Goal: Task Accomplishment & Management: Use online tool/utility

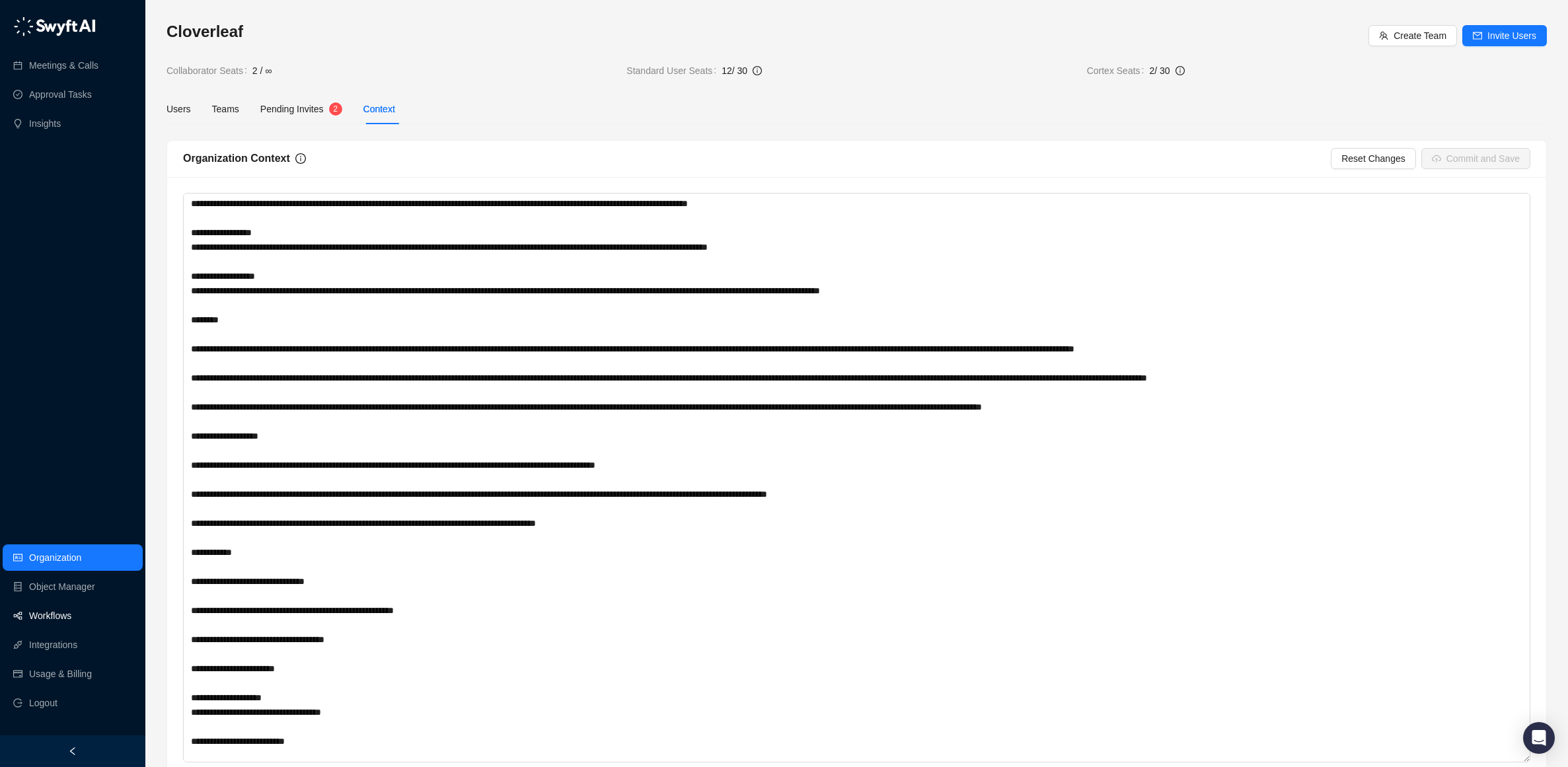
scroll to position [38, 0]
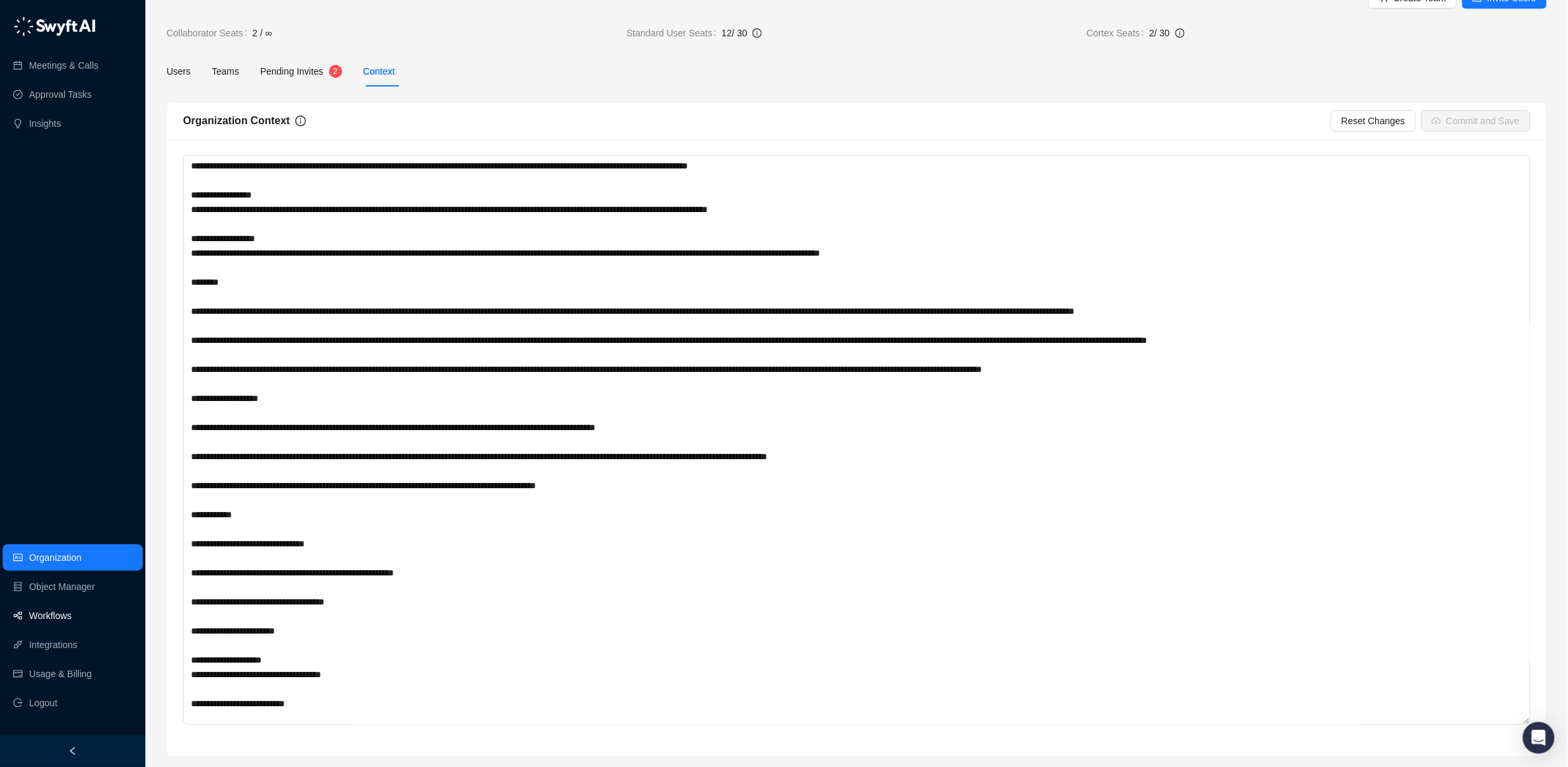
click at [35, 614] on link "Workflows" at bounding box center [50, 616] width 42 height 27
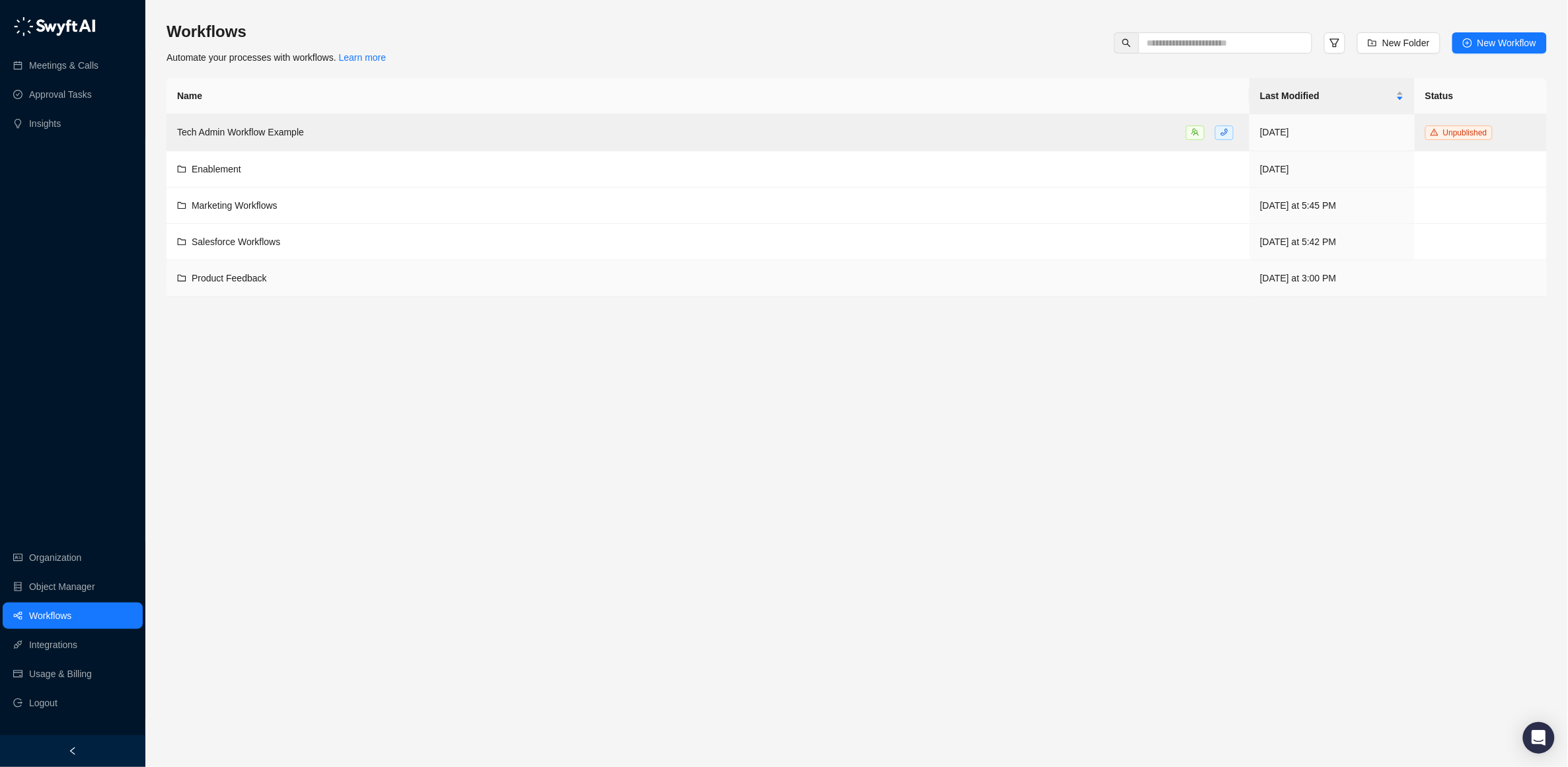
click at [224, 280] on span "Product Feedback" at bounding box center [229, 279] width 75 height 11
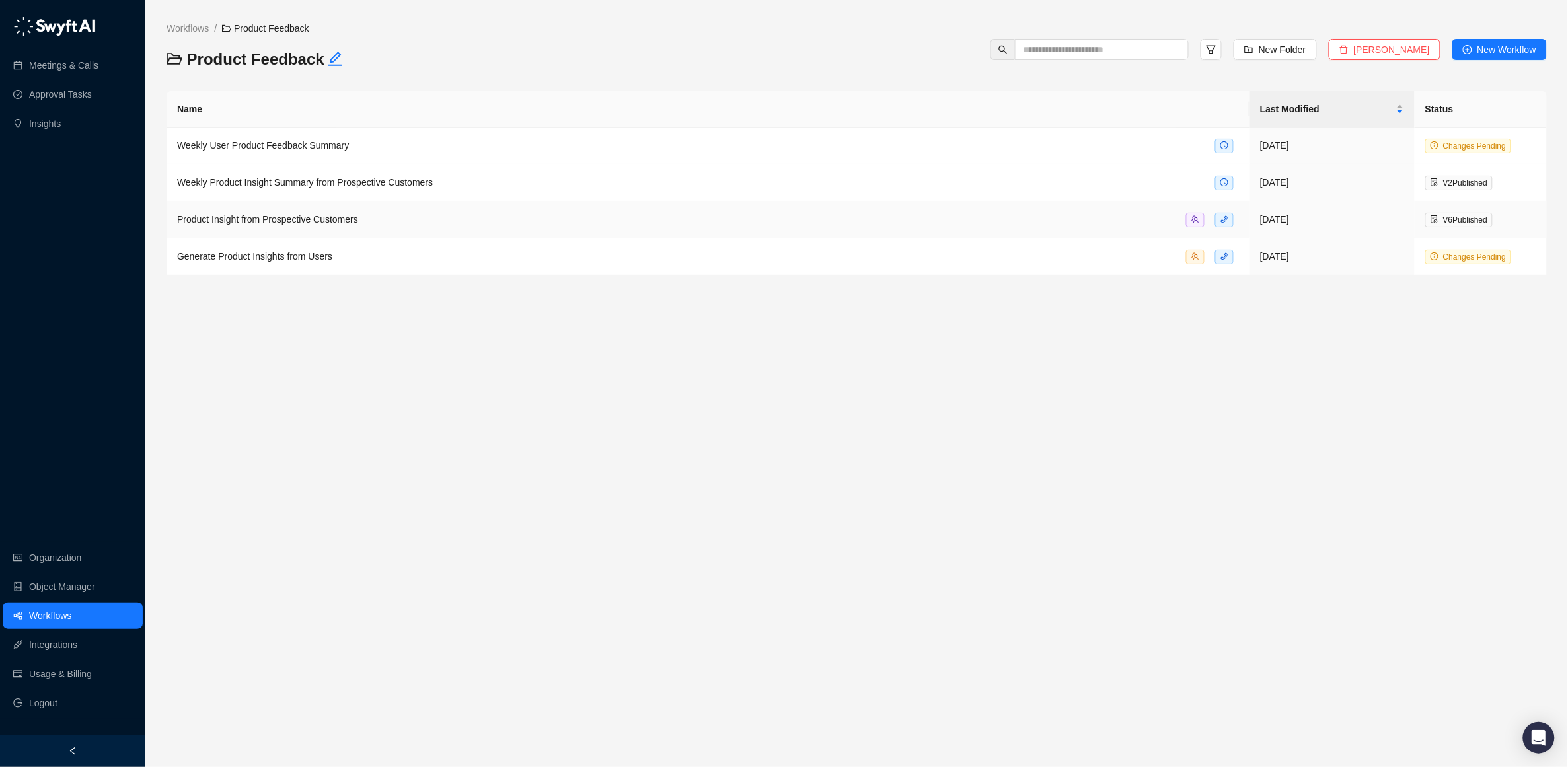
click at [259, 221] on span "Product Insight from Prospective Customers" at bounding box center [268, 219] width 181 height 11
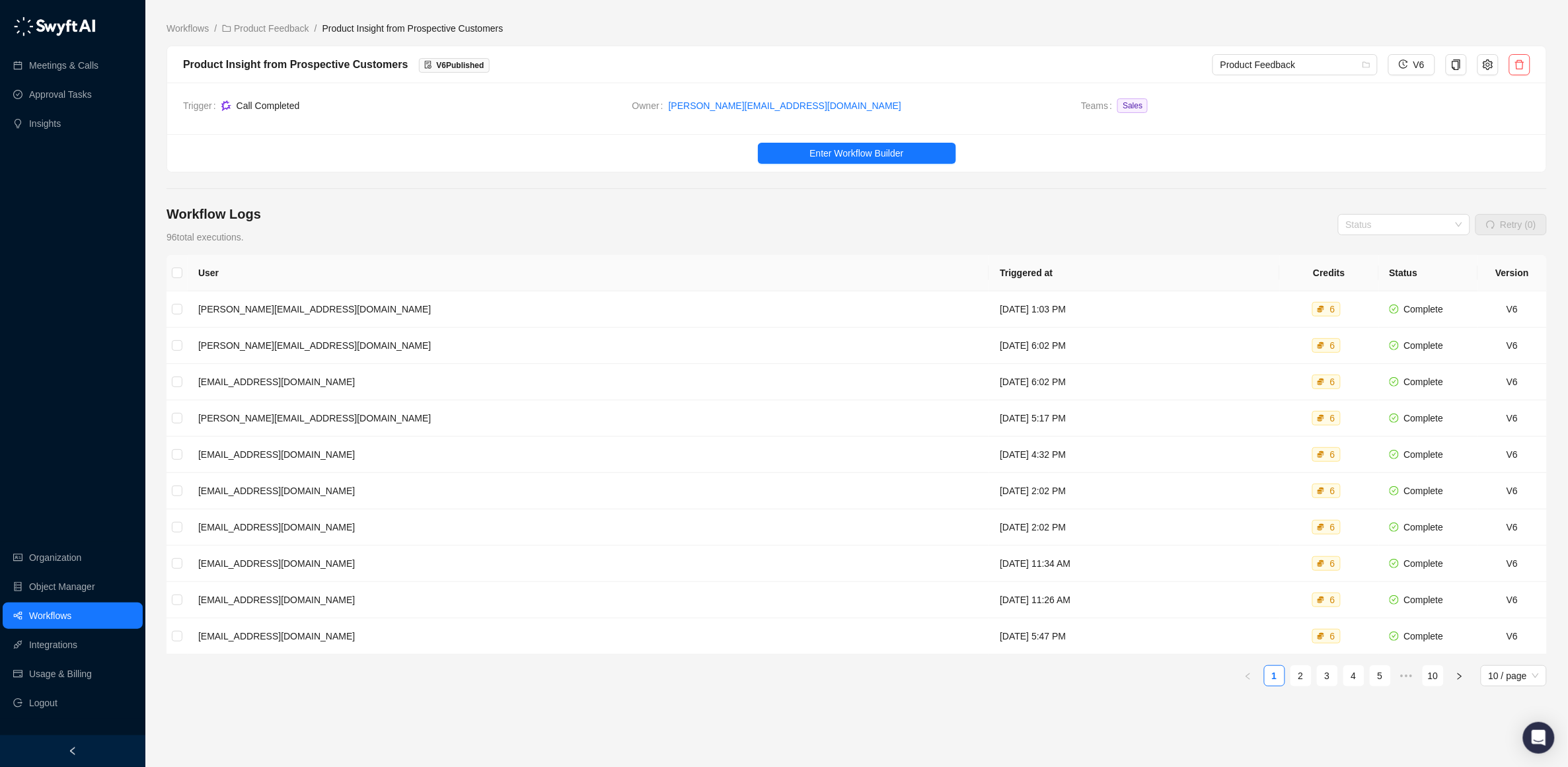
click at [848, 142] on ul "Enter Workflow Builder" at bounding box center [857, 153] width 1379 height 38
click at [846, 159] on span "Enter Workflow Builder" at bounding box center [856, 153] width 94 height 15
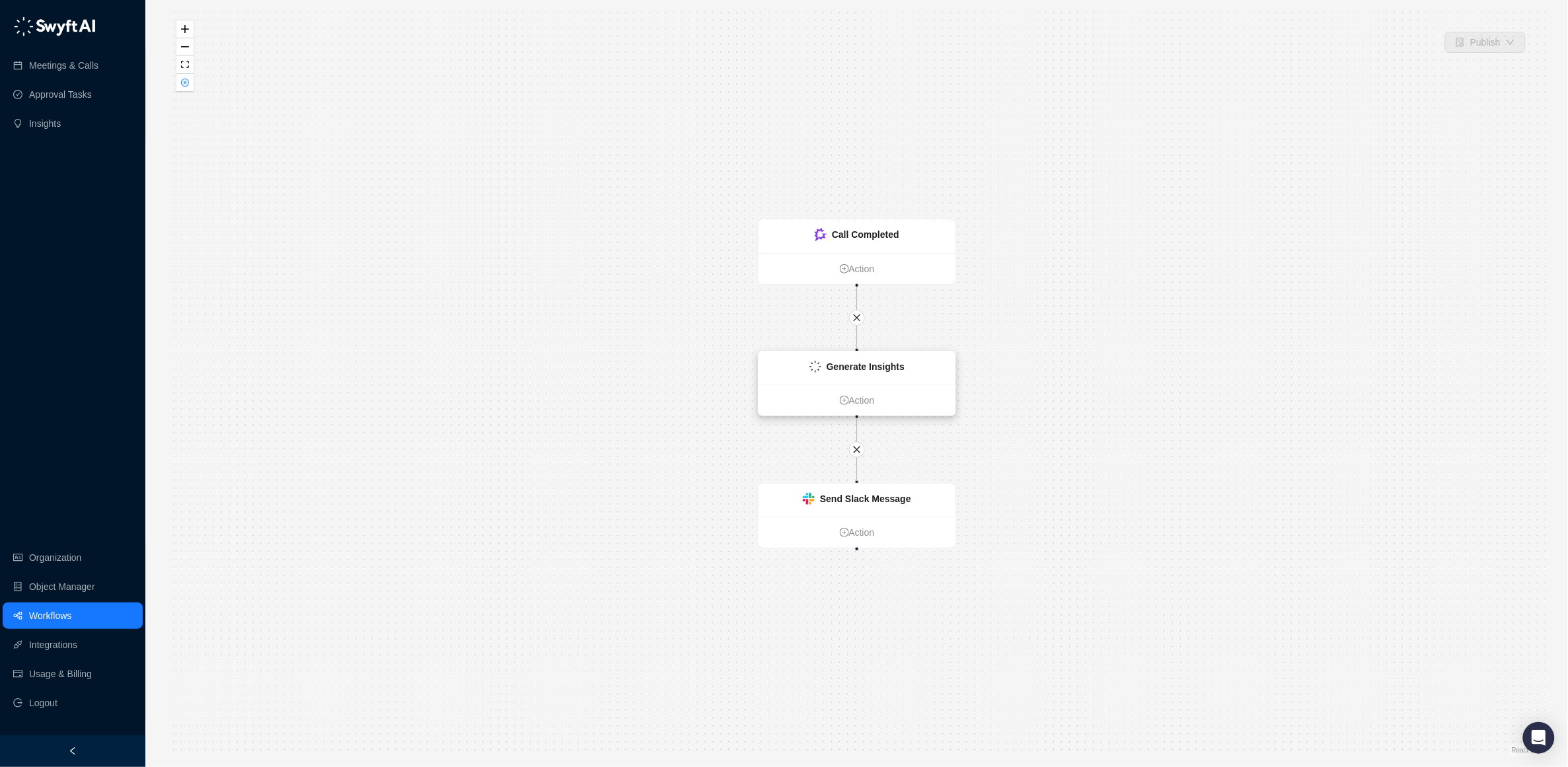
click at [850, 374] on div "Generate Insights" at bounding box center [857, 369] width 197 height 33
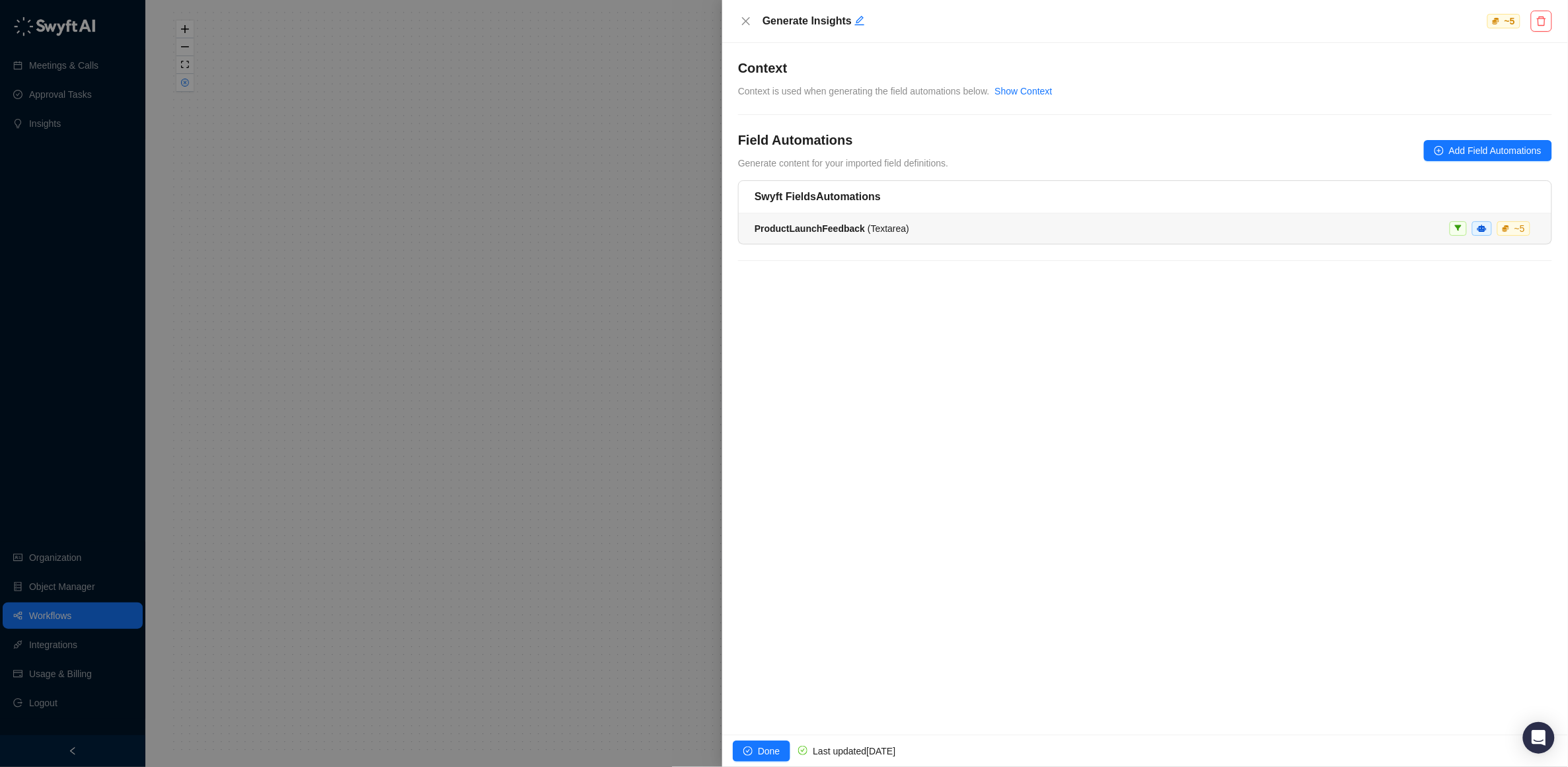
click at [830, 230] on strong "ProductLaunchFeedback" at bounding box center [810, 229] width 111 height 11
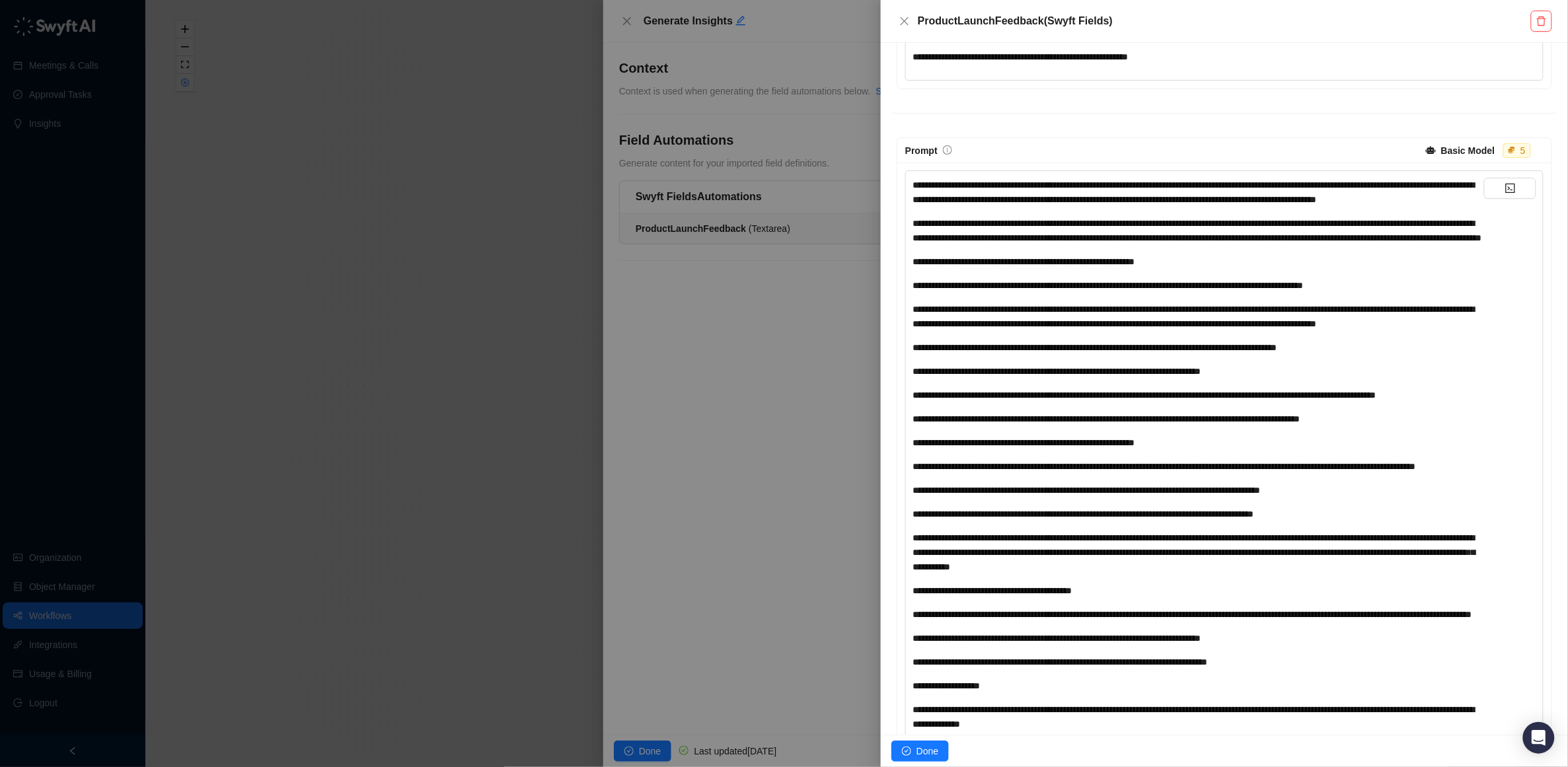
scroll to position [326, 0]
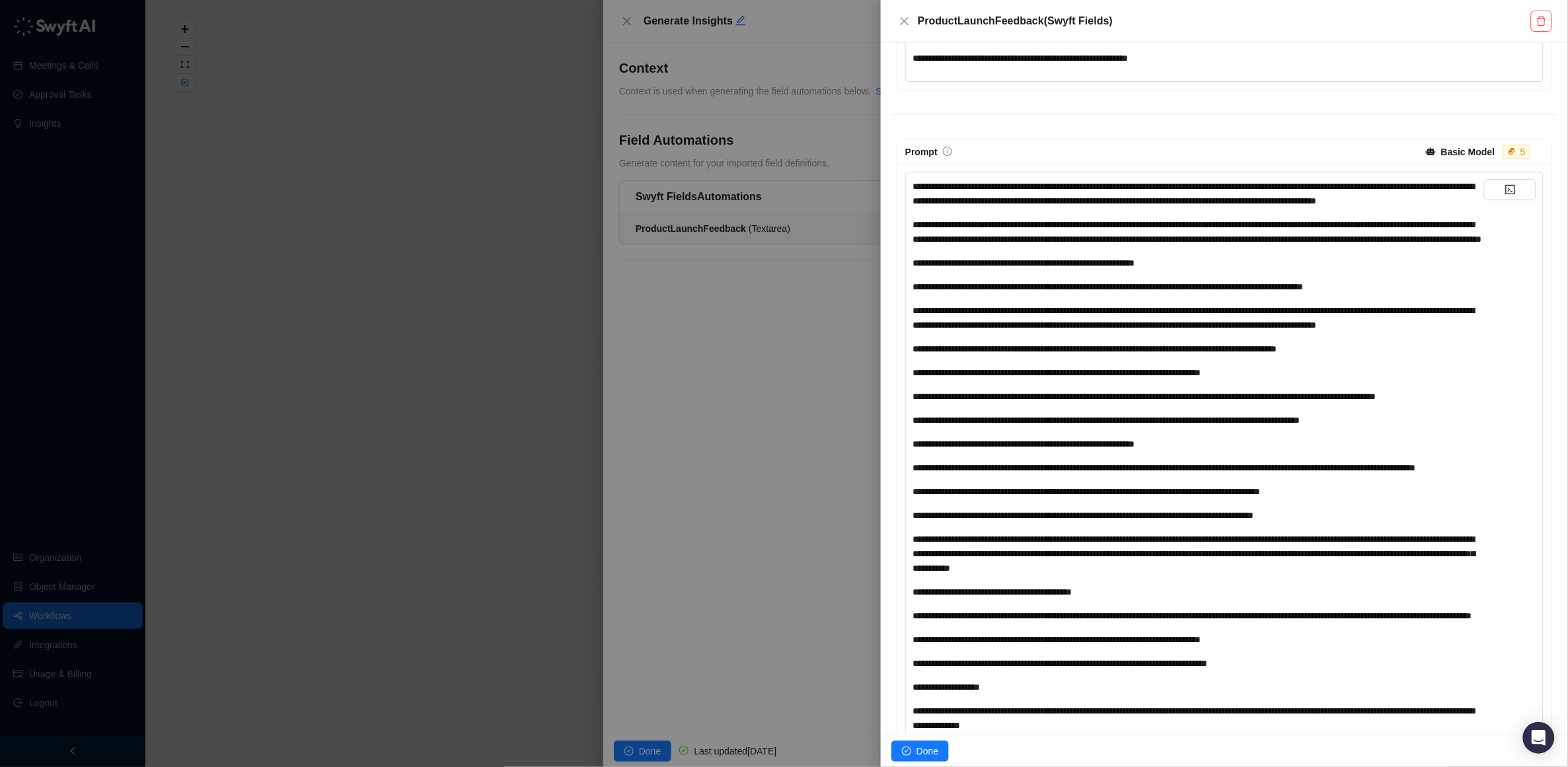
click at [1029, 475] on div "**********" at bounding box center [1198, 468] width 572 height 15
click at [1223, 451] on div "**********" at bounding box center [1198, 444] width 572 height 15
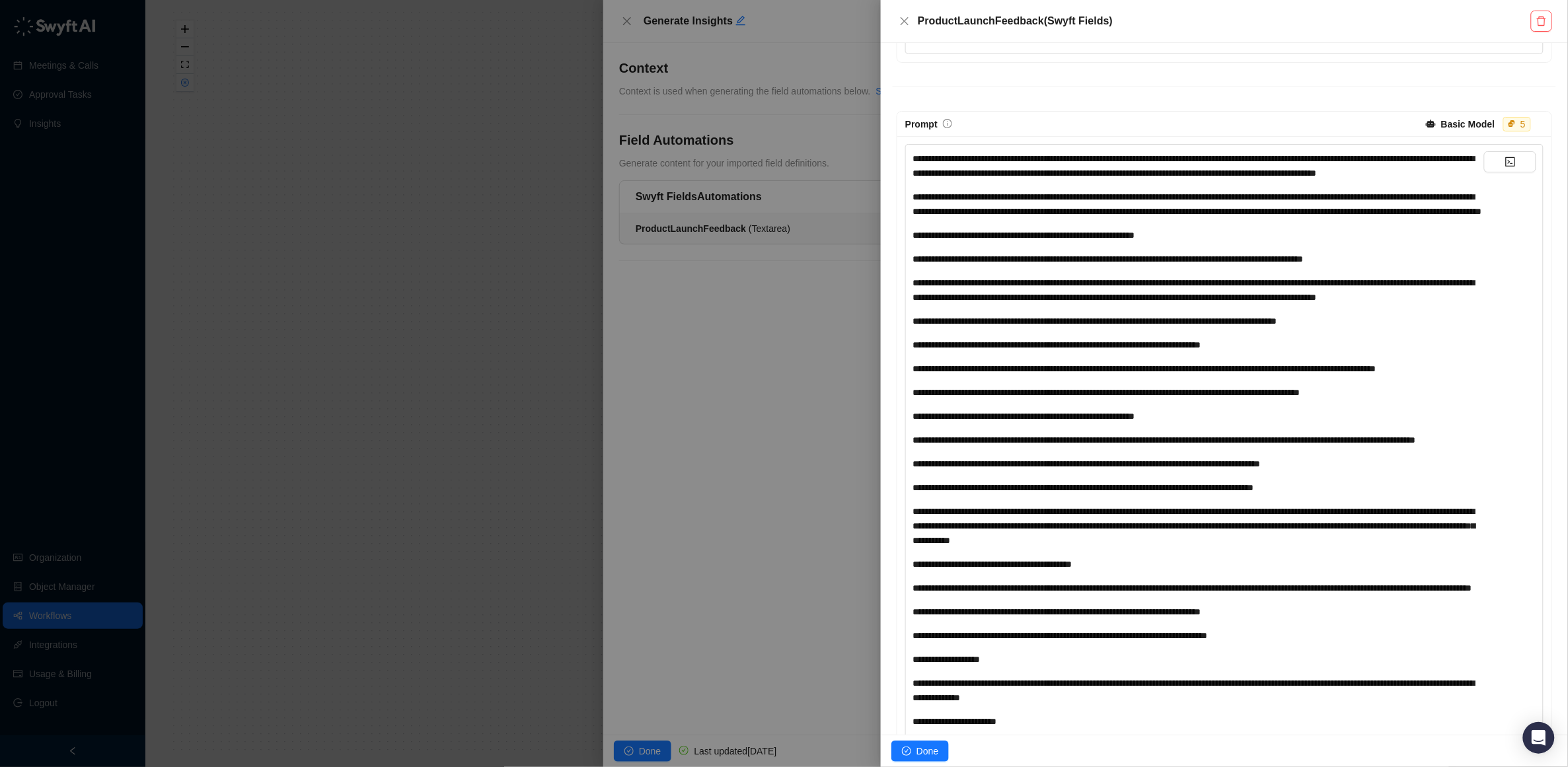
click at [916, 545] on span "**********" at bounding box center [1193, 526] width 563 height 39
drag, startPoint x: 1279, startPoint y: 600, endPoint x: 1272, endPoint y: 620, distance: 21.2
click at [1277, 545] on span "**********" at bounding box center [1193, 526] width 563 height 39
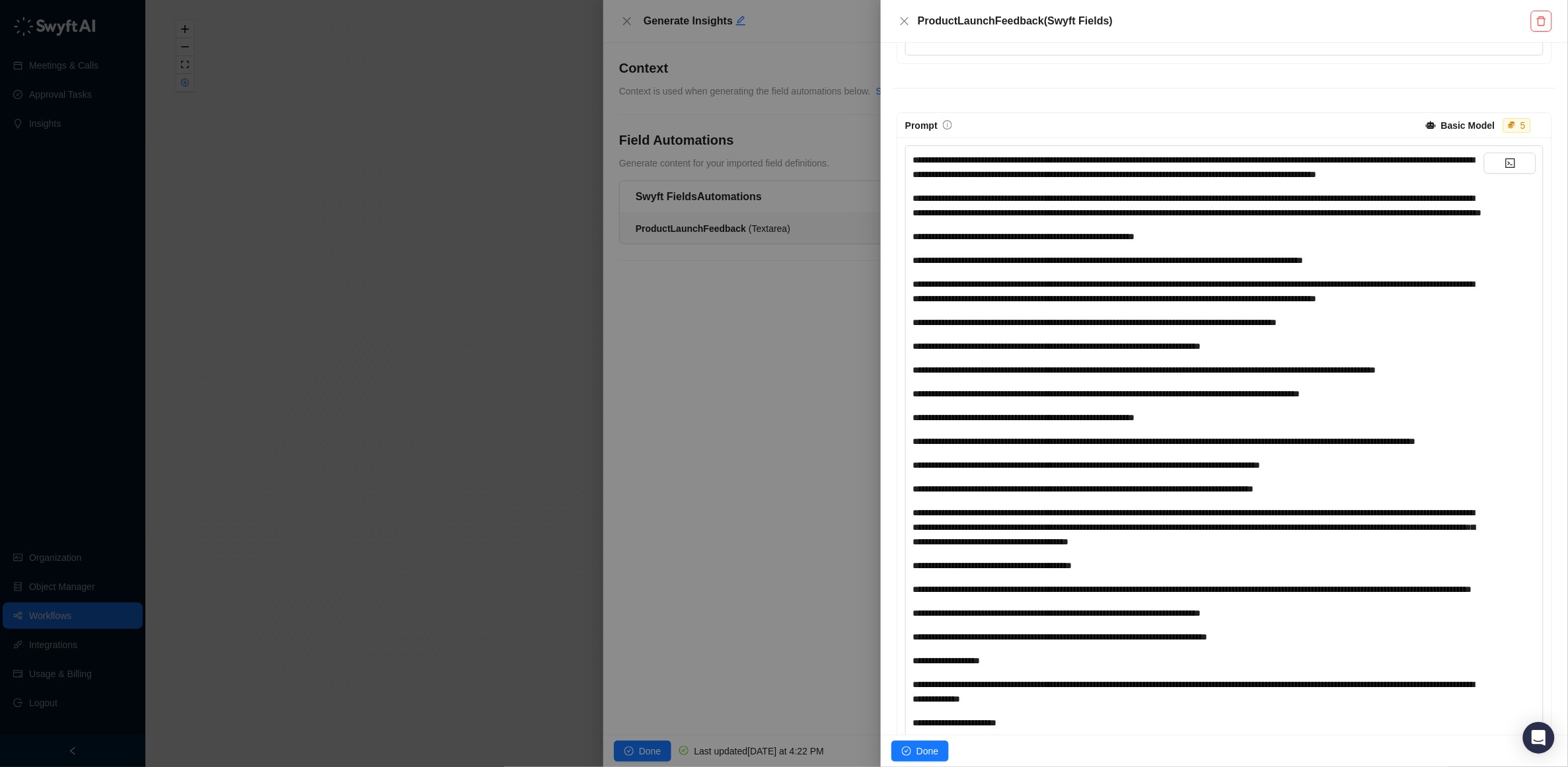
drag, startPoint x: 1068, startPoint y: 601, endPoint x: 1066, endPoint y: 643, distance: 42.0
click at [1068, 546] on span "**********" at bounding box center [1193, 528] width 563 height 39
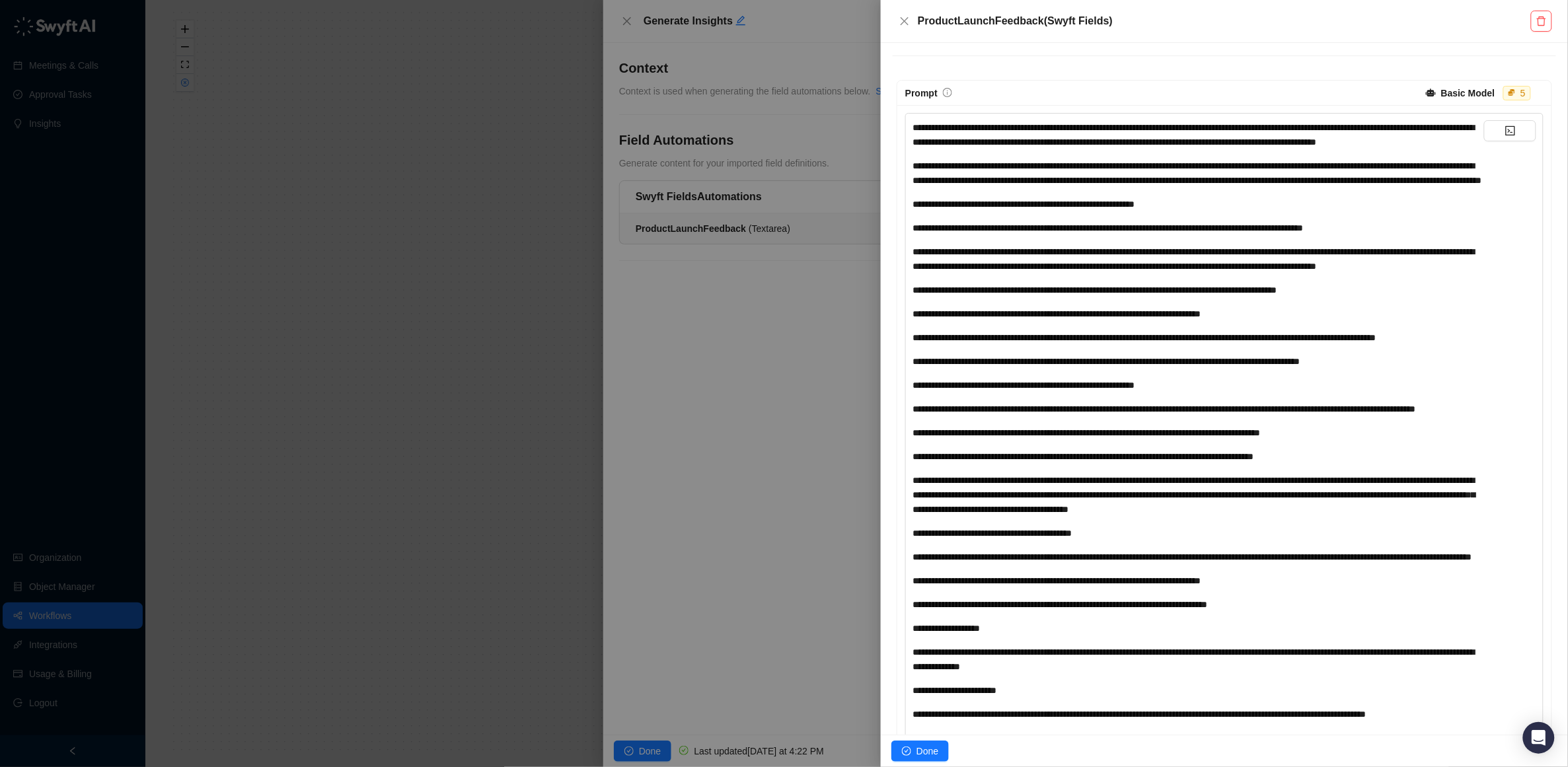
scroll to position [325, 0]
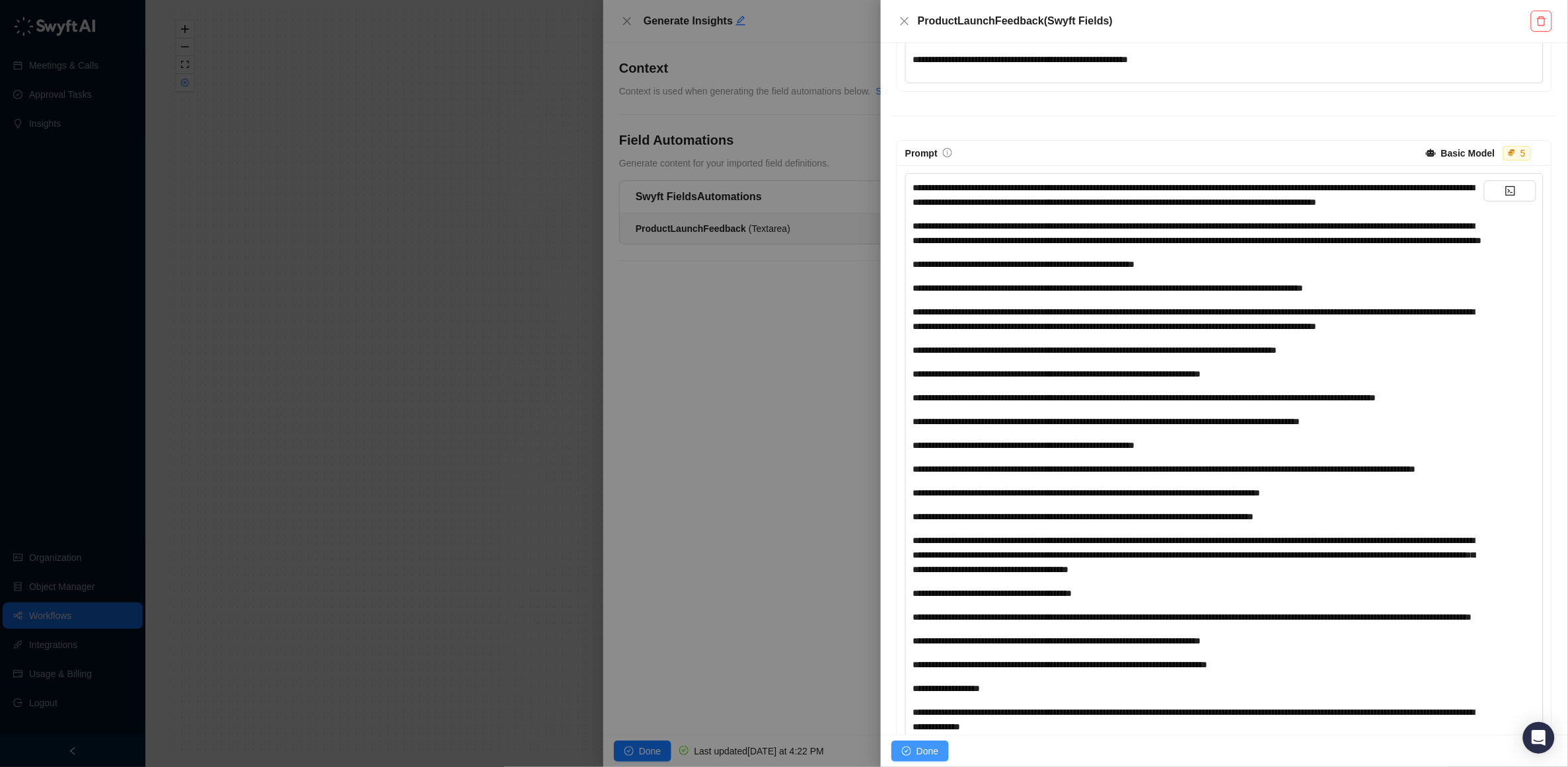
click at [931, 750] on span "Done" at bounding box center [927, 752] width 22 height 15
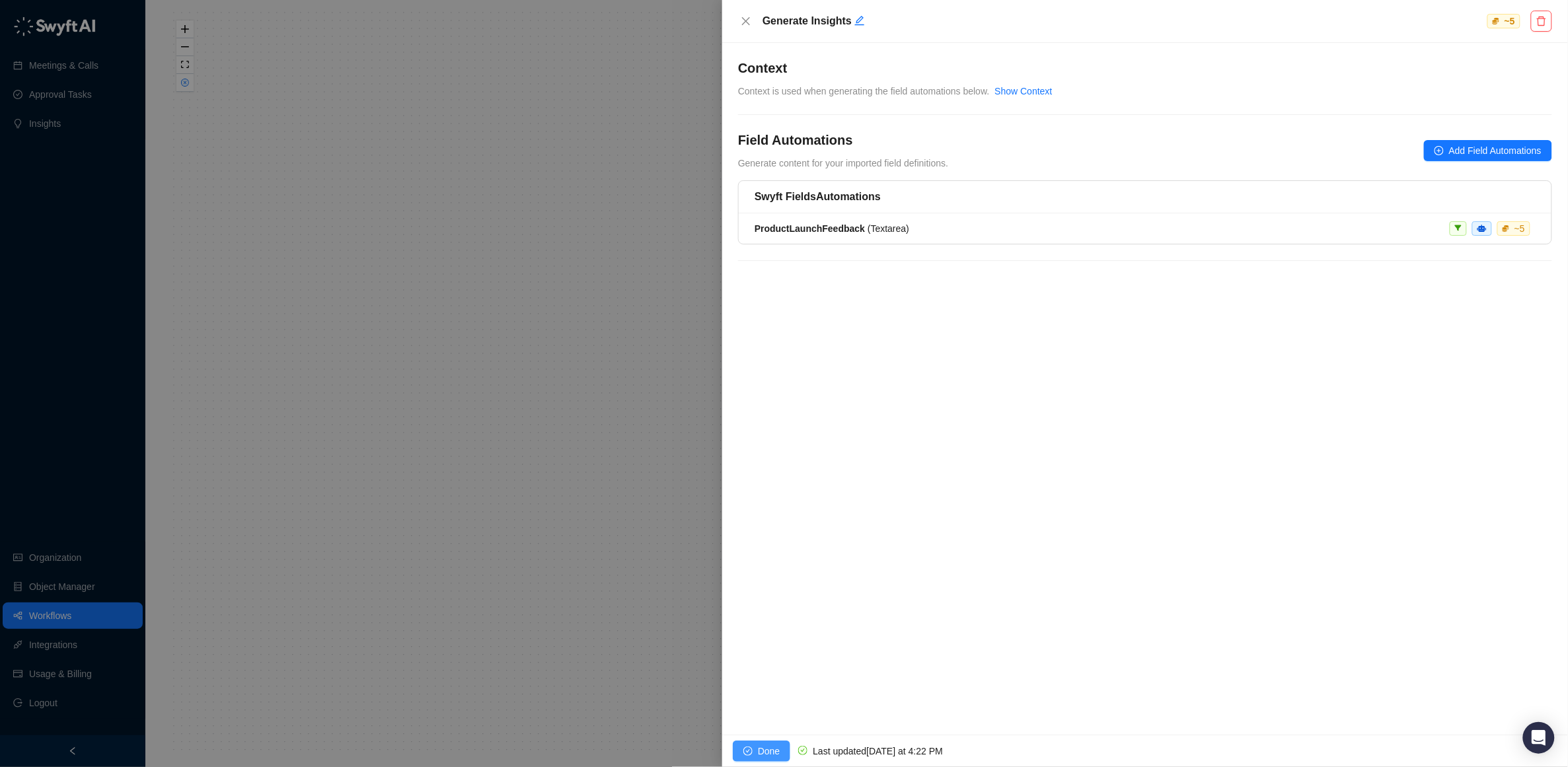
click at [758, 748] on span "Done" at bounding box center [768, 752] width 22 height 15
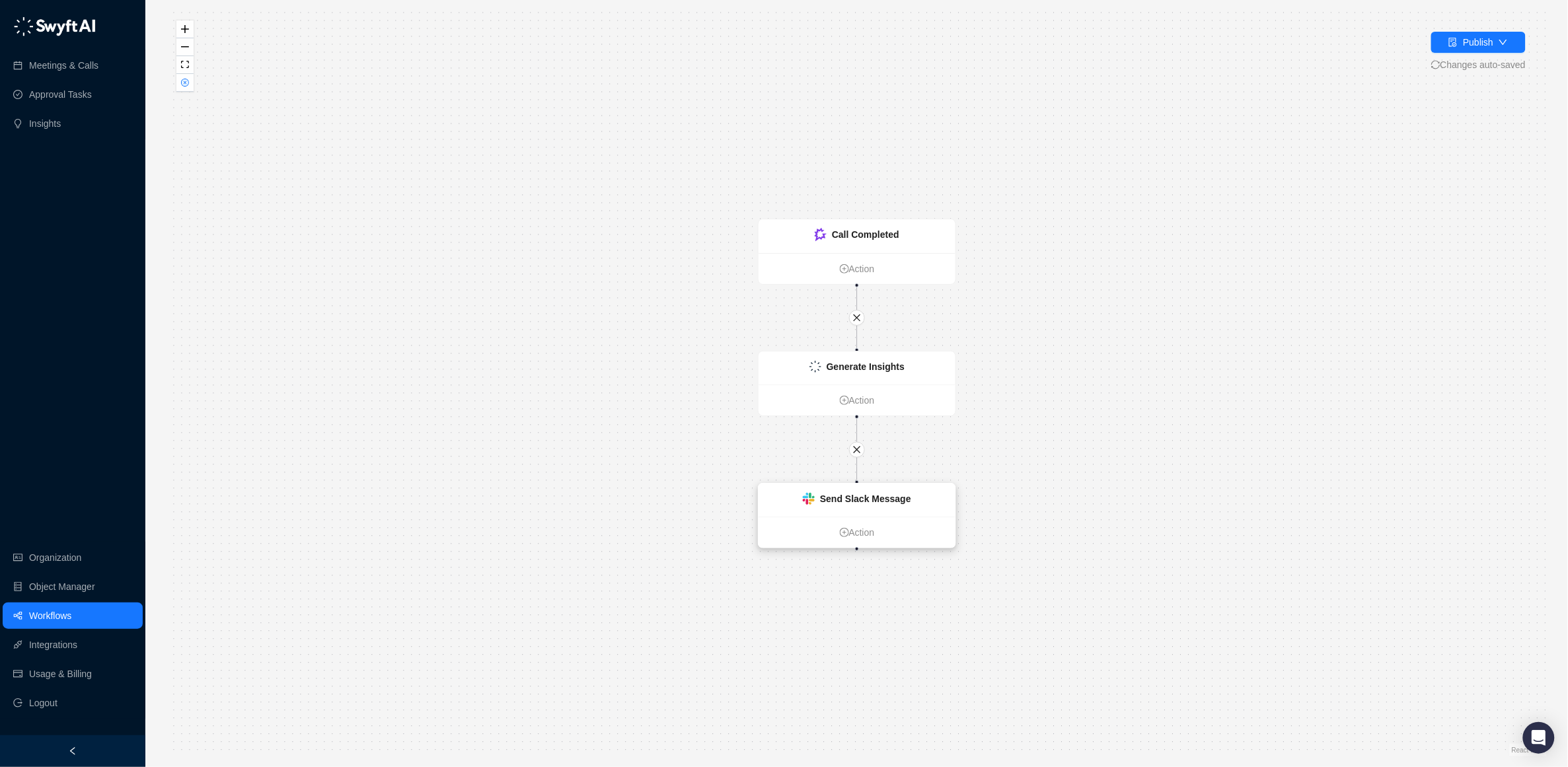
click at [836, 500] on strong "Send Slack Message" at bounding box center [866, 499] width 91 height 11
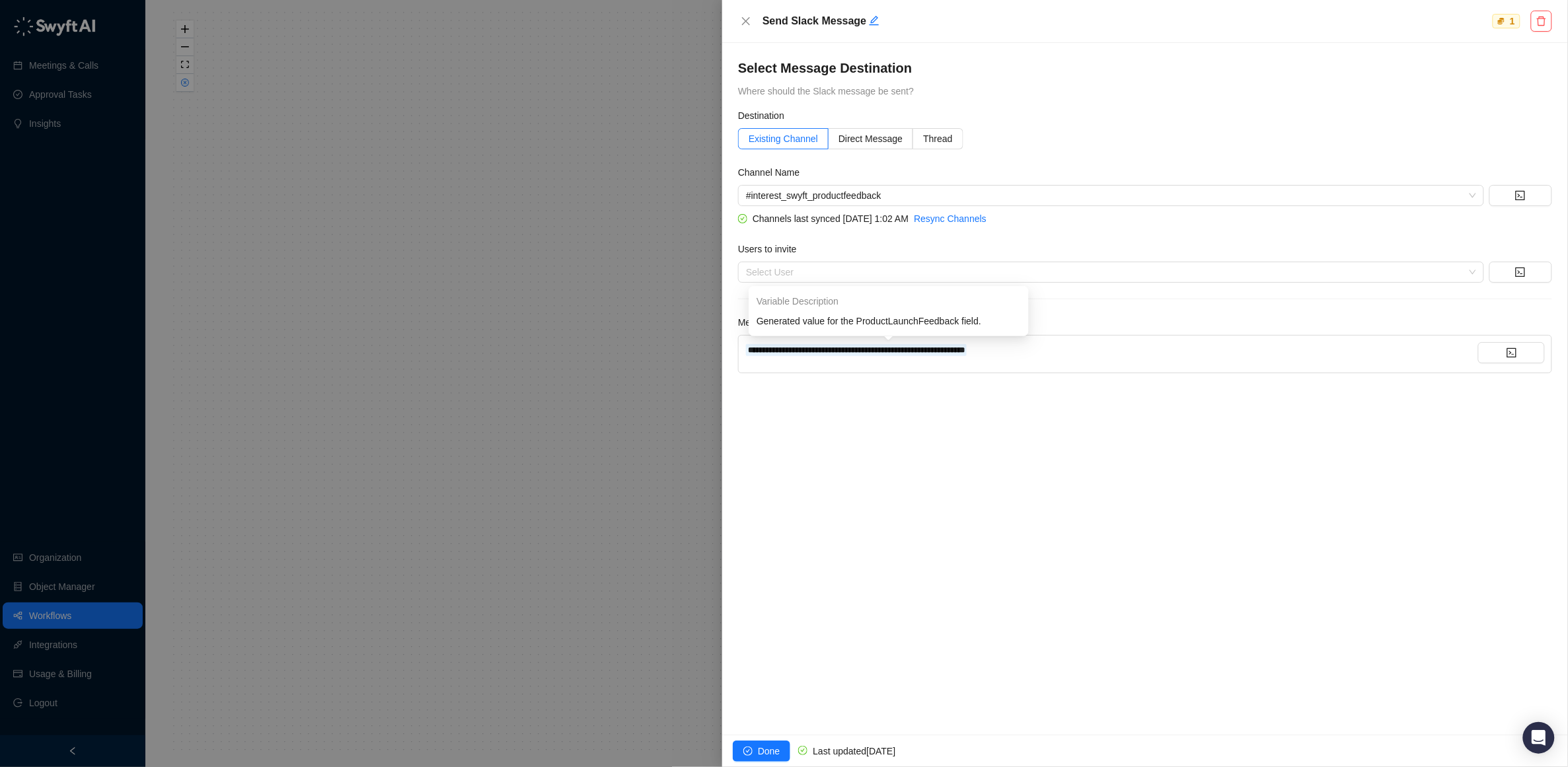
click at [952, 355] on span "**********" at bounding box center [856, 351] width 217 height 8
drag, startPoint x: 1088, startPoint y: 533, endPoint x: 1066, endPoint y: 395, distance: 139.7
click at [1084, 526] on div "**********" at bounding box center [1145, 388] width 846 height 692
click at [1046, 584] on div "**********" at bounding box center [1145, 388] width 846 height 692
click at [755, 750] on button "Done" at bounding box center [762, 752] width 57 height 21
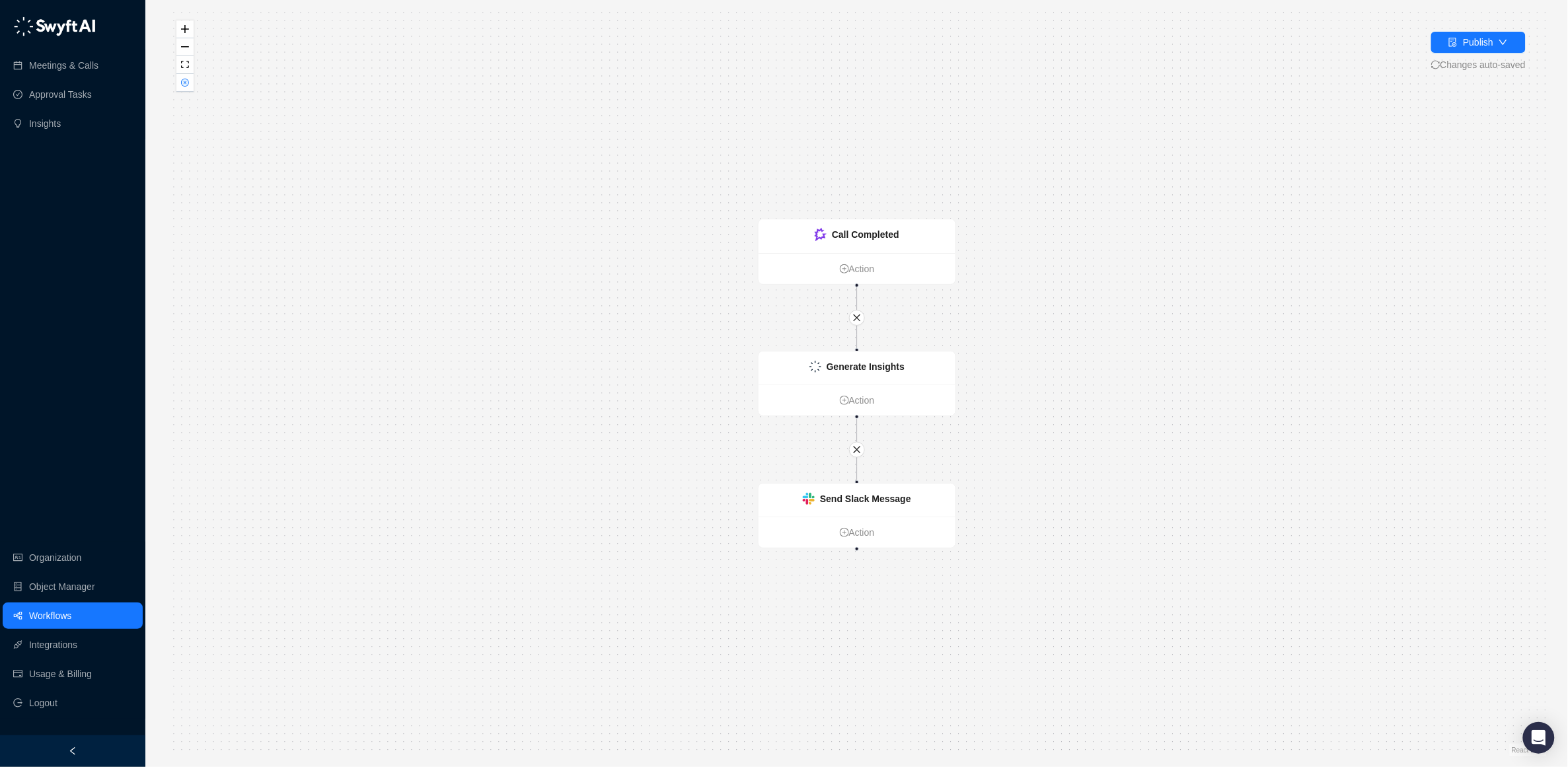
click at [392, 443] on div "Send Slack Message Action Call Completed Action Generate Insights Action" at bounding box center [857, 384] width 1381 height 746
click at [188, 84] on icon "close-circle" at bounding box center [185, 83] width 7 height 7
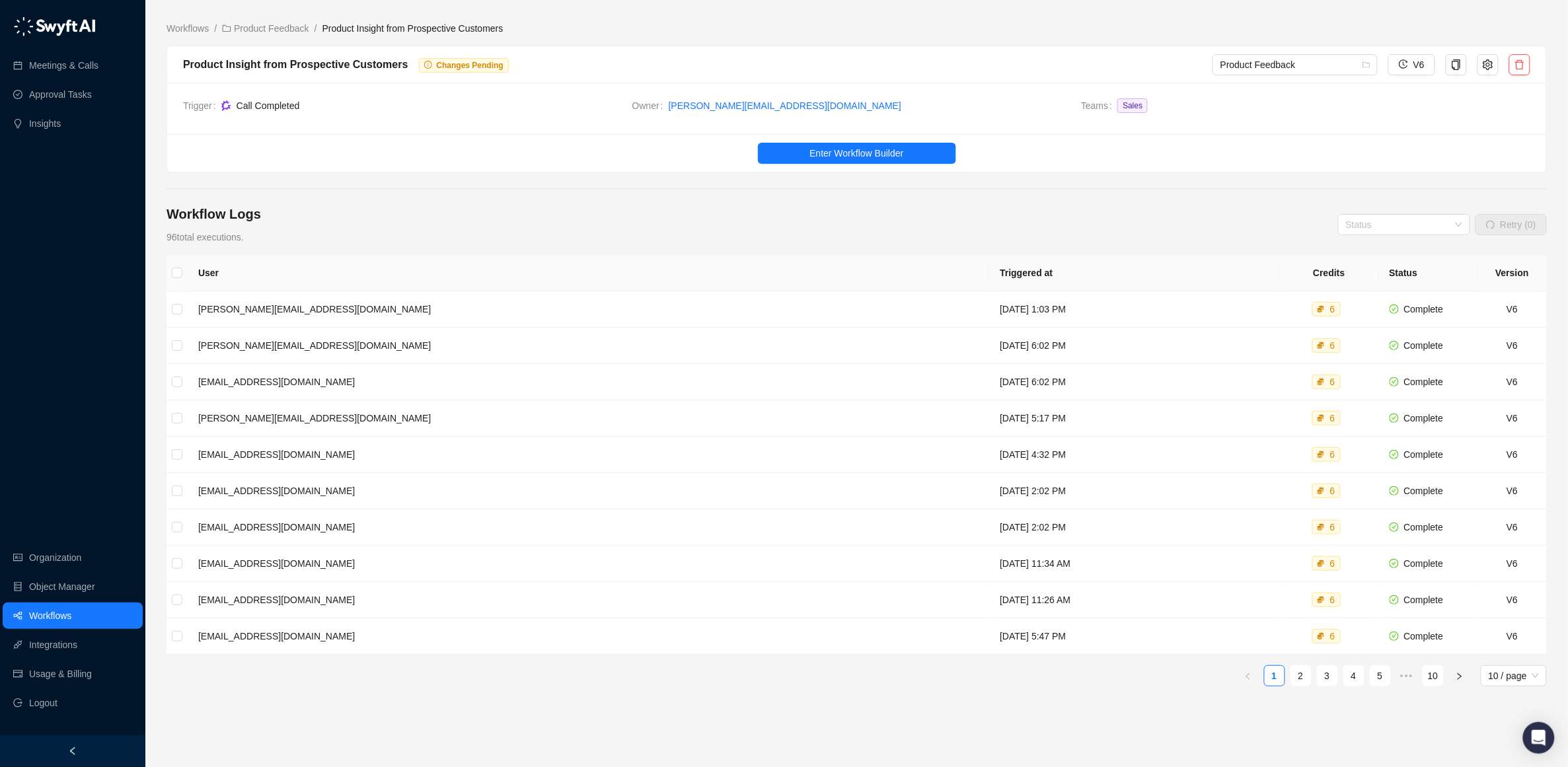
click at [266, 21] on li "Product Feedback" at bounding box center [265, 29] width 87 height 15
click at [262, 33] on link "Product Feedback" at bounding box center [265, 29] width 93 height 15
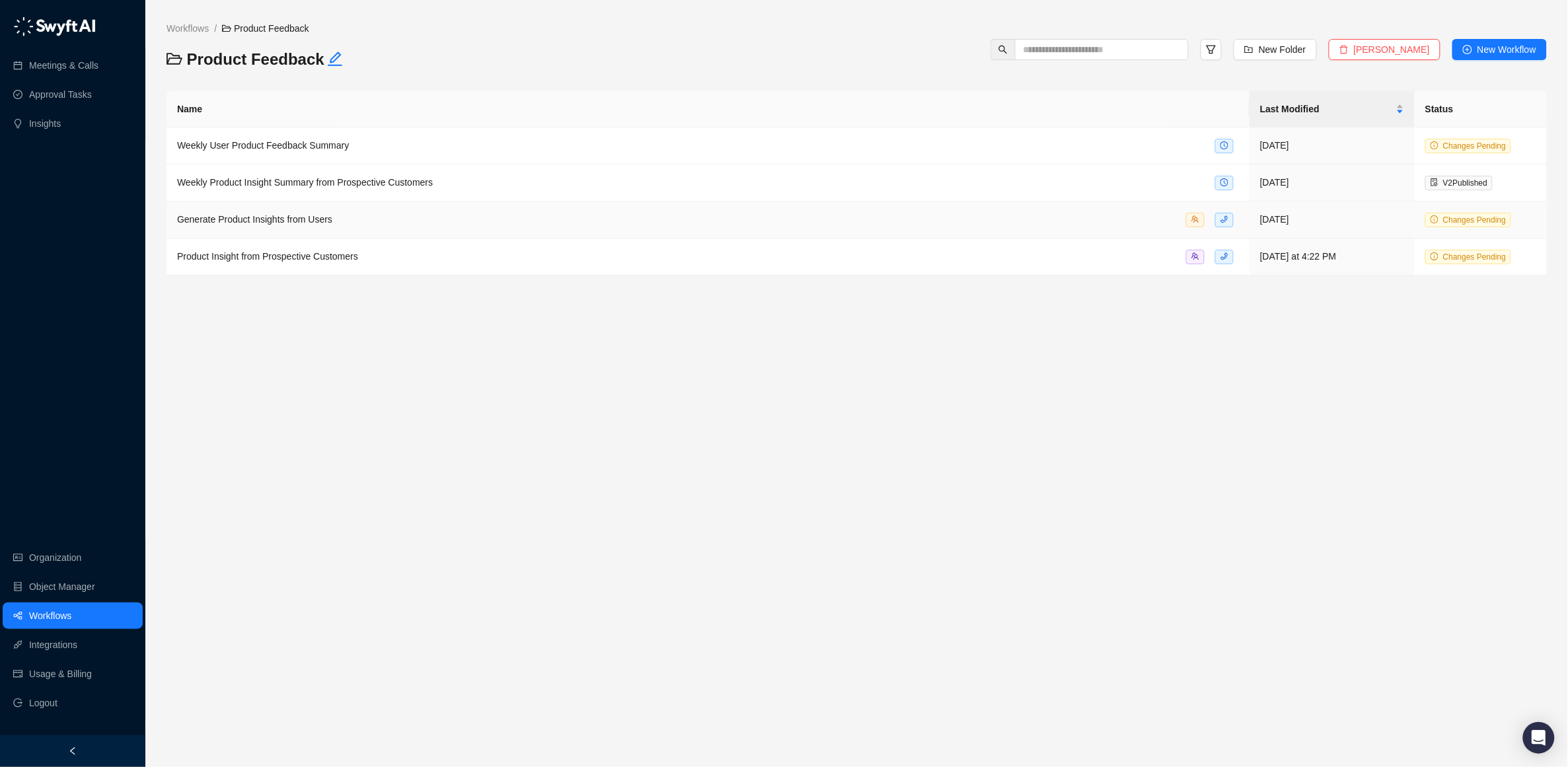
click at [263, 220] on span "Generate Product Insights from Users" at bounding box center [255, 219] width 155 height 11
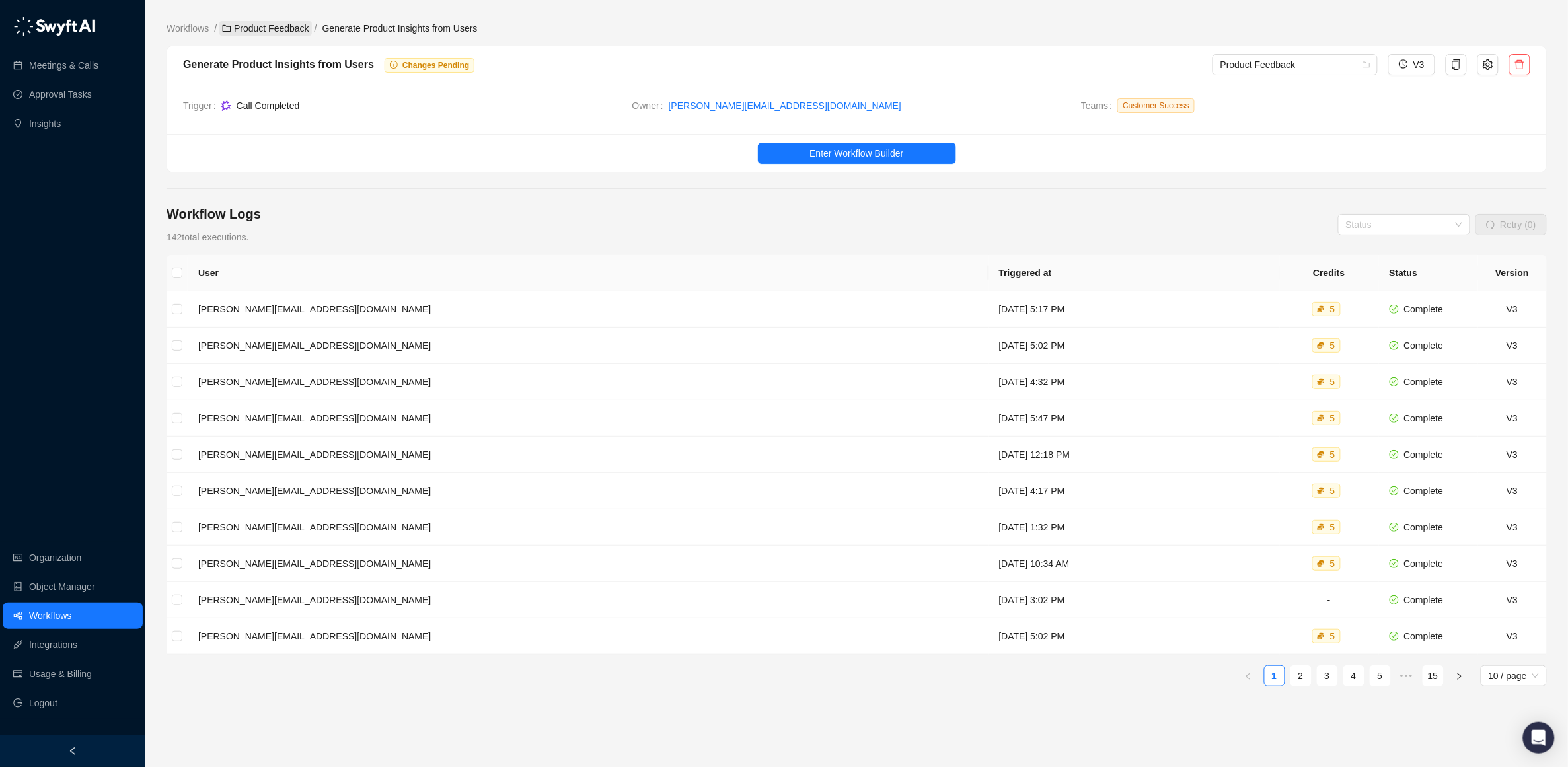
click at [276, 32] on link "Product Feedback" at bounding box center [265, 29] width 93 height 15
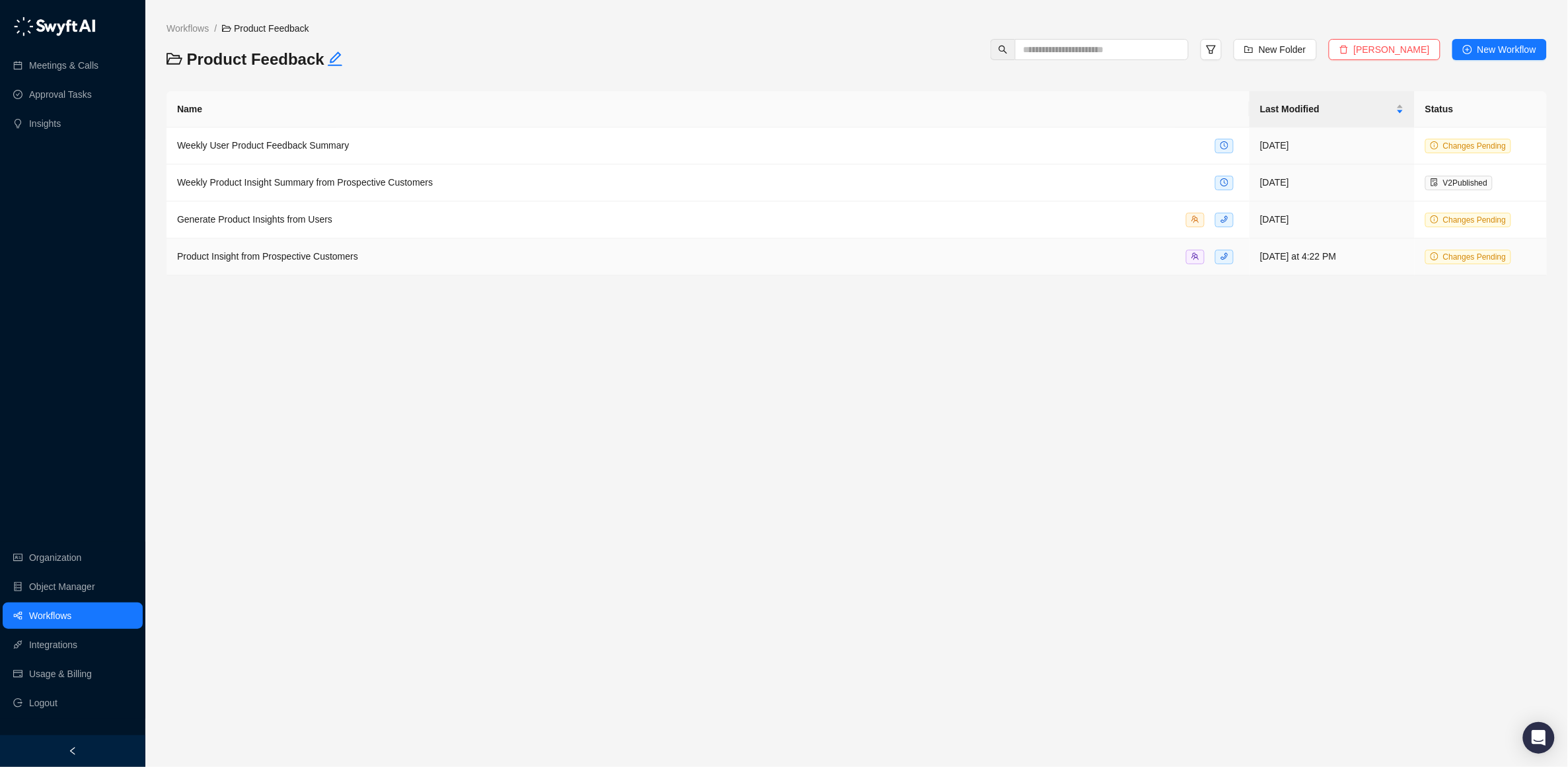
click at [282, 258] on span "Product Insight from Prospective Customers" at bounding box center [268, 257] width 181 height 11
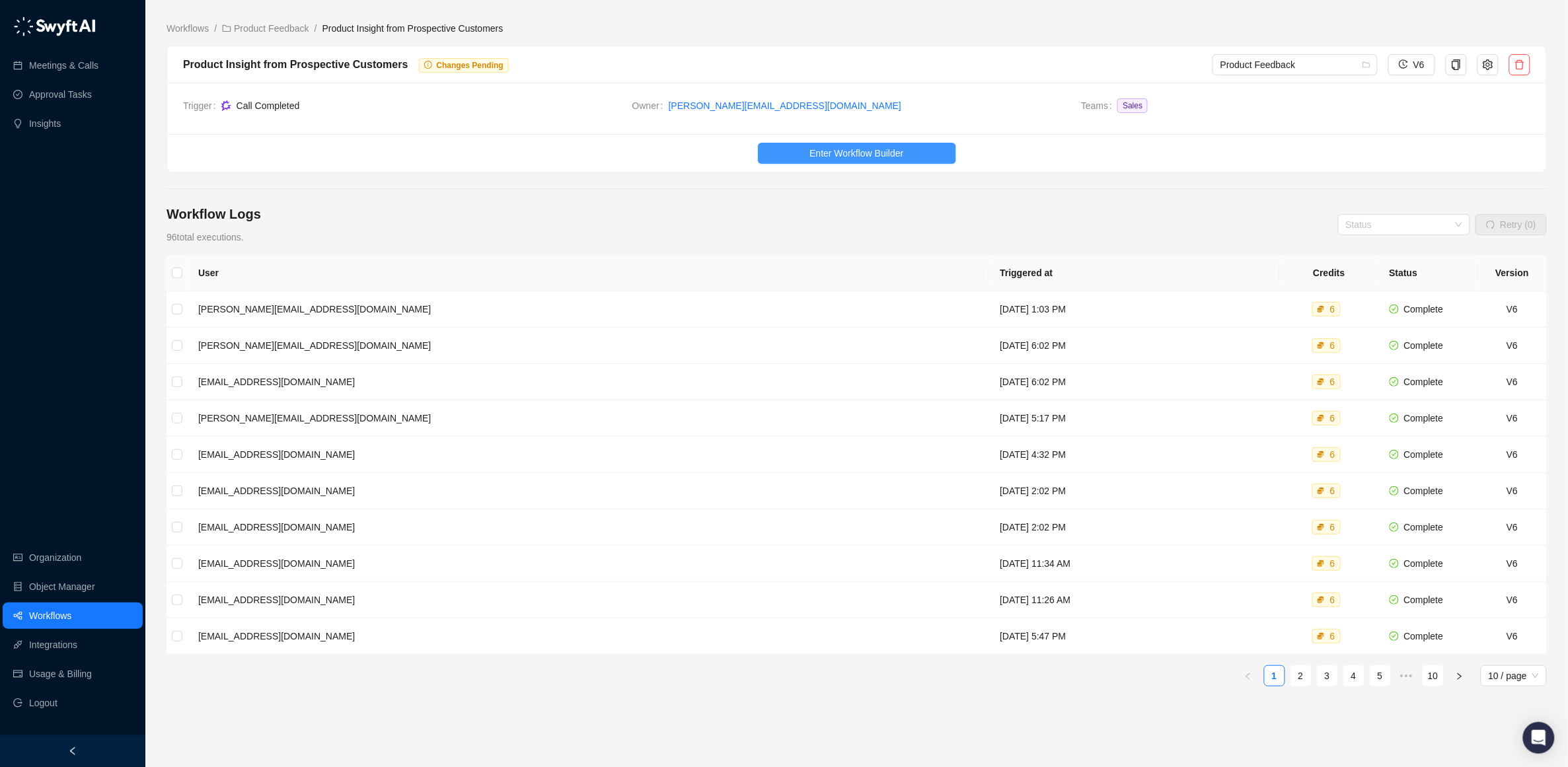
click at [872, 156] on span "Enter Workflow Builder" at bounding box center [856, 153] width 94 height 15
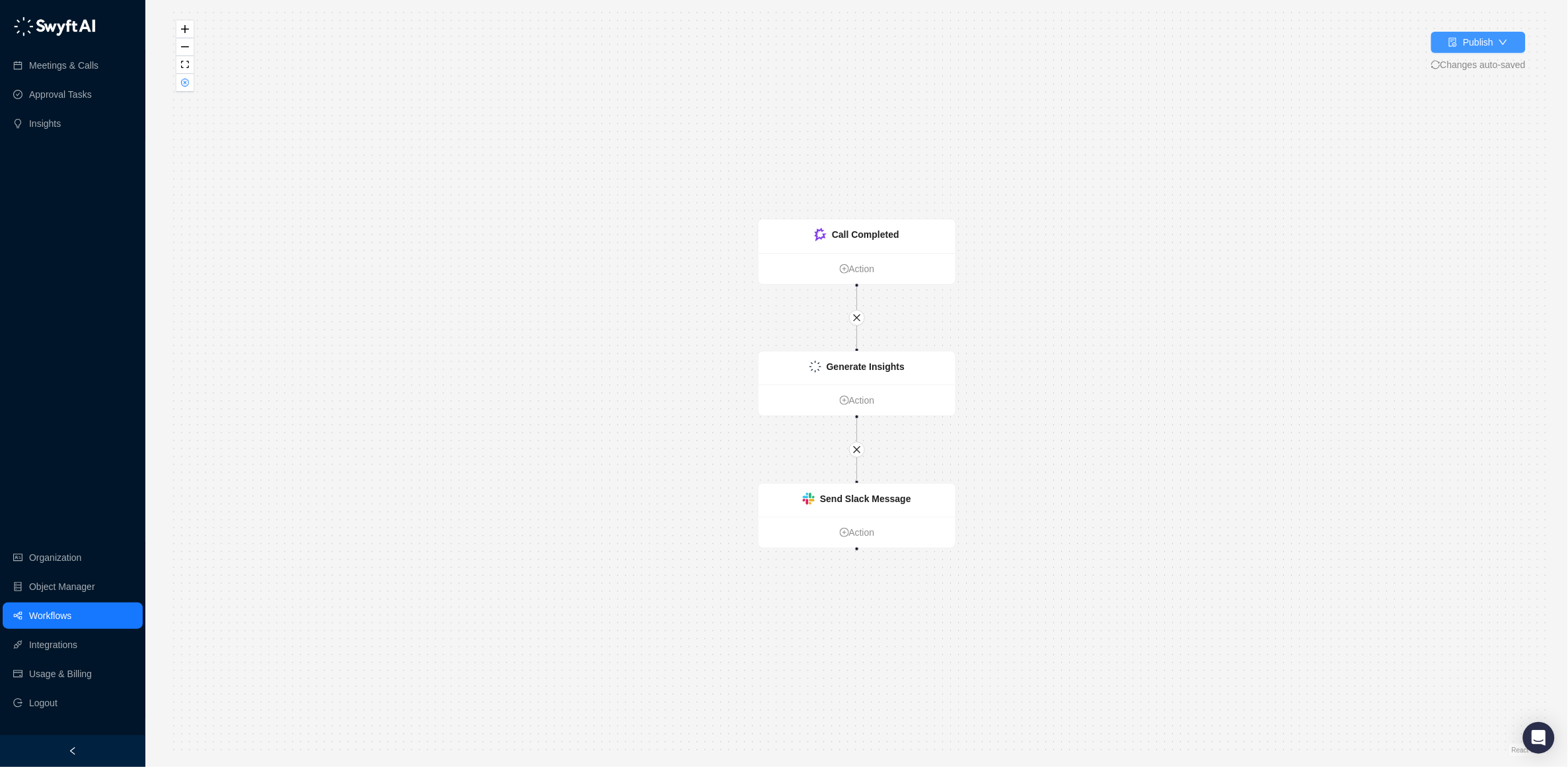
click at [1457, 39] on div "Publish" at bounding box center [1471, 43] width 45 height 15
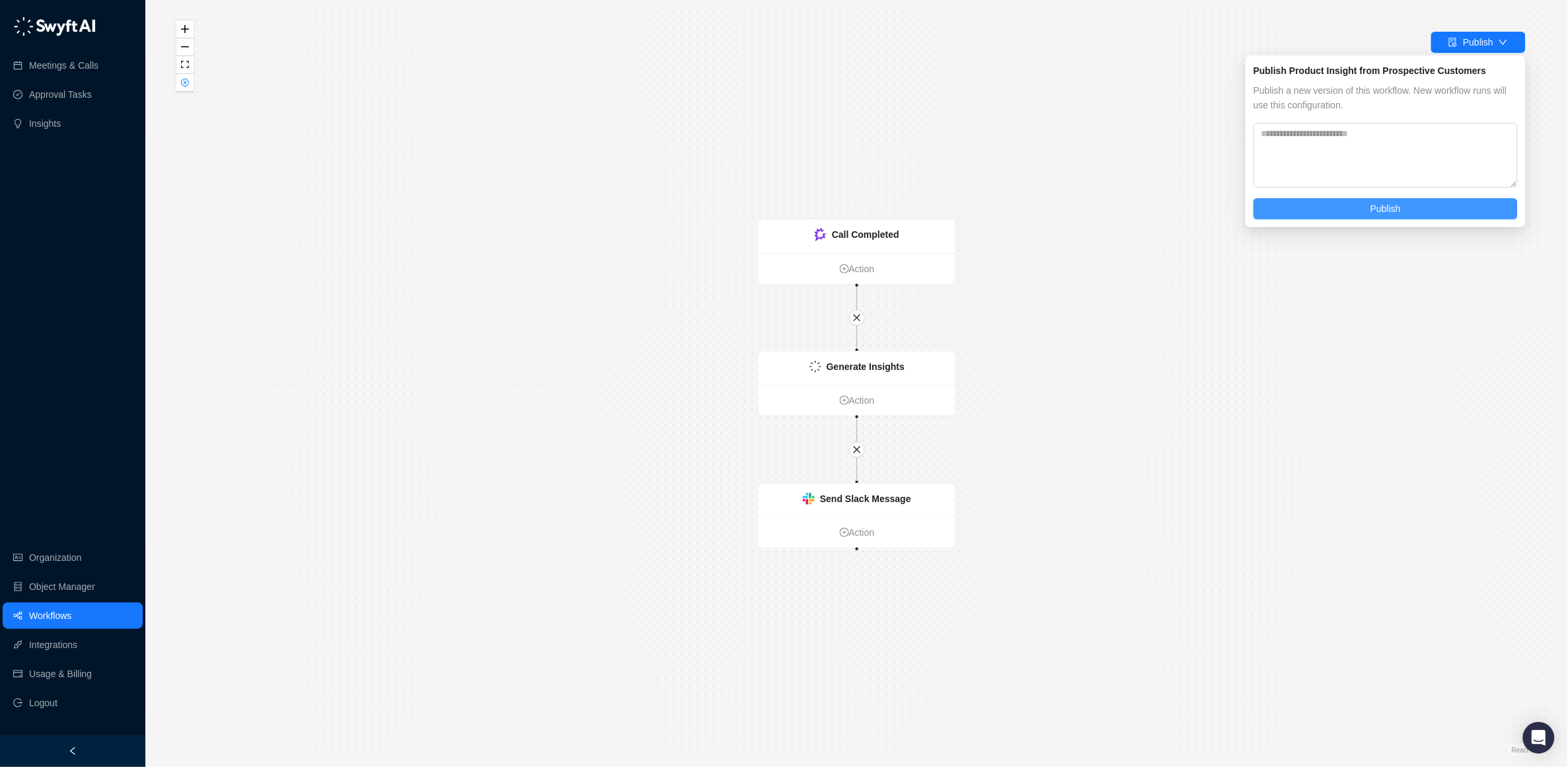
click at [1394, 206] on span "Publish" at bounding box center [1386, 209] width 31 height 15
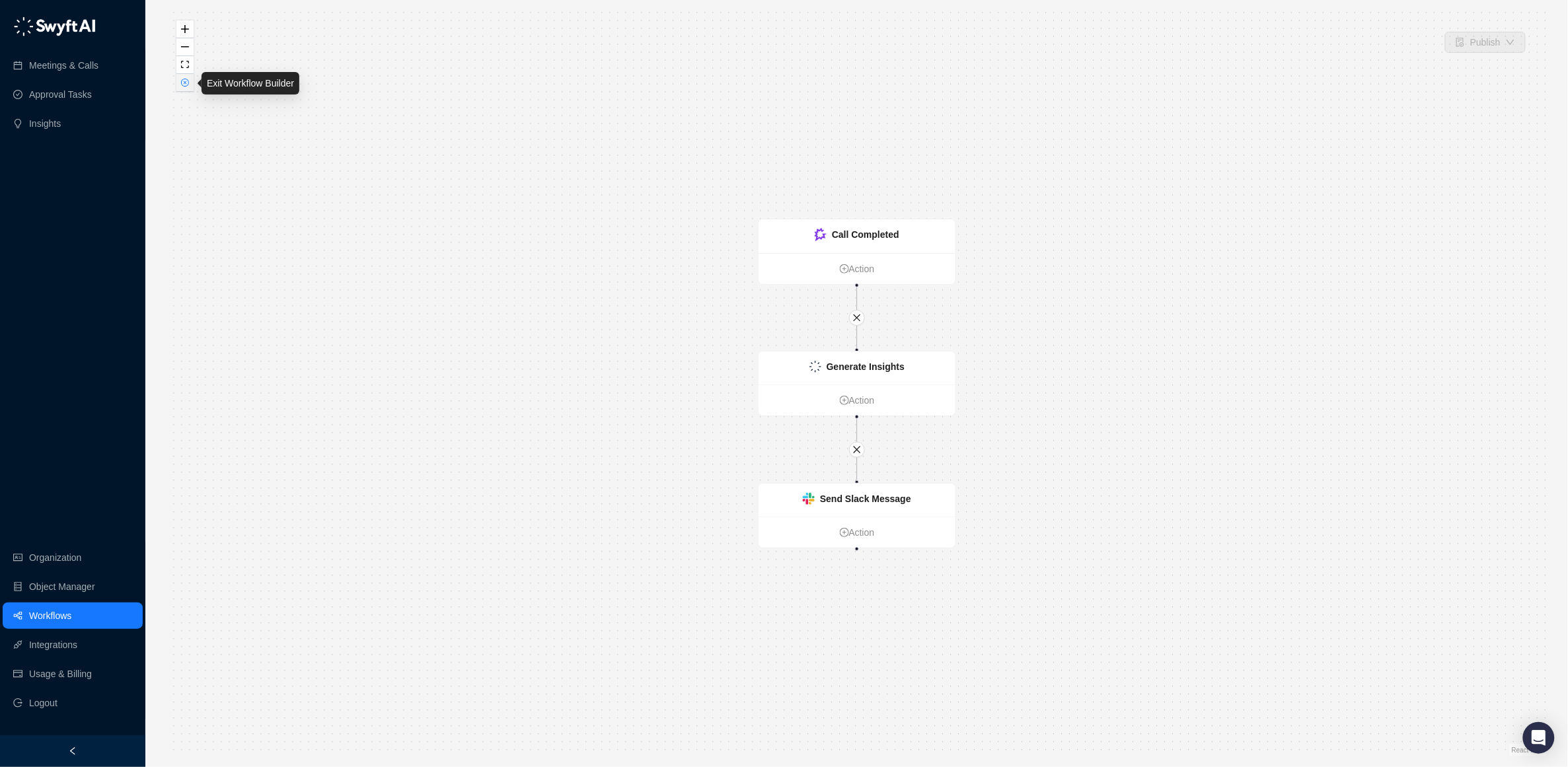
click at [187, 84] on icon "close-circle" at bounding box center [185, 83] width 7 height 7
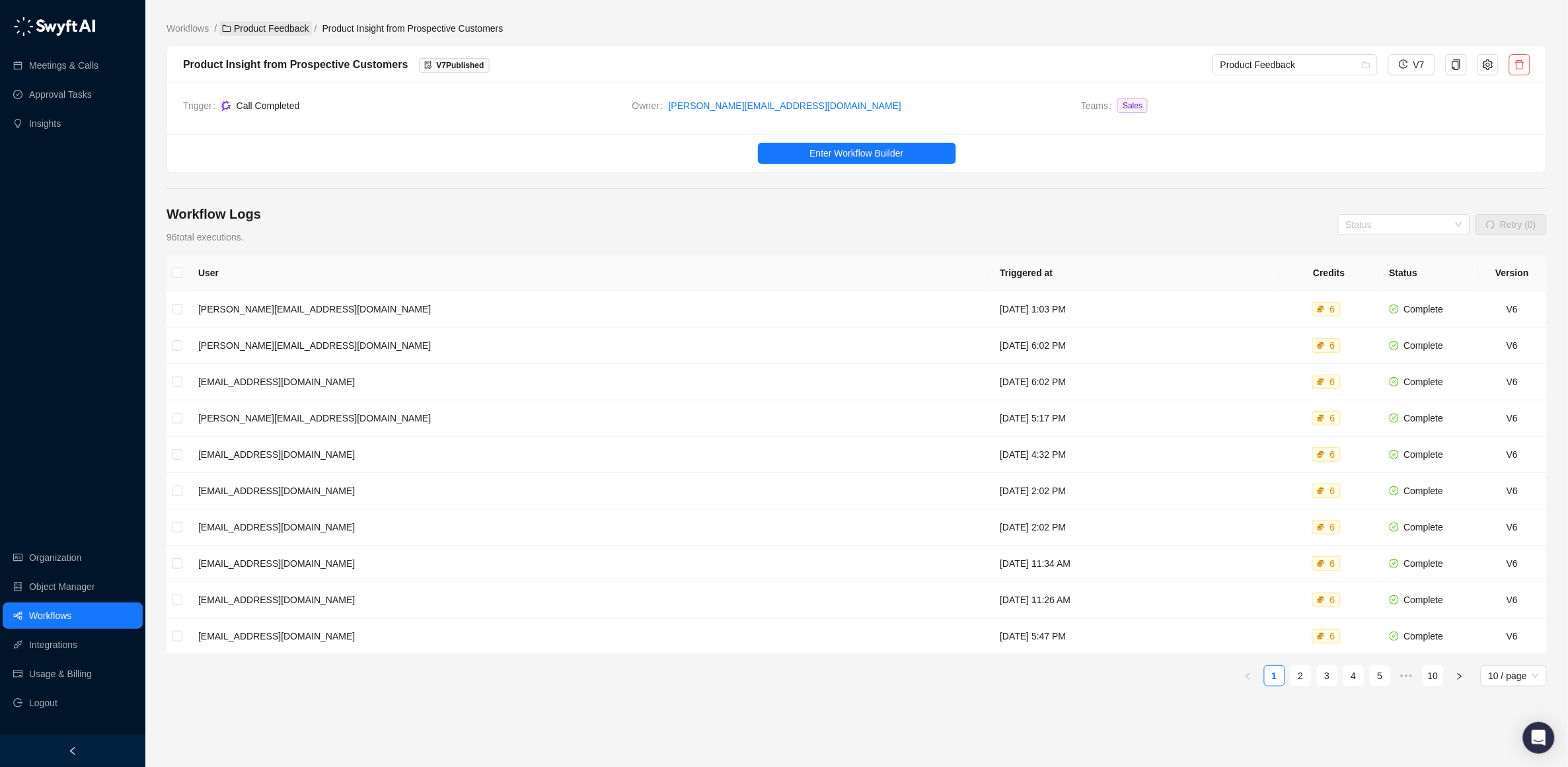
click at [277, 29] on link "Product Feedback" at bounding box center [265, 29] width 93 height 15
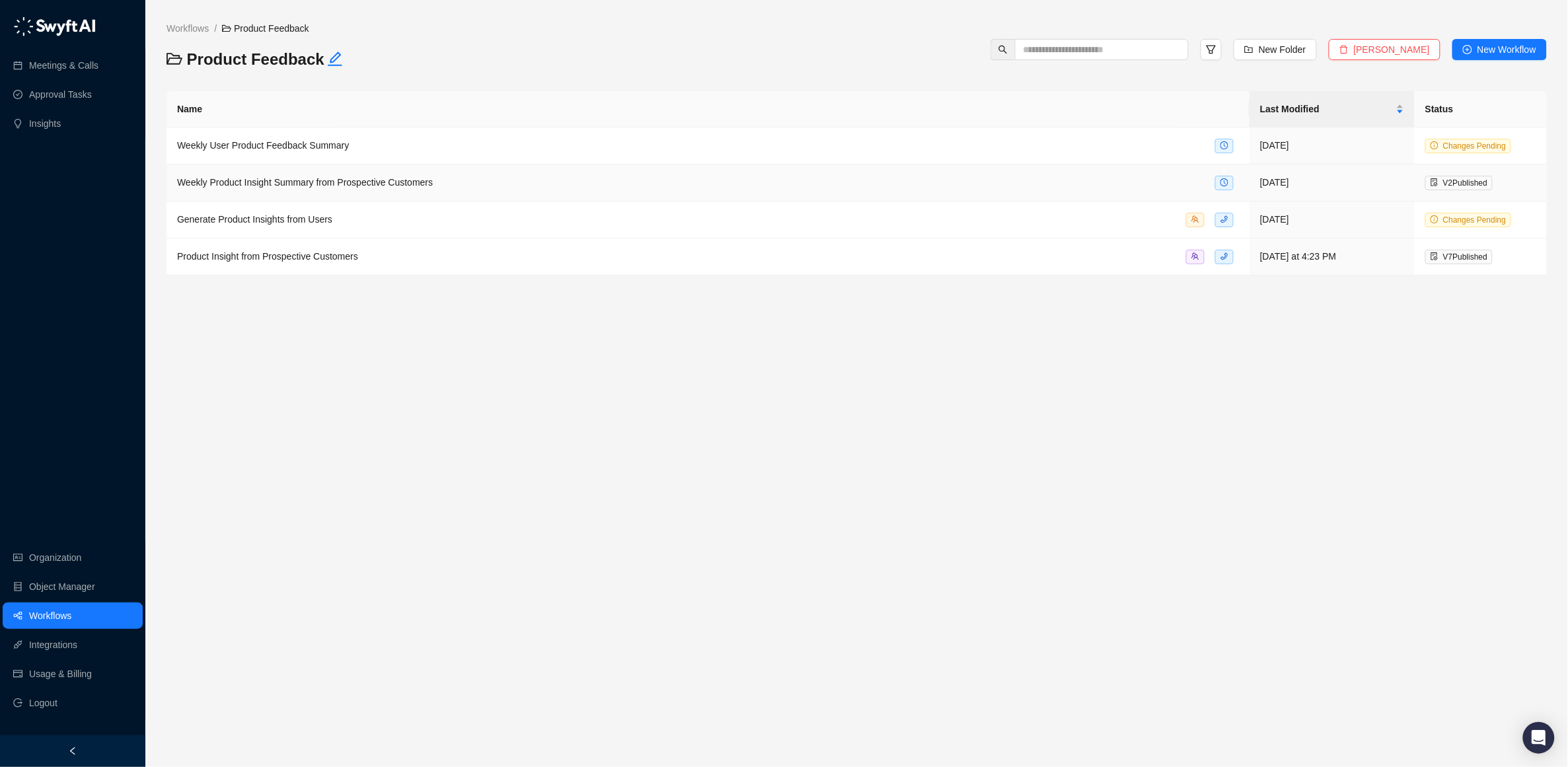
click at [236, 183] on span "Weekly Product Insight Summary from Prospective Customers" at bounding box center [305, 183] width 256 height 11
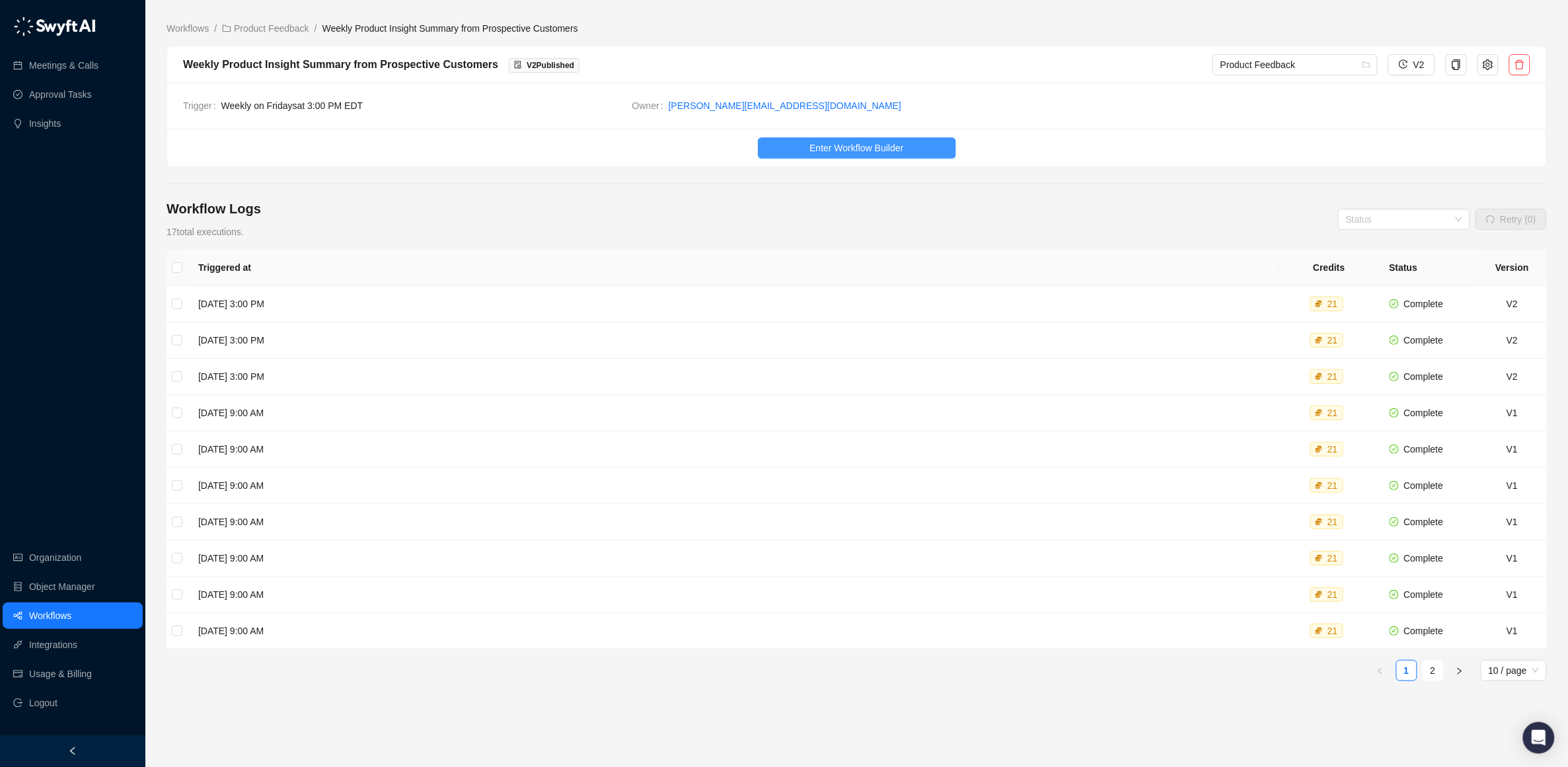
click at [849, 149] on span "Enter Workflow Builder" at bounding box center [856, 148] width 94 height 15
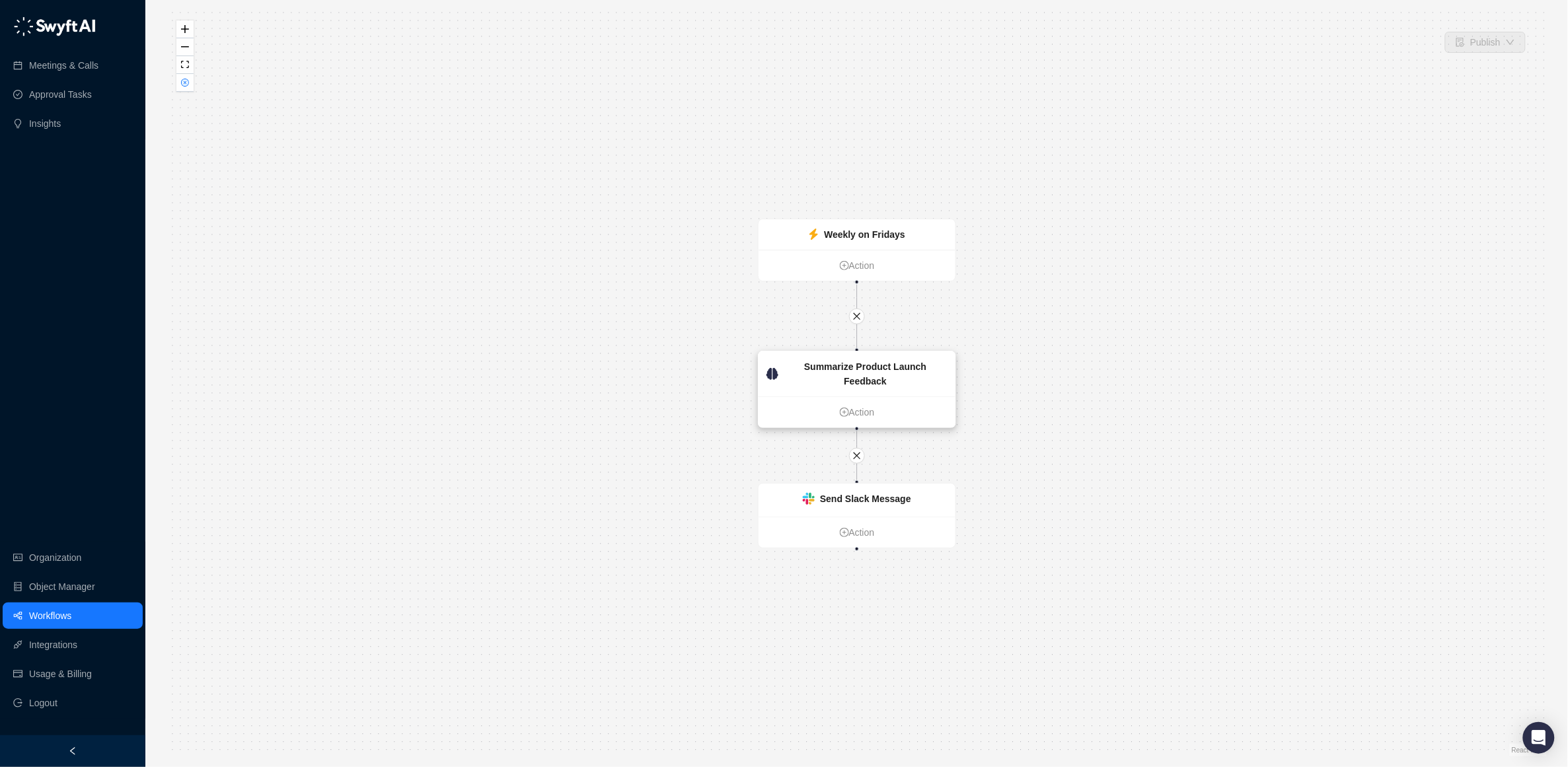
click at [845, 373] on div "Summarize Product Launch Feedback" at bounding box center [866, 374] width 165 height 29
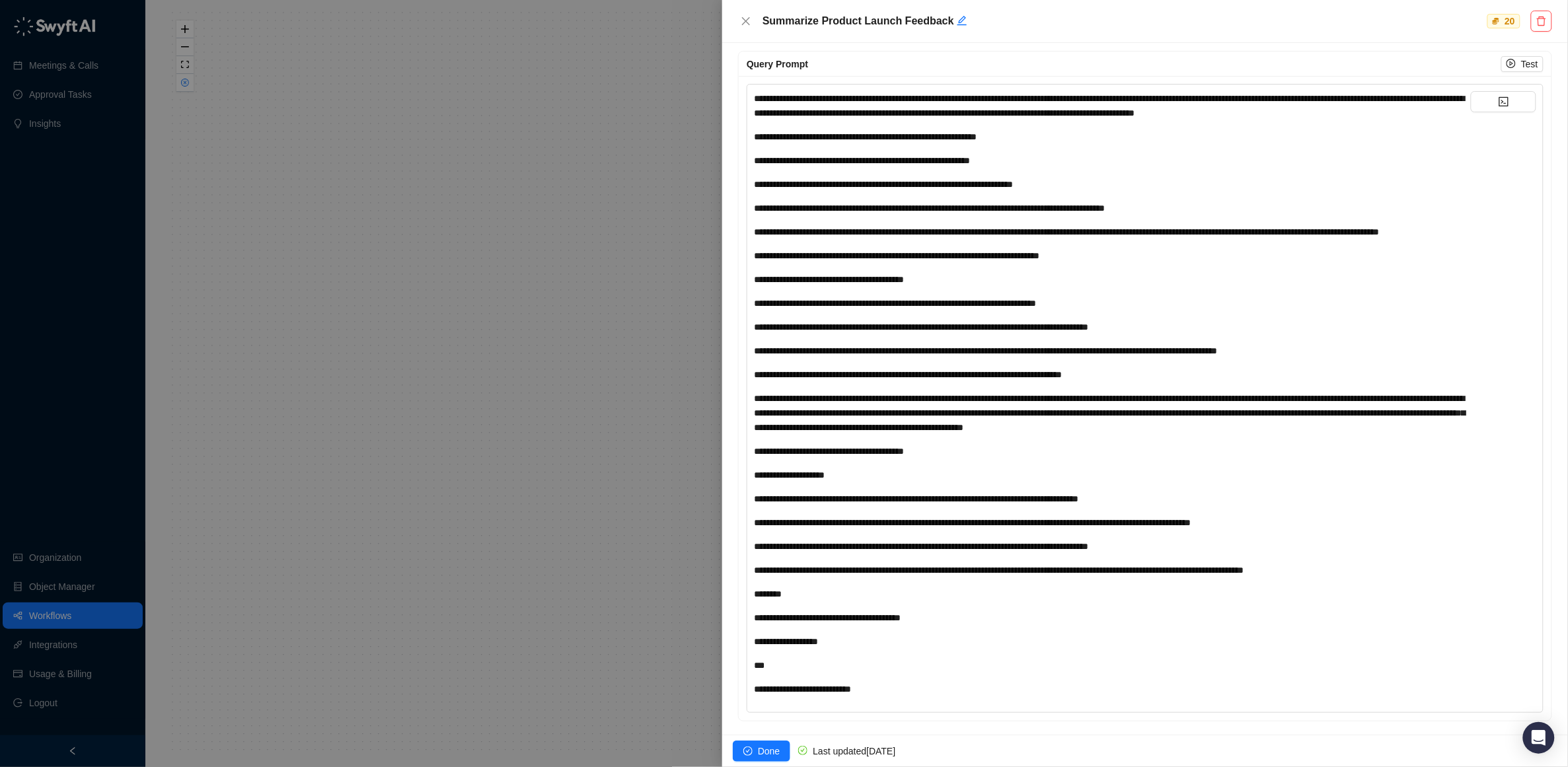
scroll to position [486, 0]
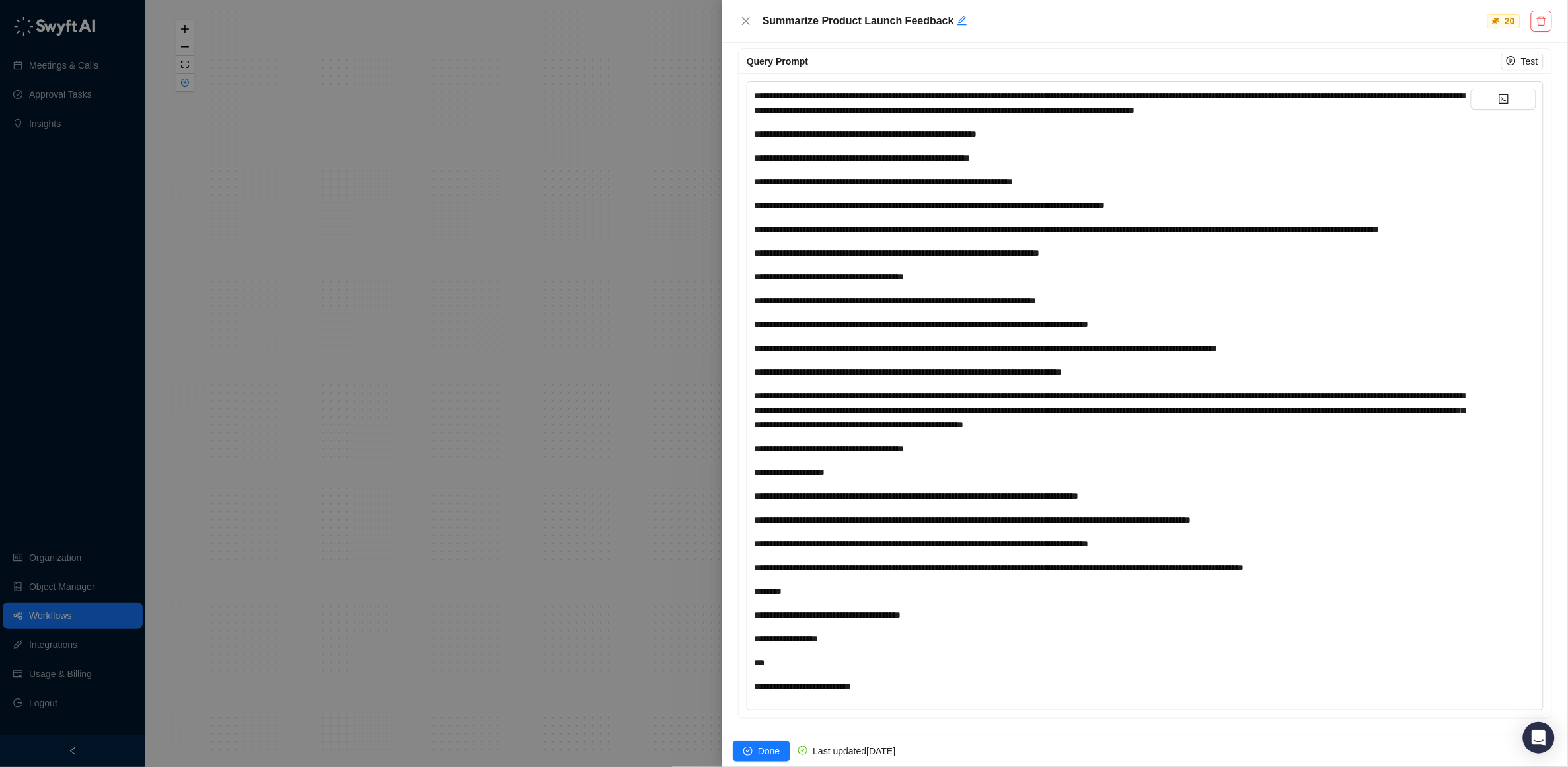
click at [1142, 424] on span "**********" at bounding box center [1110, 410] width 712 height 39
drag, startPoint x: 983, startPoint y: 448, endPoint x: 750, endPoint y: 454, distance: 233.1
click at [750, 454] on div "**********" at bounding box center [1146, 396] width 797 height 629
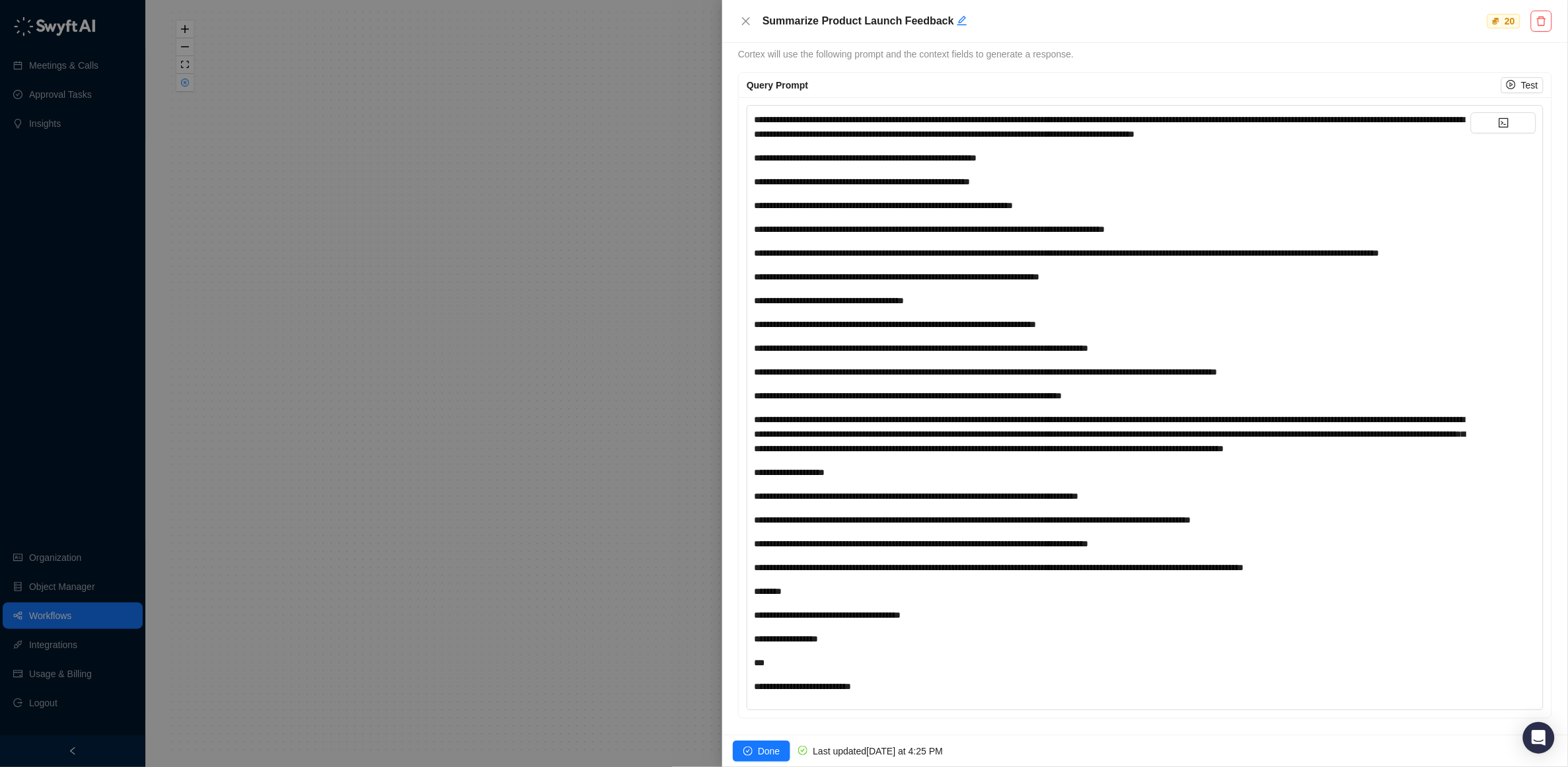
scroll to position [477, 0]
click at [766, 747] on span "Done" at bounding box center [768, 752] width 22 height 15
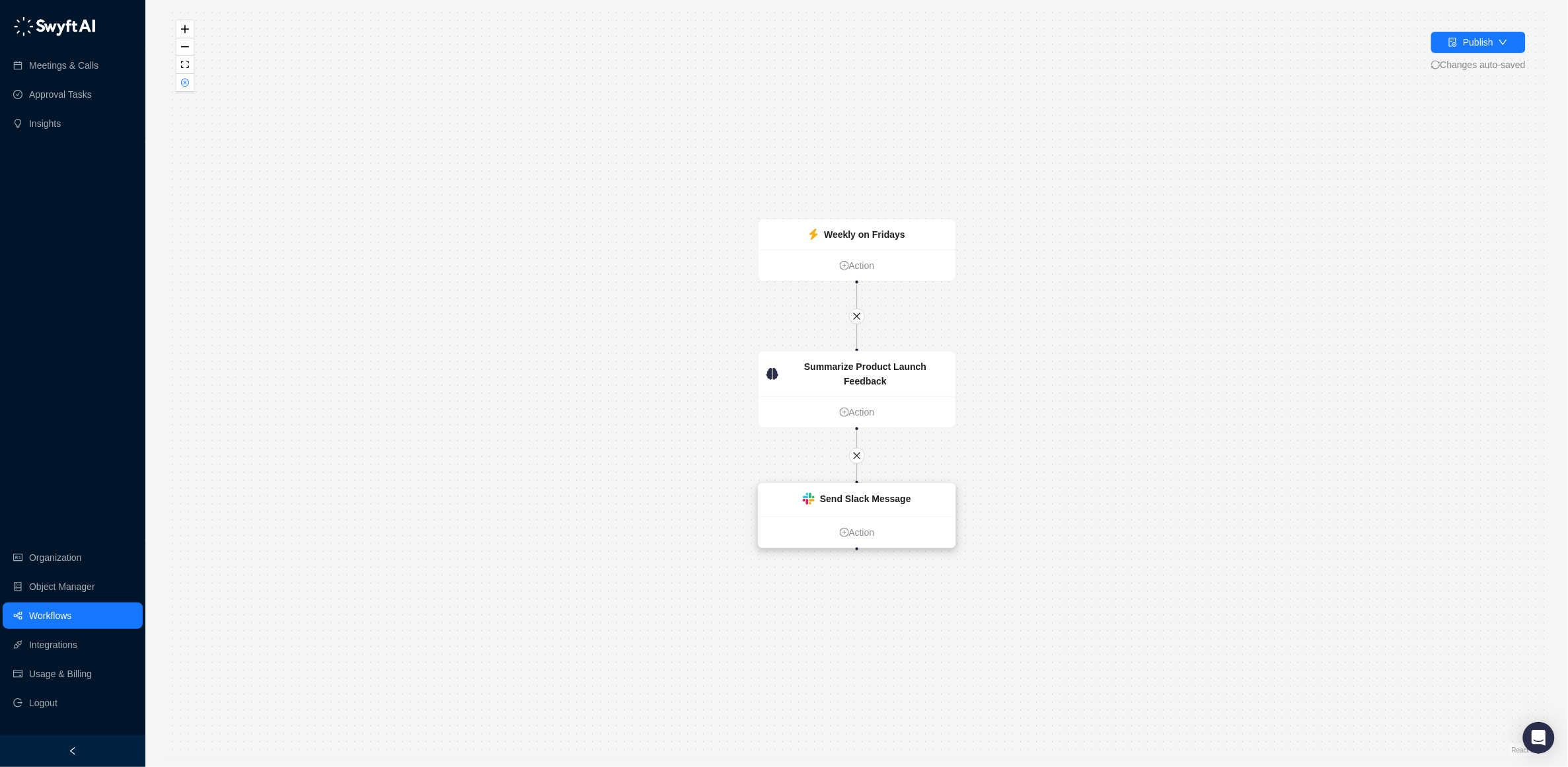
click at [852, 494] on strong "Send Slack Message" at bounding box center [866, 499] width 91 height 11
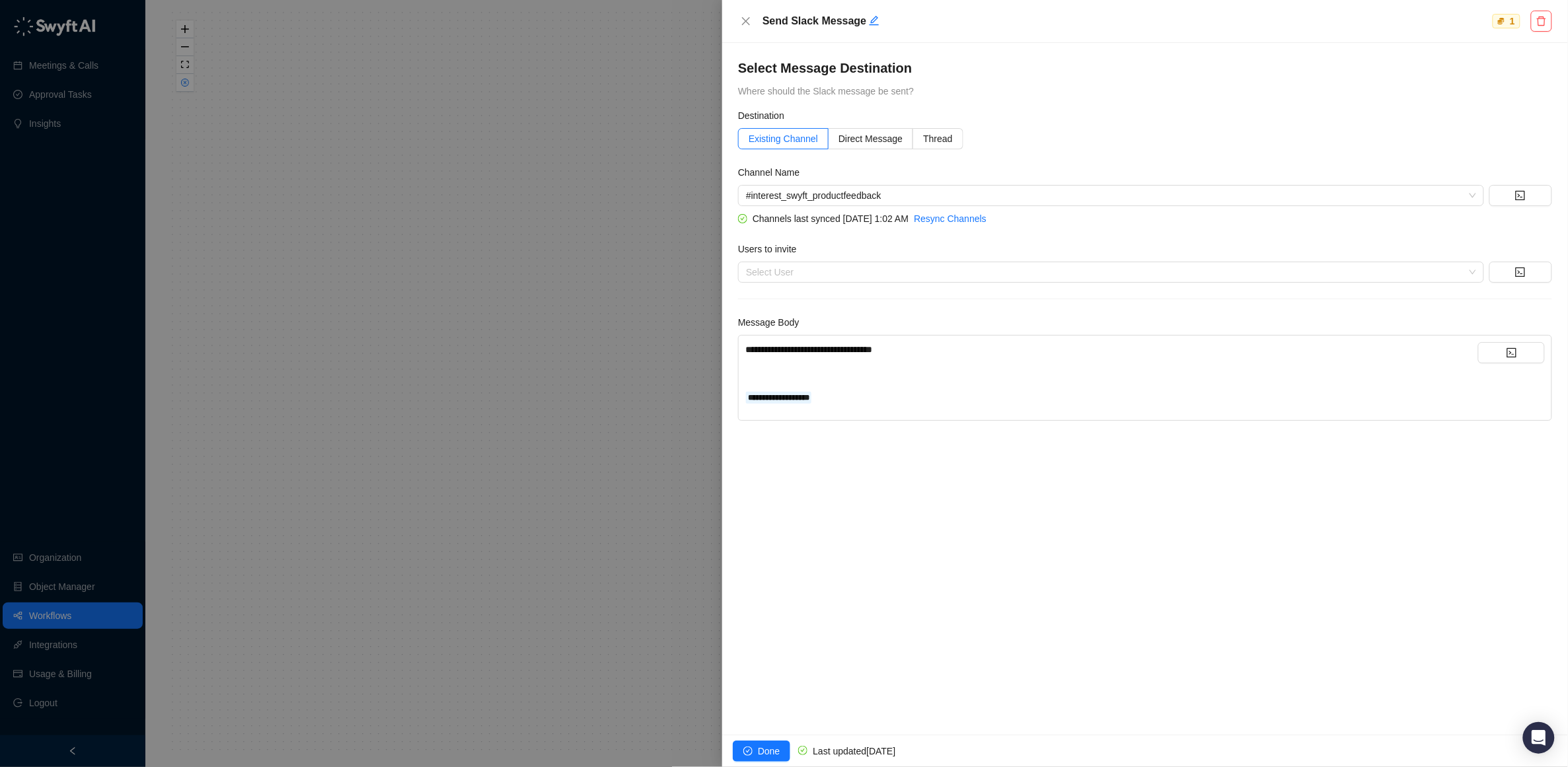
click at [872, 353] on span "**********" at bounding box center [809, 350] width 127 height 9
click at [770, 746] on span "Done" at bounding box center [768, 752] width 22 height 15
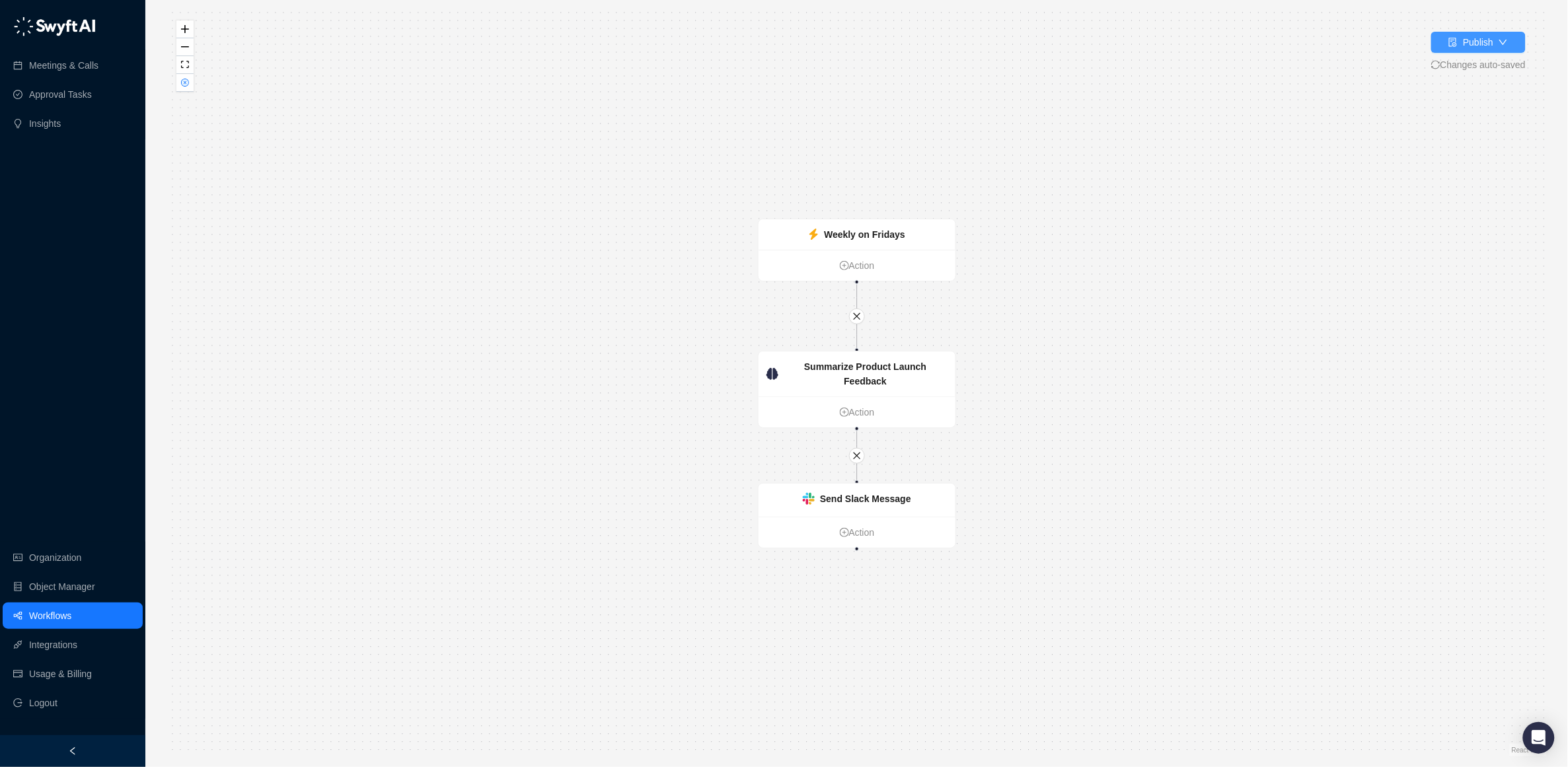
click at [1468, 45] on div "Publish" at bounding box center [1478, 43] width 31 height 15
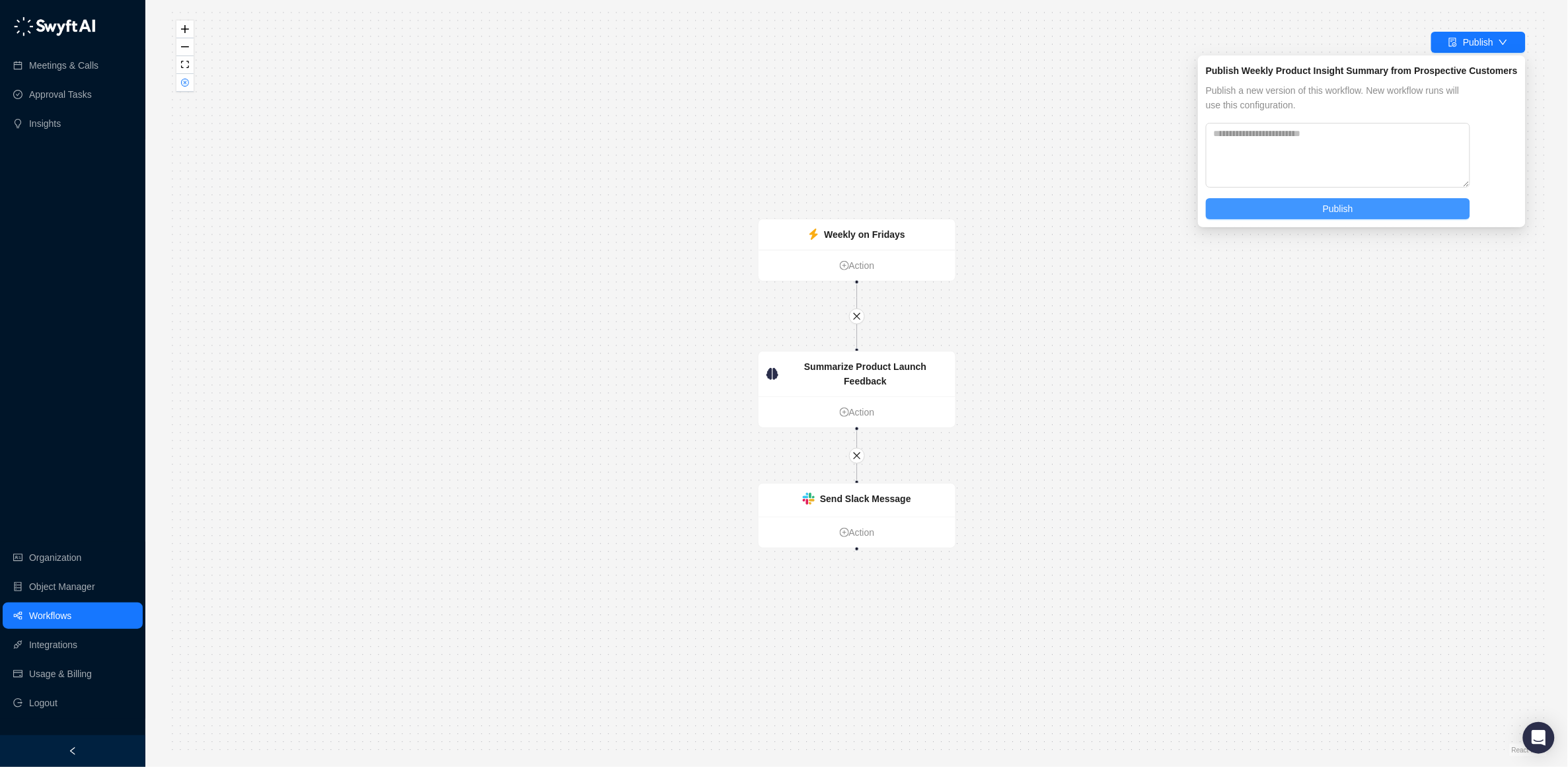
click at [1383, 207] on button "Publish" at bounding box center [1338, 209] width 265 height 21
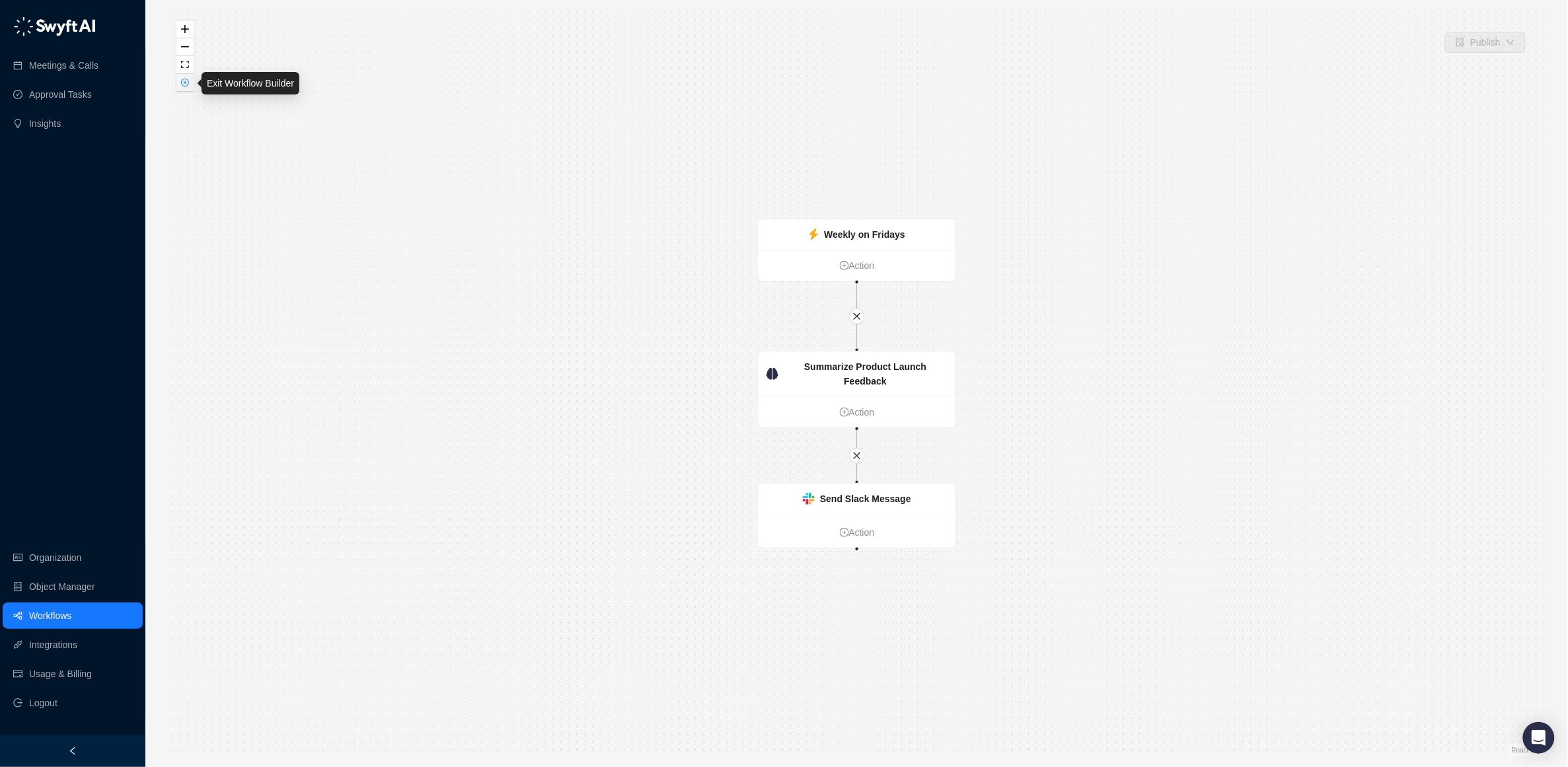
click at [187, 84] on icon "close-circle" at bounding box center [185, 83] width 3 height 3
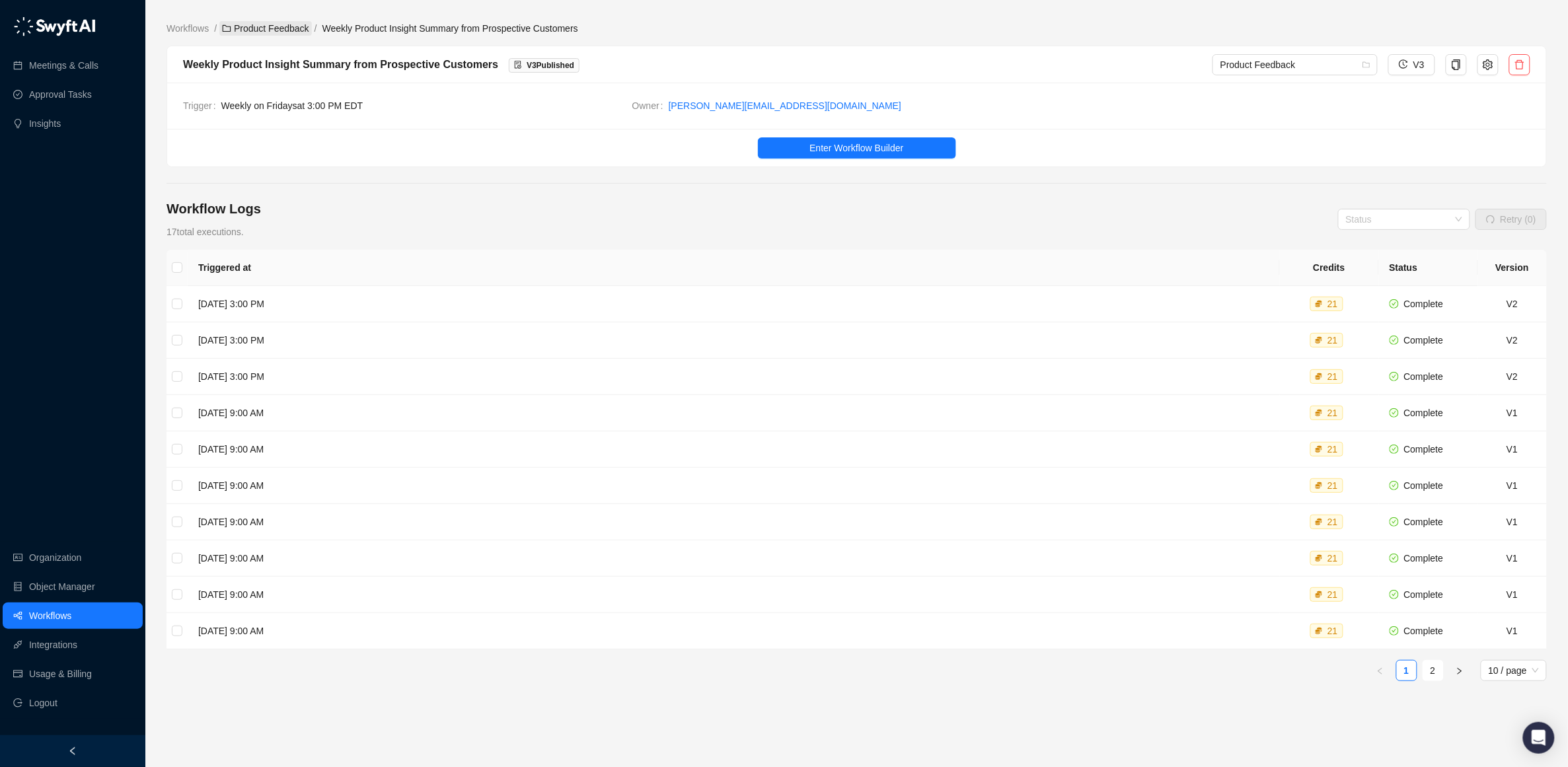
click at [254, 21] on link "Product Feedback" at bounding box center [265, 29] width 93 height 15
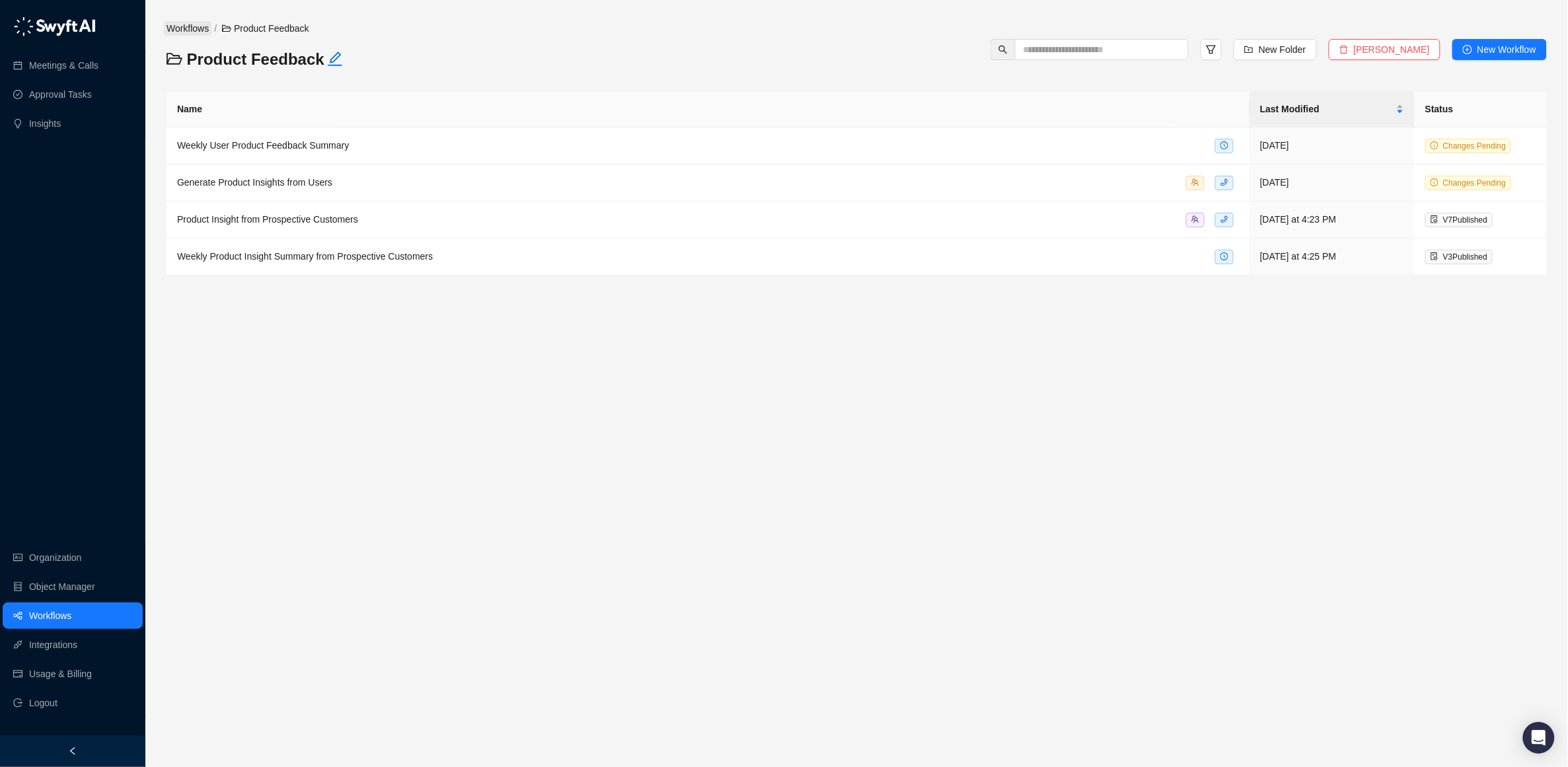
click at [192, 29] on link "Workflows" at bounding box center [187, 29] width 47 height 15
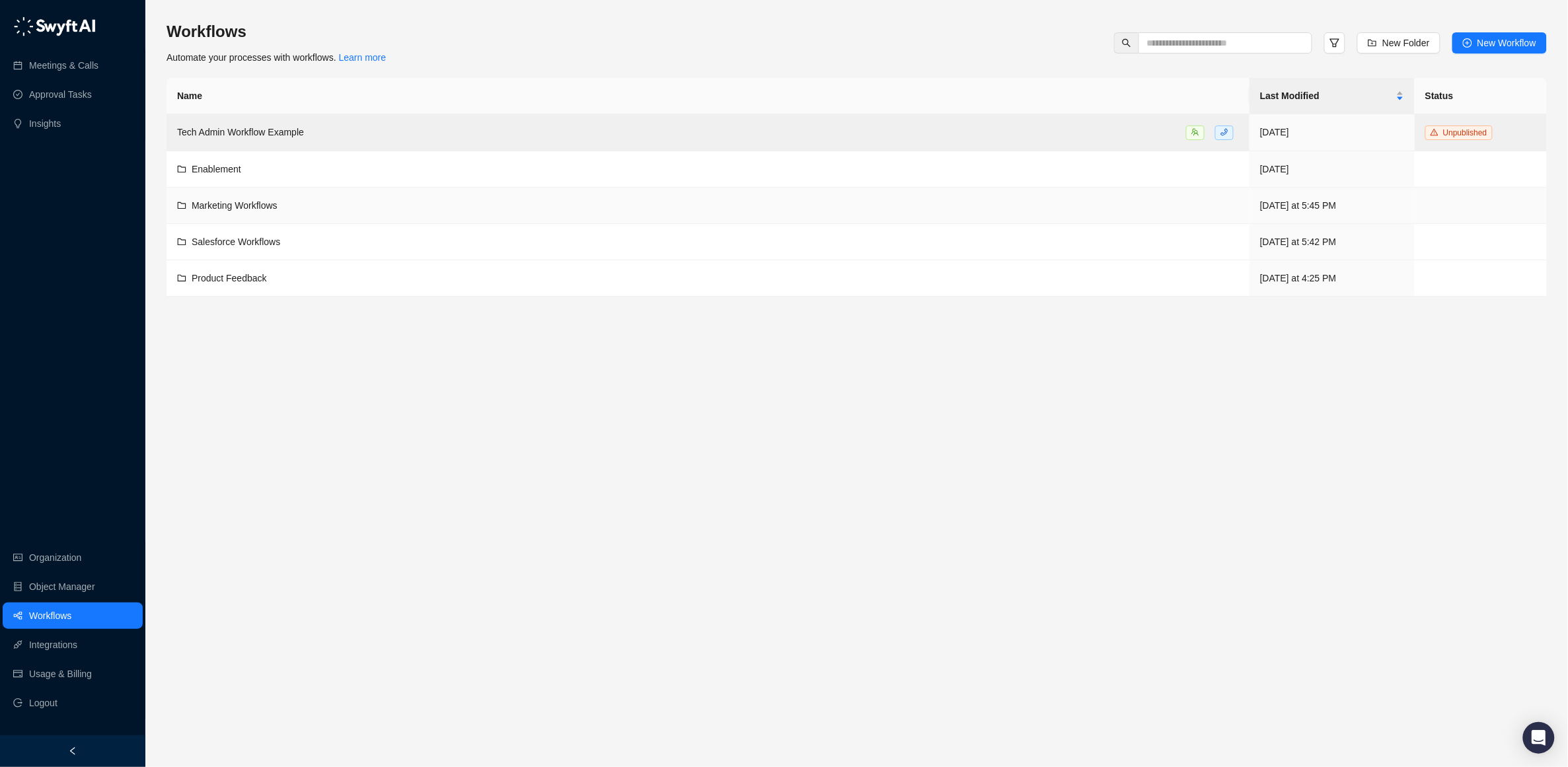
click at [217, 207] on span "Marketing Workflows" at bounding box center [235, 205] width 86 height 11
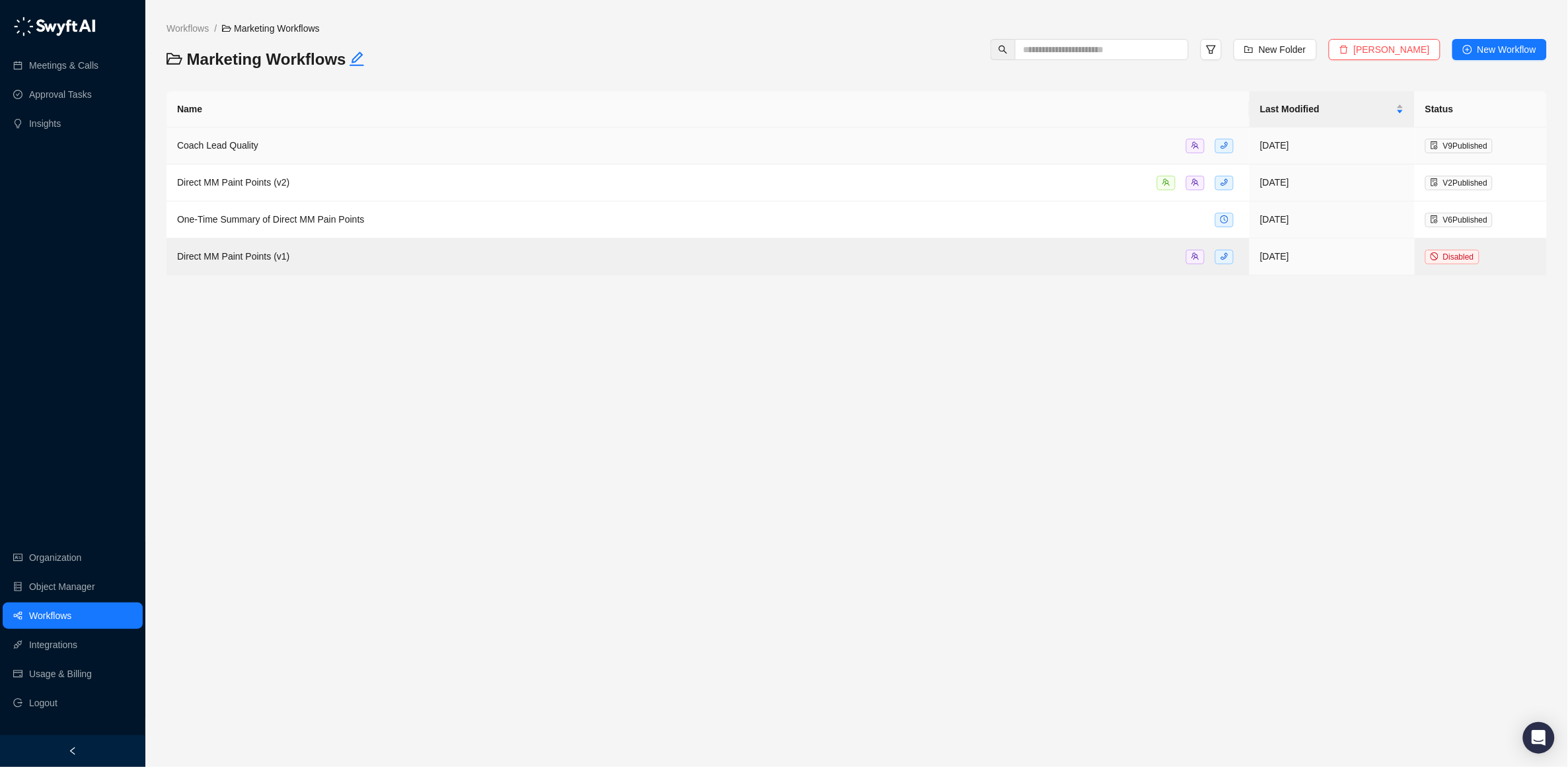
click at [232, 141] on span "Coach Lead Quality" at bounding box center [218, 145] width 81 height 11
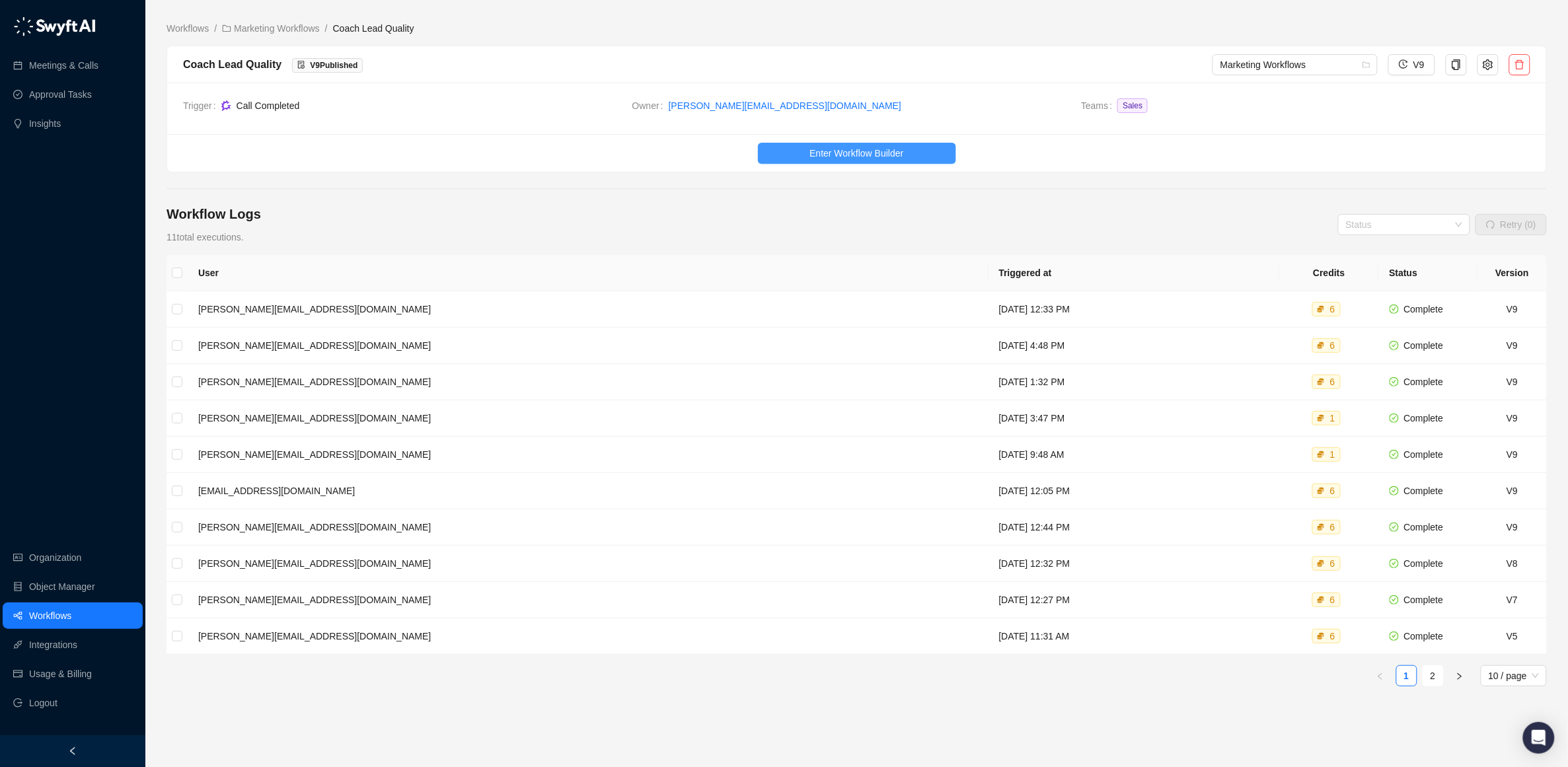
click at [834, 153] on span "Enter Workflow Builder" at bounding box center [856, 153] width 94 height 15
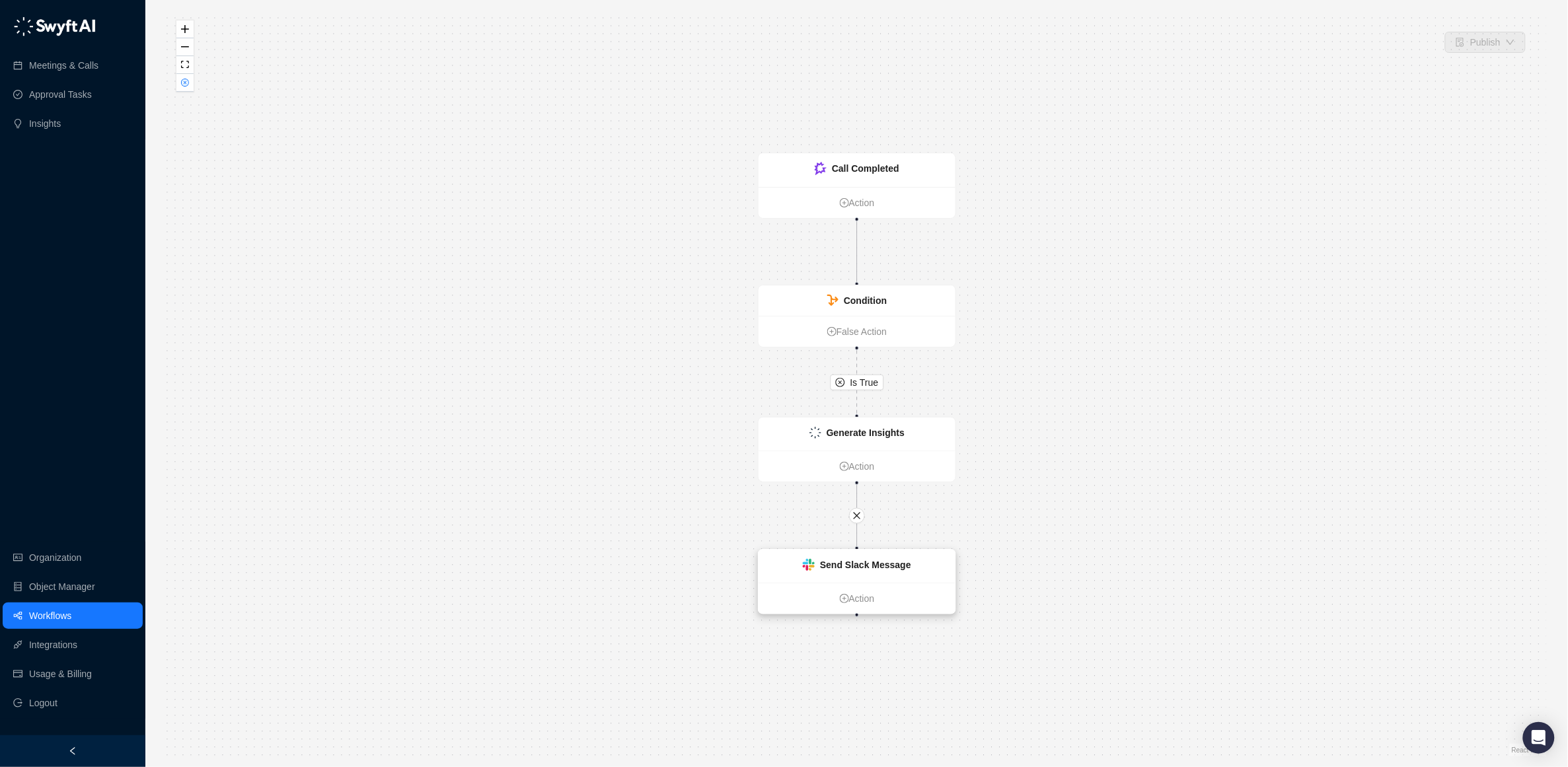
click at [858, 560] on strong "Send Slack Message" at bounding box center [866, 565] width 91 height 11
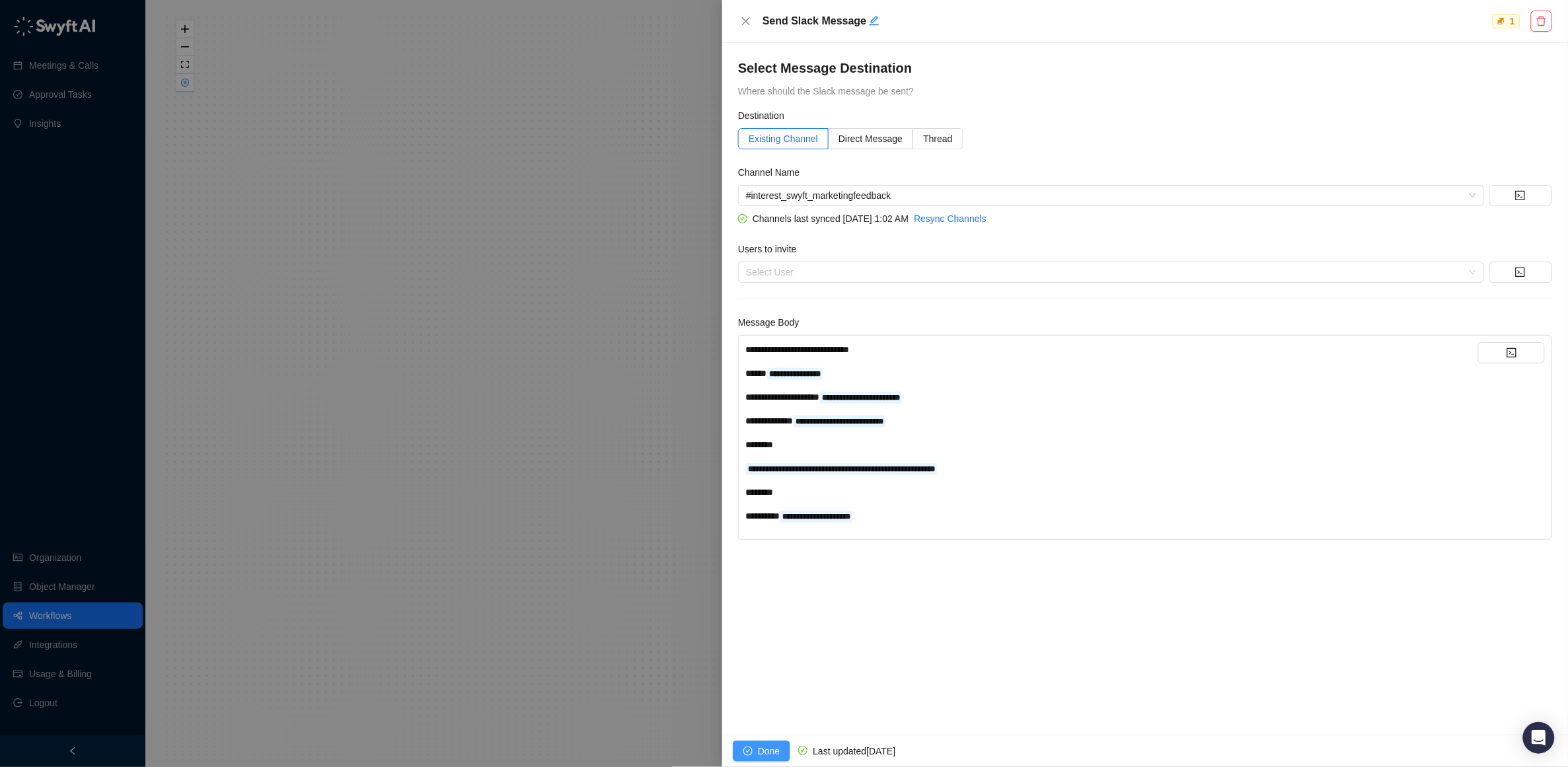
click at [761, 746] on span "Done" at bounding box center [768, 752] width 22 height 15
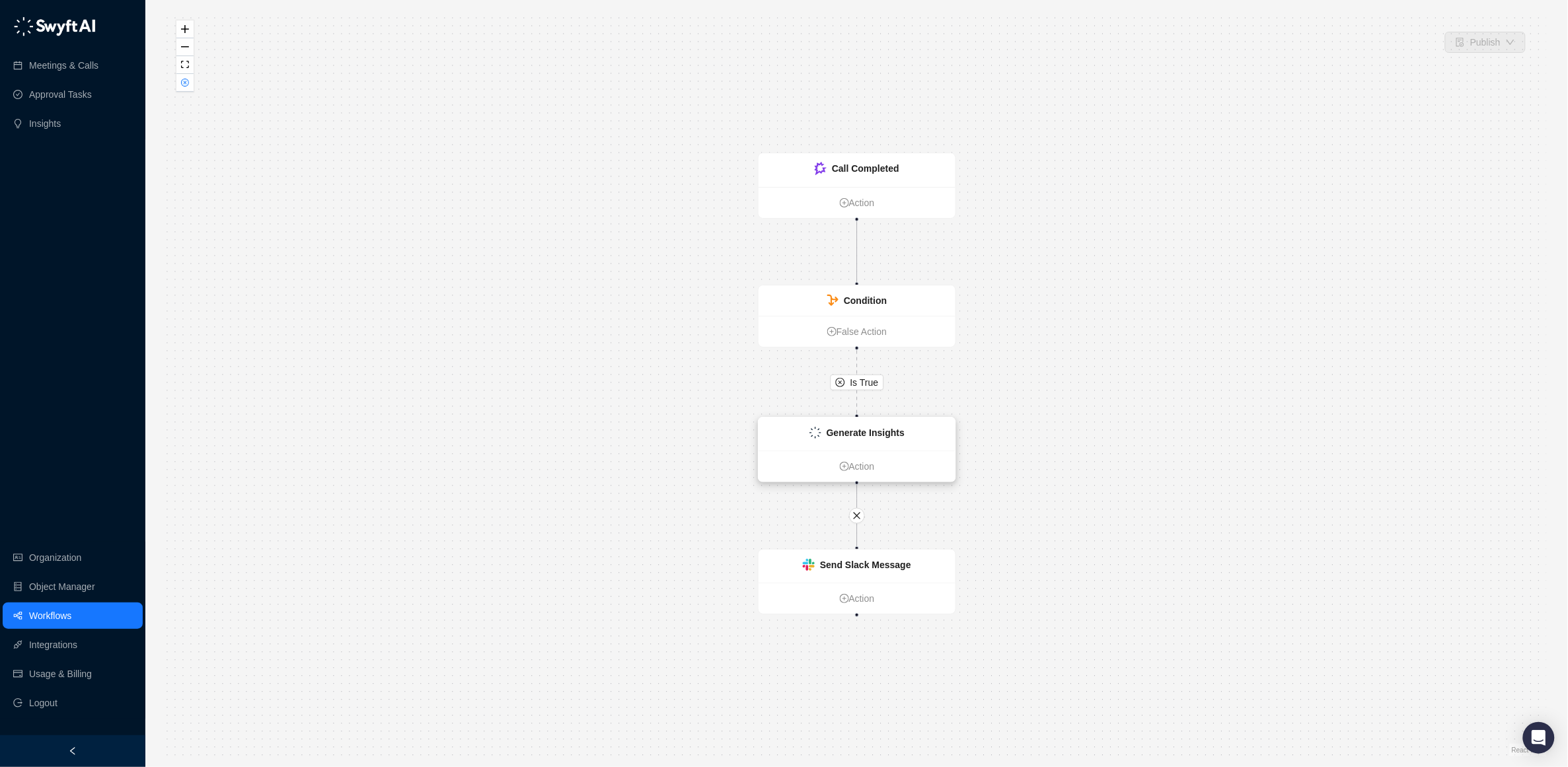
click at [813, 432] on img at bounding box center [816, 433] width 12 height 12
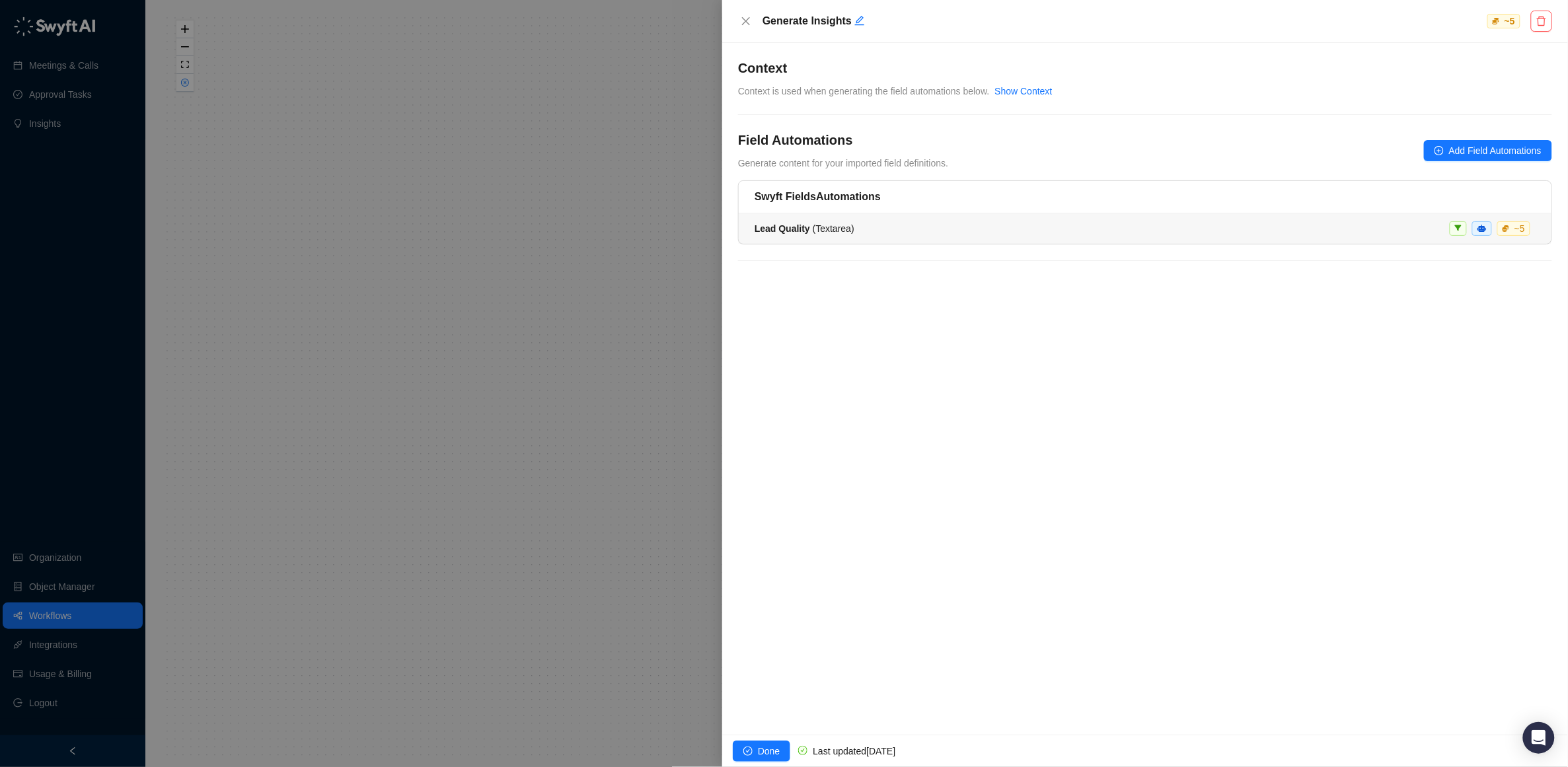
click at [926, 225] on div "Lead Quality ( Textarea ) ~ 5" at bounding box center [1145, 229] width 781 height 15
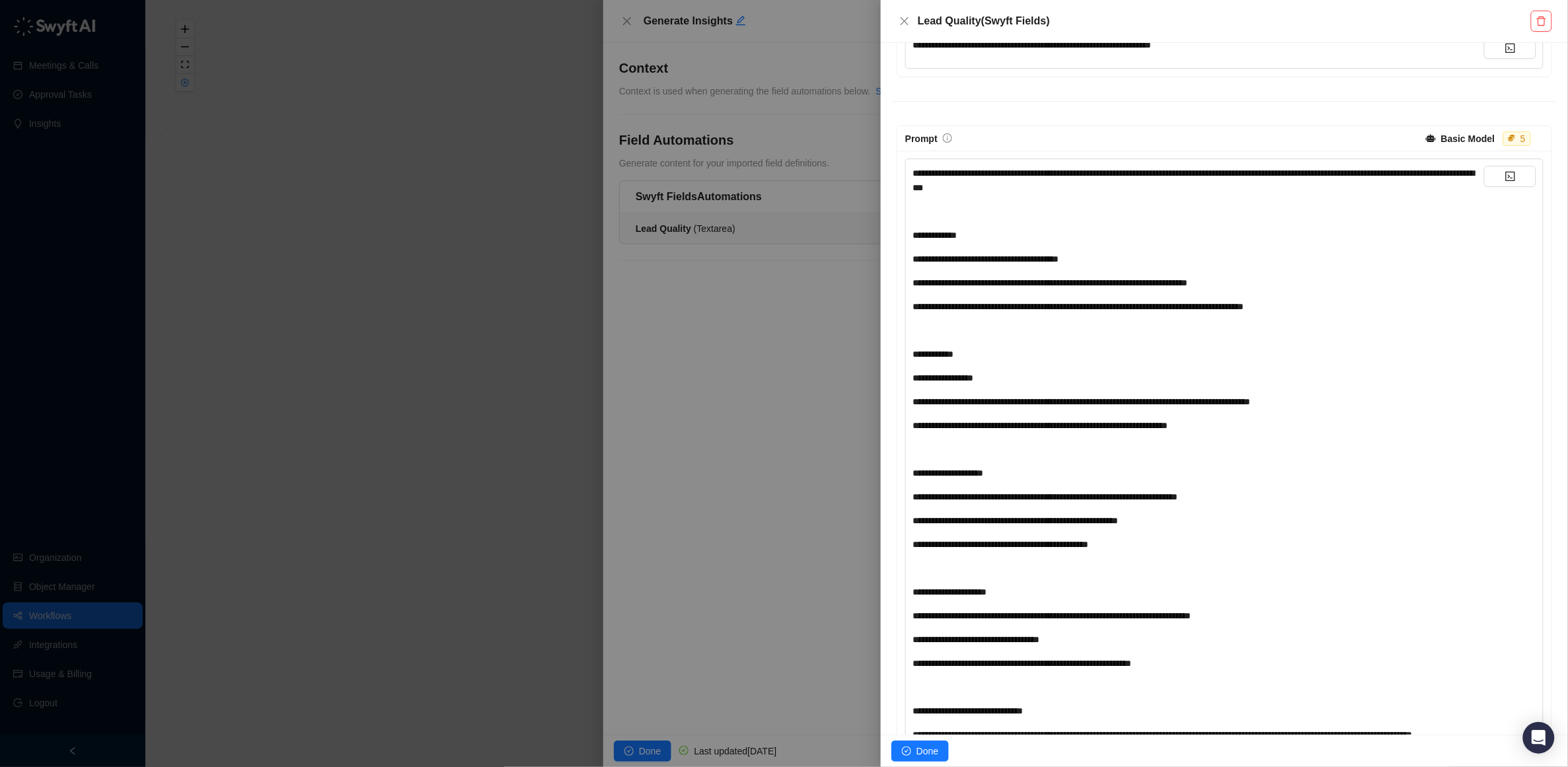
scroll to position [185, 0]
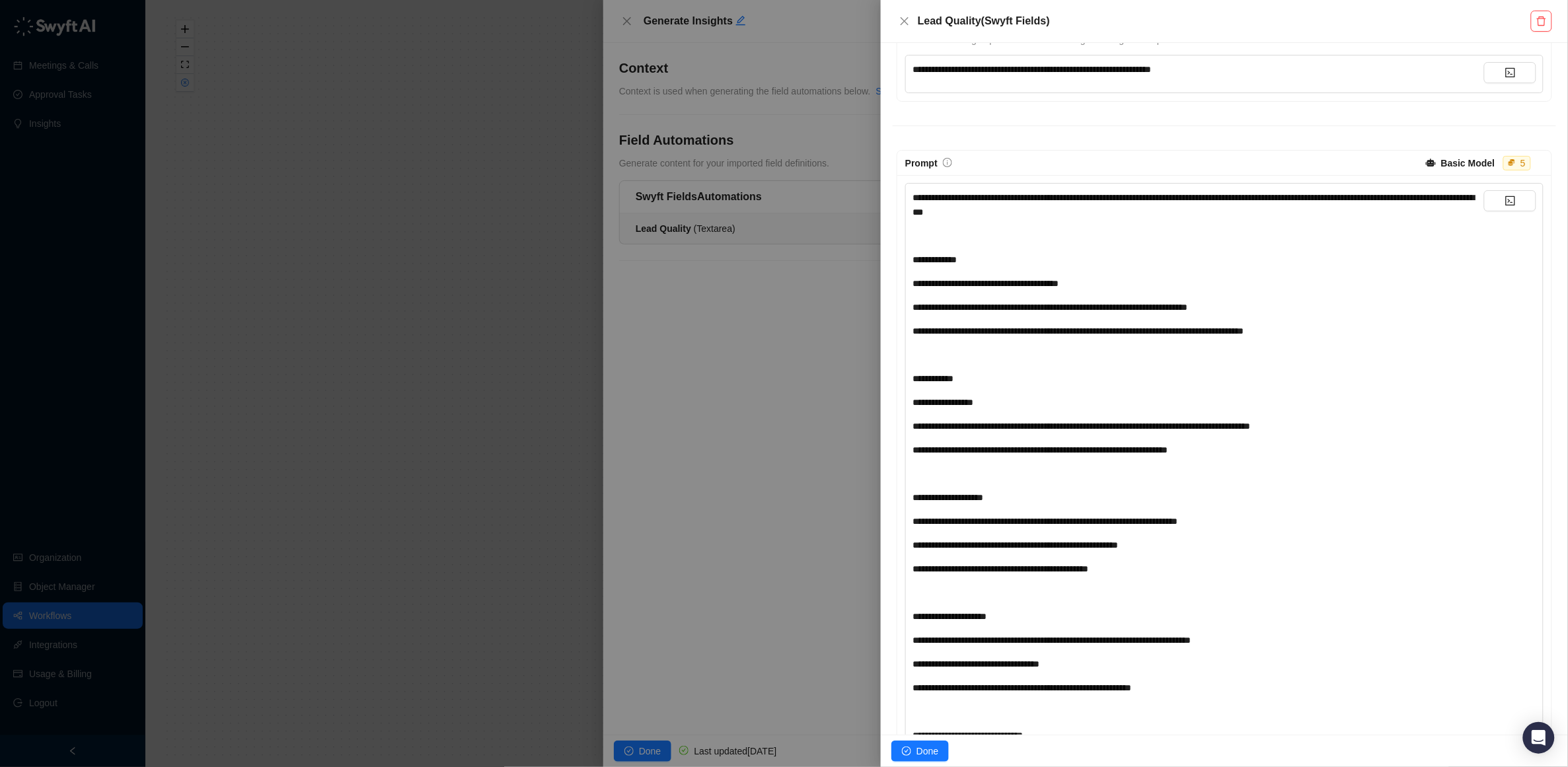
click at [1347, 331] on div "**********" at bounding box center [1198, 331] width 572 height 15
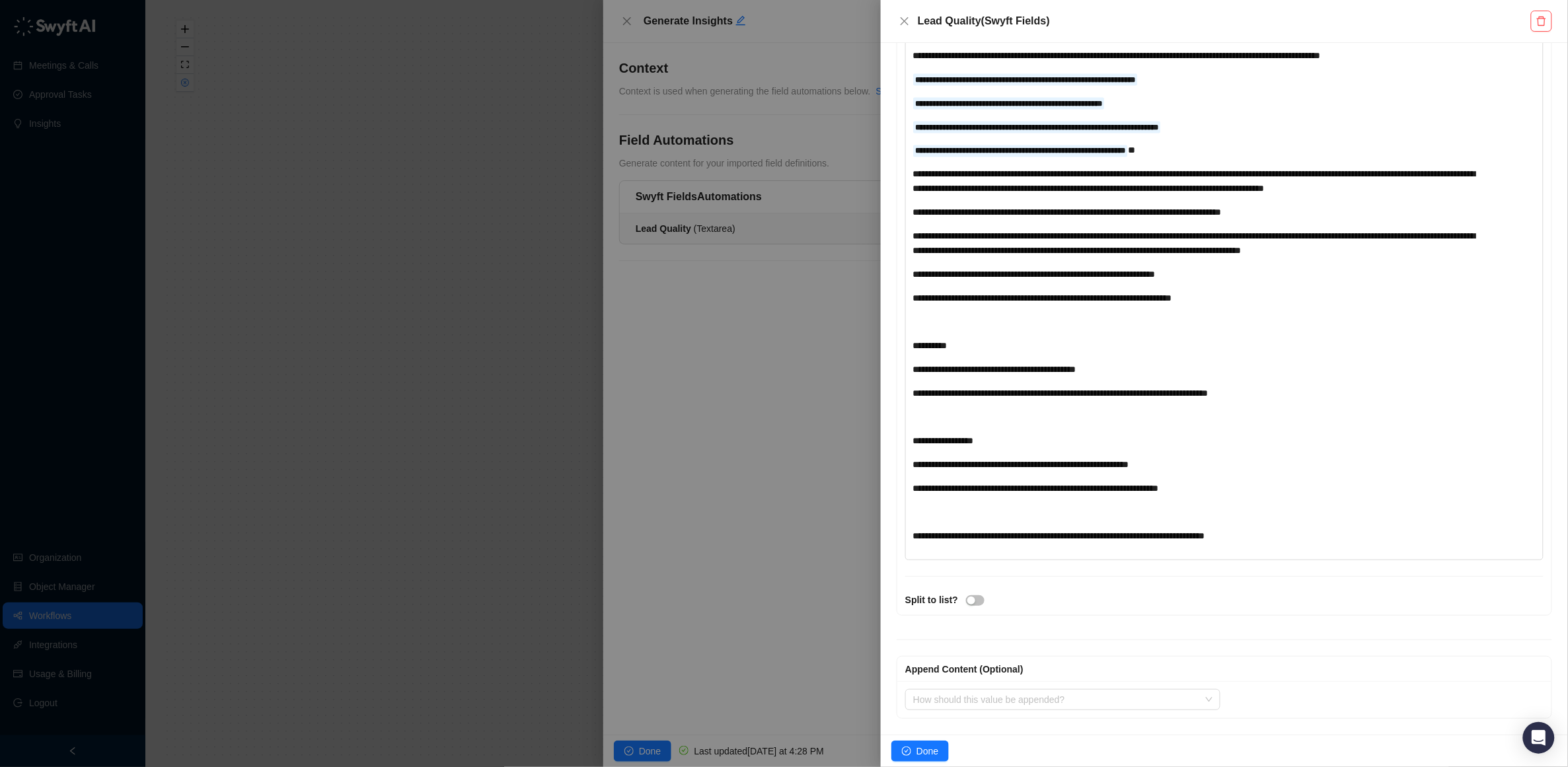
scroll to position [977, 0]
click at [912, 750] on button "Done" at bounding box center [920, 752] width 57 height 21
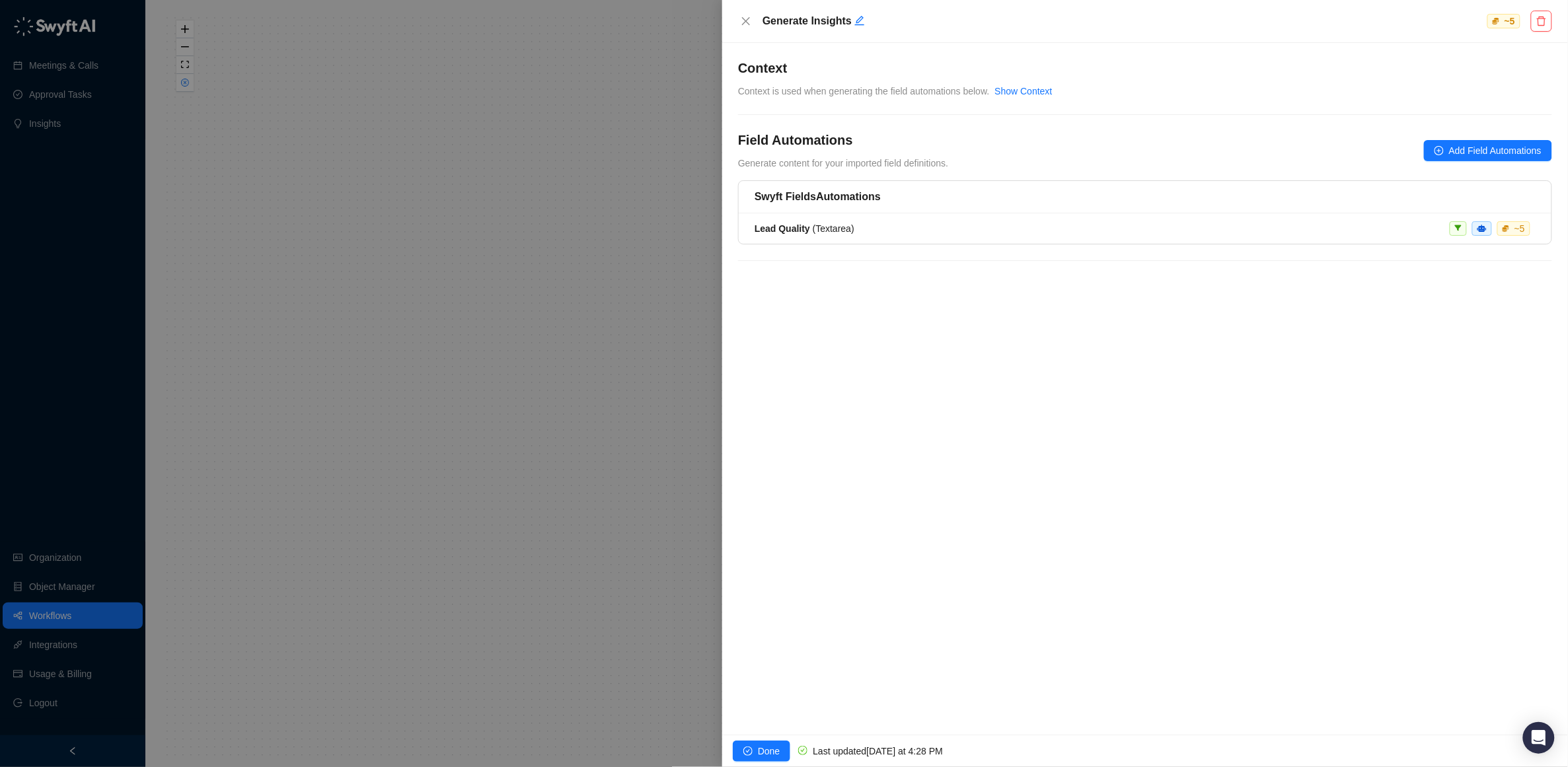
click at [759, 744] on span "Done" at bounding box center [768, 752] width 22 height 15
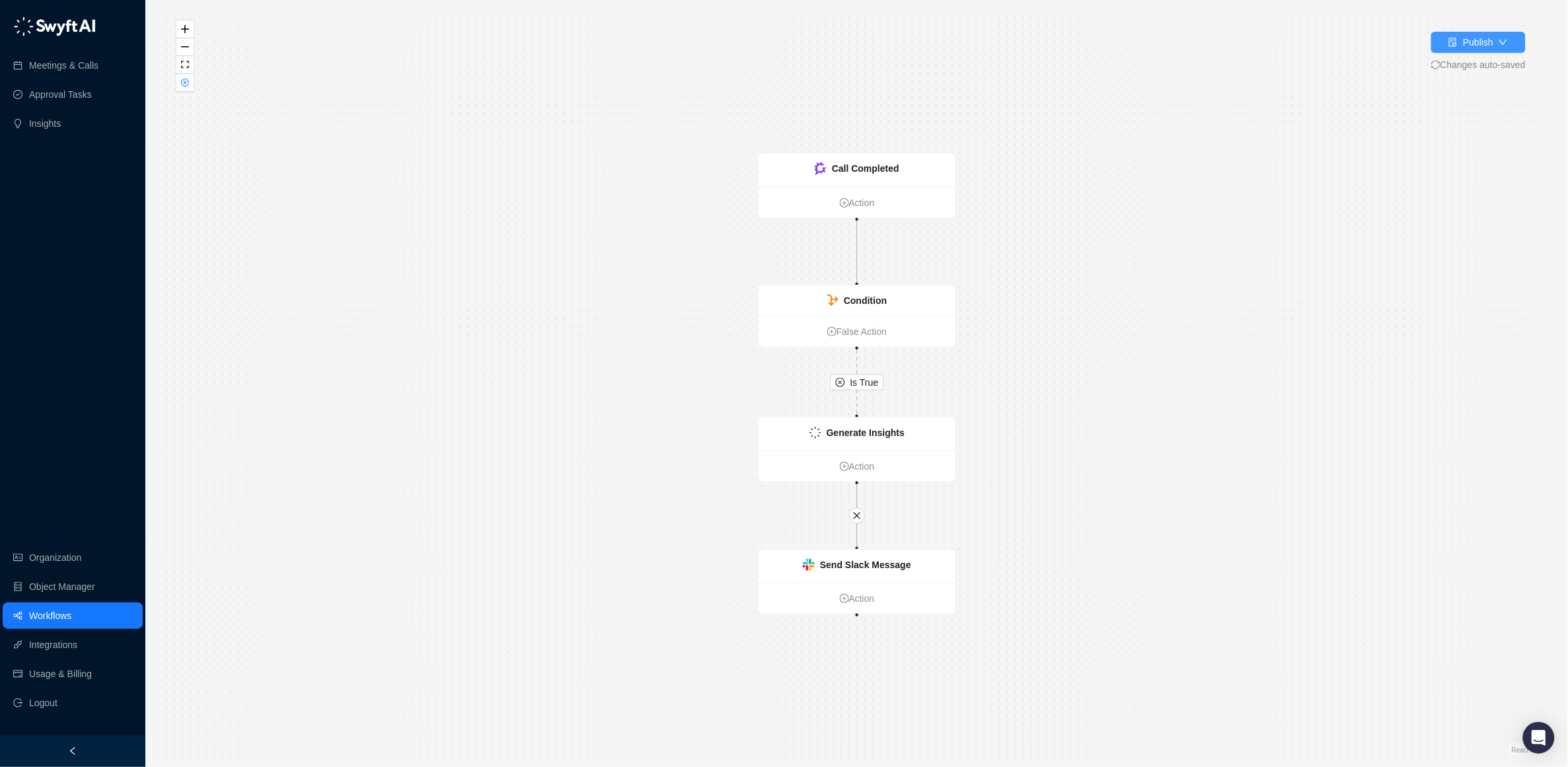
click at [1473, 41] on div "Publish" at bounding box center [1478, 43] width 31 height 15
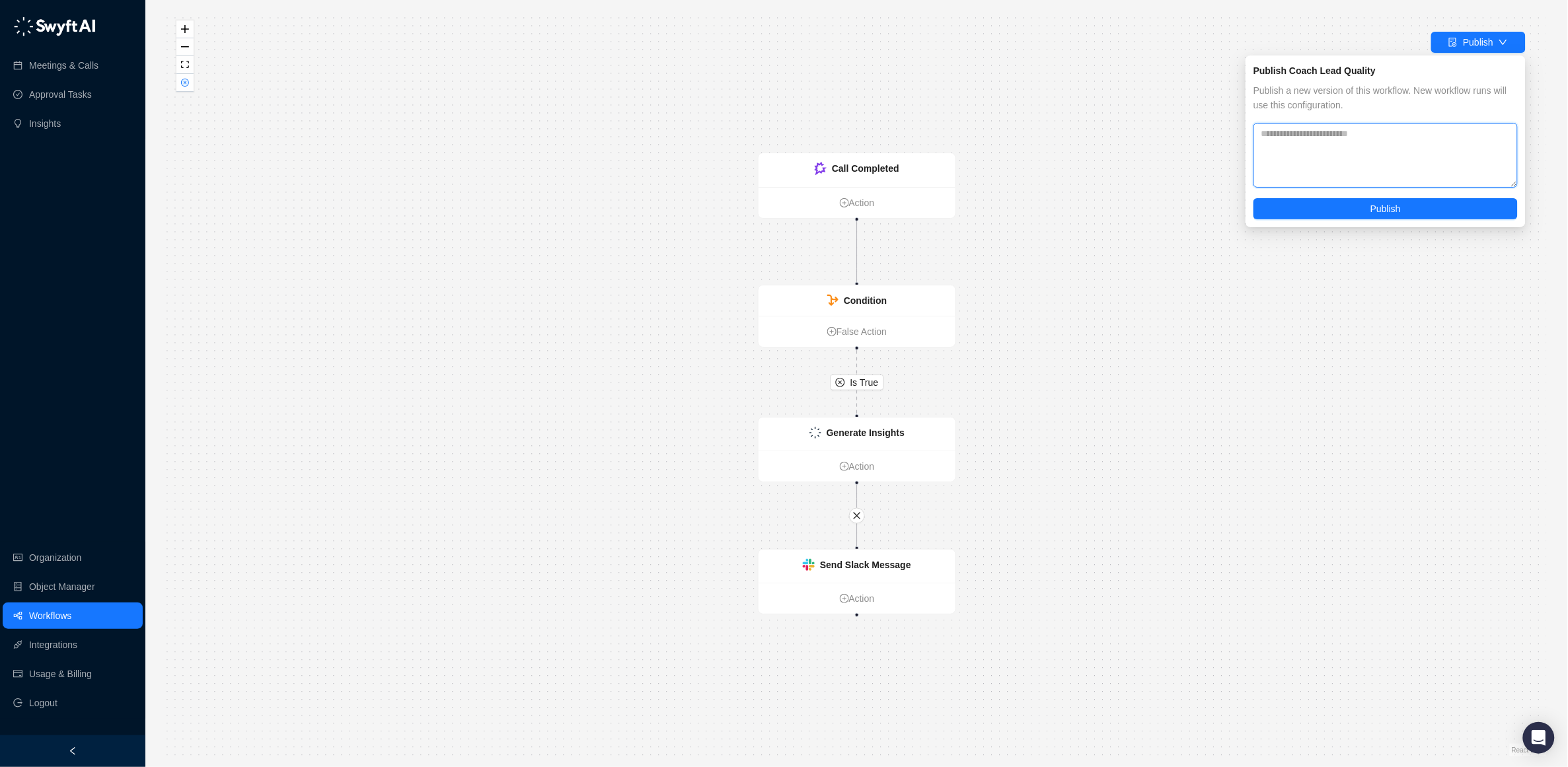
click at [1375, 156] on textarea at bounding box center [1385, 155] width 265 height 65
type textarea "**********"
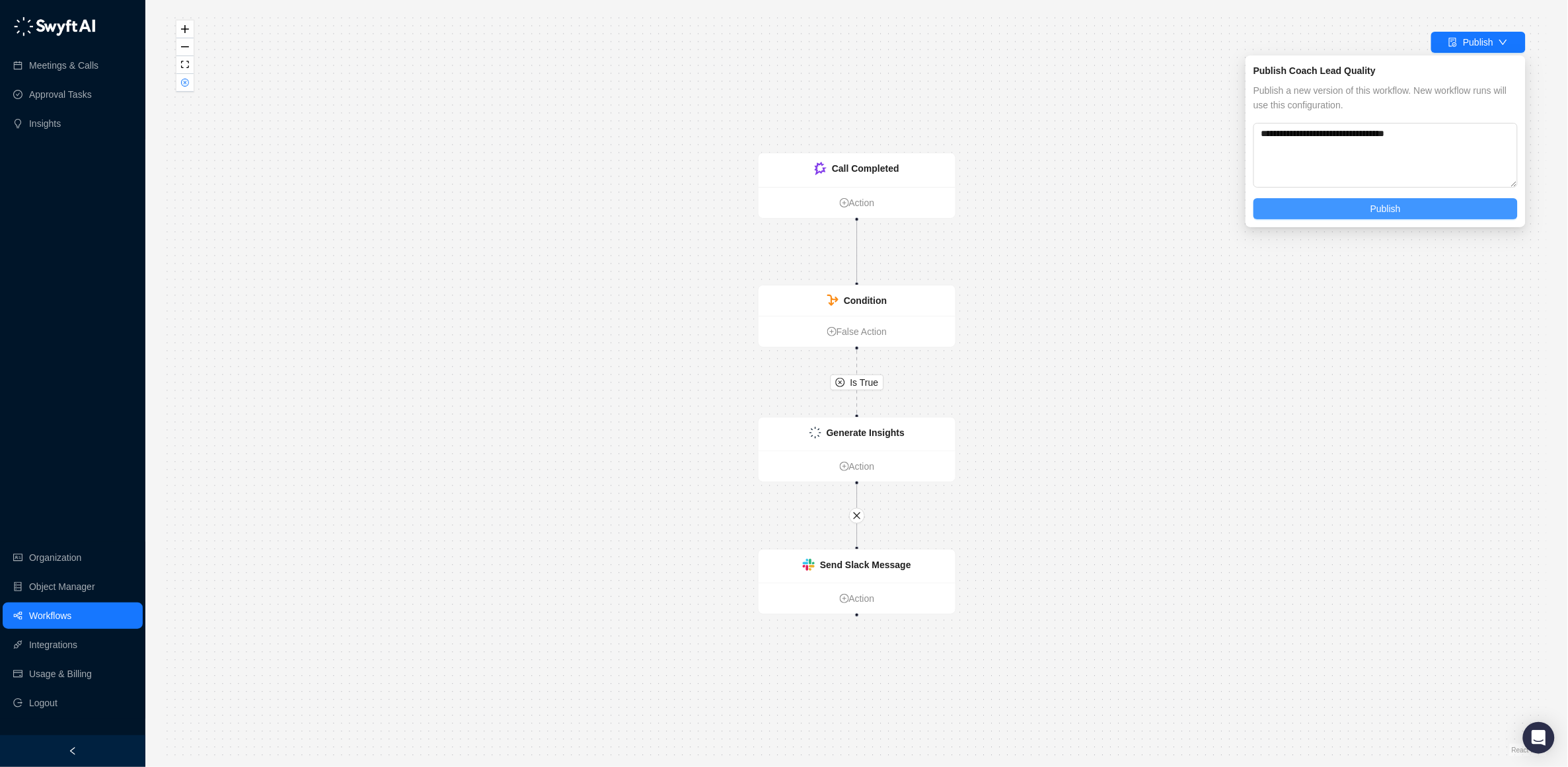
click at [1343, 215] on button "Publish" at bounding box center [1385, 209] width 265 height 21
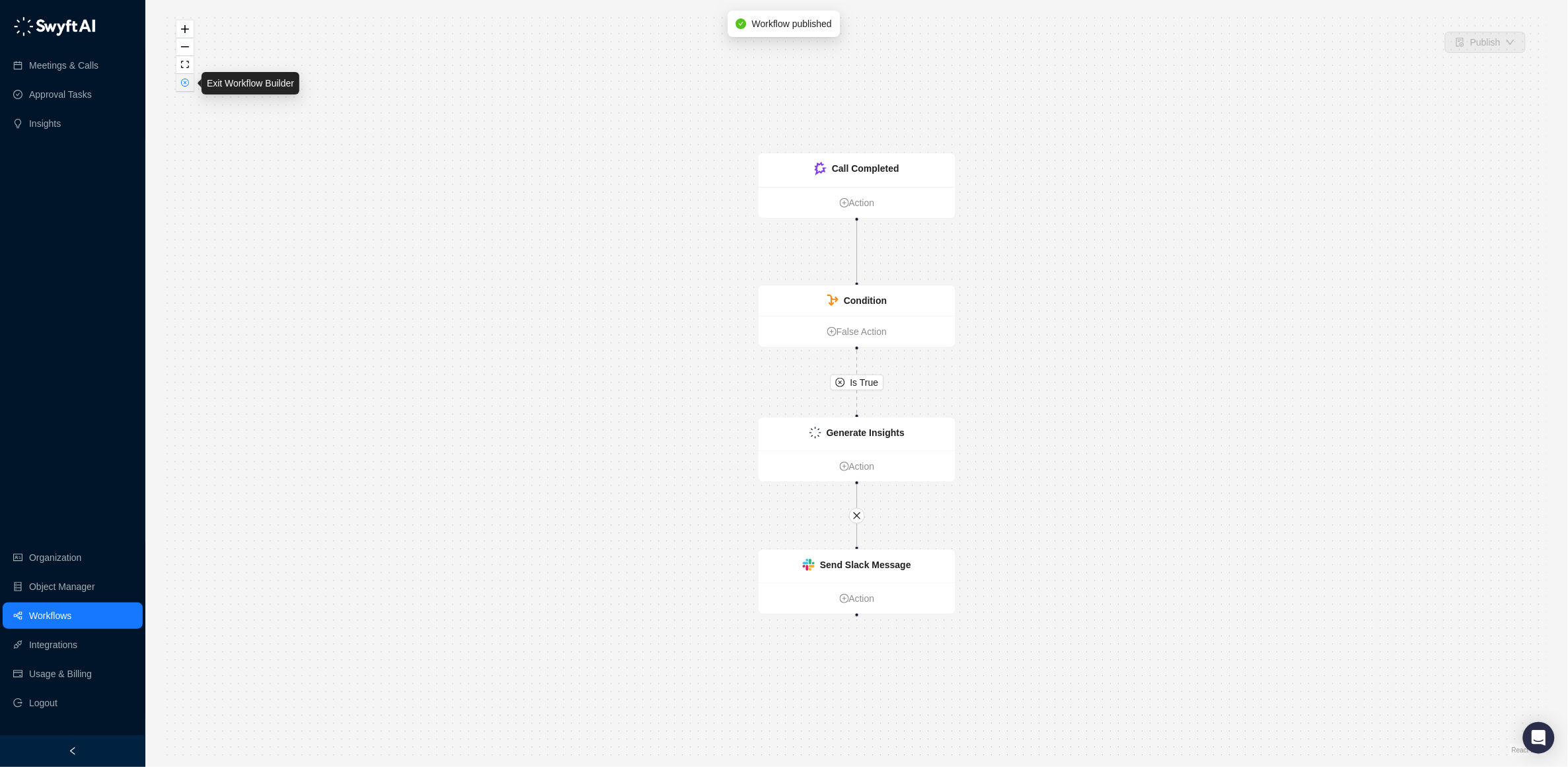
click at [182, 86] on icon "close-circle" at bounding box center [185, 83] width 8 height 8
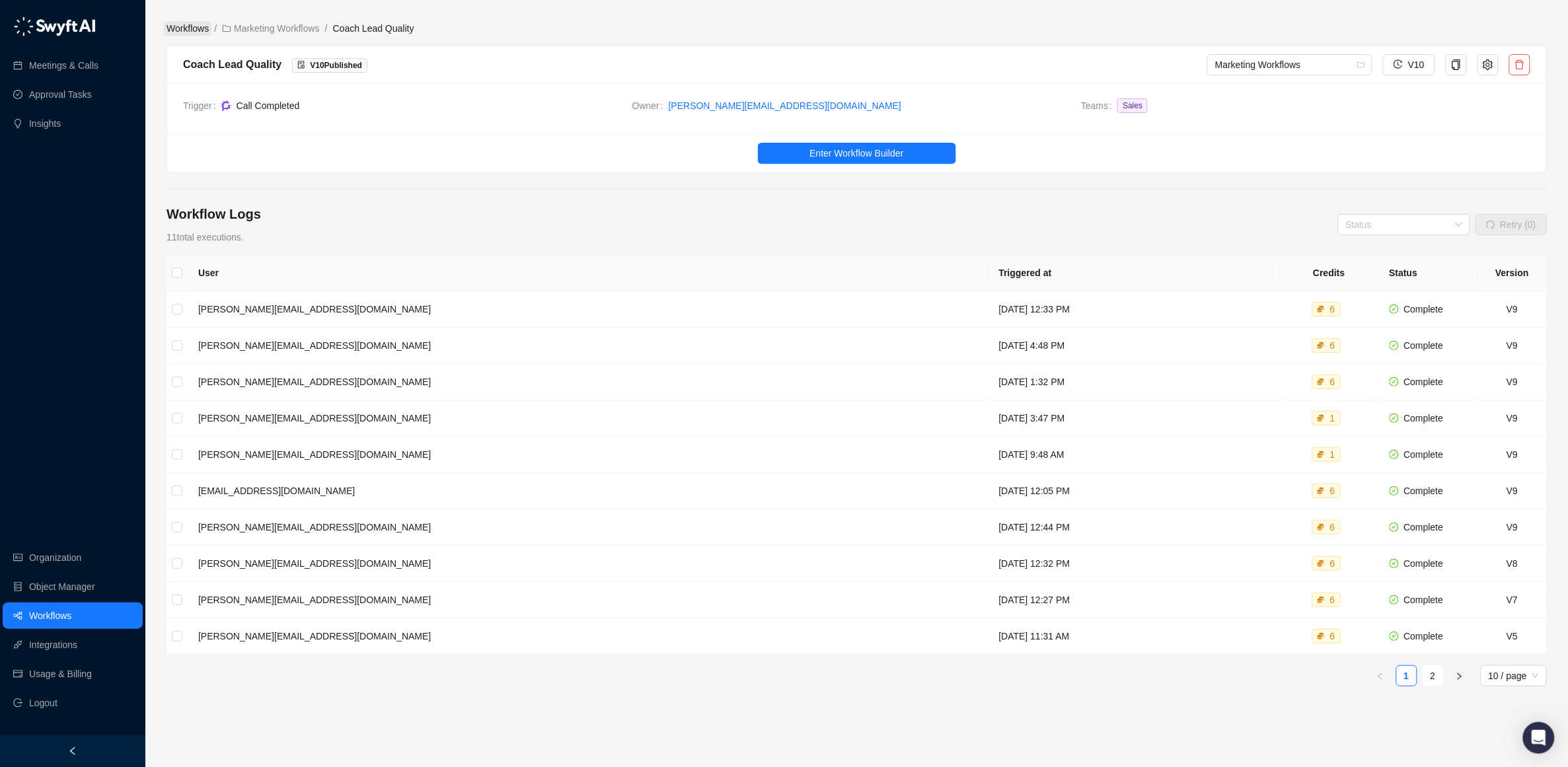
click at [199, 27] on link "Workflows" at bounding box center [187, 29] width 47 height 15
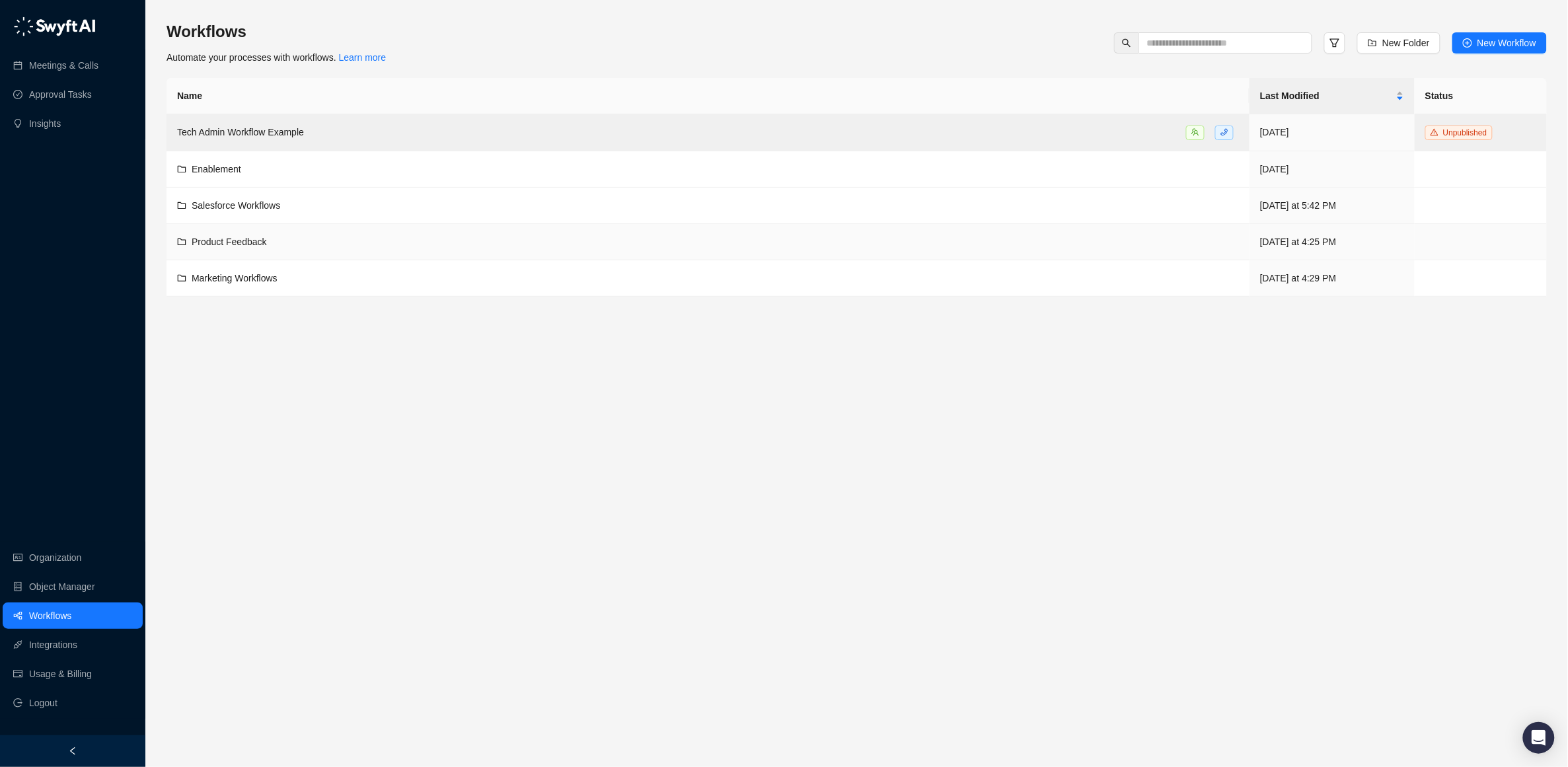
click at [211, 233] on td "Product Feedback" at bounding box center [708, 242] width 1083 height 37
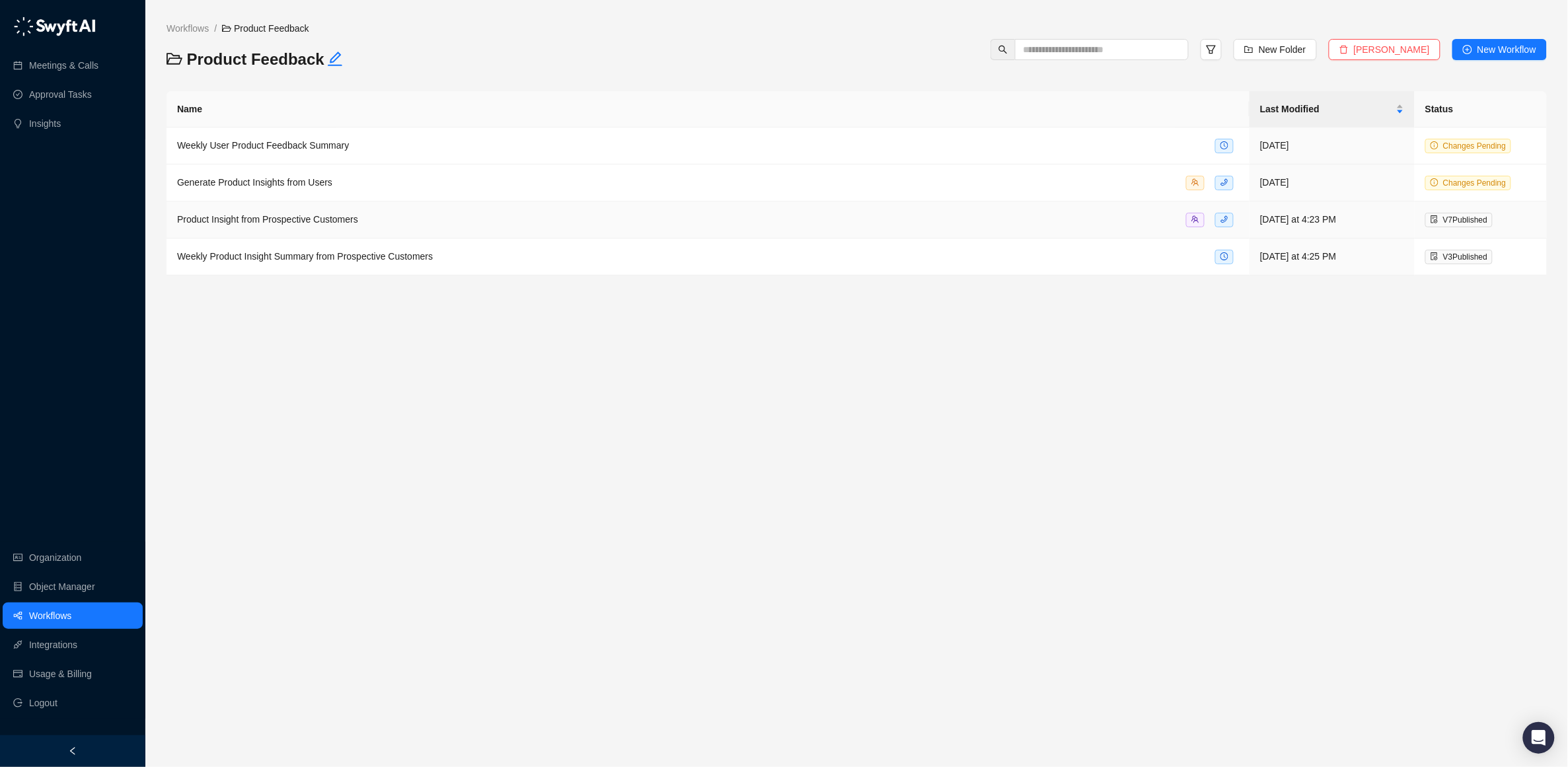
click at [277, 221] on span "Product Insight from Prospective Customers" at bounding box center [268, 219] width 181 height 11
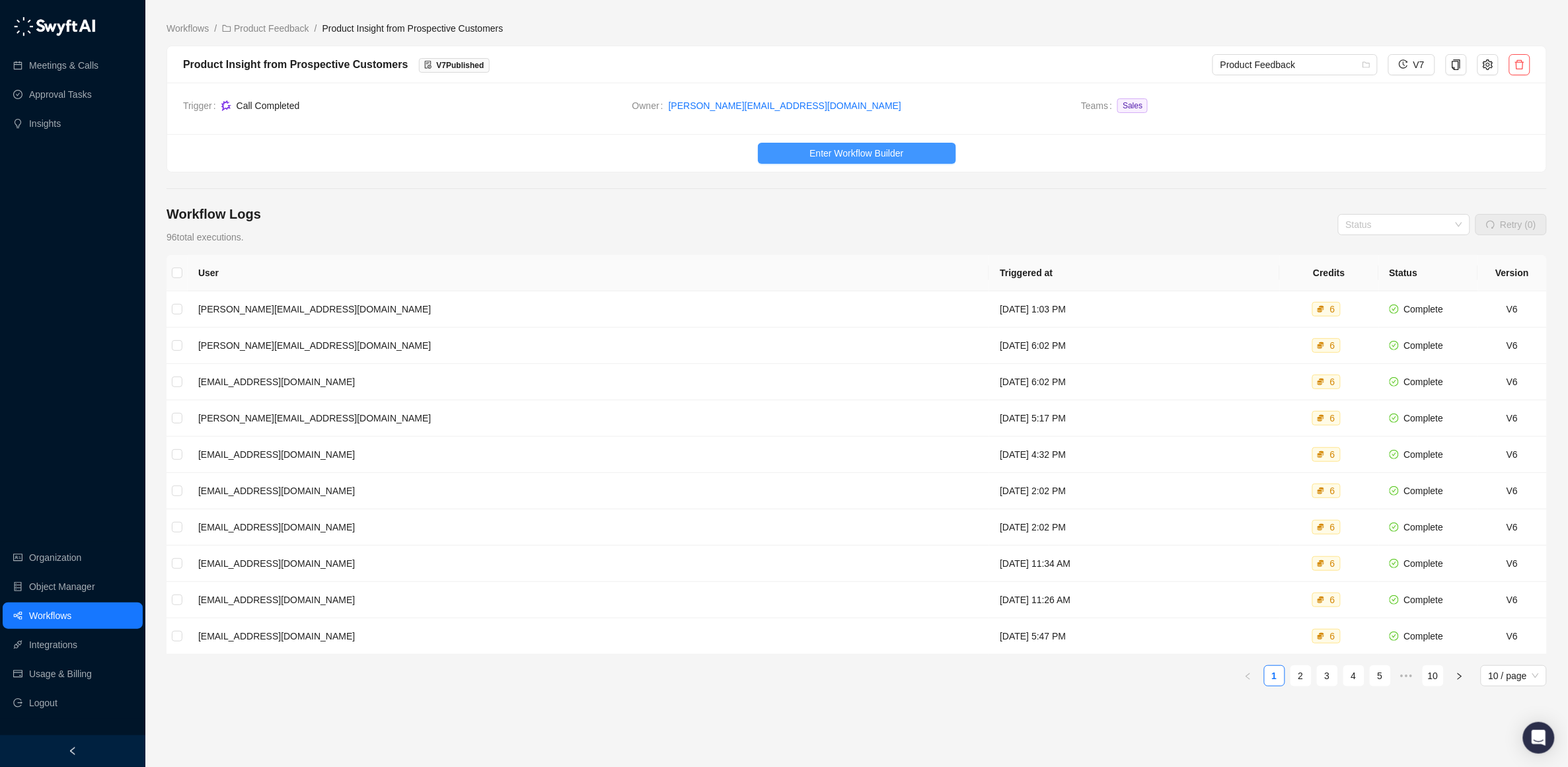
click at [861, 157] on span "Enter Workflow Builder" at bounding box center [856, 153] width 94 height 15
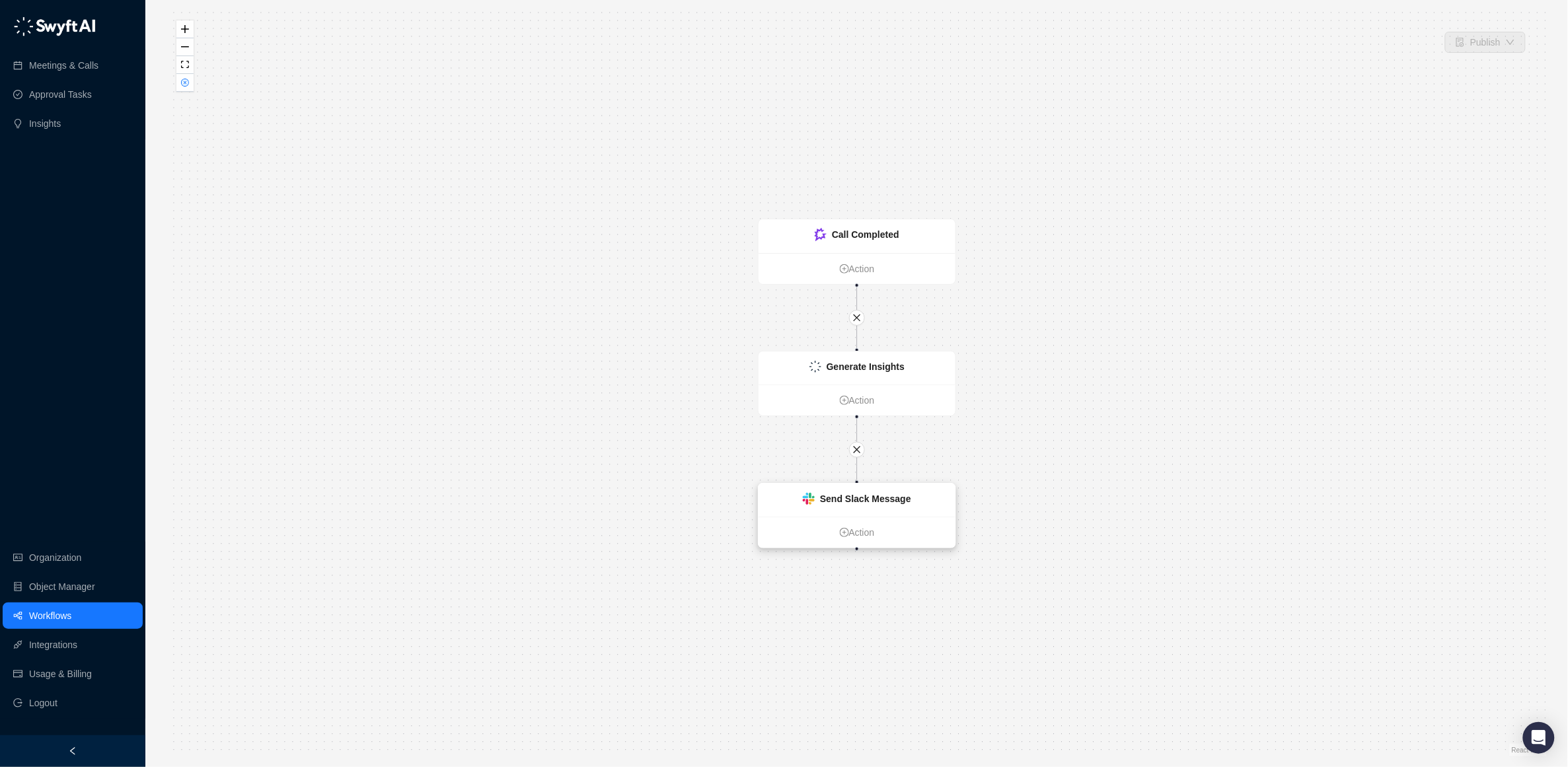
click at [869, 494] on strong "Send Slack Message" at bounding box center [866, 499] width 91 height 11
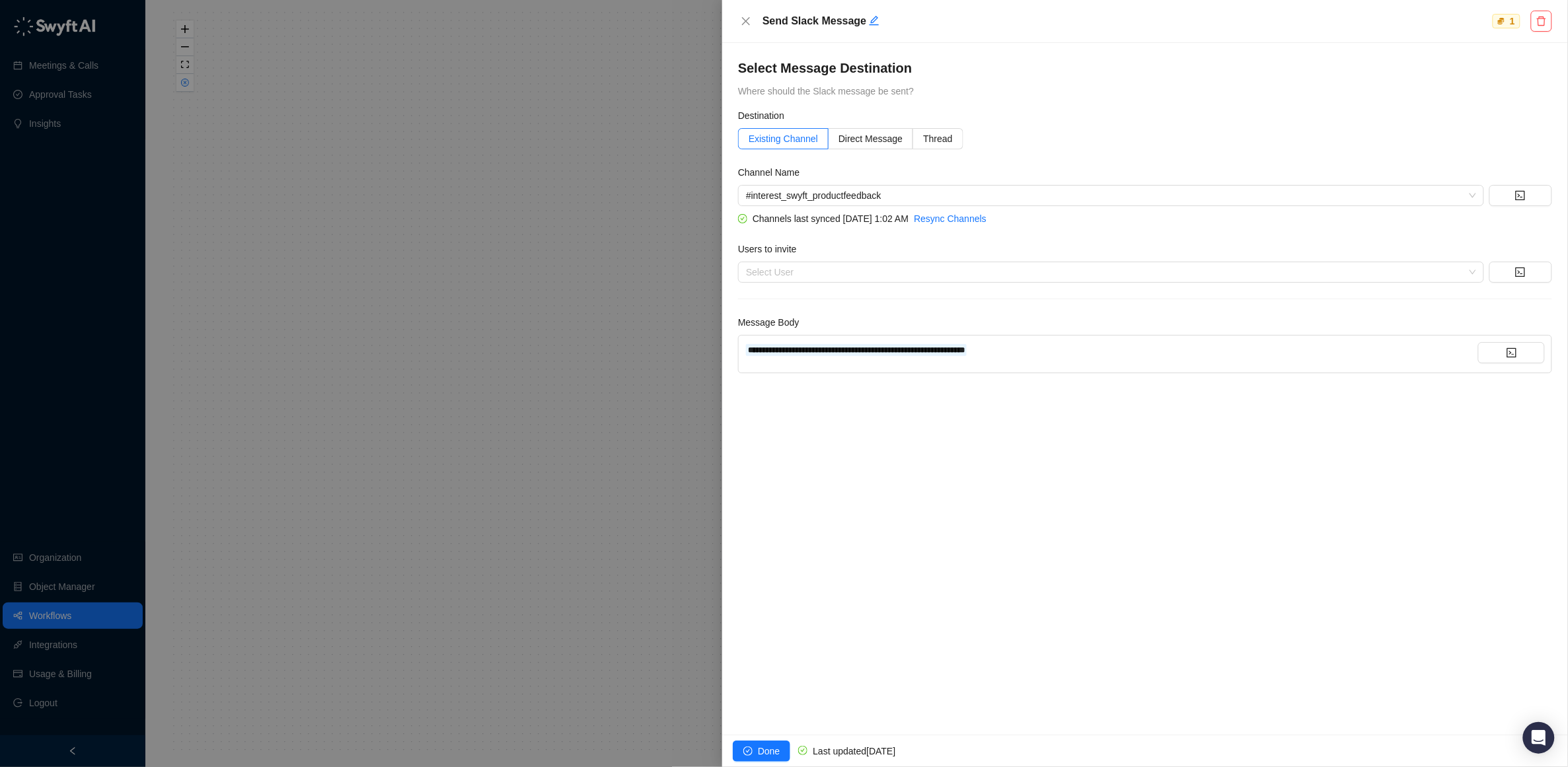
drag, startPoint x: 183, startPoint y: 104, endPoint x: 192, endPoint y: 90, distance: 16.6
click at [183, 101] on div at bounding box center [784, 383] width 1568 height 767
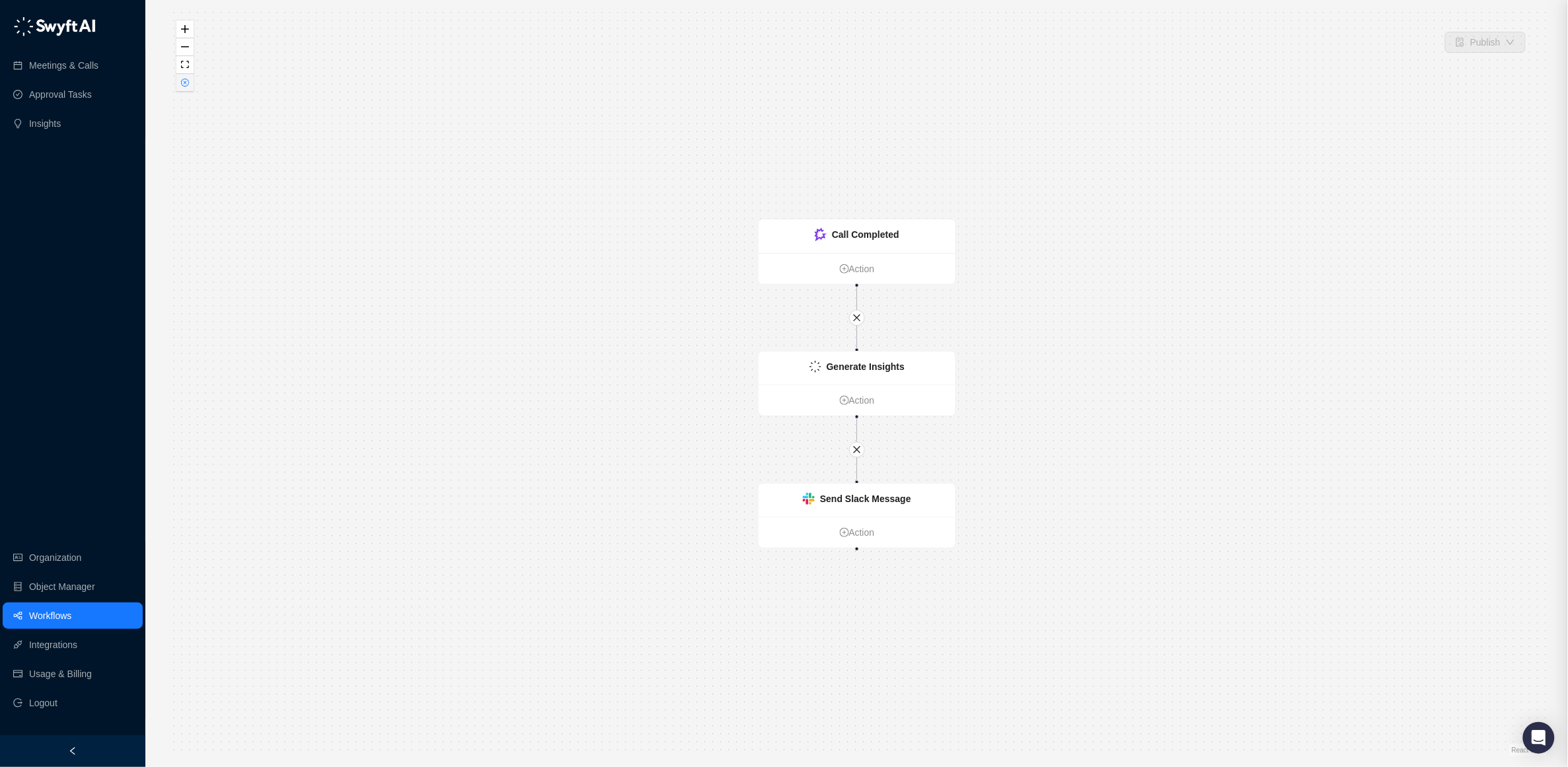
drag, startPoint x: 194, startPoint y: 85, endPoint x: 179, endPoint y: 79, distance: 16.2
click at [188, 82] on icon "close-circle" at bounding box center [185, 83] width 7 height 7
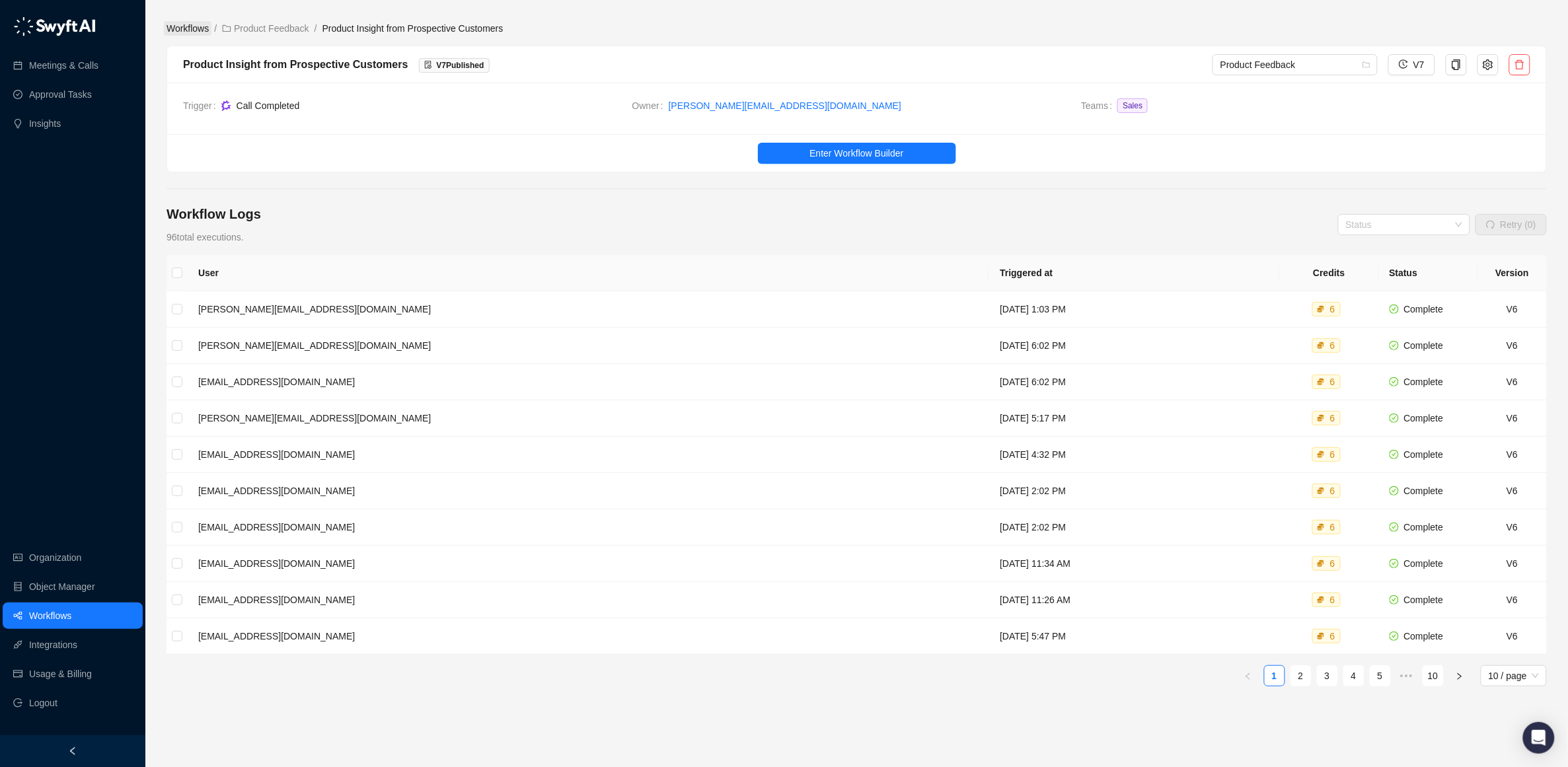
click at [199, 27] on link "Workflows" at bounding box center [187, 29] width 47 height 15
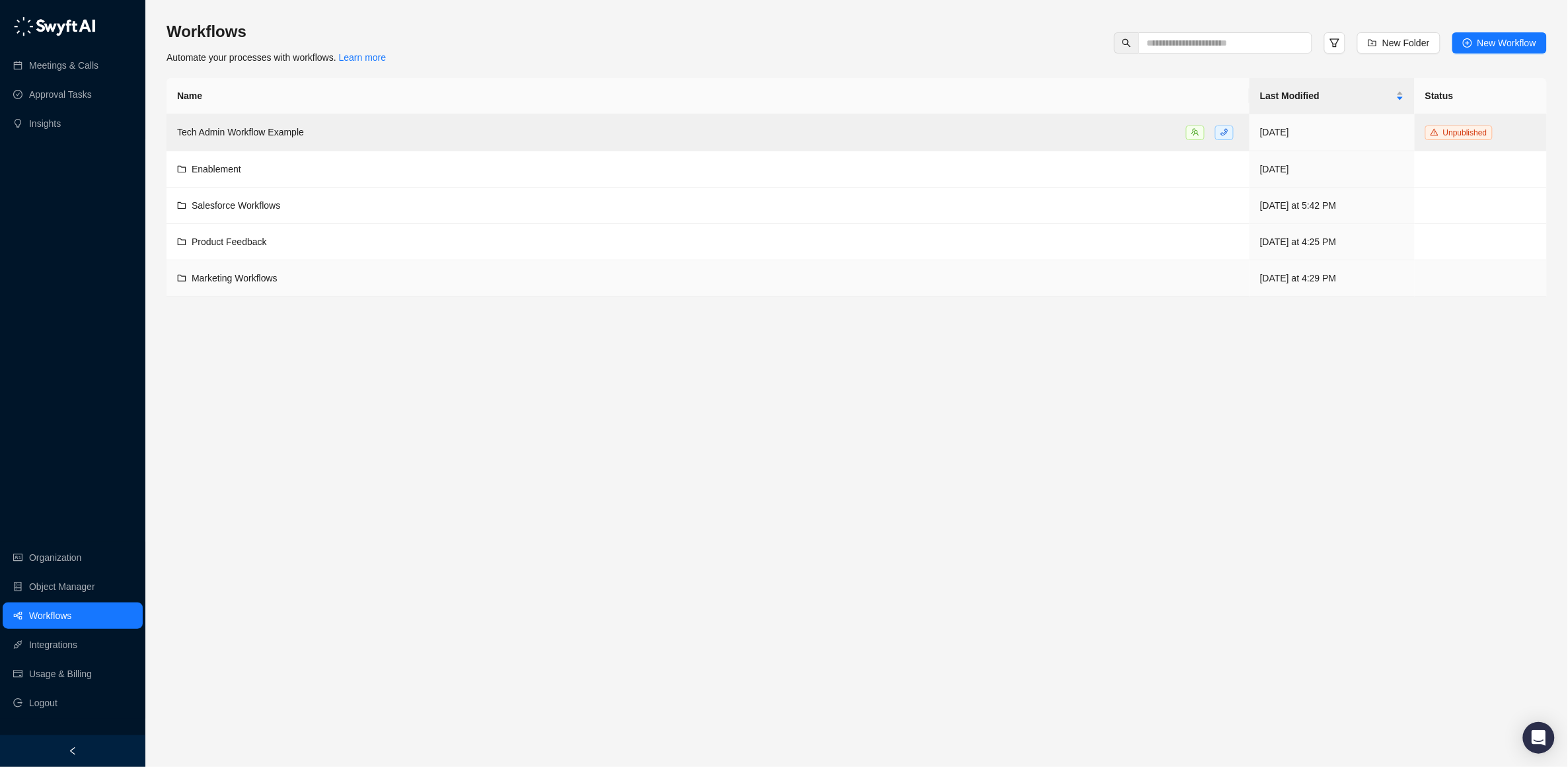
click at [224, 280] on span "Marketing Workflows" at bounding box center [235, 279] width 86 height 11
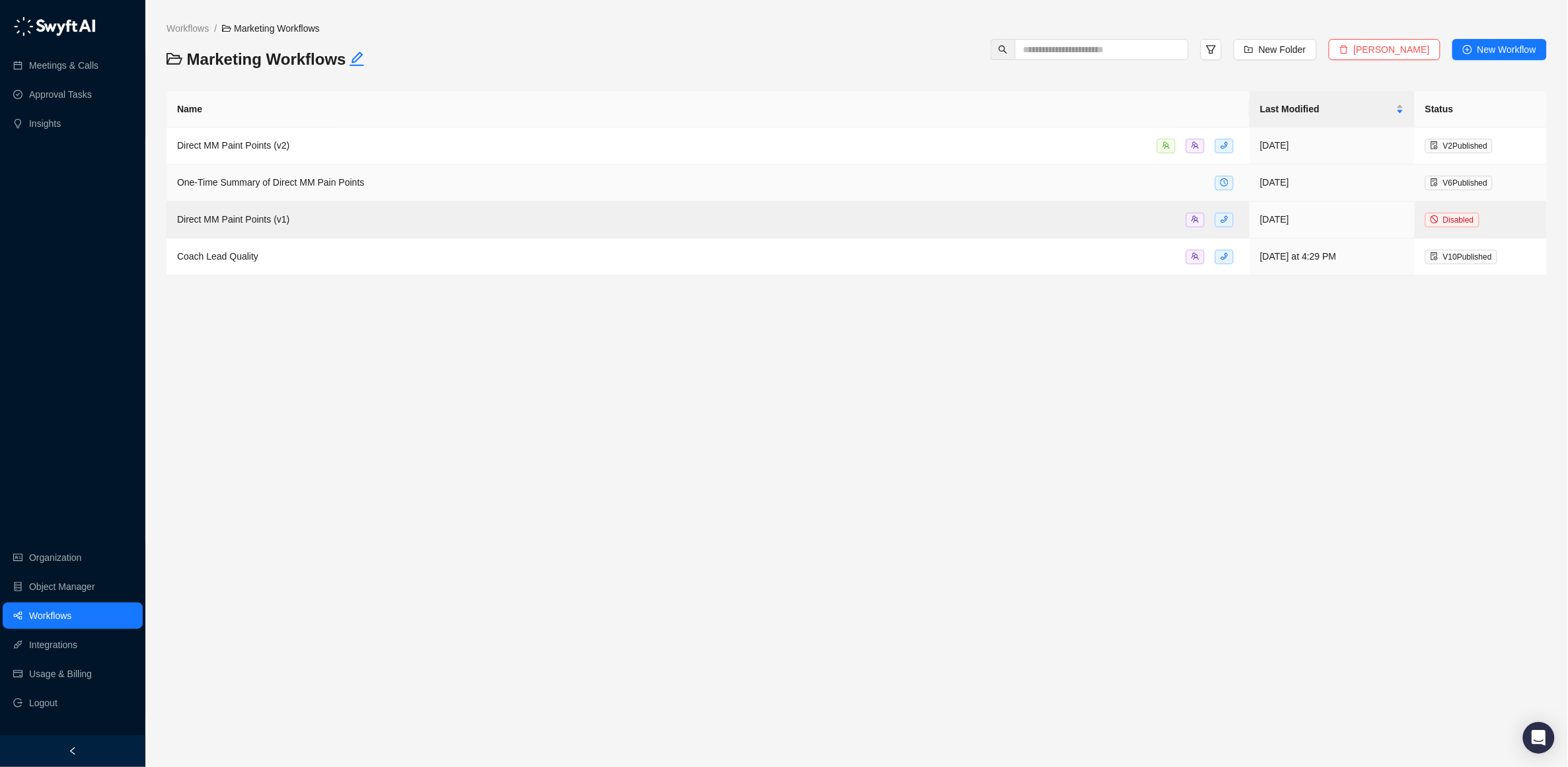
click at [219, 183] on span "One-Time Summary of Direct MM Pain Points" at bounding box center [271, 183] width 187 height 11
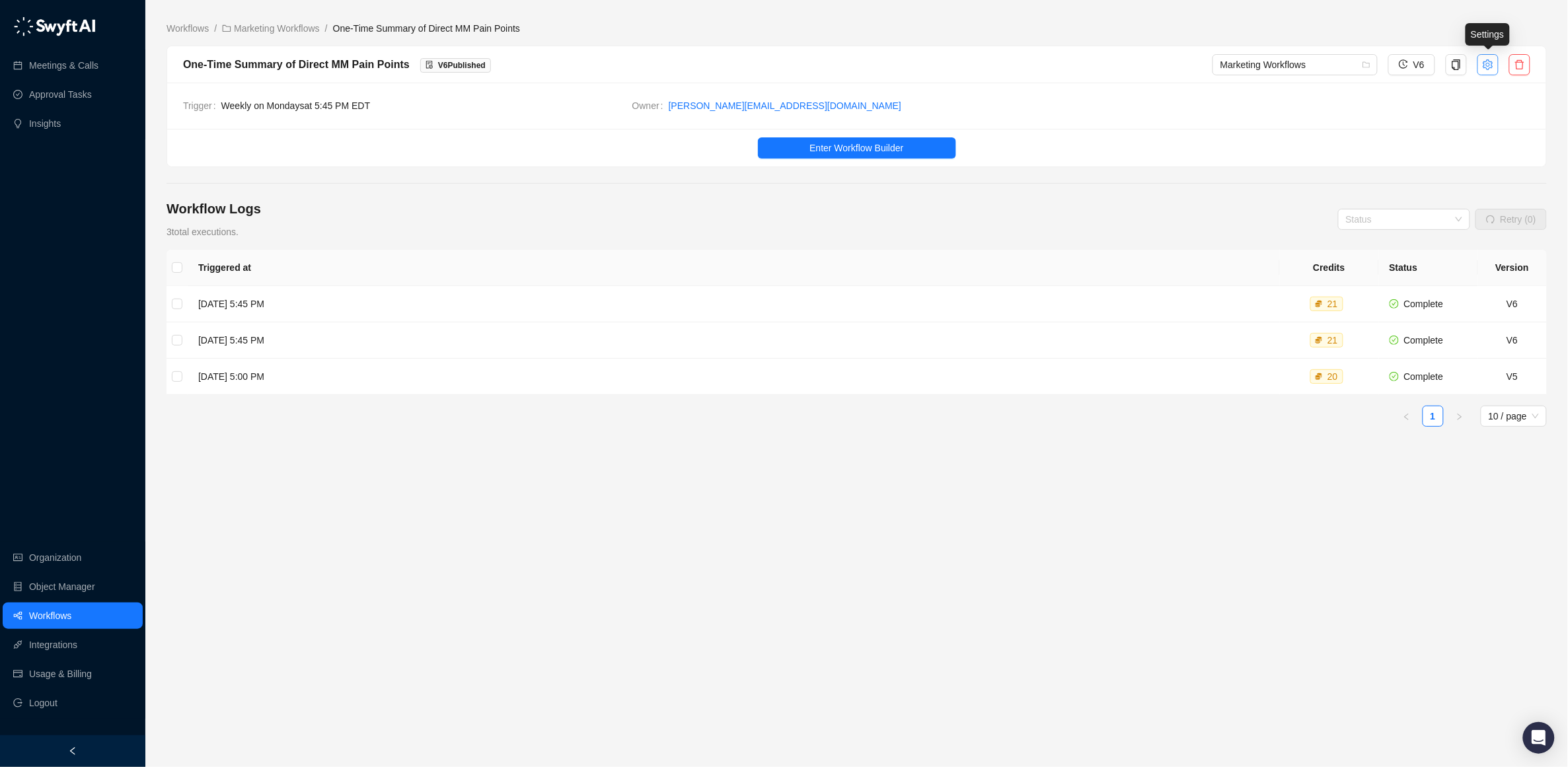
click at [1483, 63] on icon "setting" at bounding box center [1488, 65] width 11 height 11
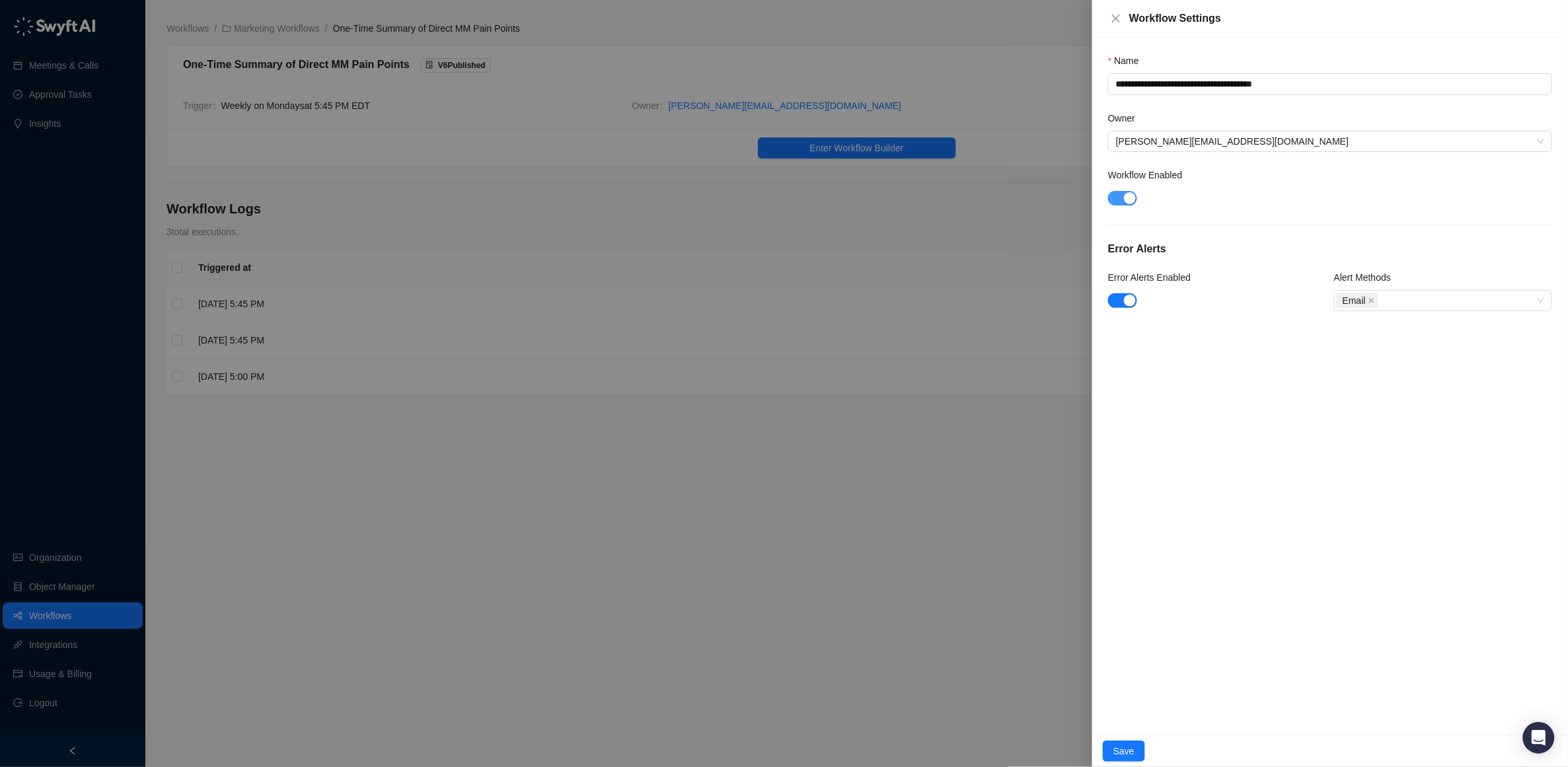
click at [1120, 197] on span "button" at bounding box center [1123, 199] width 29 height 15
click at [1122, 748] on span "Save" at bounding box center [1124, 752] width 21 height 15
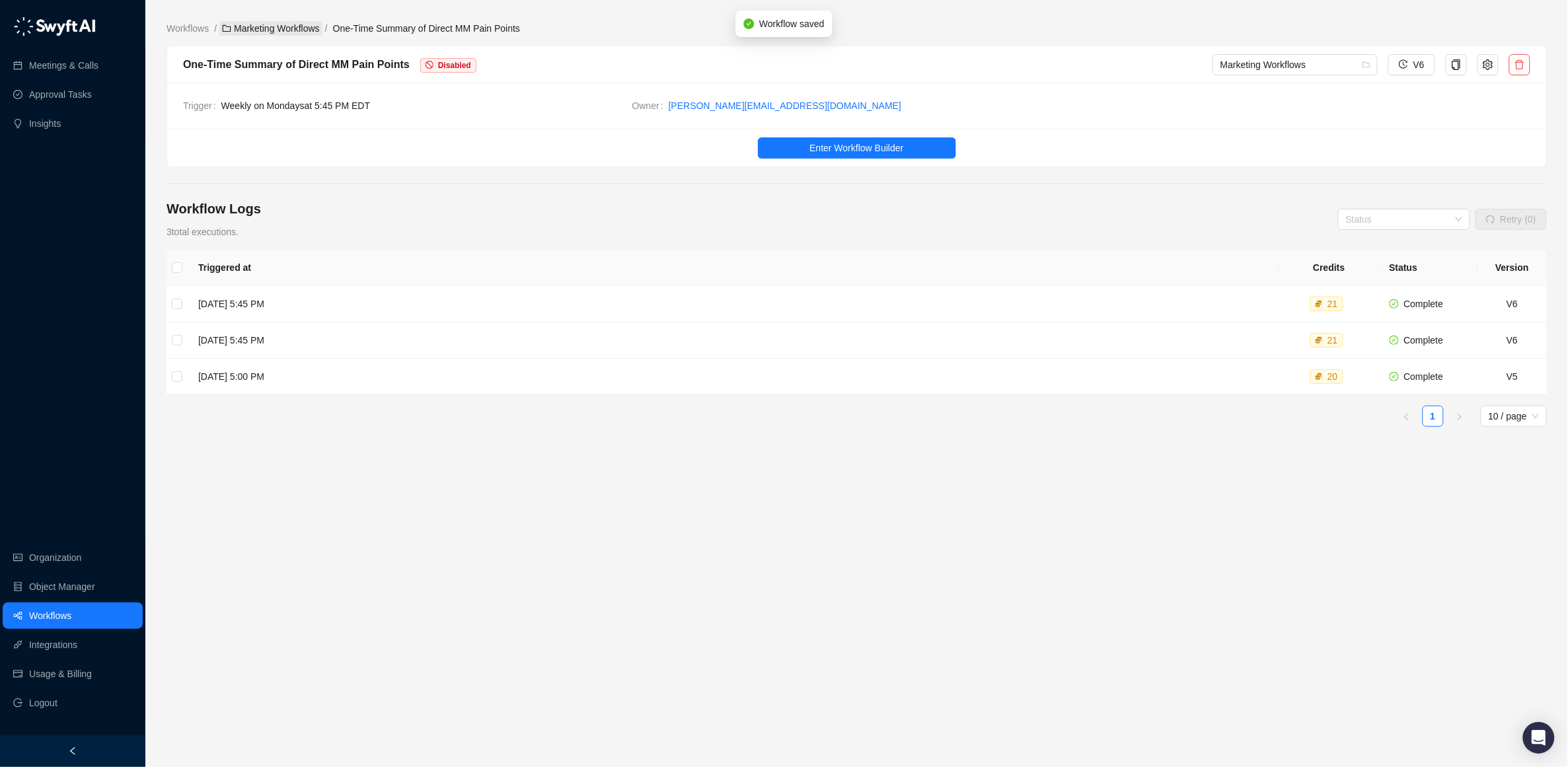
click at [286, 29] on link "Marketing Workflows" at bounding box center [271, 29] width 103 height 15
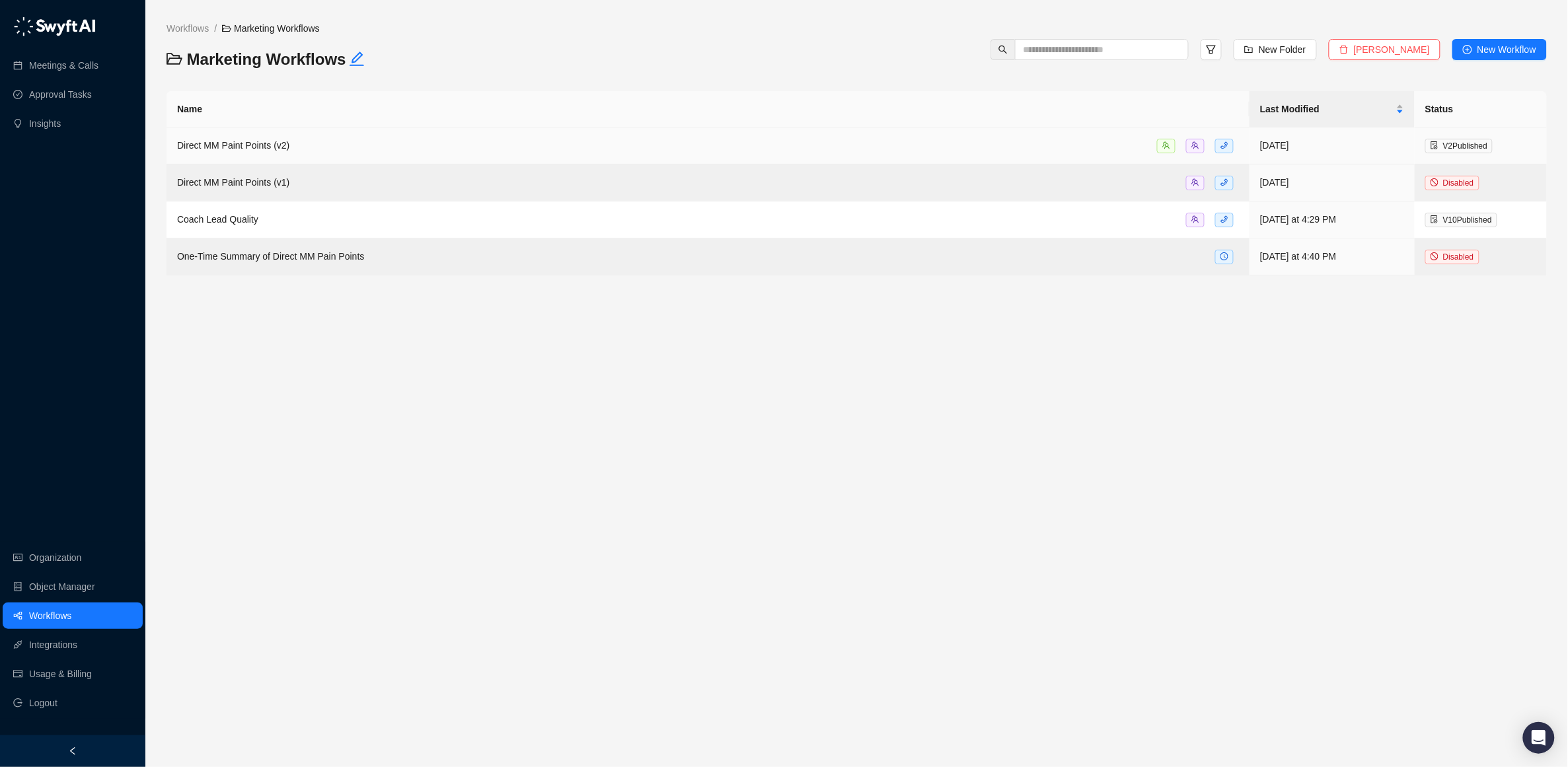
click at [240, 145] on span "Direct MM Paint Points (v2)" at bounding box center [233, 145] width 113 height 11
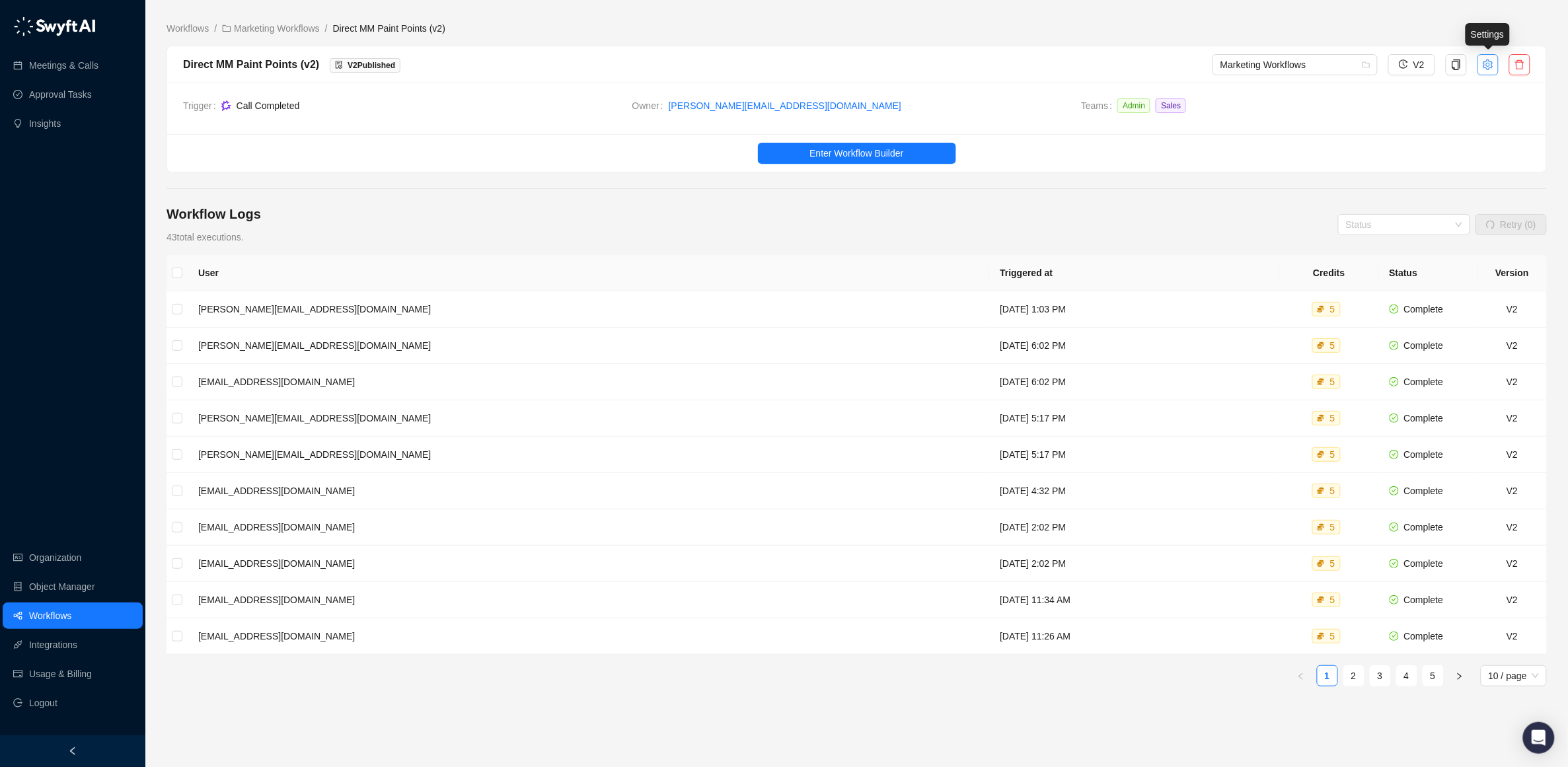
click at [1483, 65] on icon "setting" at bounding box center [1488, 65] width 11 height 11
type textarea "**********"
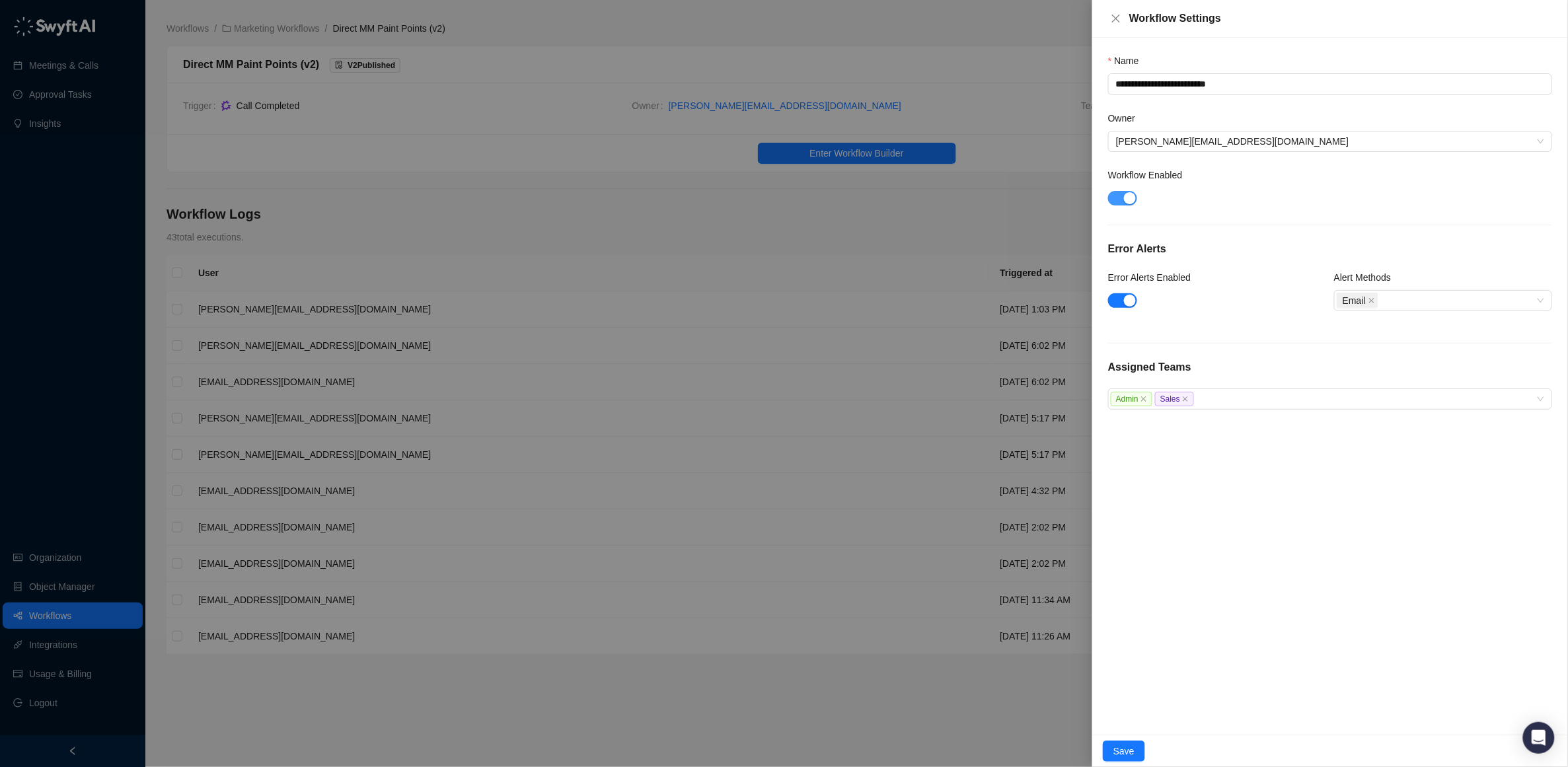
click at [1120, 196] on span "button" at bounding box center [1123, 199] width 29 height 15
click at [1115, 754] on span "Save" at bounding box center [1124, 752] width 21 height 15
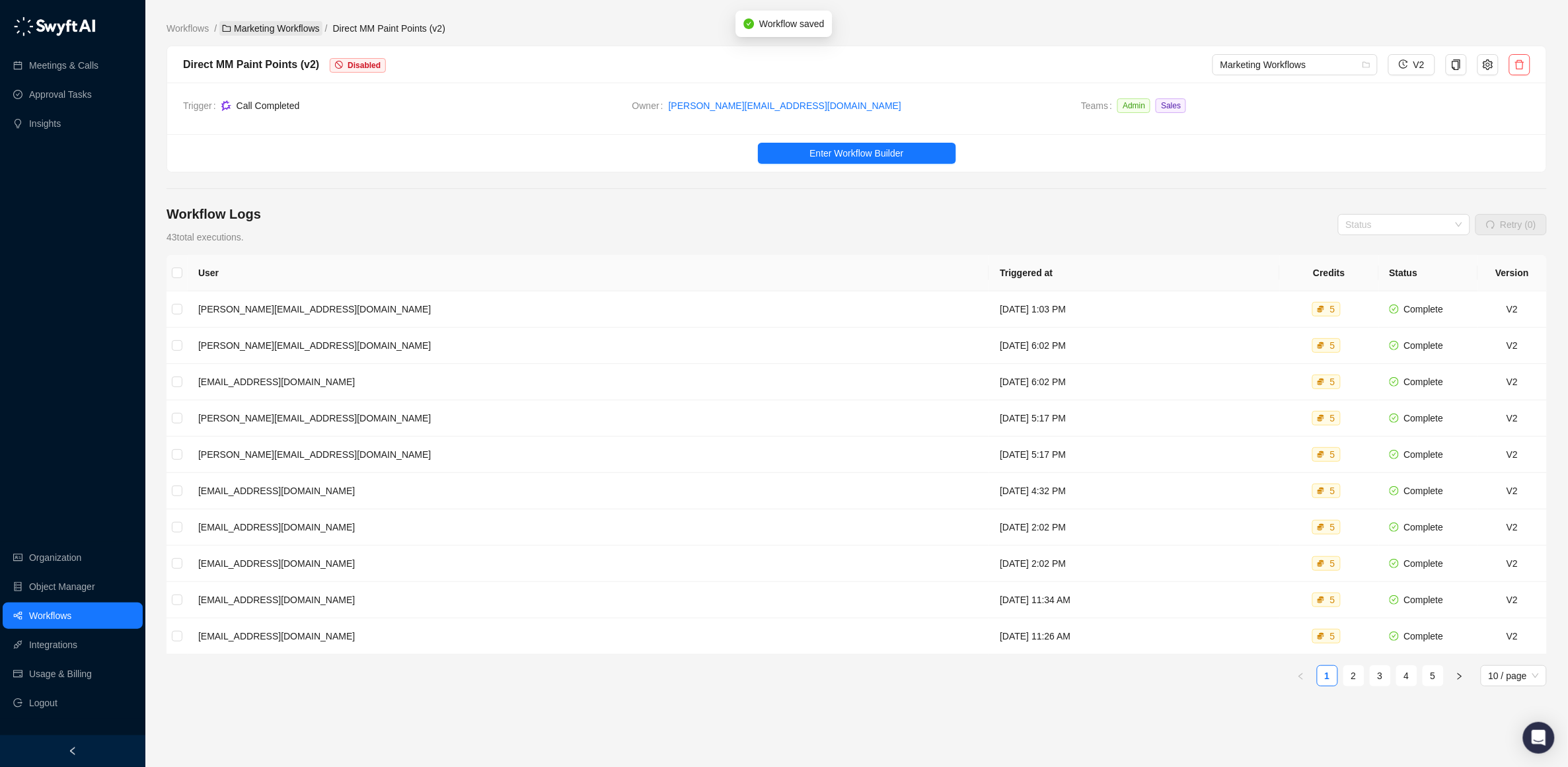
click at [276, 33] on link "Marketing Workflows" at bounding box center [271, 29] width 103 height 15
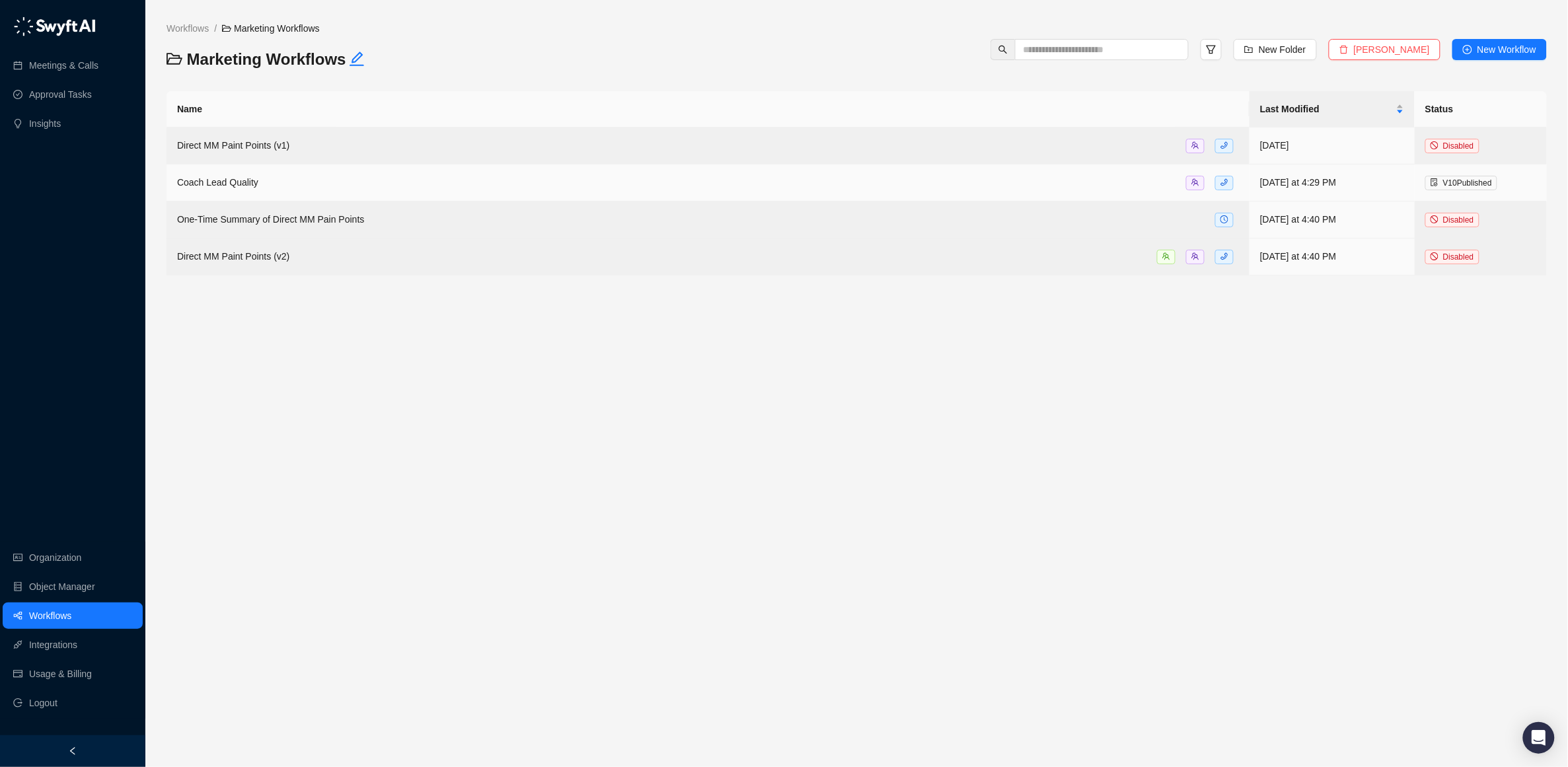
click at [201, 185] on span "Coach Lead Quality" at bounding box center [218, 183] width 81 height 11
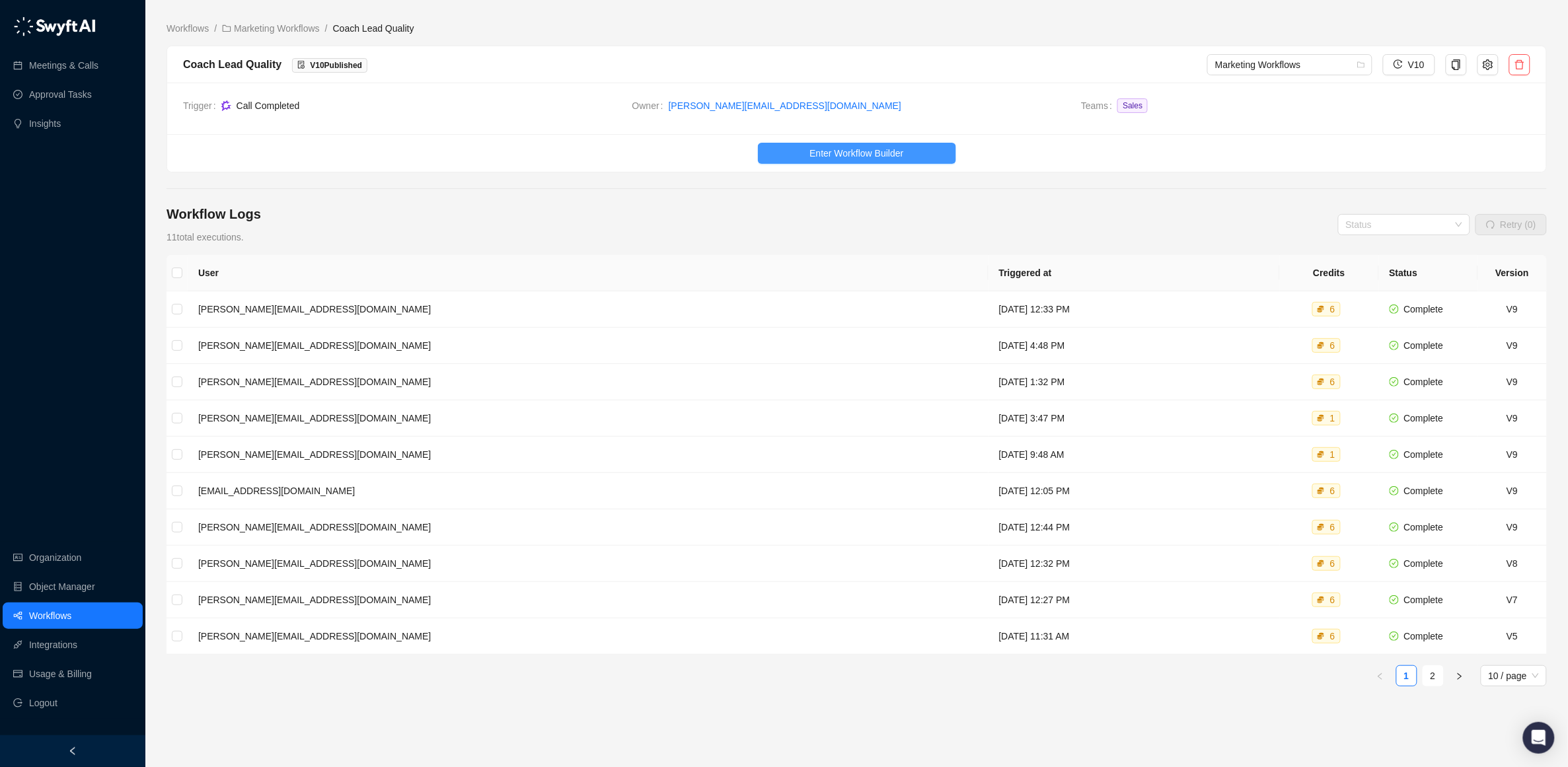
click at [878, 153] on span "Enter Workflow Builder" at bounding box center [856, 153] width 94 height 15
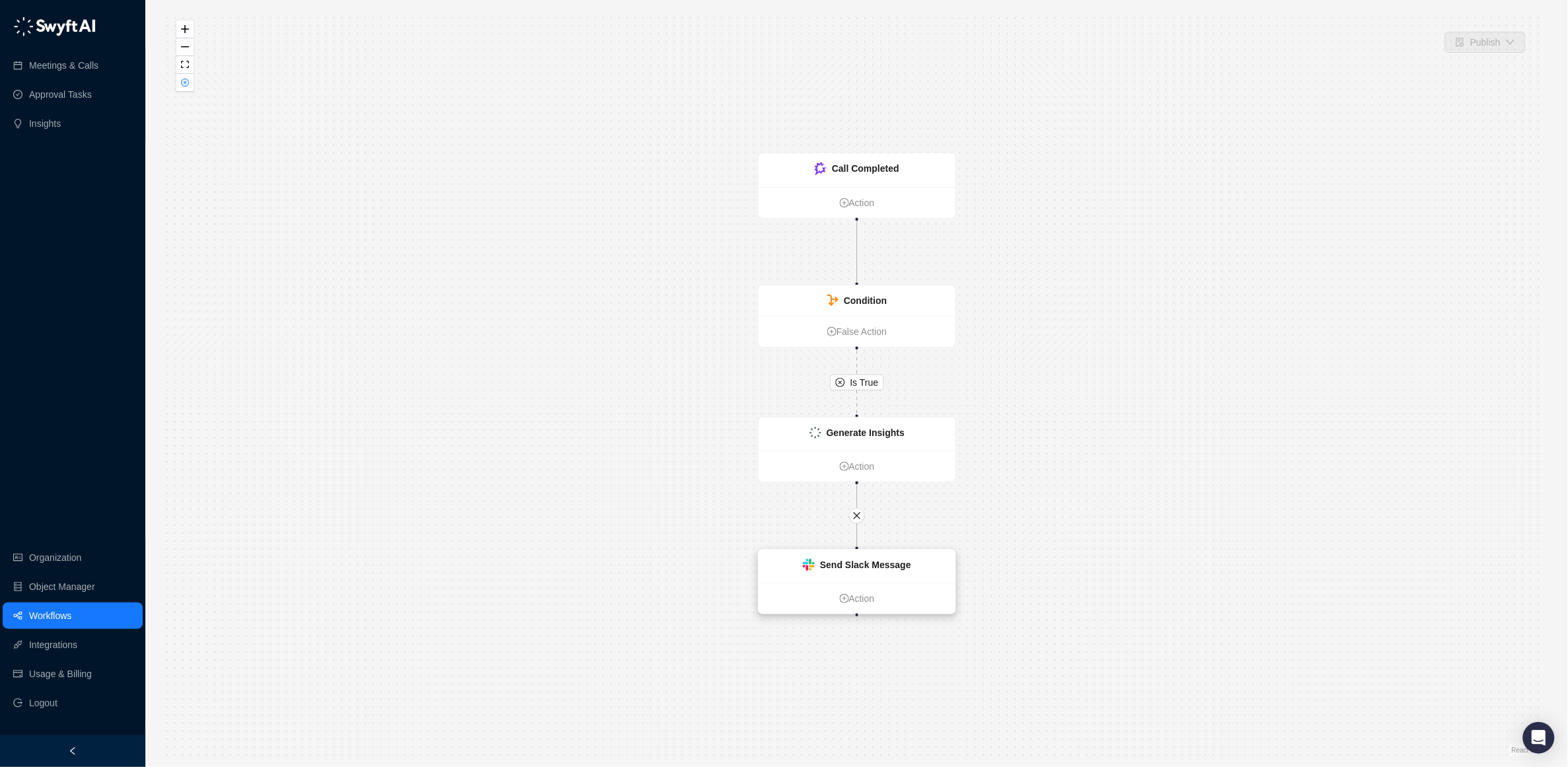
click at [837, 560] on strong "Send Slack Message" at bounding box center [866, 565] width 91 height 11
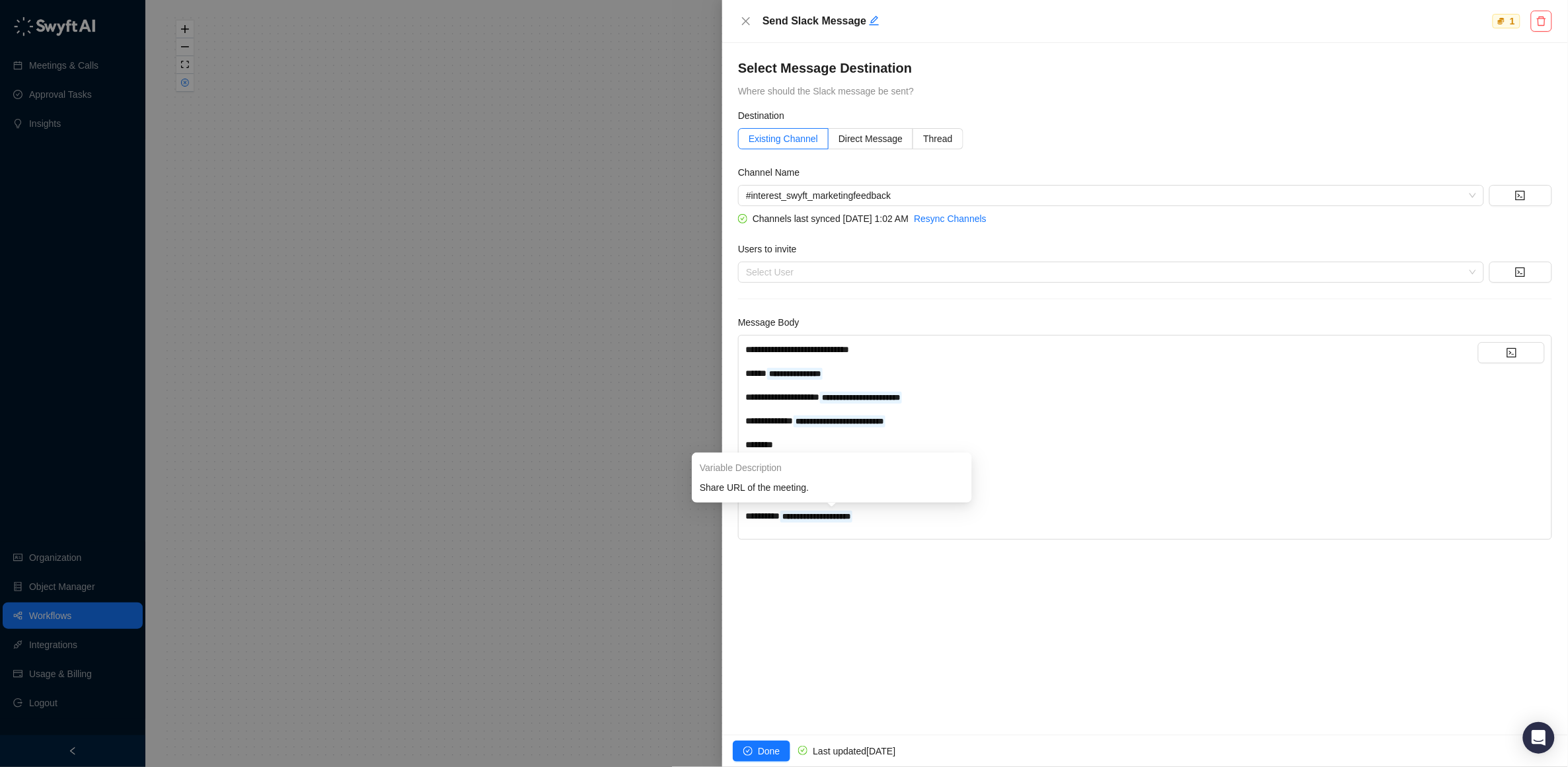
drag, startPoint x: 910, startPoint y: 517, endPoint x: 786, endPoint y: 470, distance: 132.6
click at [786, 470] on body "**********" at bounding box center [784, 383] width 1568 height 767
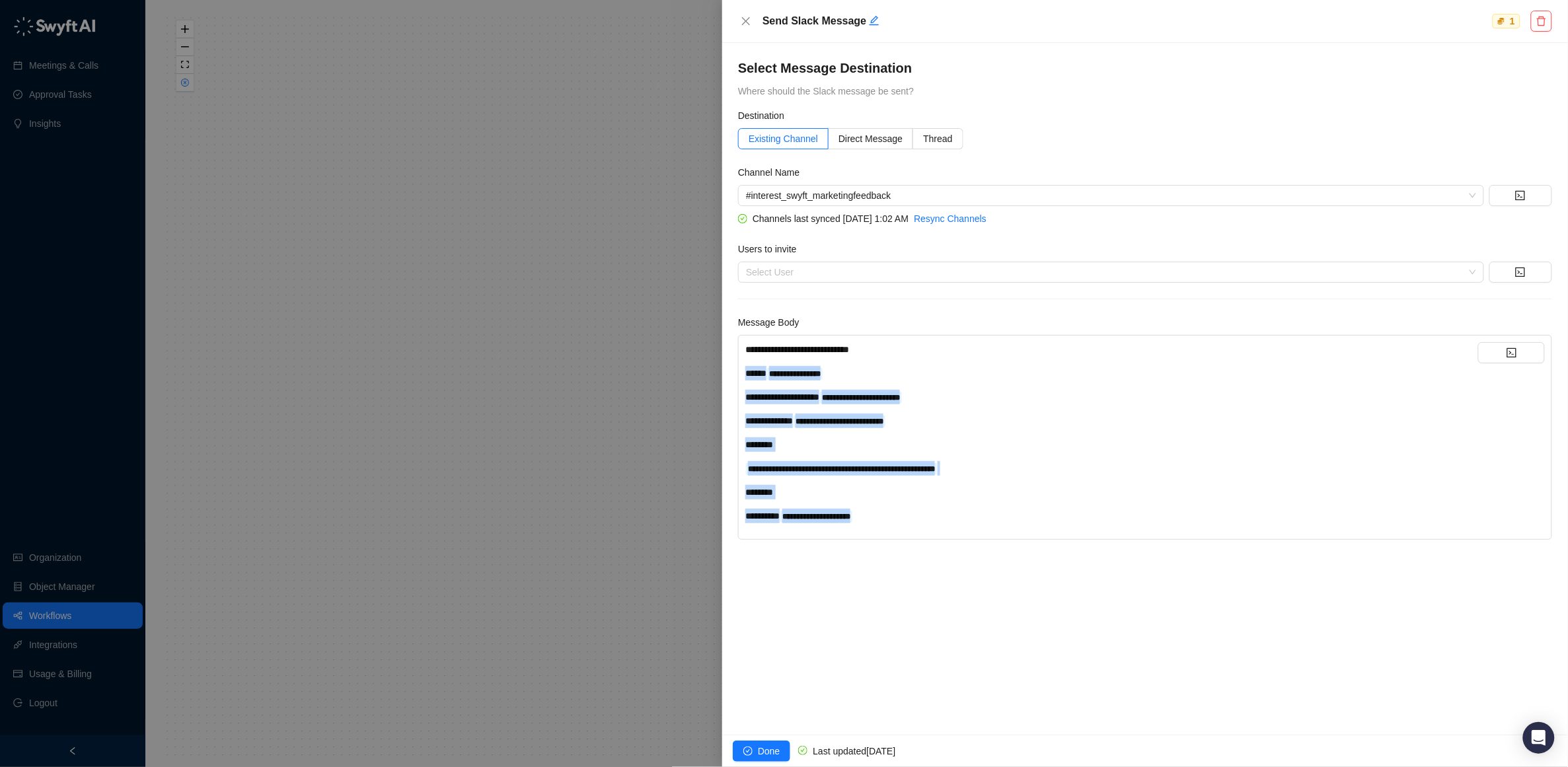
drag, startPoint x: 745, startPoint y: 371, endPoint x: 910, endPoint y: 555, distance: 247.1
click at [910, 556] on div "**********" at bounding box center [1145, 388] width 846 height 692
copy div "**********"
click at [908, 515] on div "**********" at bounding box center [1112, 516] width 733 height 15
drag, startPoint x: 908, startPoint y: 515, endPoint x: 746, endPoint y: 373, distance: 215.4
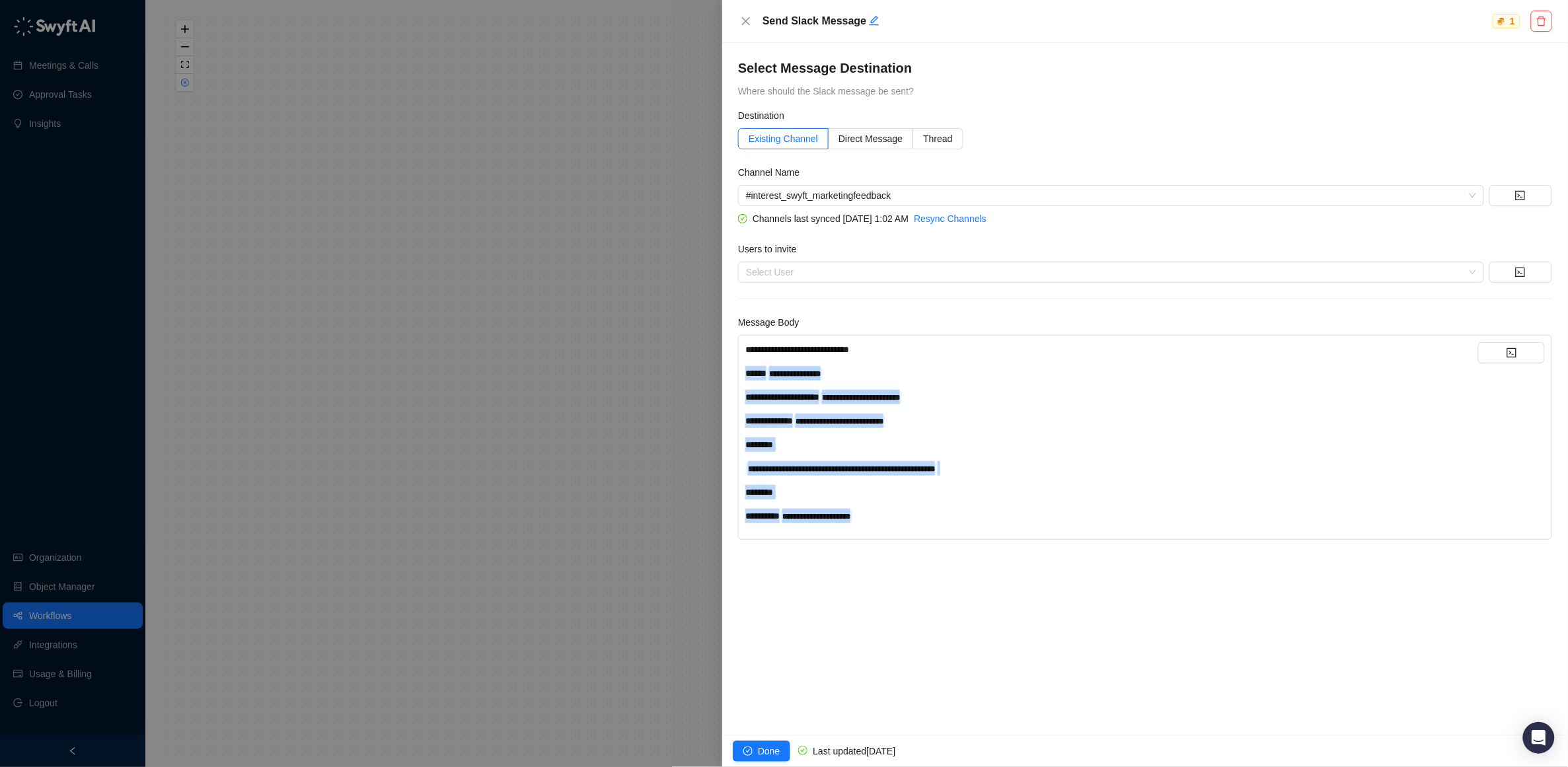
click at [746, 373] on div "**********" at bounding box center [1112, 433] width 733 height 181
copy div "**********"
click at [183, 81] on div at bounding box center [784, 383] width 1568 height 767
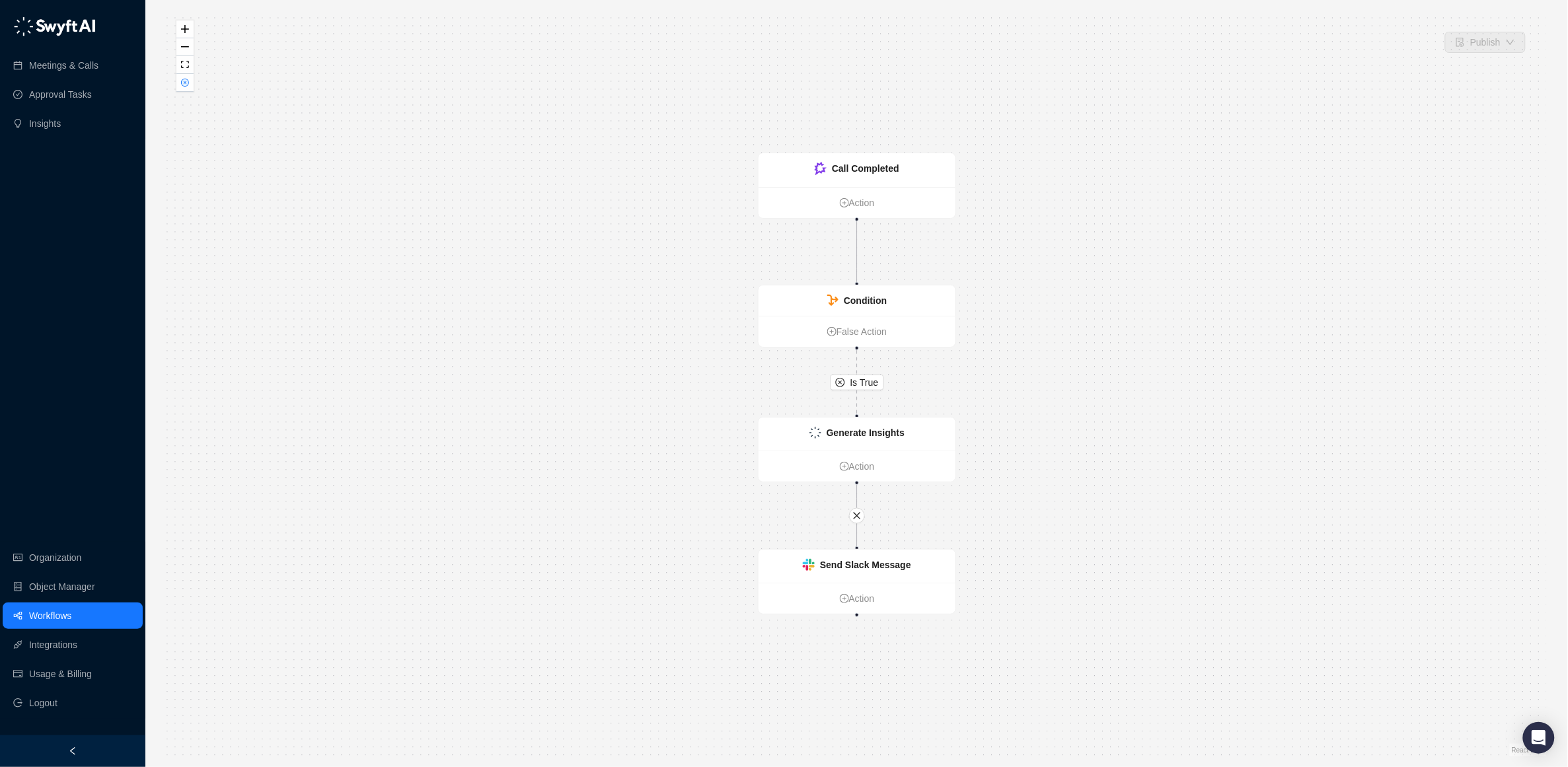
click at [187, 83] on icon "close-circle" at bounding box center [185, 83] width 7 height 7
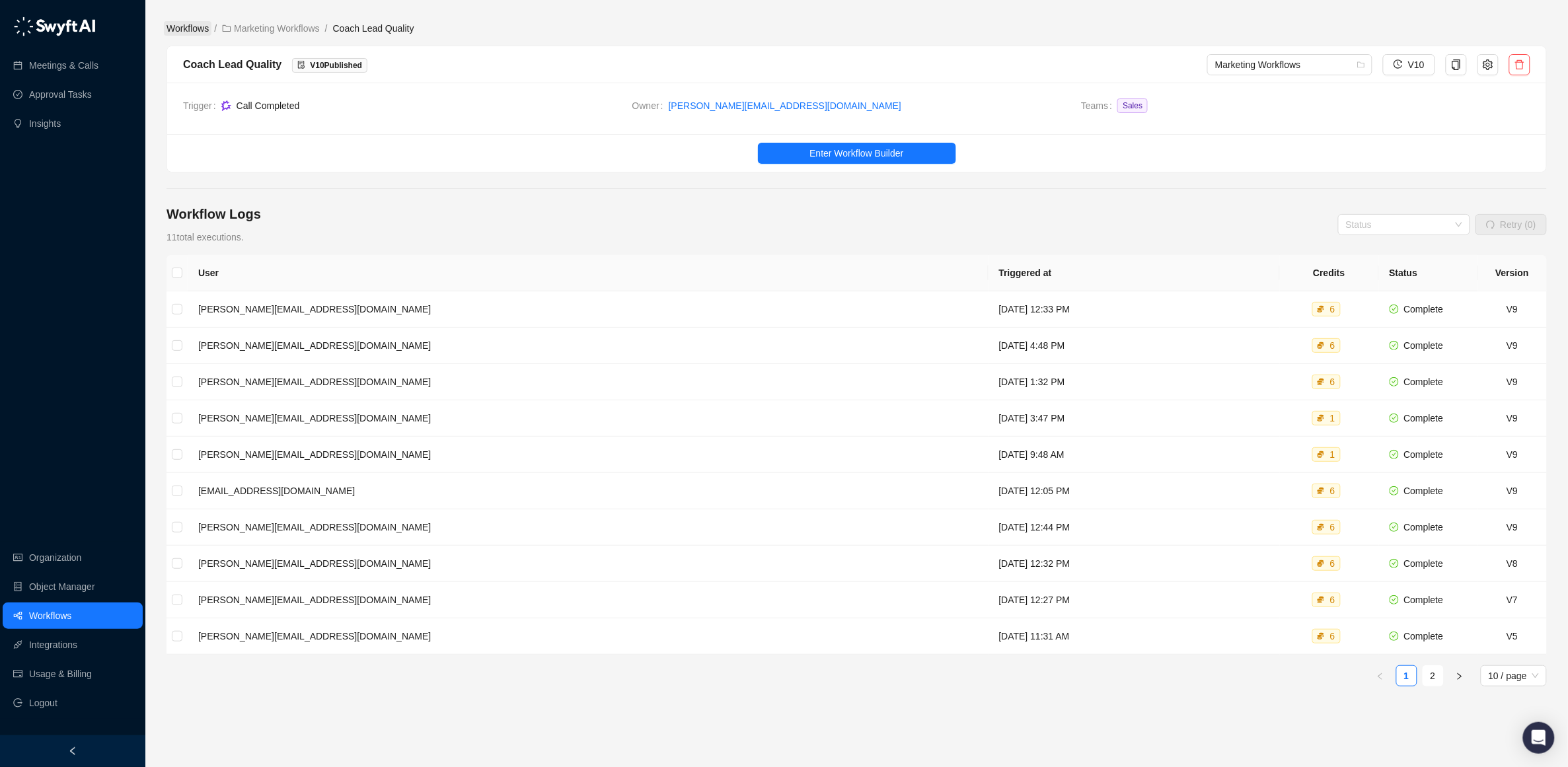
click at [190, 29] on link "Workflows" at bounding box center [187, 29] width 47 height 15
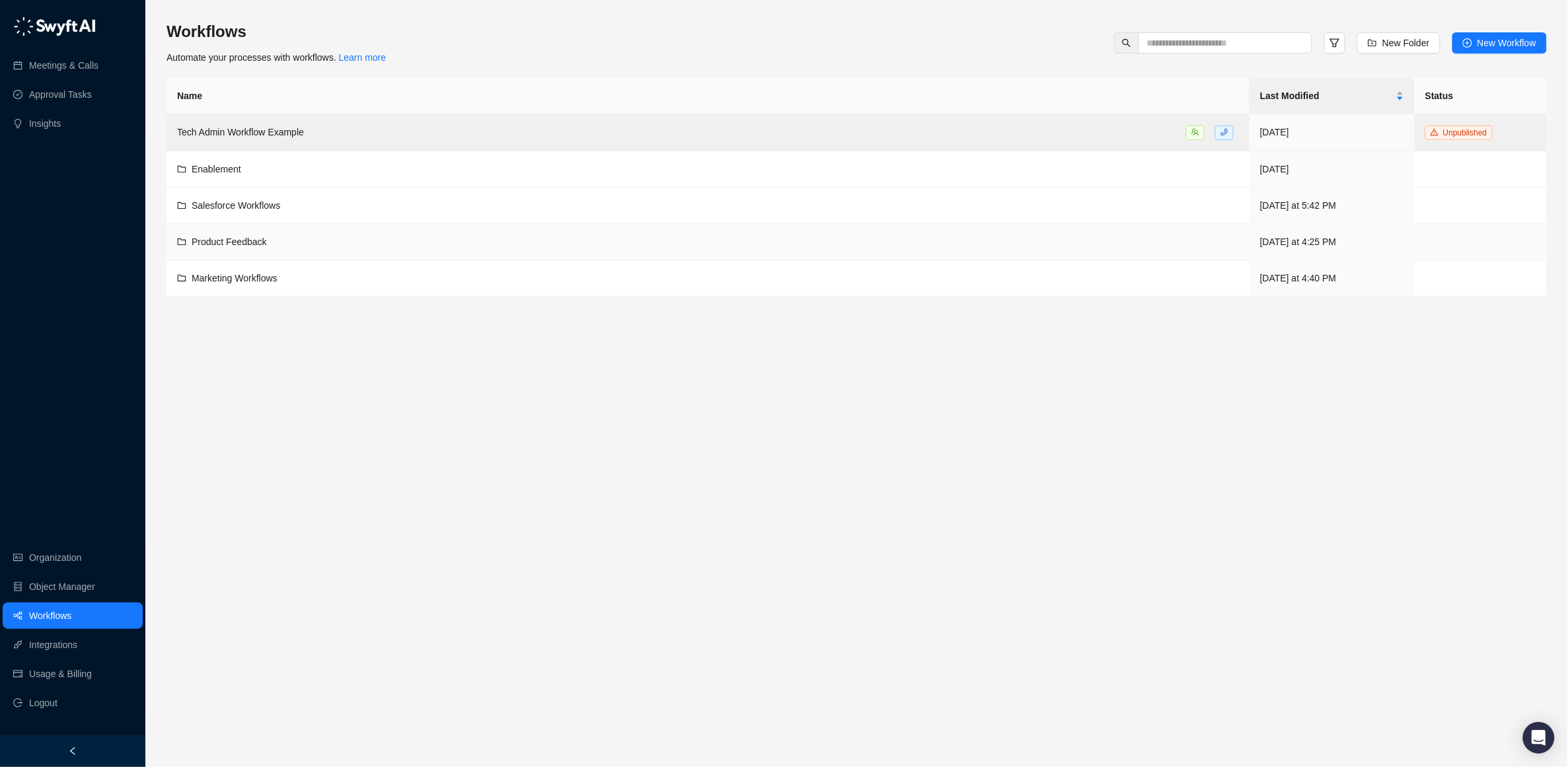
click at [223, 237] on span "Product Feedback" at bounding box center [229, 242] width 75 height 11
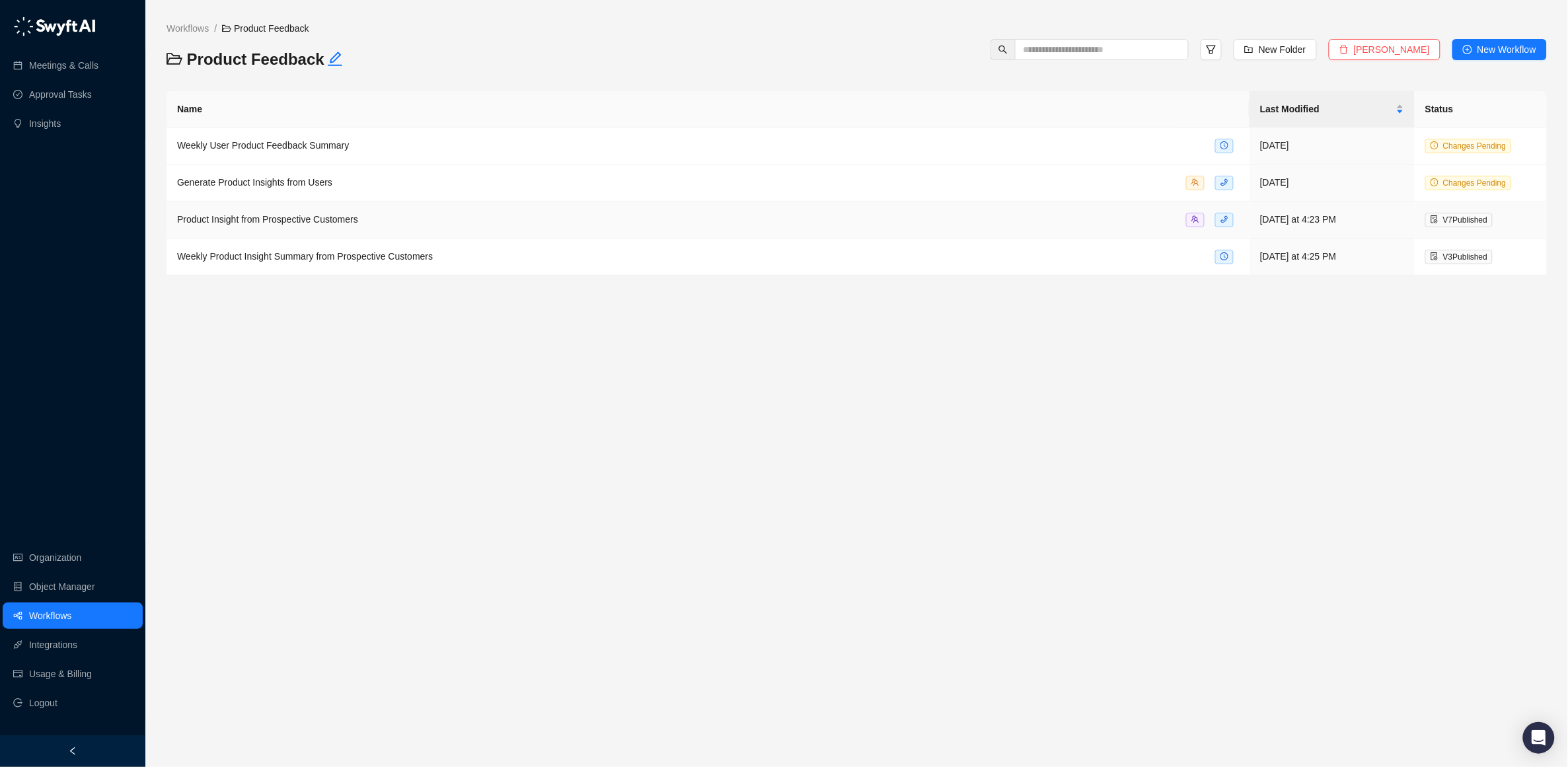
click at [251, 223] on span "Product Insight from Prospective Customers" at bounding box center [268, 219] width 181 height 11
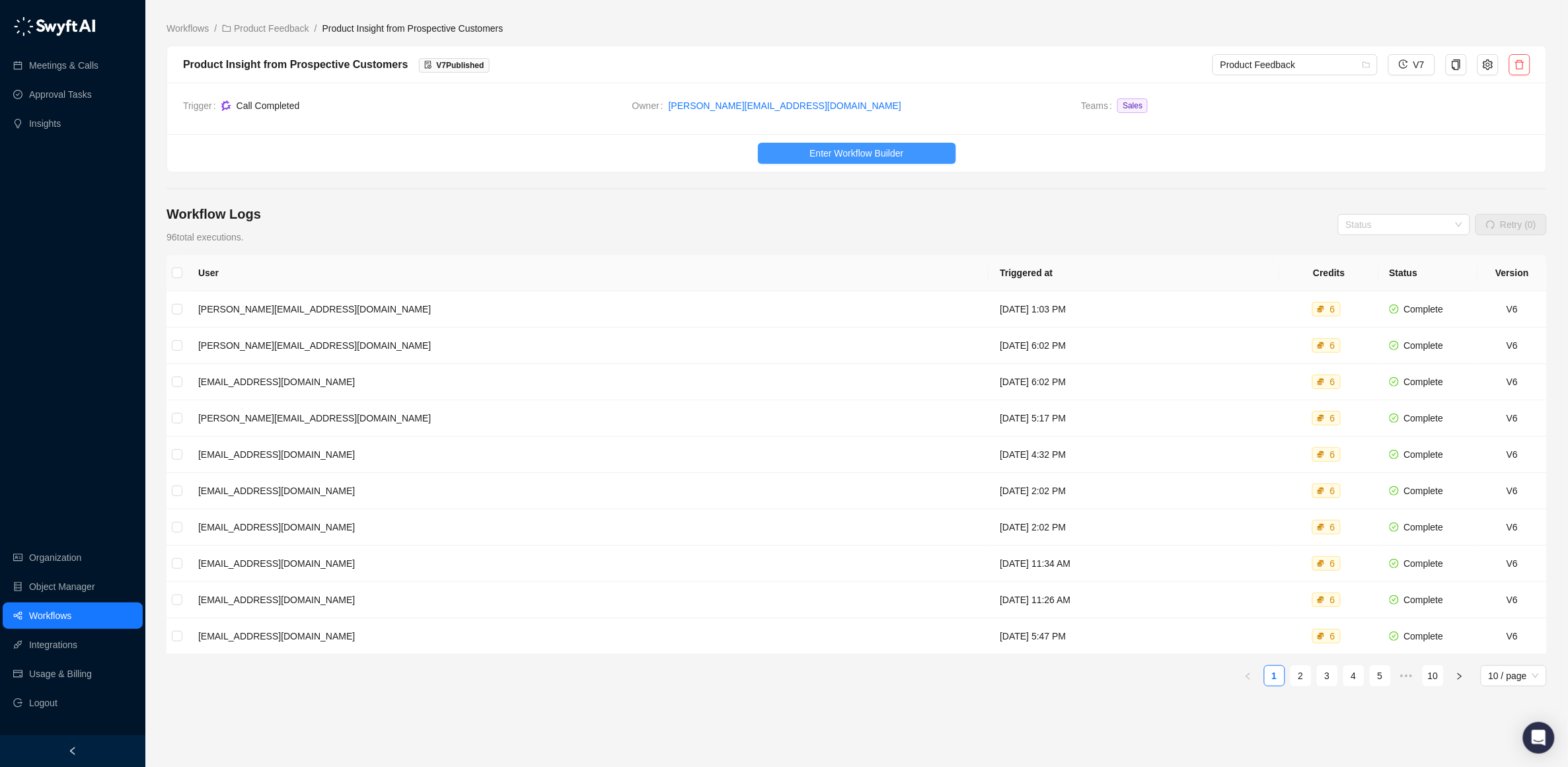
click at [855, 159] on span "Enter Workflow Builder" at bounding box center [856, 153] width 94 height 15
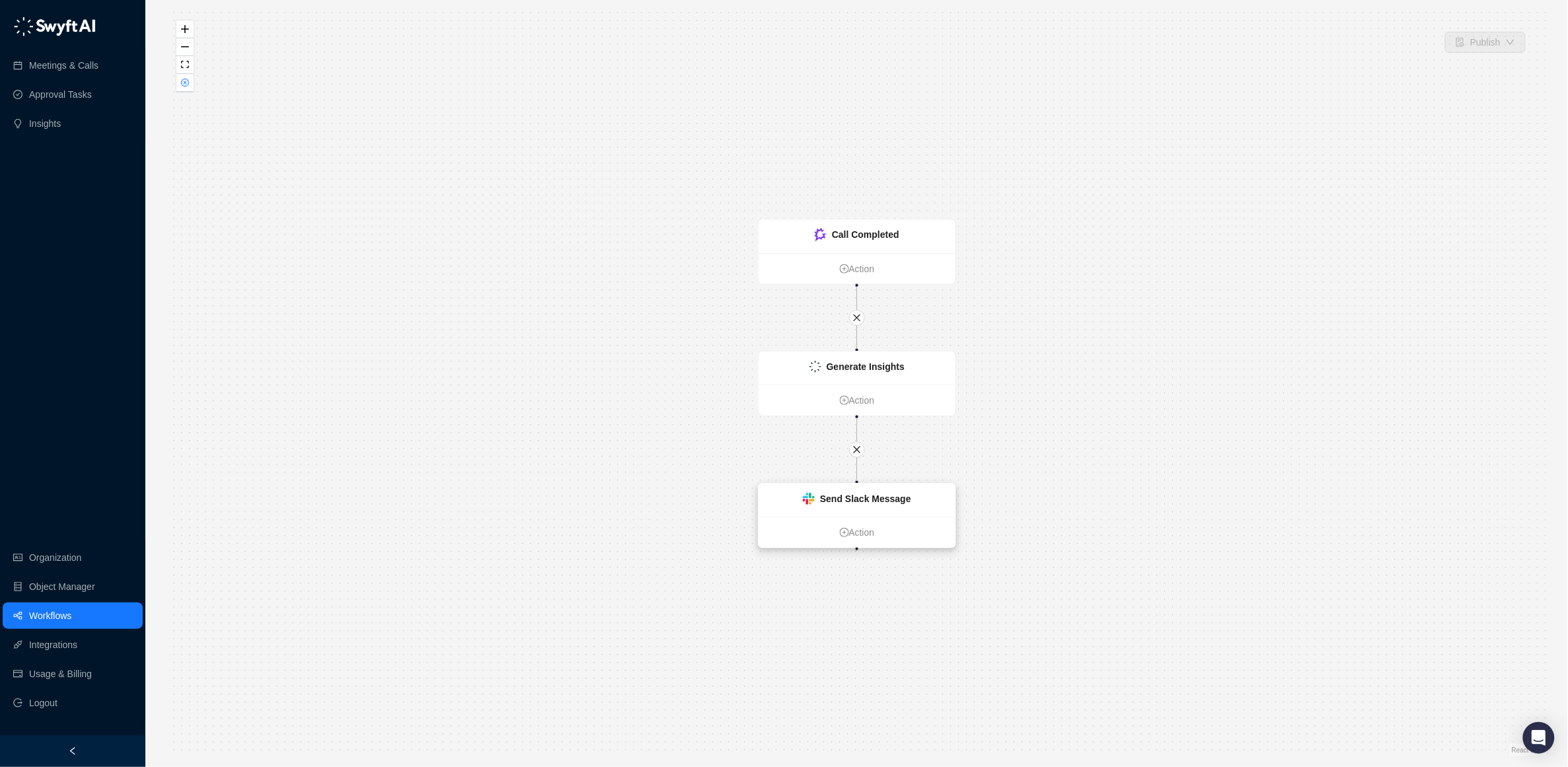
click at [836, 494] on strong "Send Slack Message" at bounding box center [866, 499] width 91 height 11
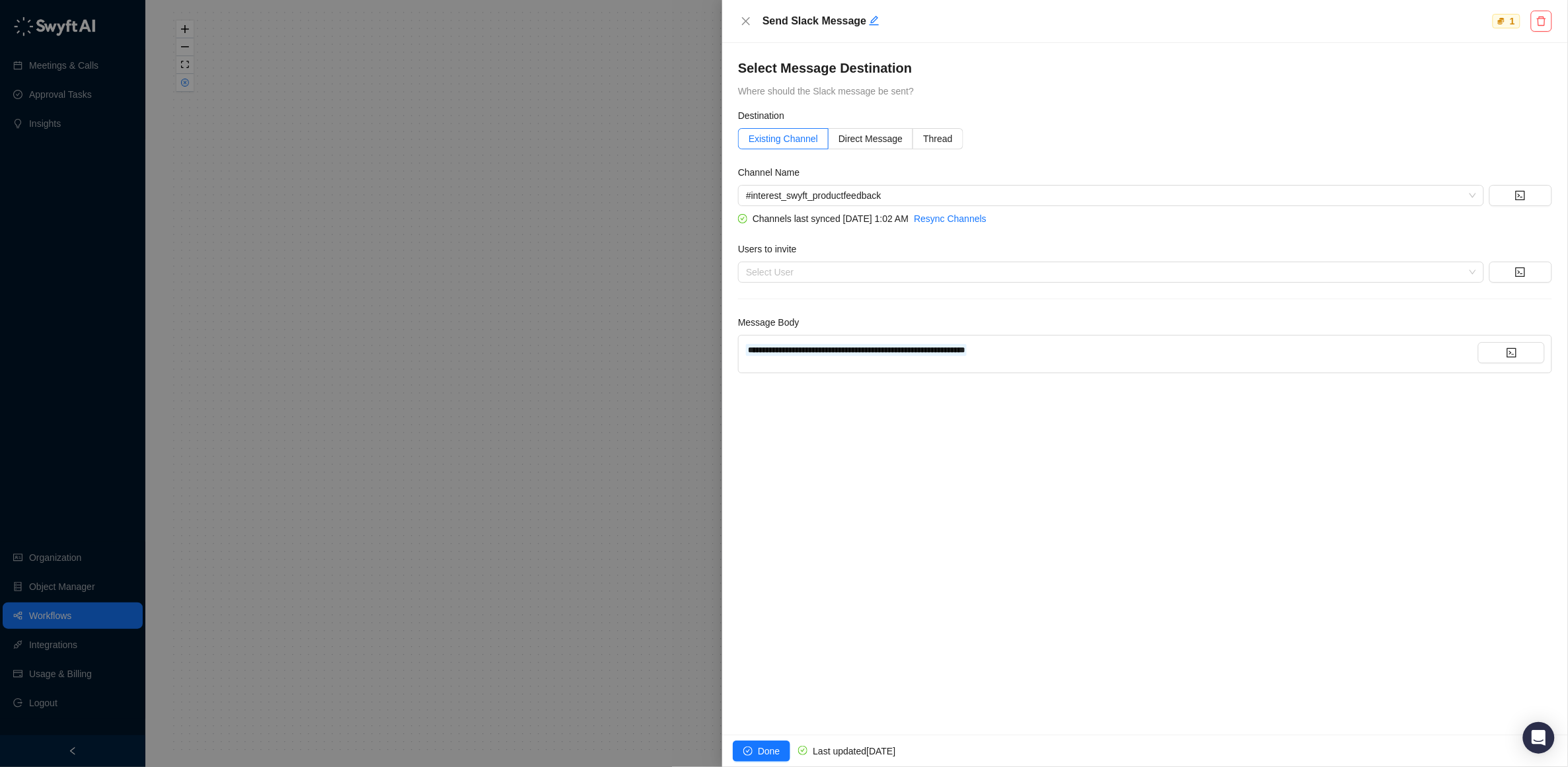
click at [1118, 354] on div "**********" at bounding box center [1112, 350] width 733 height 15
drag, startPoint x: 1102, startPoint y: 357, endPoint x: 813, endPoint y: 360, distance: 289.0
click at [796, 349] on div "**********" at bounding box center [1112, 350] width 733 height 15
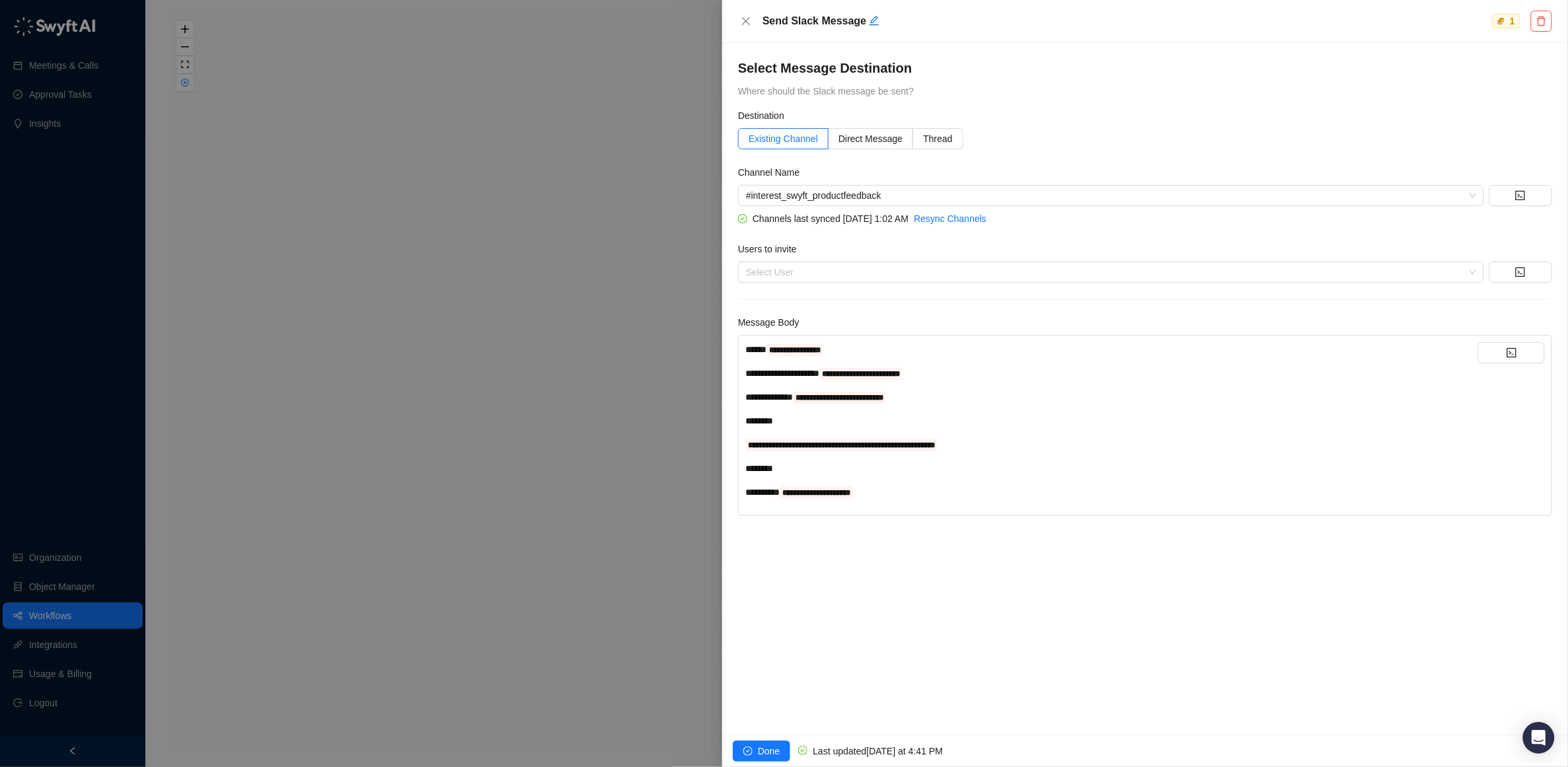
click at [879, 347] on div "**********" at bounding box center [1112, 350] width 733 height 15
click at [1516, 347] on button "button" at bounding box center [1511, 353] width 67 height 21
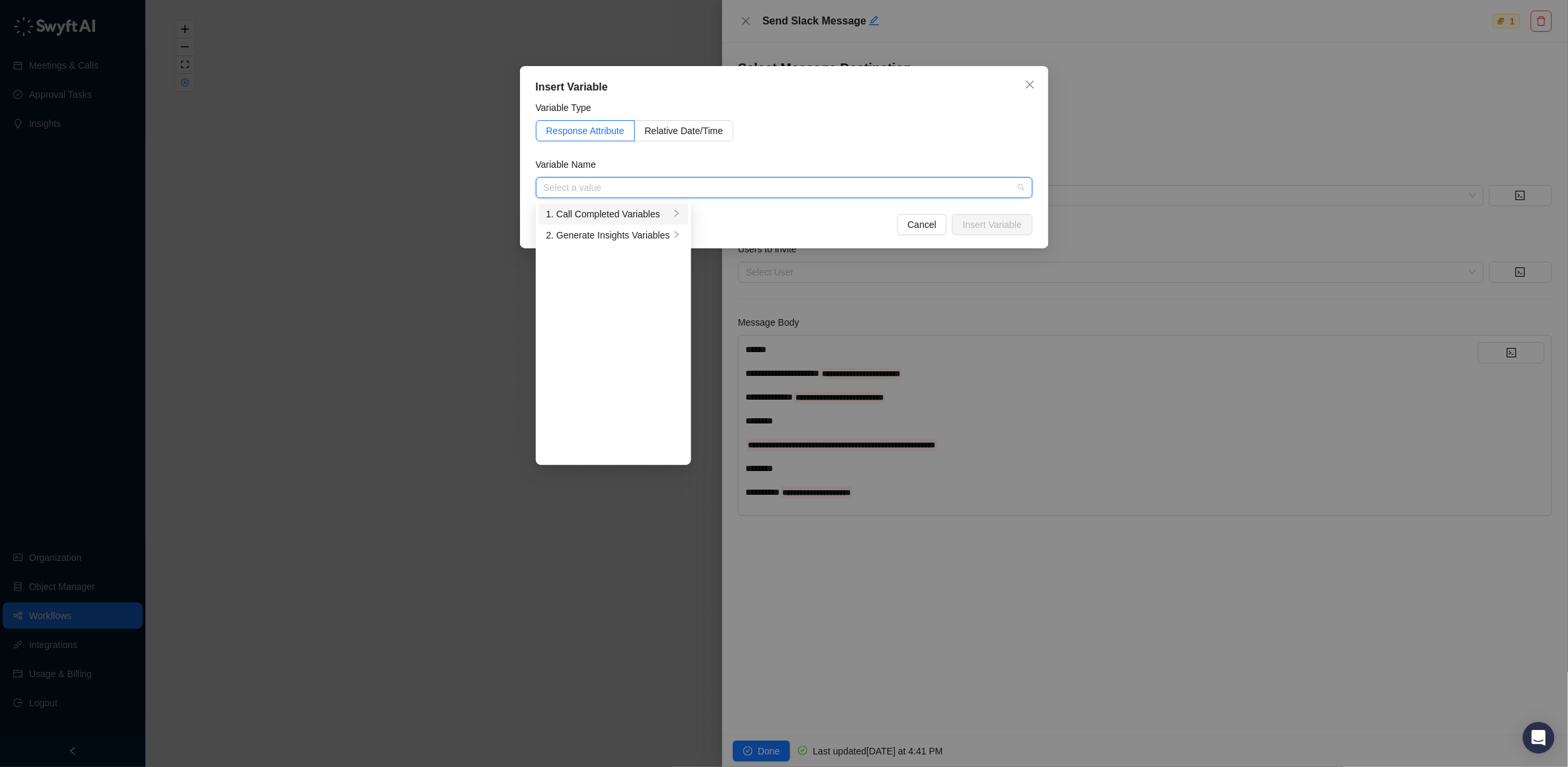
click at [622, 212] on div "1. Call Completed Variables" at bounding box center [608, 214] width 123 height 15
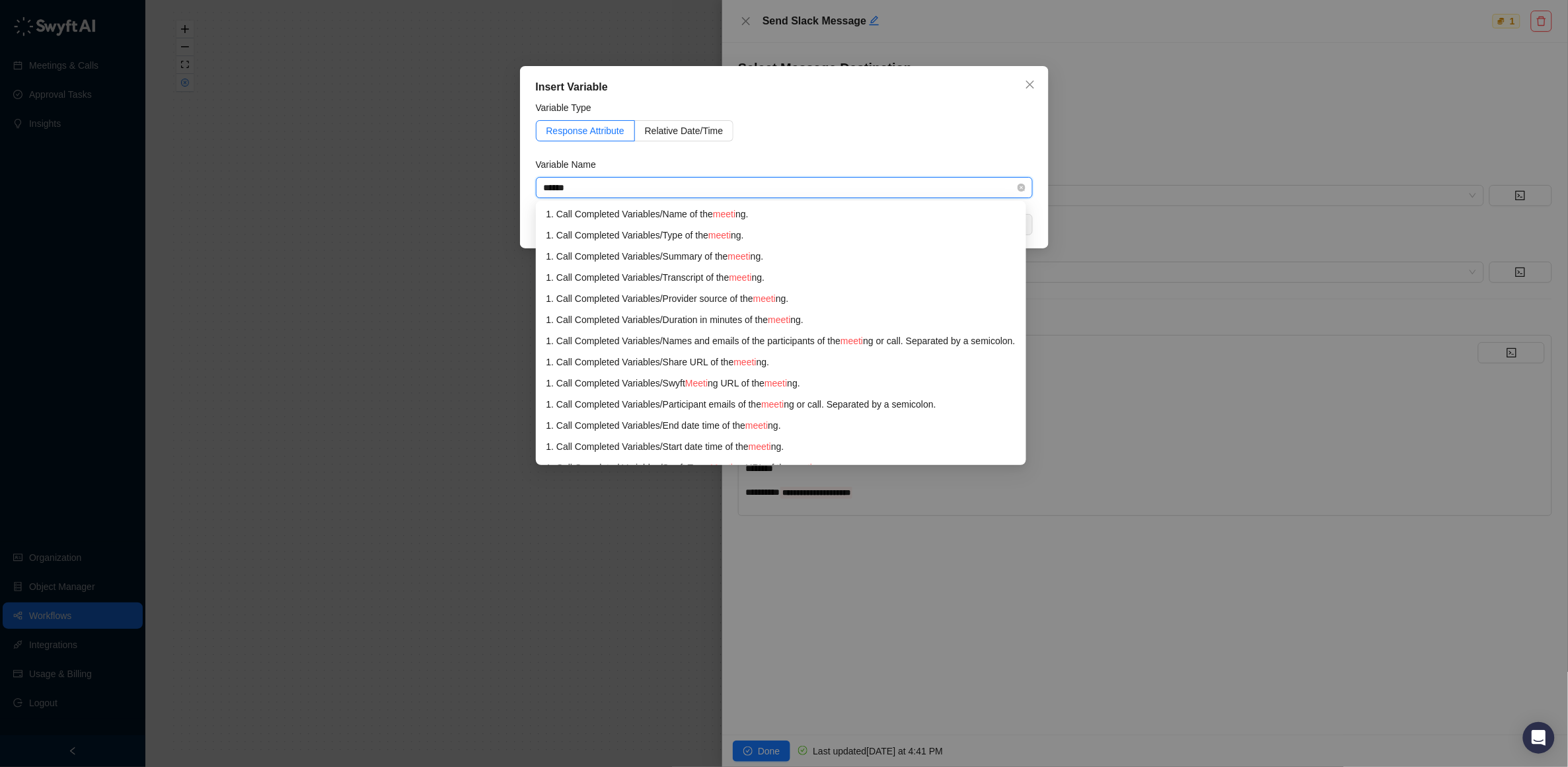
type input "*******"
click at [678, 213] on div "1. Call Completed Variables / Name of the meeting ." at bounding box center [780, 214] width 466 height 15
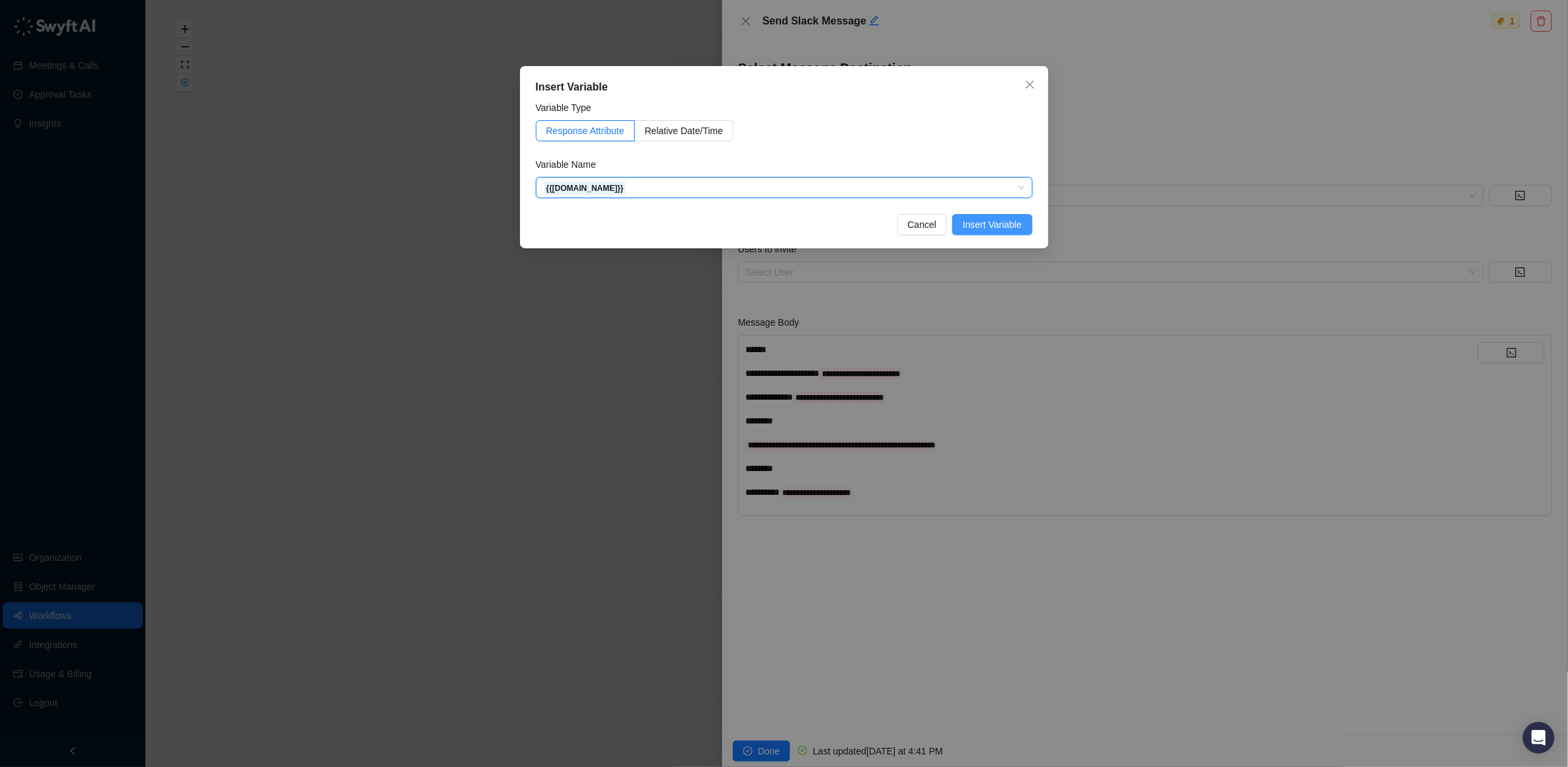
click at [994, 217] on span "Insert Variable" at bounding box center [992, 225] width 59 height 15
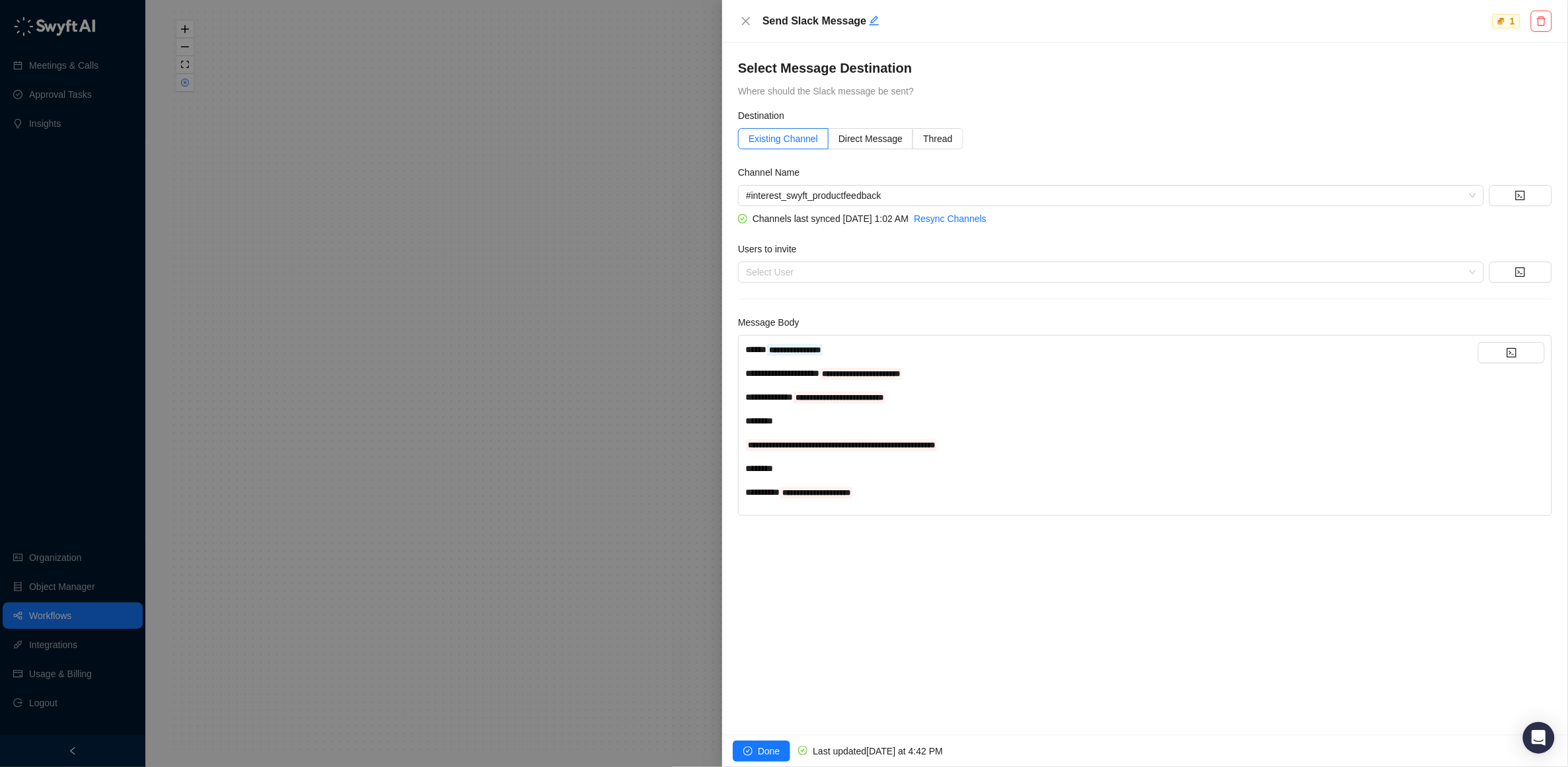
click at [968, 380] on div "**********" at bounding box center [1112, 373] width 733 height 15
click at [1511, 347] on button "button" at bounding box center [1511, 353] width 67 height 21
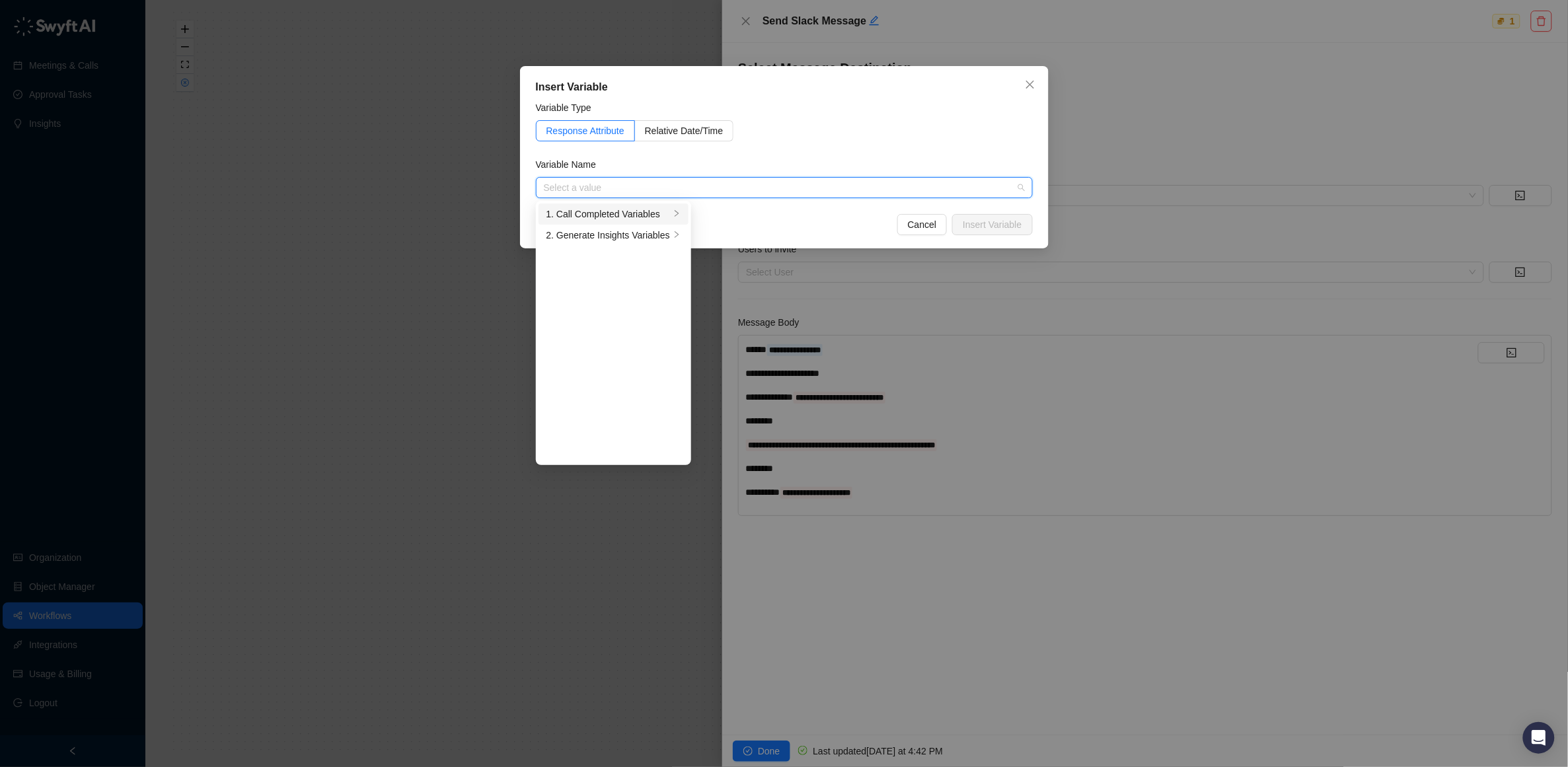
click at [648, 211] on div "1. Call Completed Variables" at bounding box center [608, 214] width 123 height 15
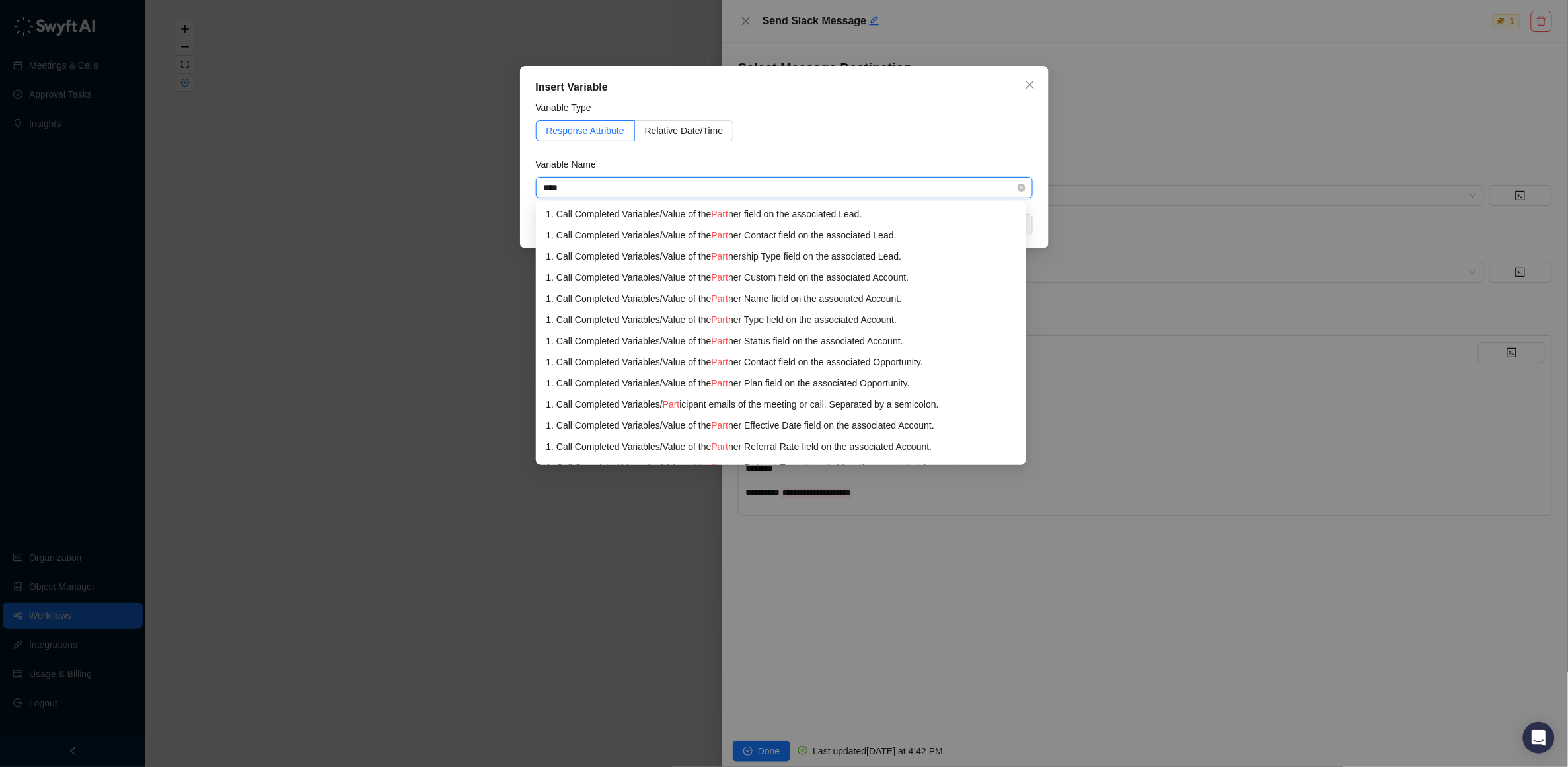
type input "*****"
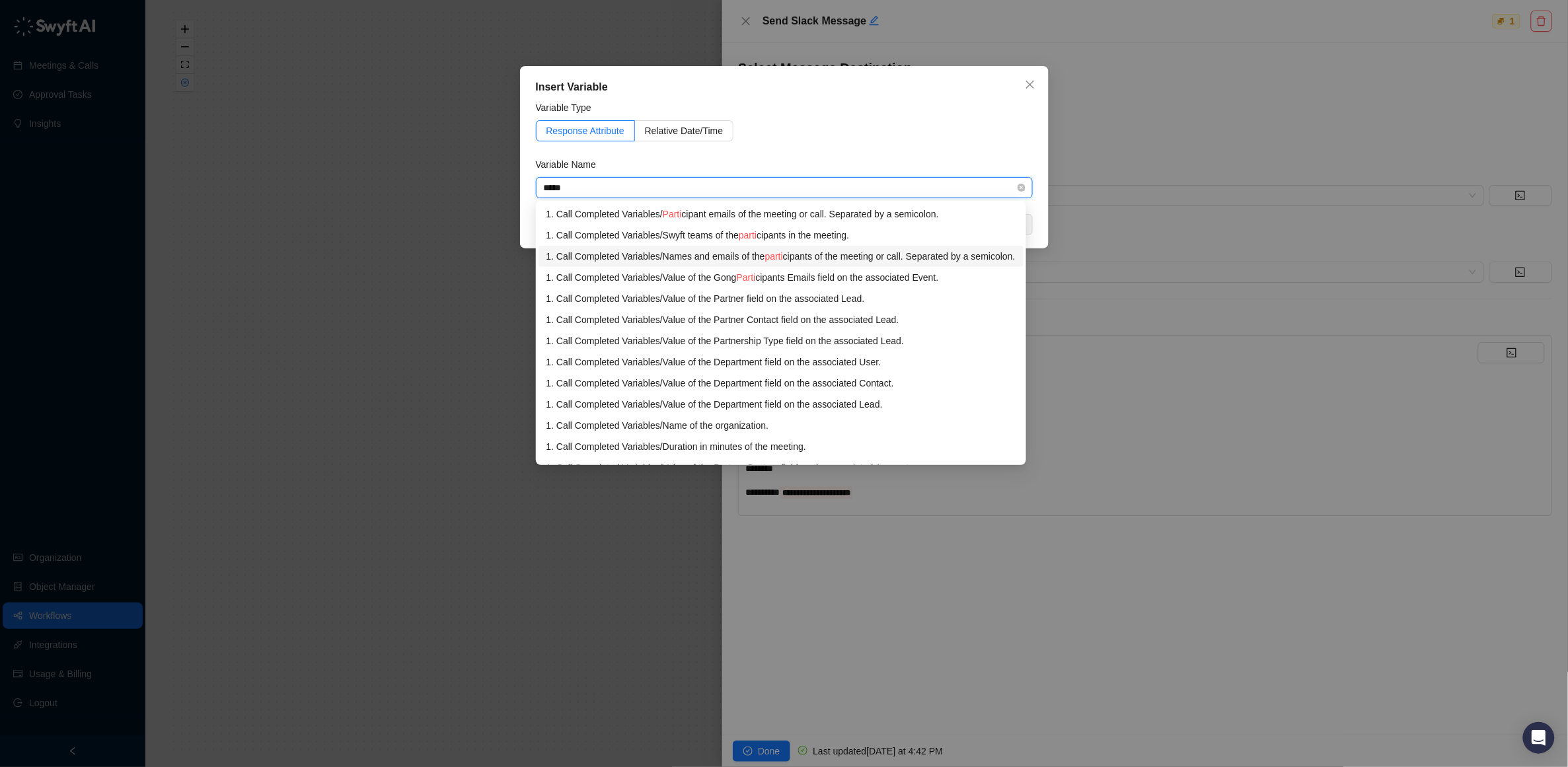
click at [729, 256] on div "1. Call Completed Variables / Names and emails of the parti cipants of the meet…" at bounding box center [781, 257] width 469 height 15
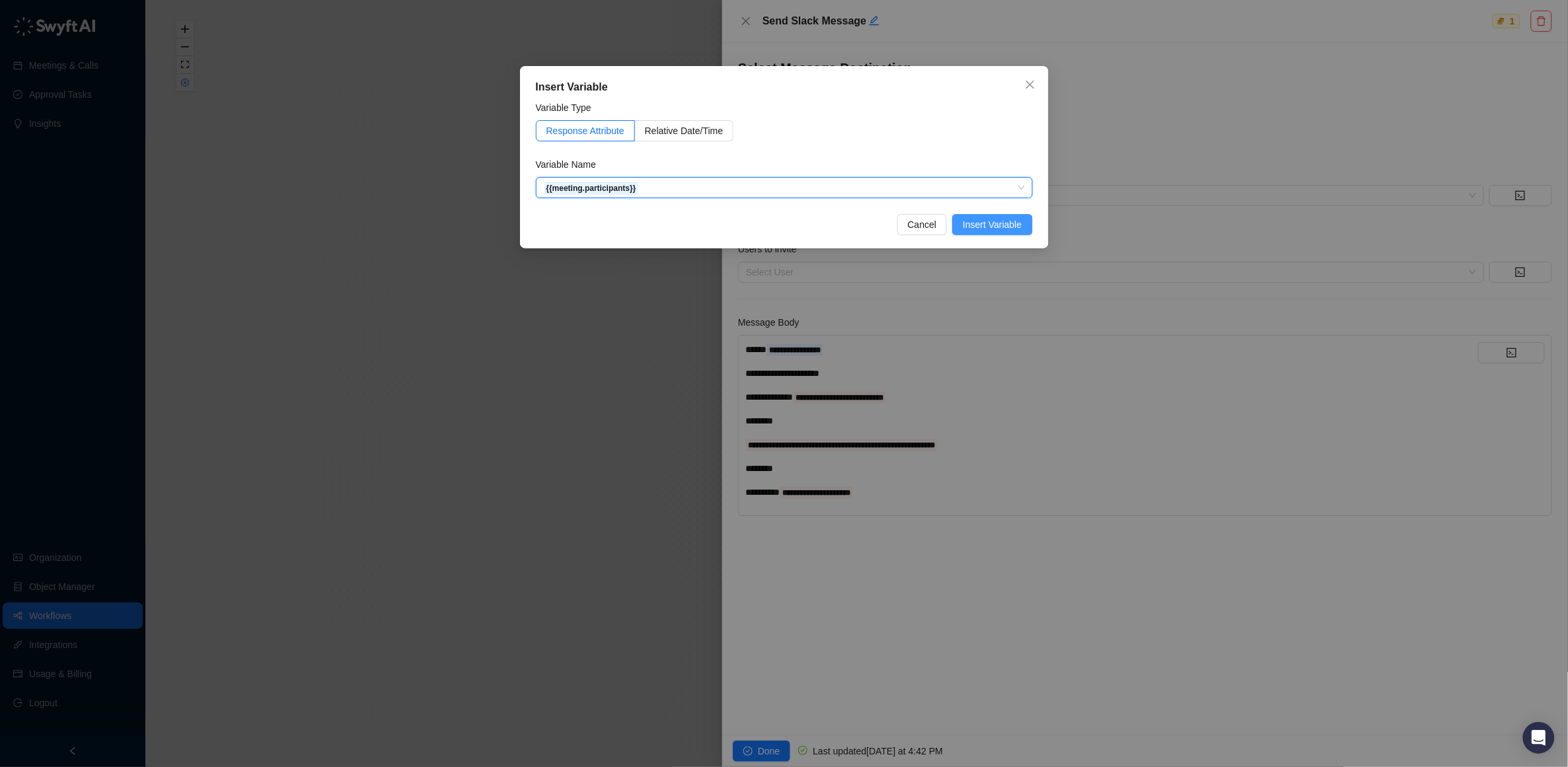
click at [1000, 221] on span "Insert Variable" at bounding box center [992, 225] width 59 height 15
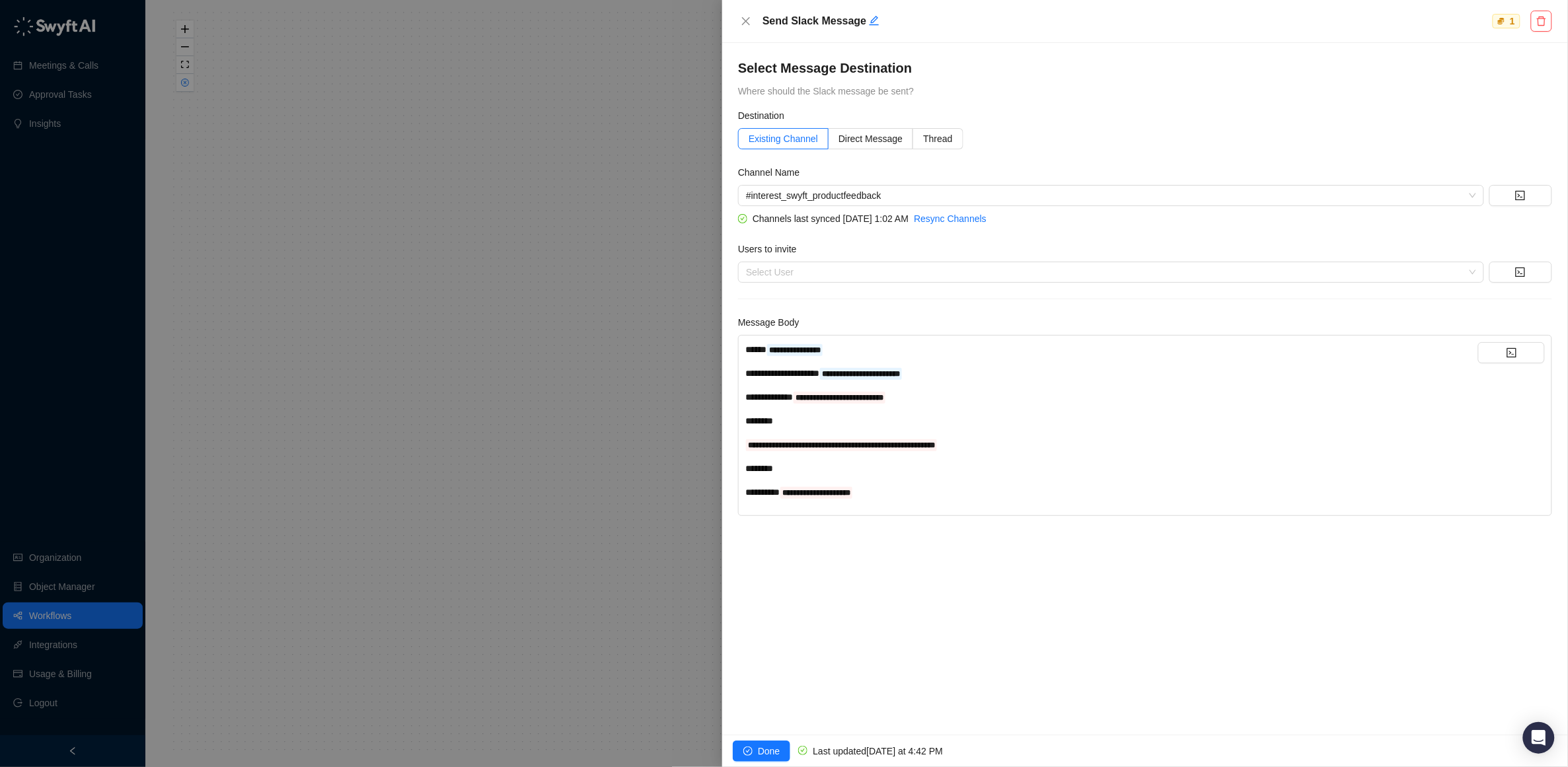
click at [998, 399] on div "**********" at bounding box center [1112, 397] width 733 height 15
click at [1517, 352] on button "button" at bounding box center [1511, 353] width 67 height 21
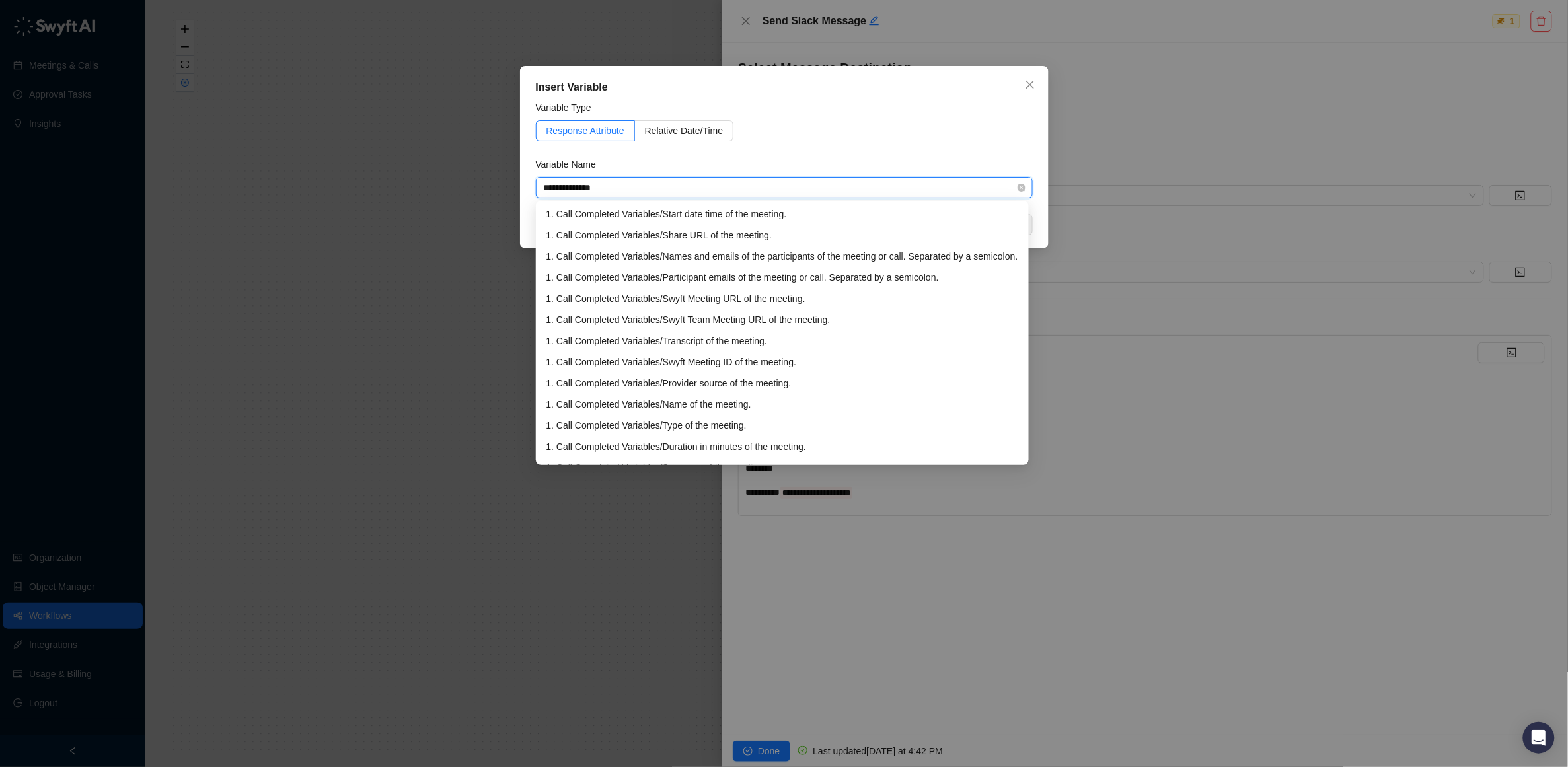
type input "**********"
click at [703, 213] on div "1. Call Completed Variables / Start date time of the meeting." at bounding box center [782, 214] width 472 height 15
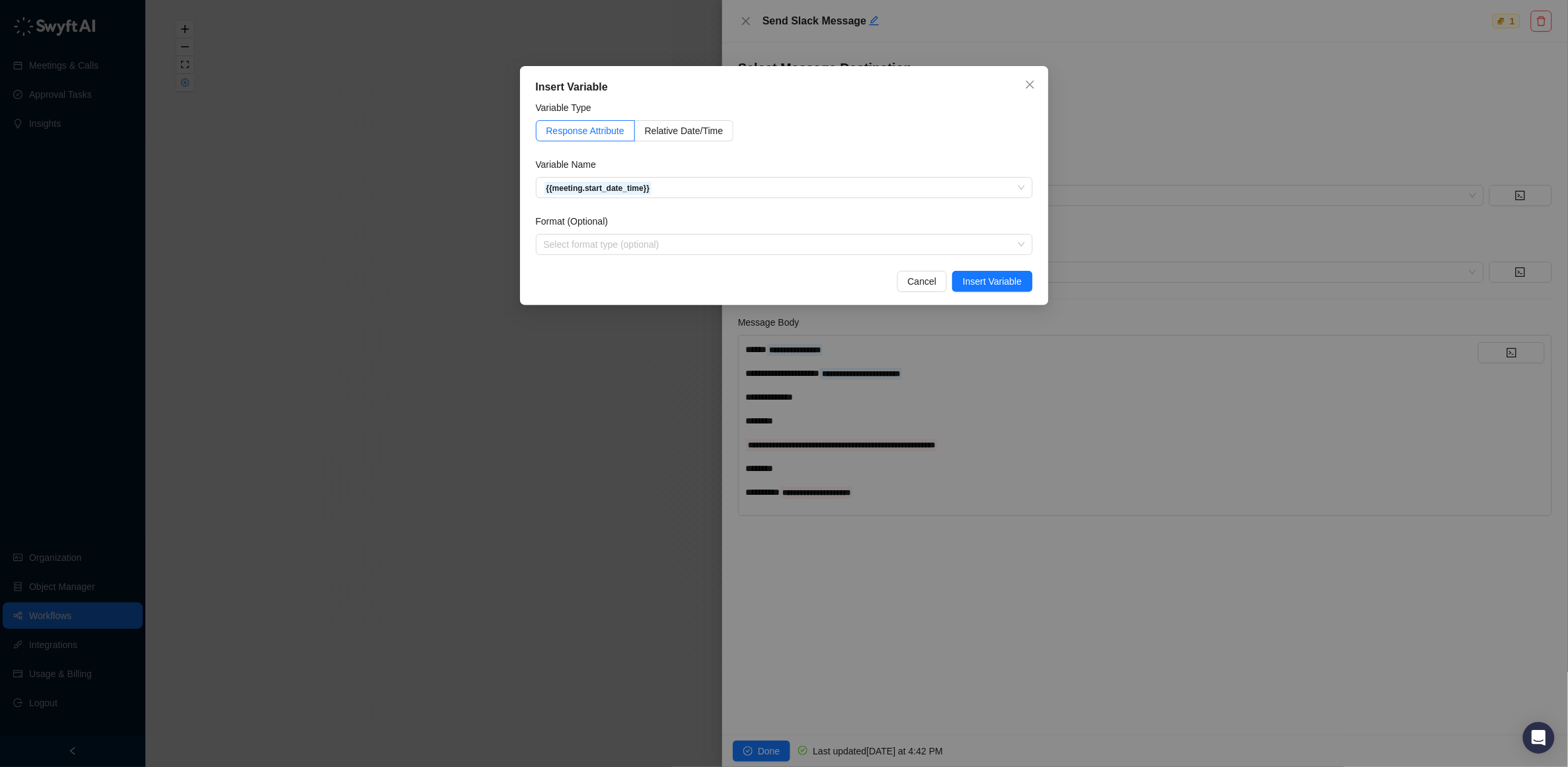
click at [990, 268] on div "Insert Variable Variable Type Response Attribute Relative Date/Time Variable Na…" at bounding box center [784, 185] width 528 height 239
click at [983, 277] on span "Insert Variable" at bounding box center [992, 282] width 59 height 15
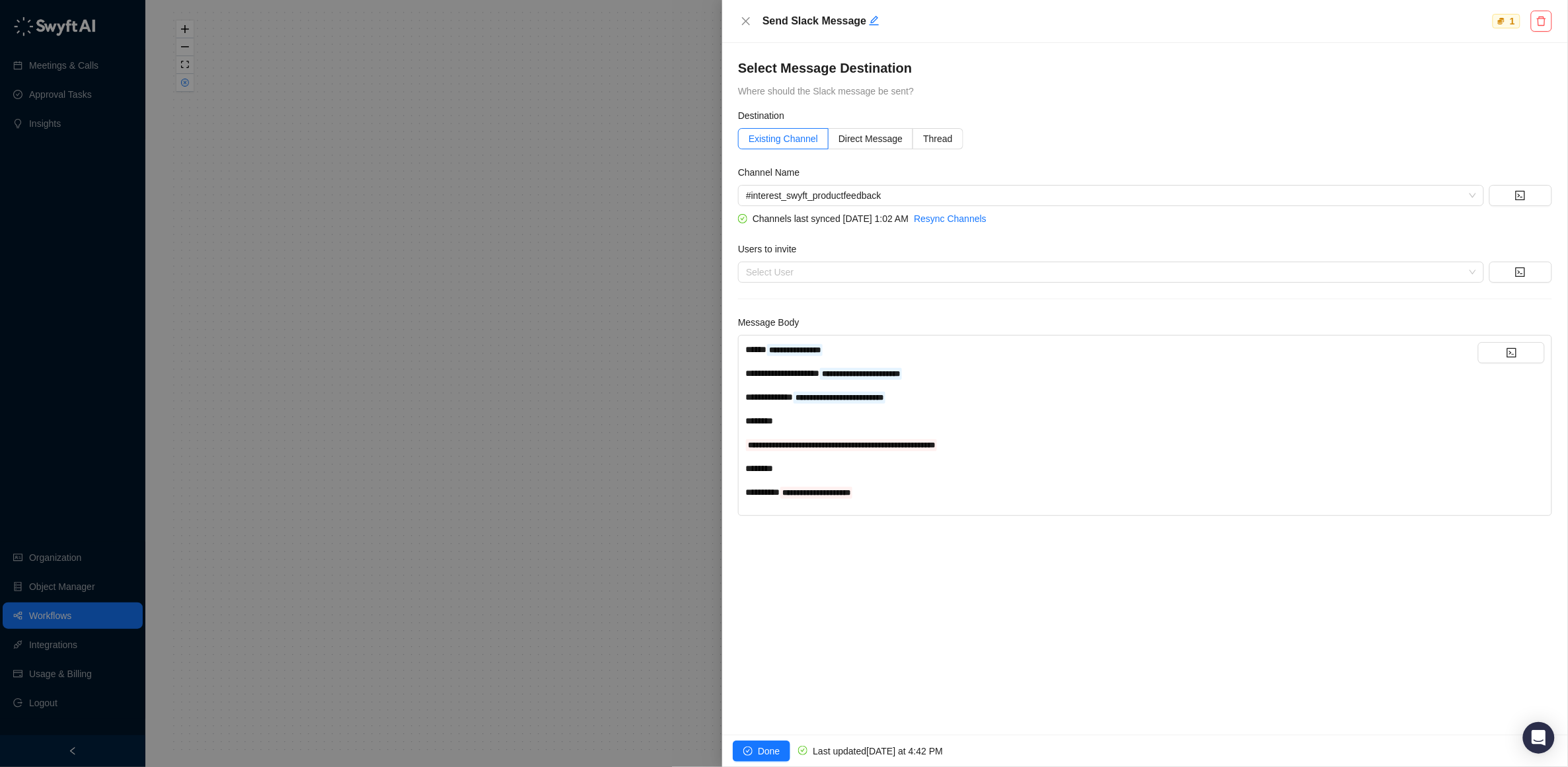
click at [1050, 446] on div "**********" at bounding box center [1112, 444] width 733 height 15
click at [1511, 351] on icon "code" at bounding box center [1512, 353] width 11 height 11
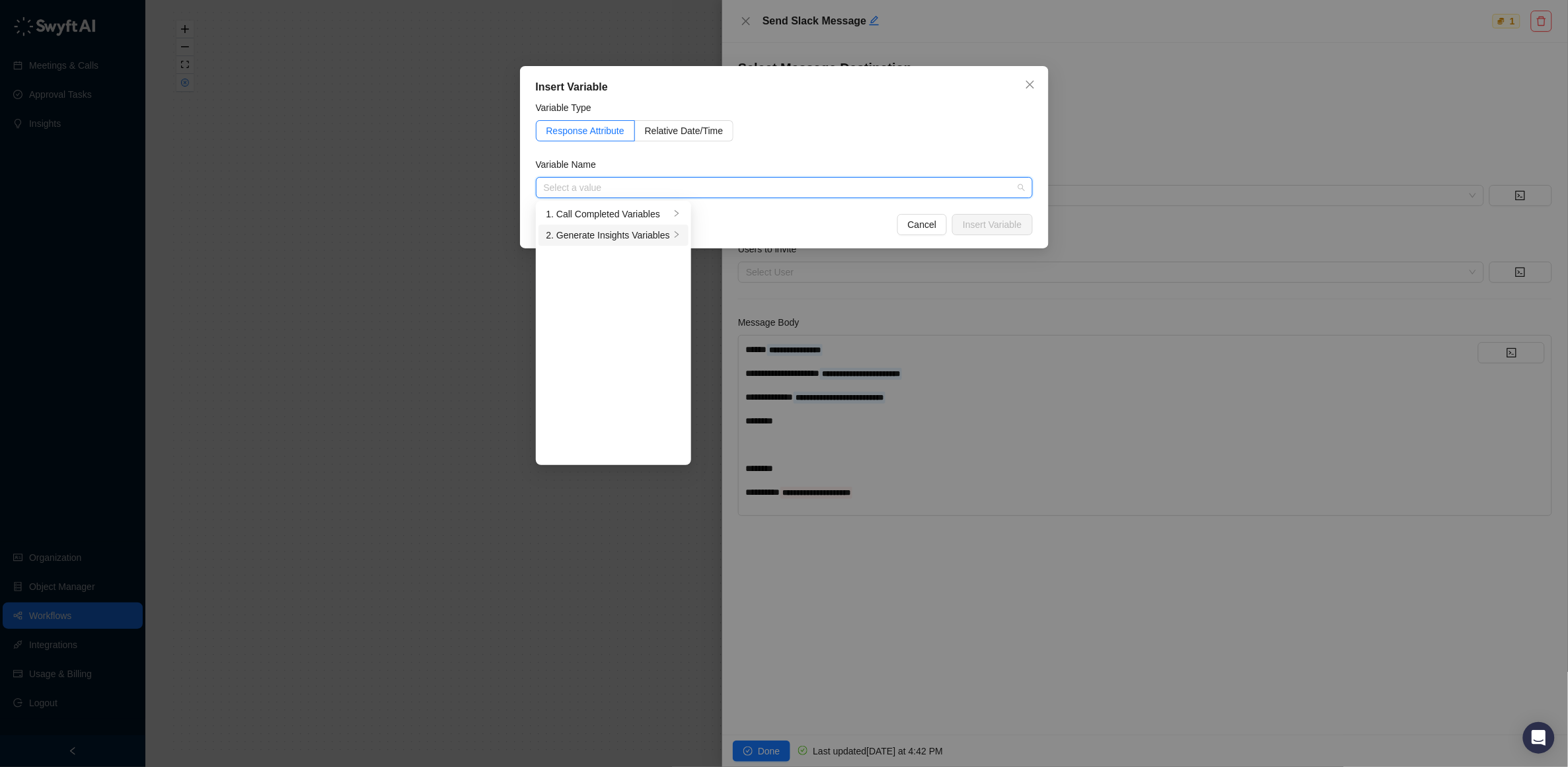
click at [589, 230] on div "2. Generate Insights Variables" at bounding box center [608, 235] width 123 height 15
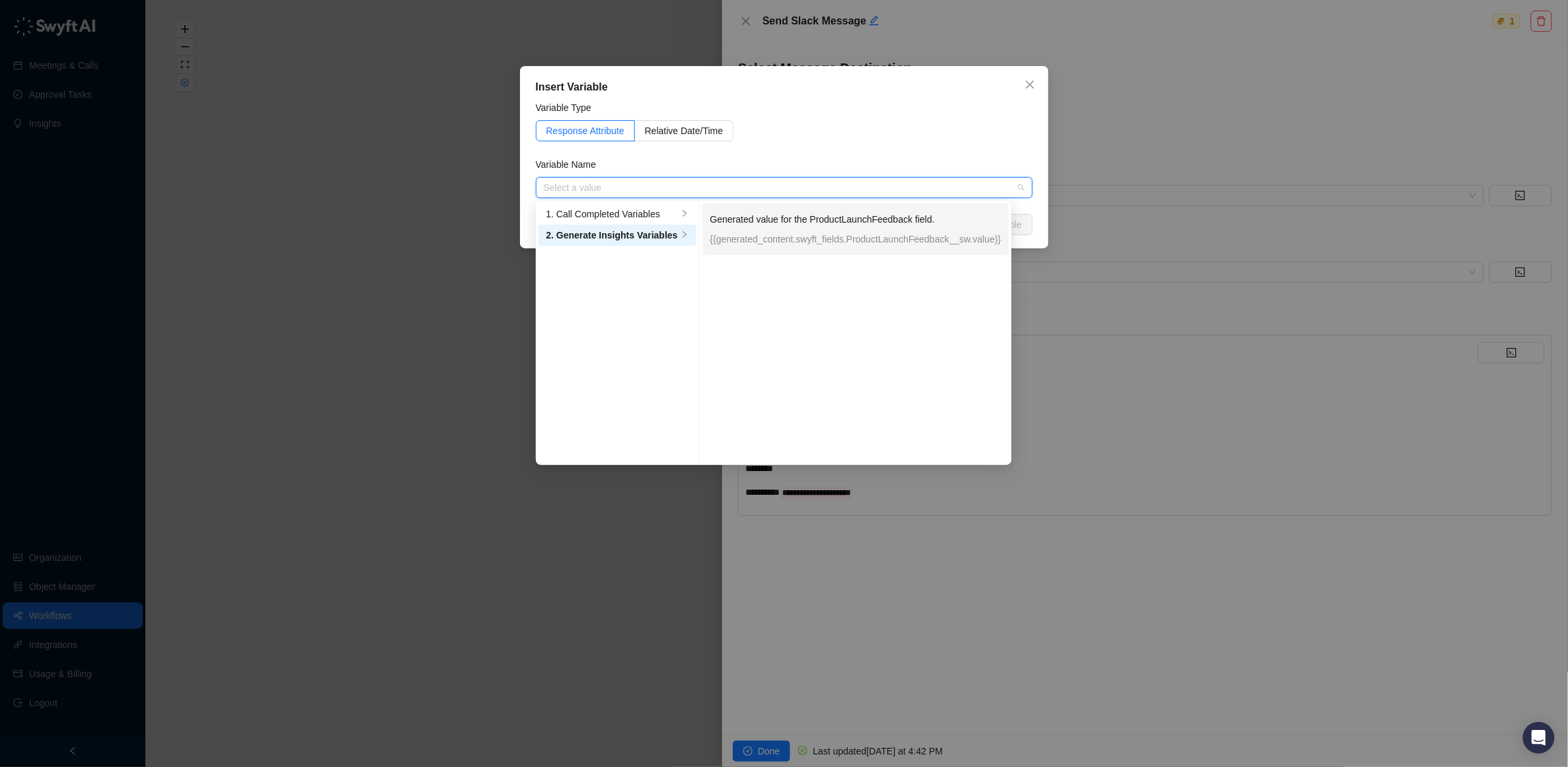
click at [838, 217] on p "Generated value for the ProductLaunchFeedback field." at bounding box center [856, 219] width 291 height 15
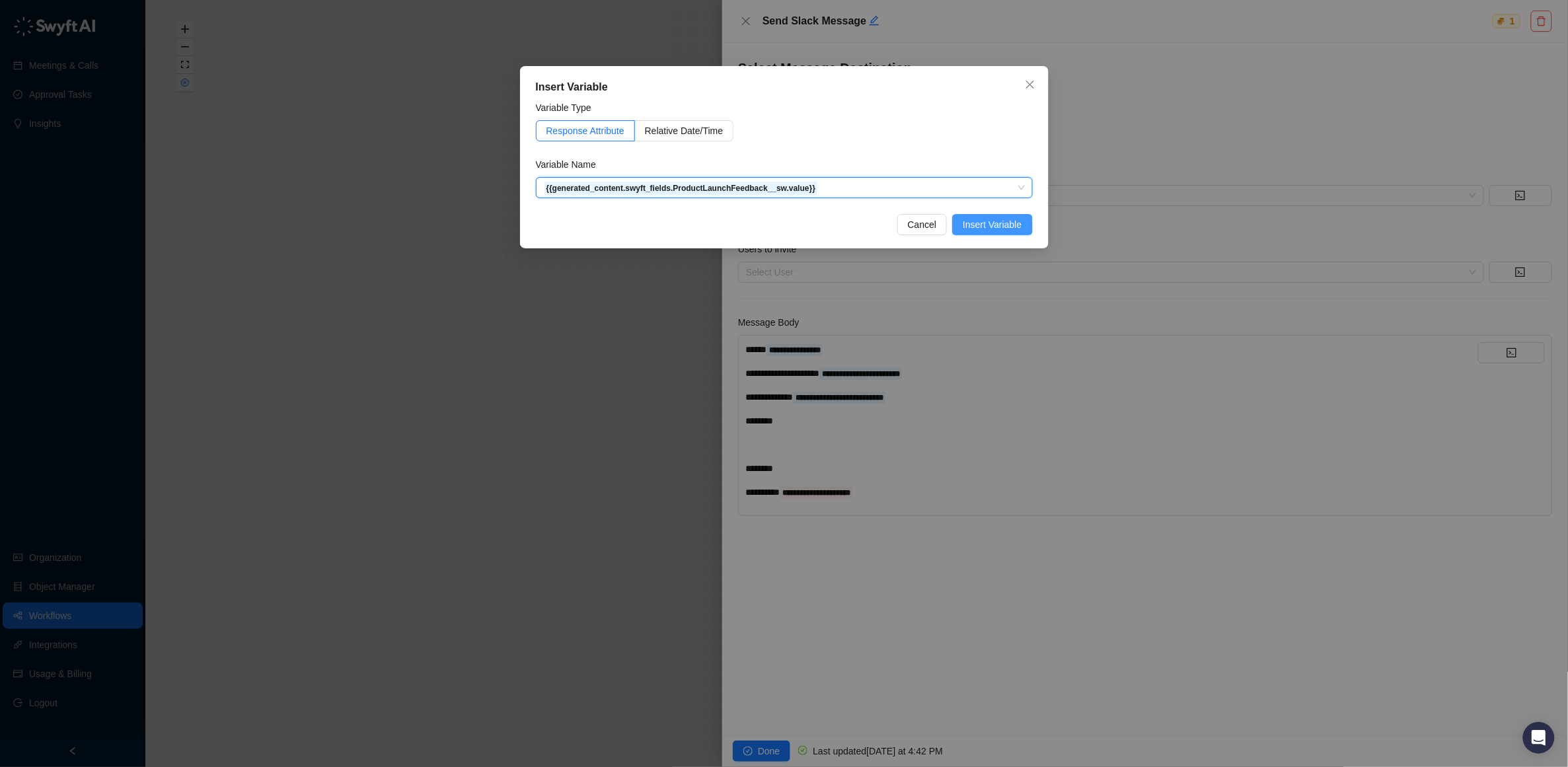
click at [997, 219] on span "Insert Variable" at bounding box center [992, 225] width 59 height 15
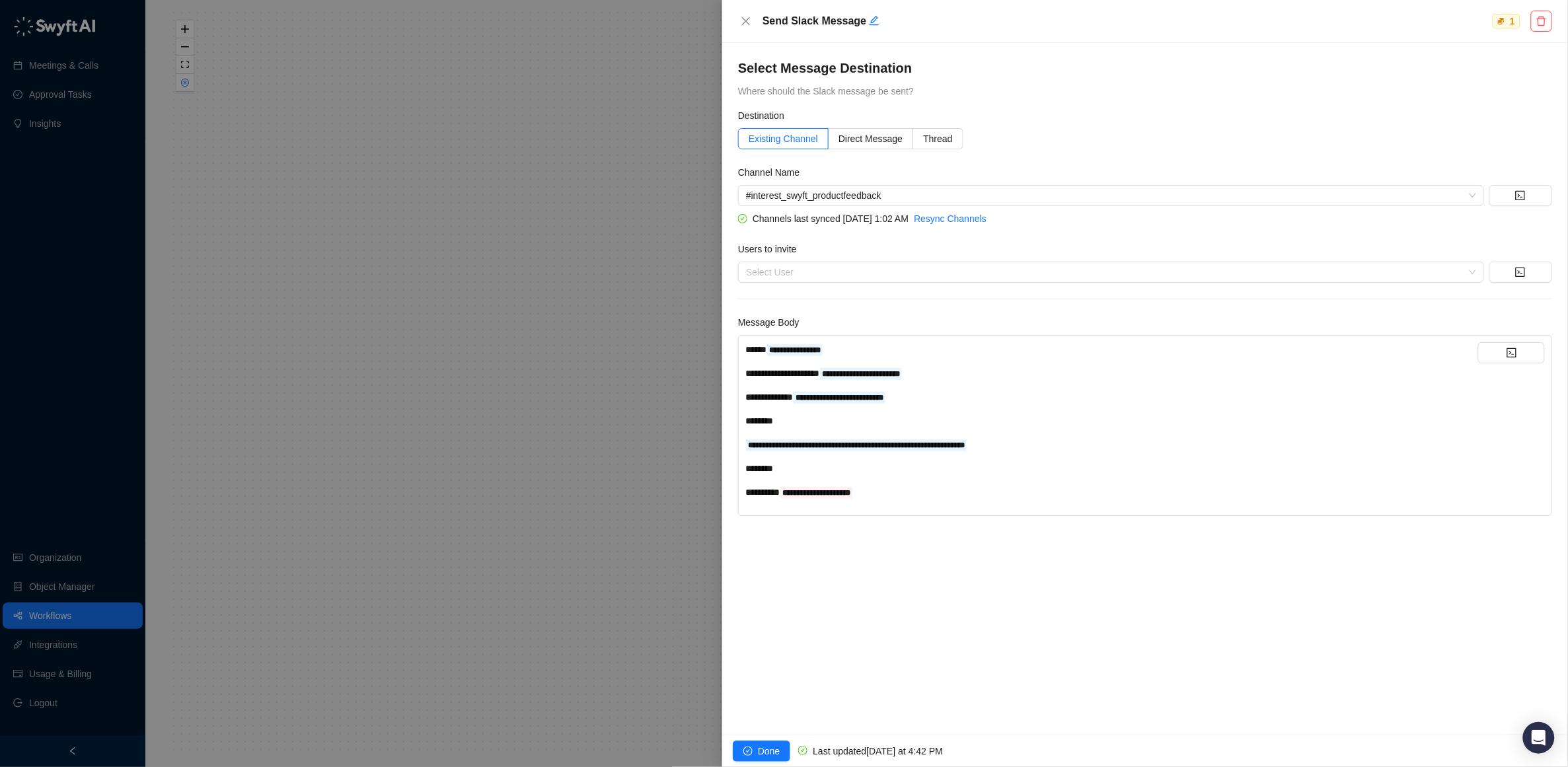
click at [921, 493] on div "**********" at bounding box center [1112, 492] width 733 height 15
click at [1500, 354] on button "button" at bounding box center [1511, 353] width 67 height 21
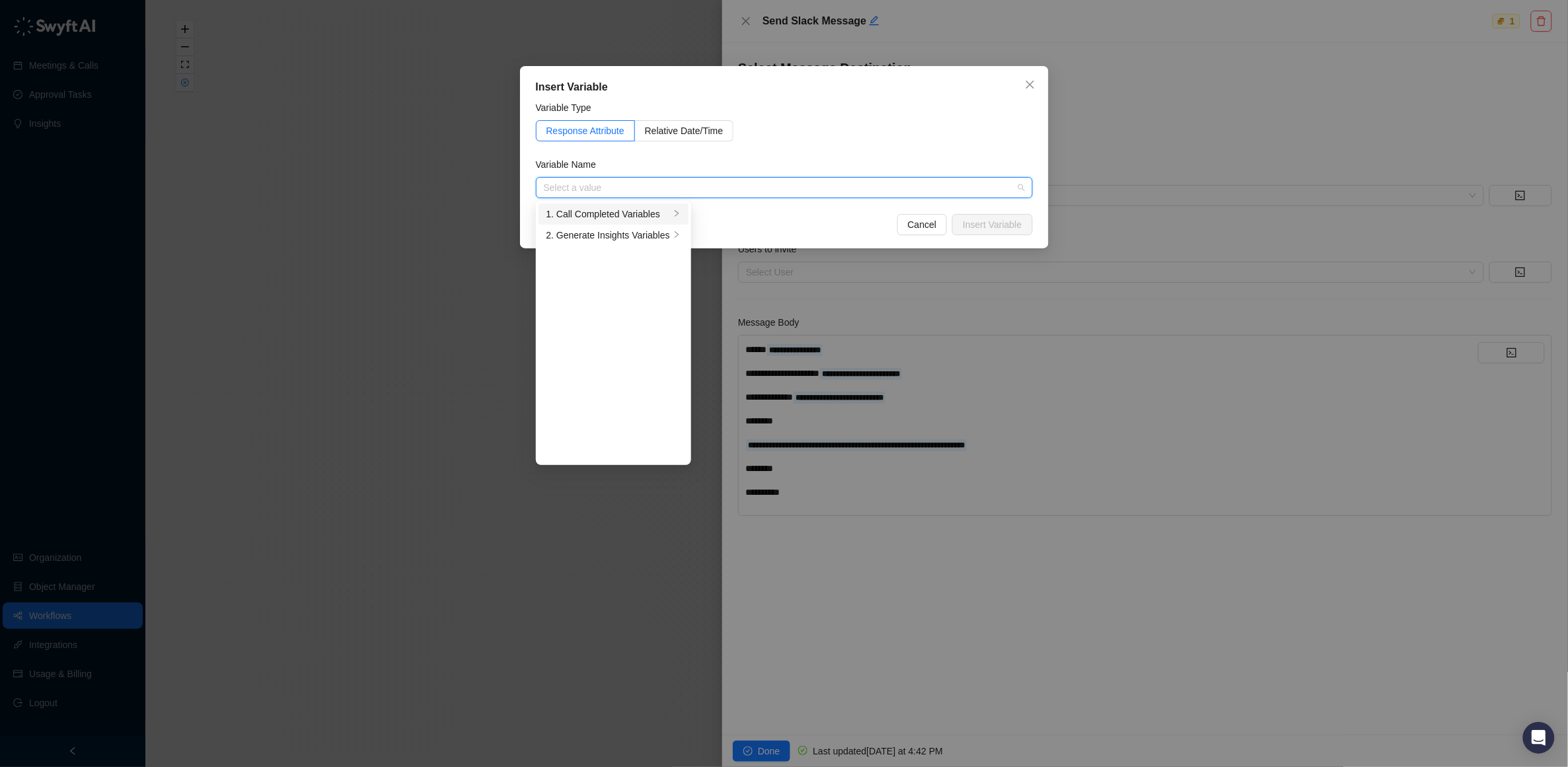
click at [614, 214] on div "1. Call Completed Variables" at bounding box center [608, 214] width 123 height 15
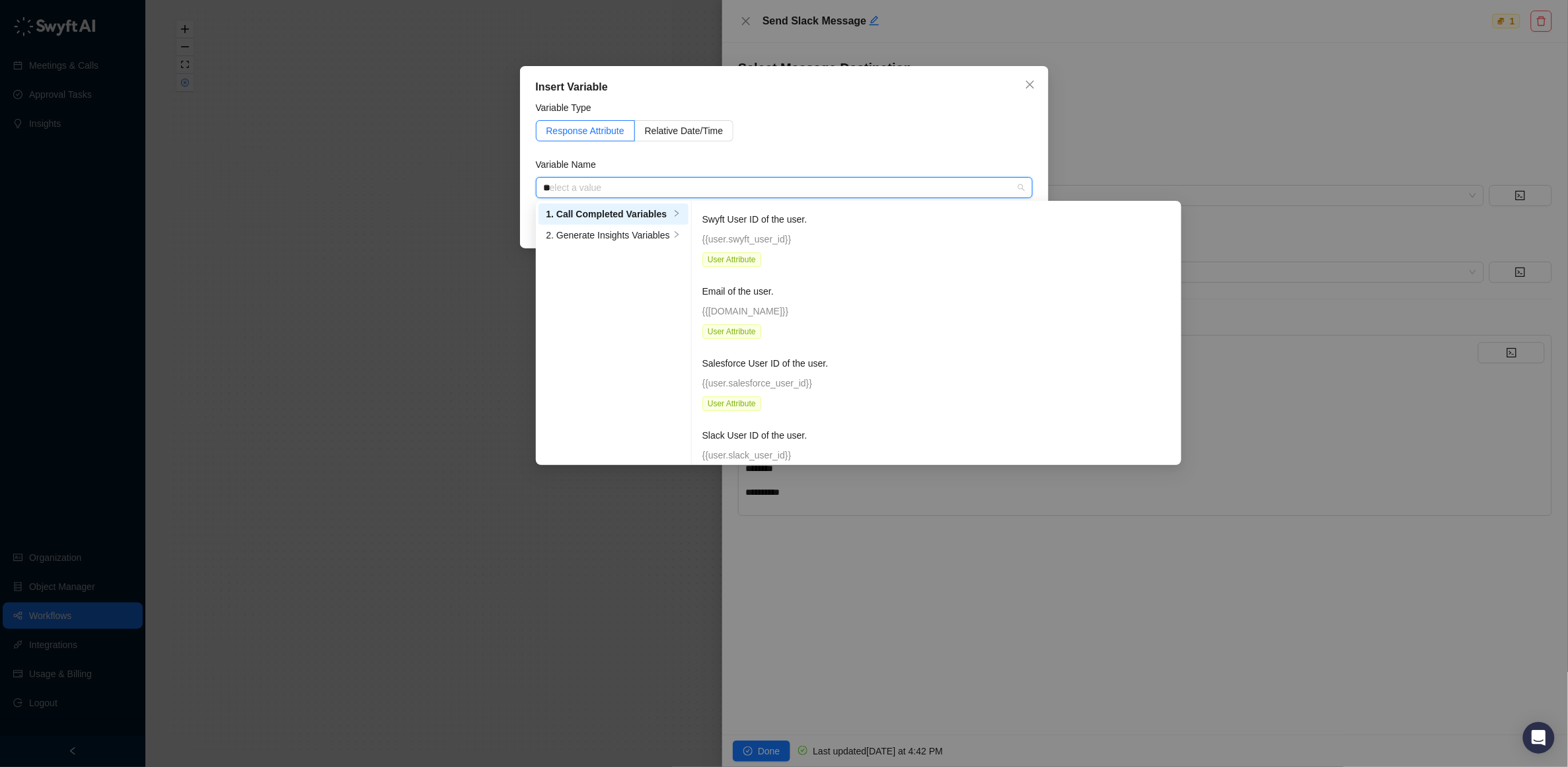
type input "***"
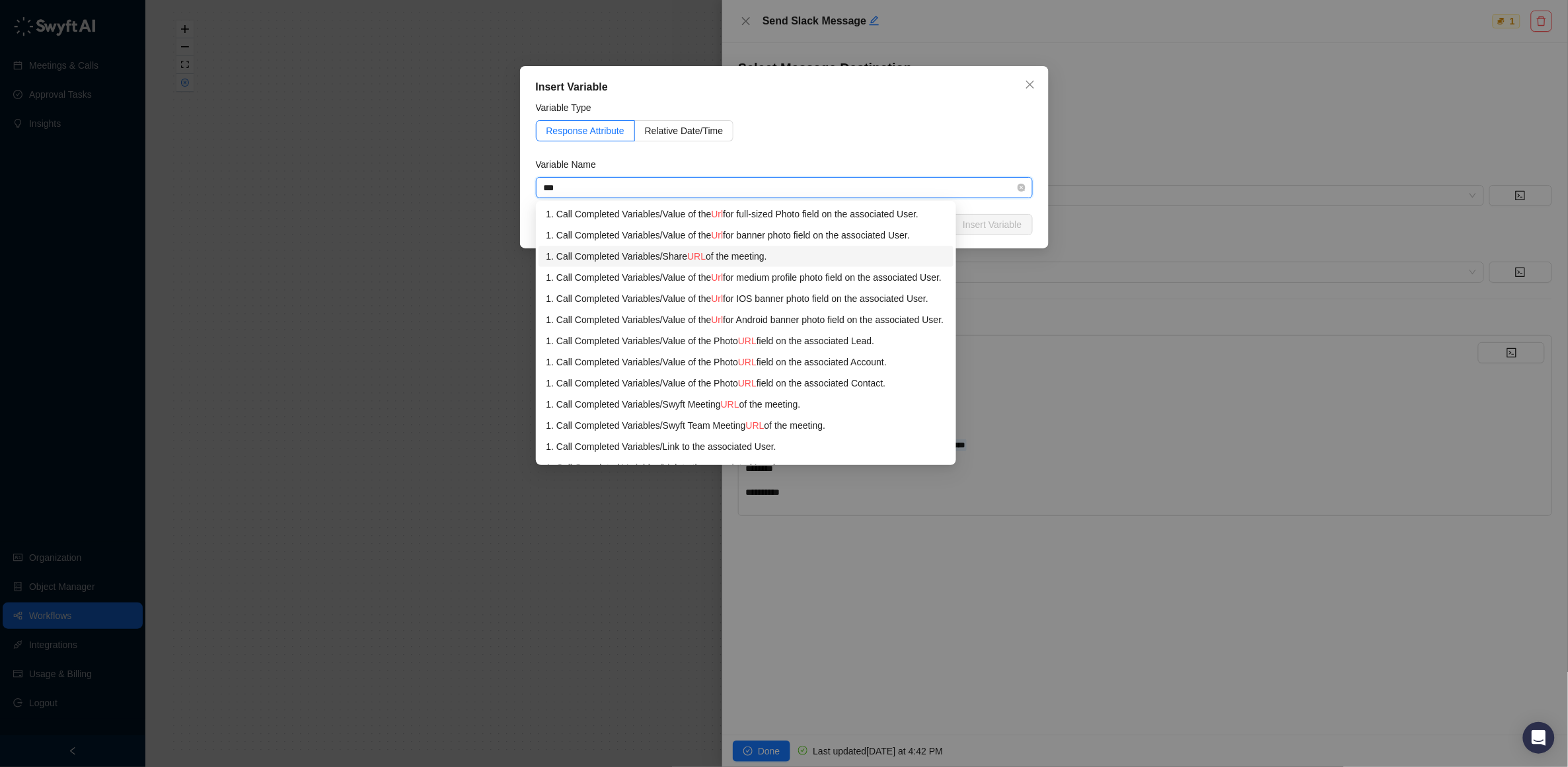
click at [706, 257] on span "URL" at bounding box center [696, 257] width 19 height 11
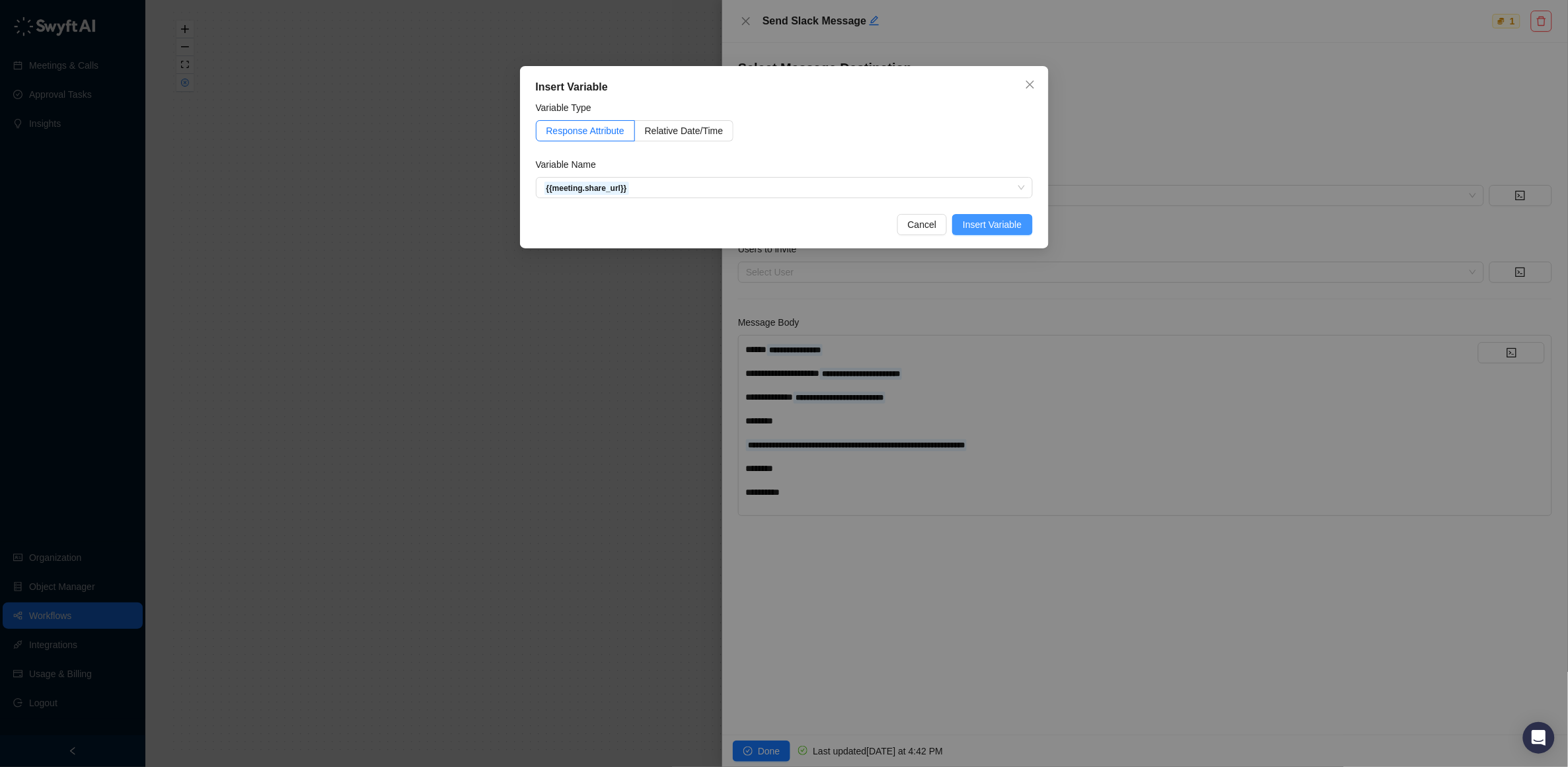
click at [987, 223] on span "Insert Variable" at bounding box center [992, 225] width 59 height 15
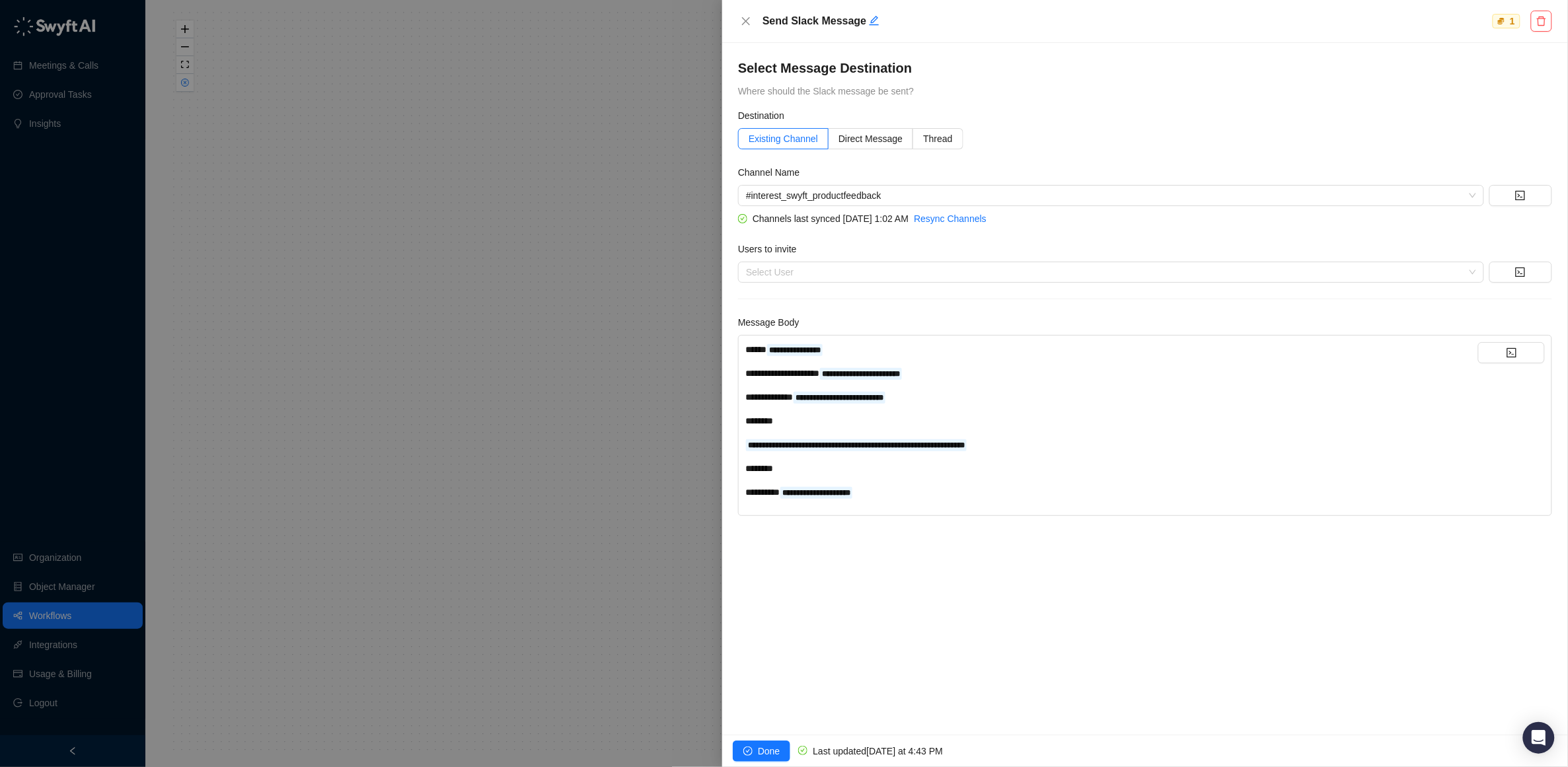
click at [746, 348] on span "*****" at bounding box center [756, 350] width 21 height 9
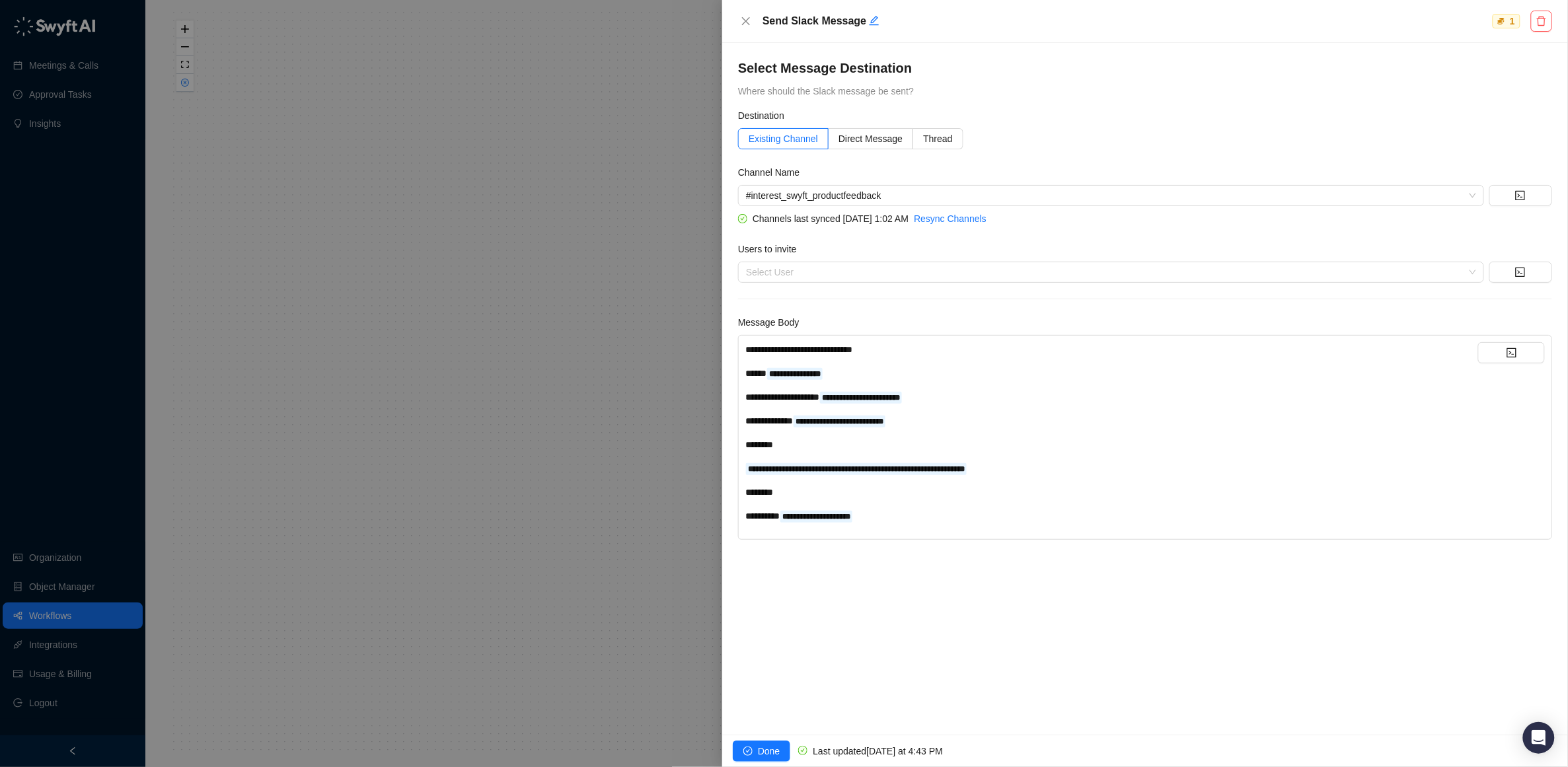
click at [1081, 375] on div "**********" at bounding box center [1112, 373] width 733 height 15
click at [764, 750] on span "Done" at bounding box center [768, 752] width 22 height 15
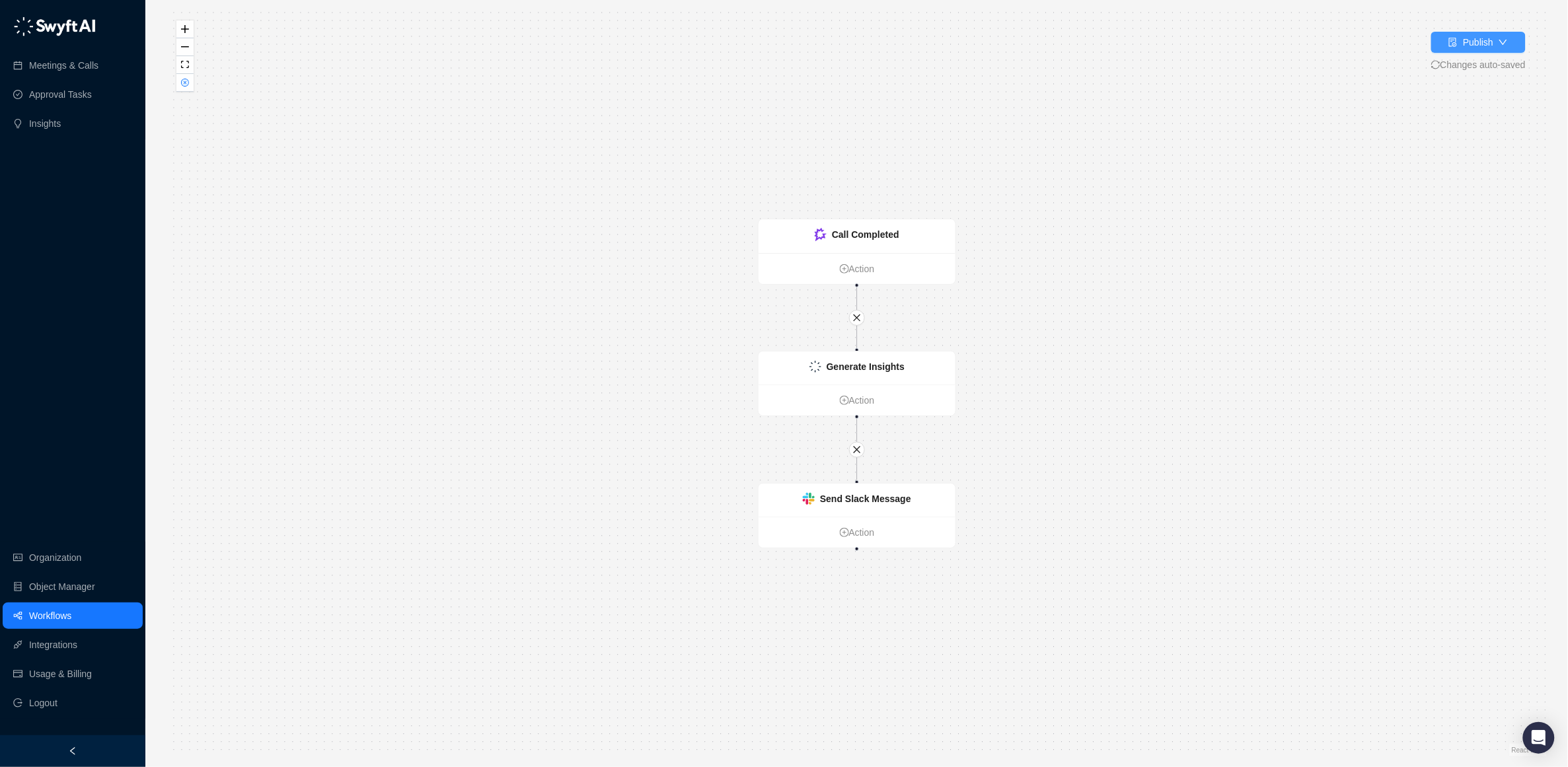
click at [1458, 44] on div "Publish" at bounding box center [1471, 43] width 45 height 15
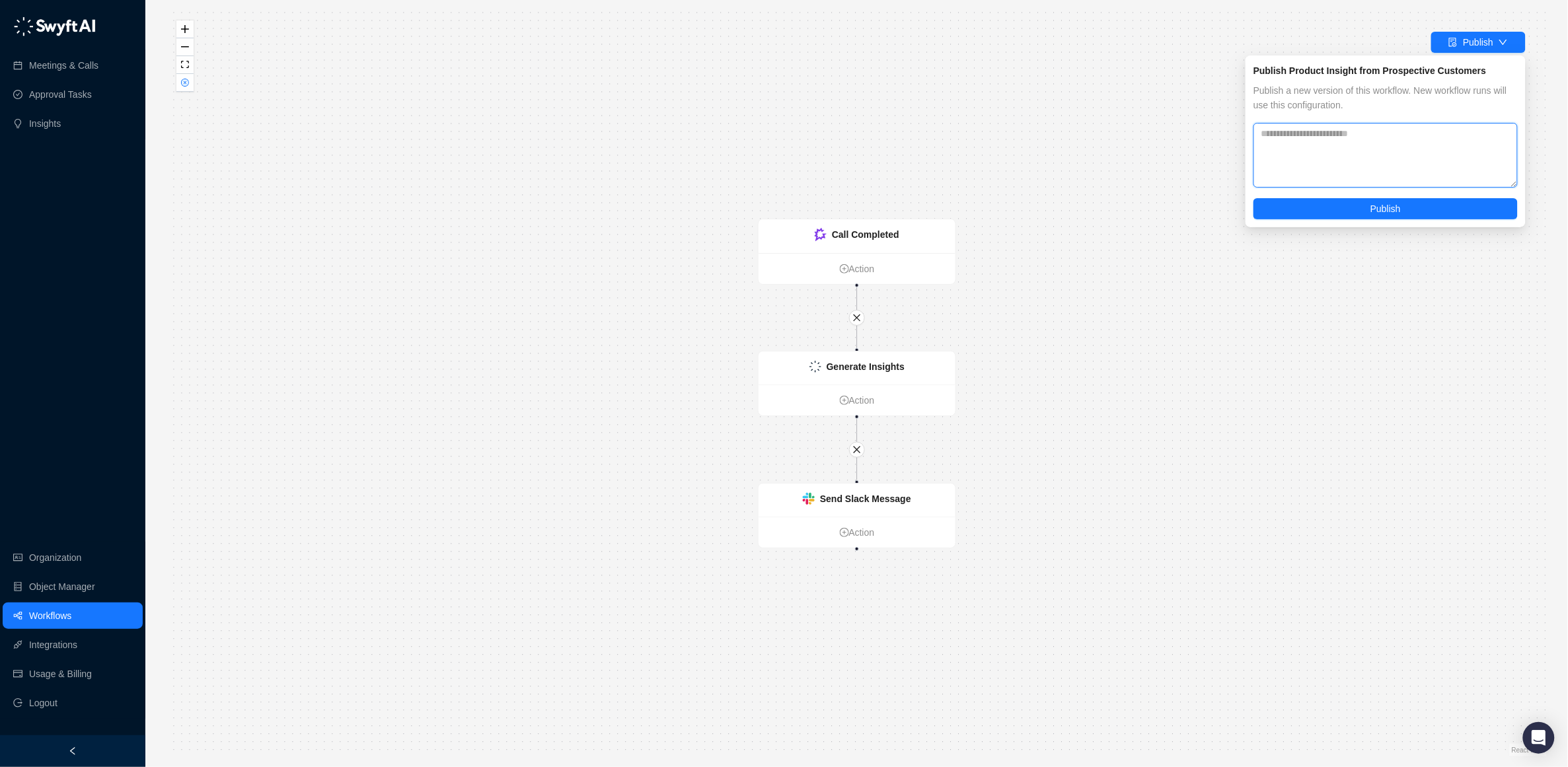
drag, startPoint x: 1380, startPoint y: 175, endPoint x: 1383, endPoint y: 161, distance: 14.3
click at [1381, 163] on textarea at bounding box center [1385, 155] width 265 height 65
type textarea "**********"
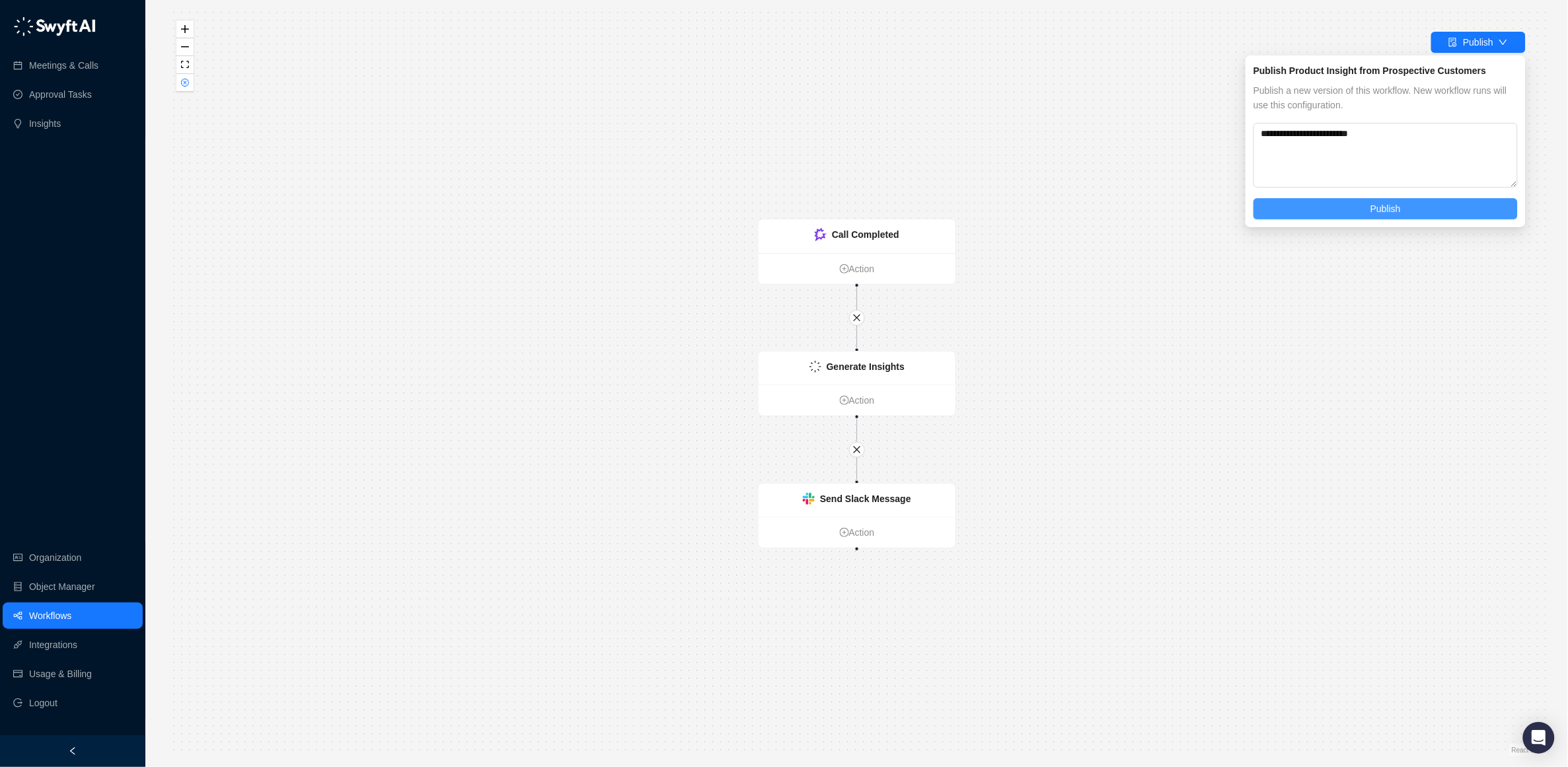
click at [1410, 202] on button "Publish" at bounding box center [1385, 209] width 265 height 21
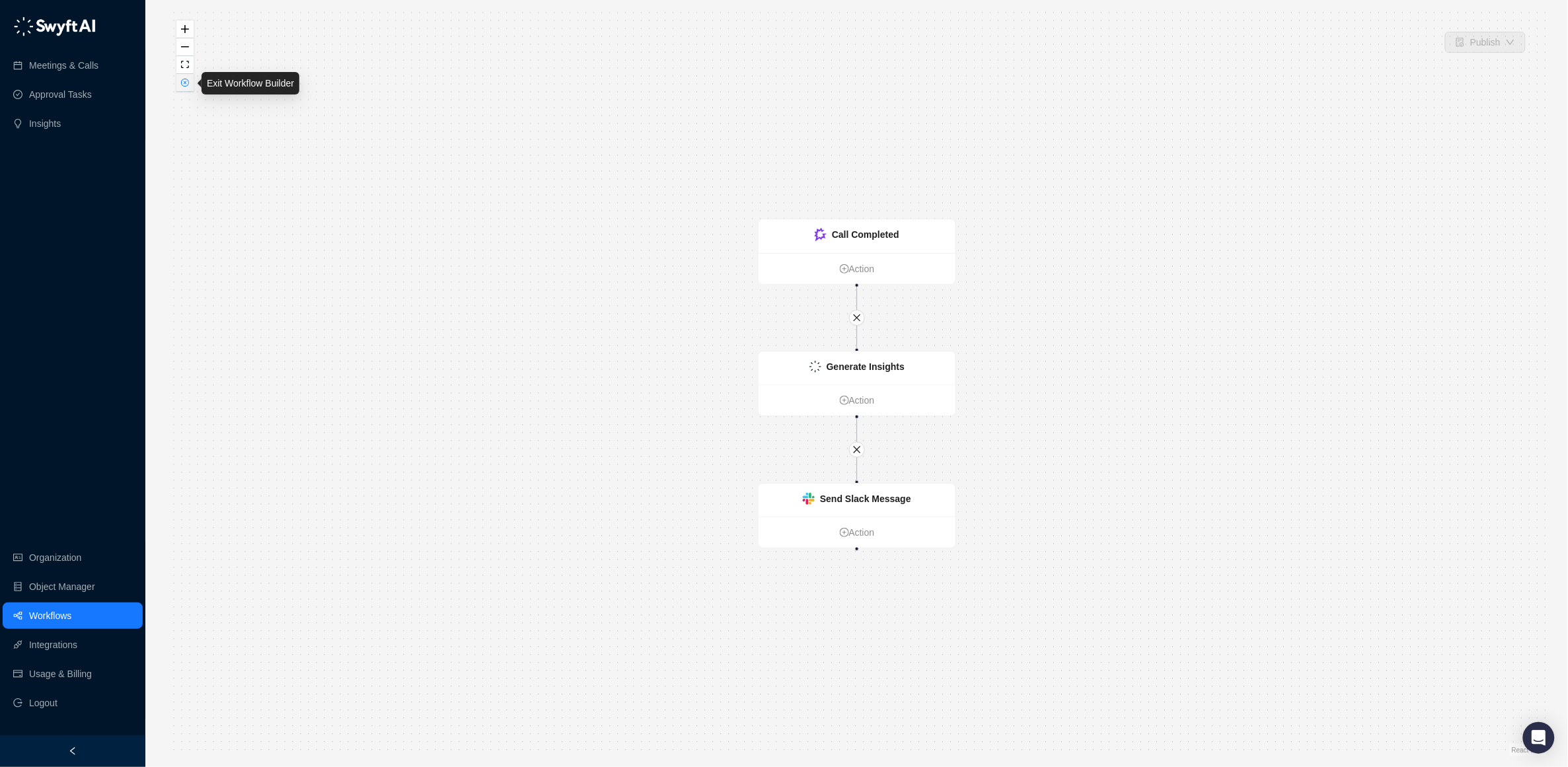
click at [181, 77] on button "button" at bounding box center [185, 83] width 17 height 18
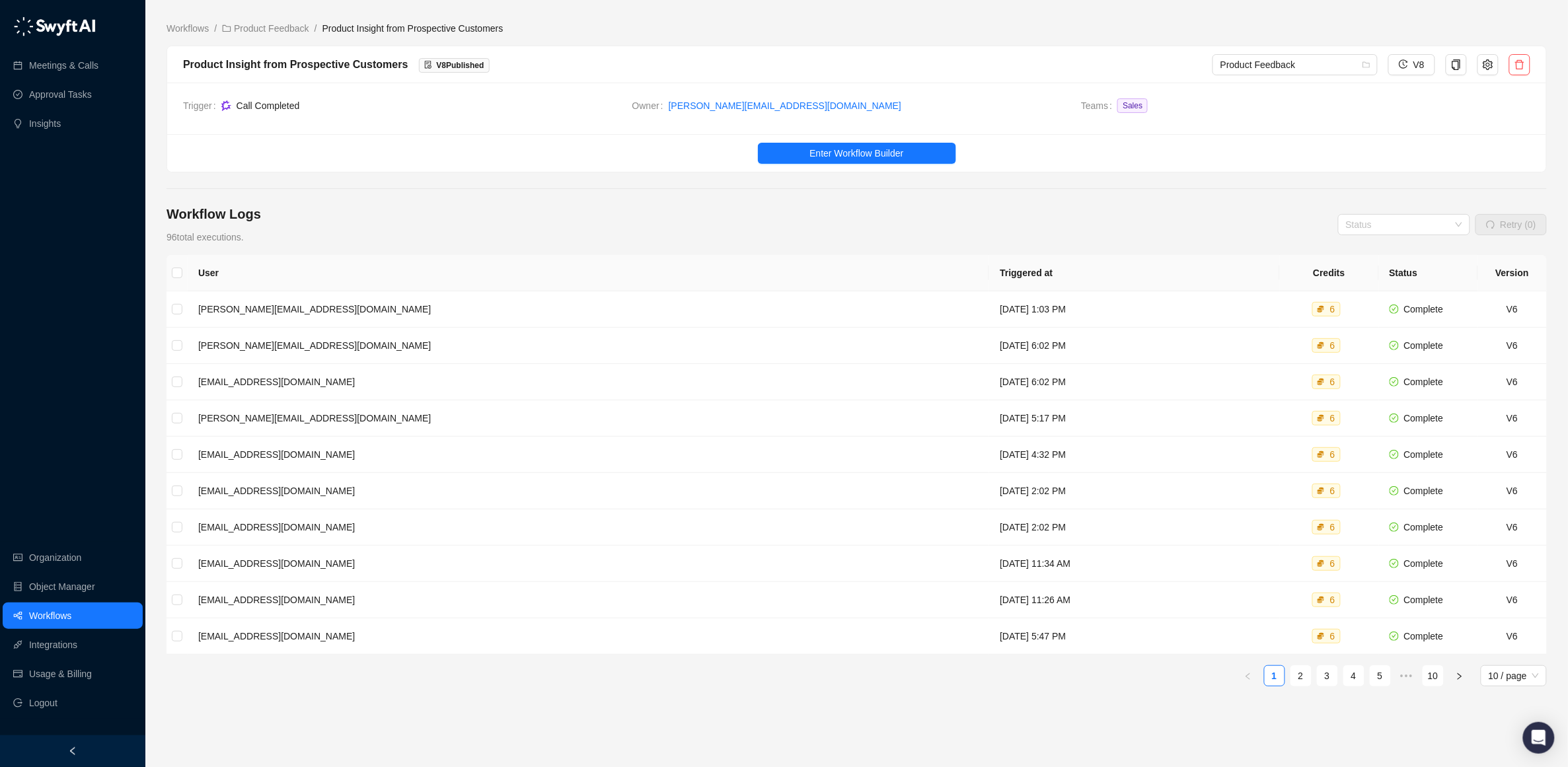
click at [252, 21] on li "Product Feedback" at bounding box center [265, 29] width 87 height 15
click at [255, 35] on li "Product Feedback" at bounding box center [265, 29] width 87 height 15
click at [255, 31] on link "Product Feedback" at bounding box center [265, 29] width 93 height 15
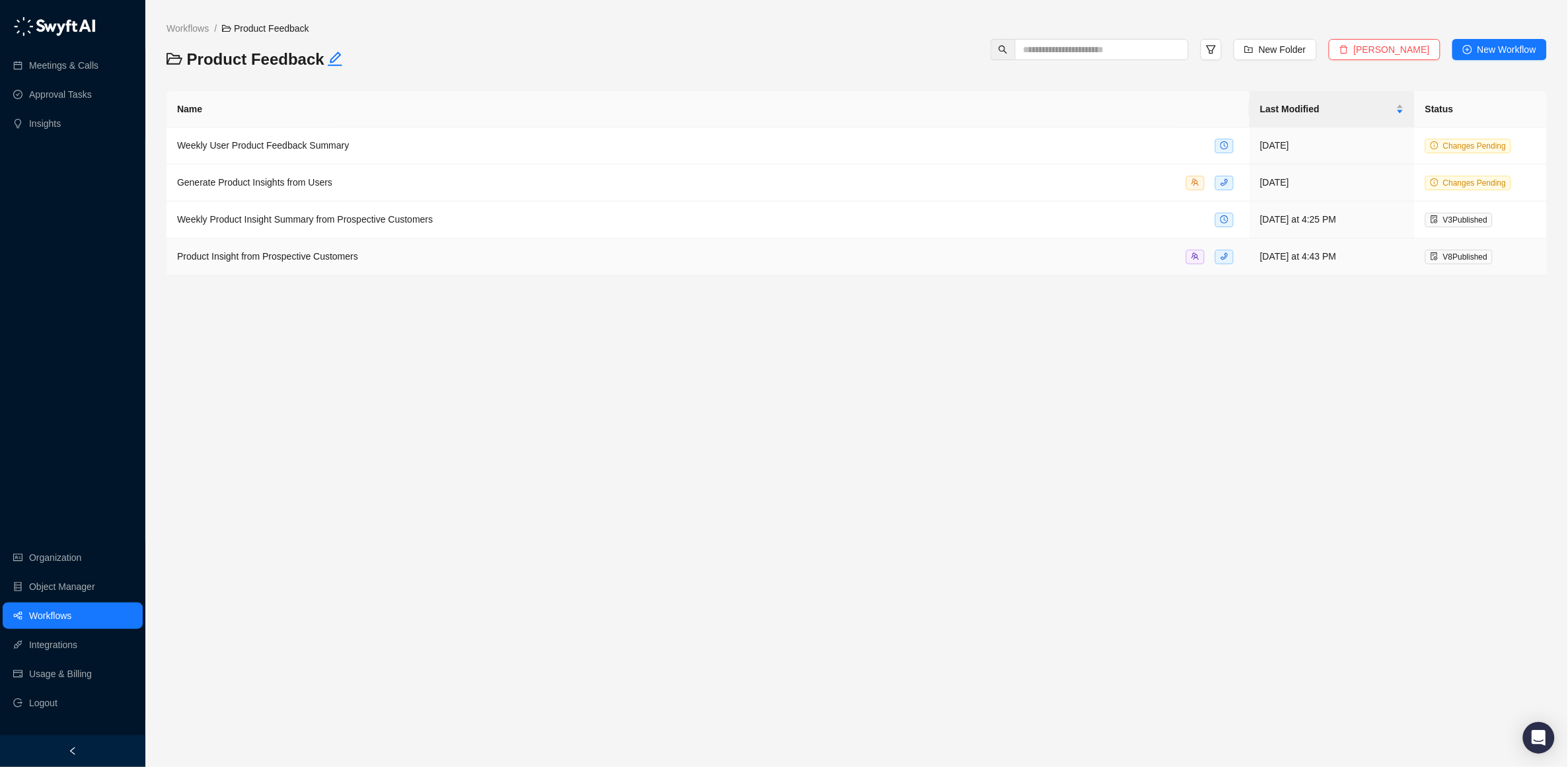
click at [249, 260] on span "Product Insight from Prospective Customers" at bounding box center [268, 257] width 181 height 11
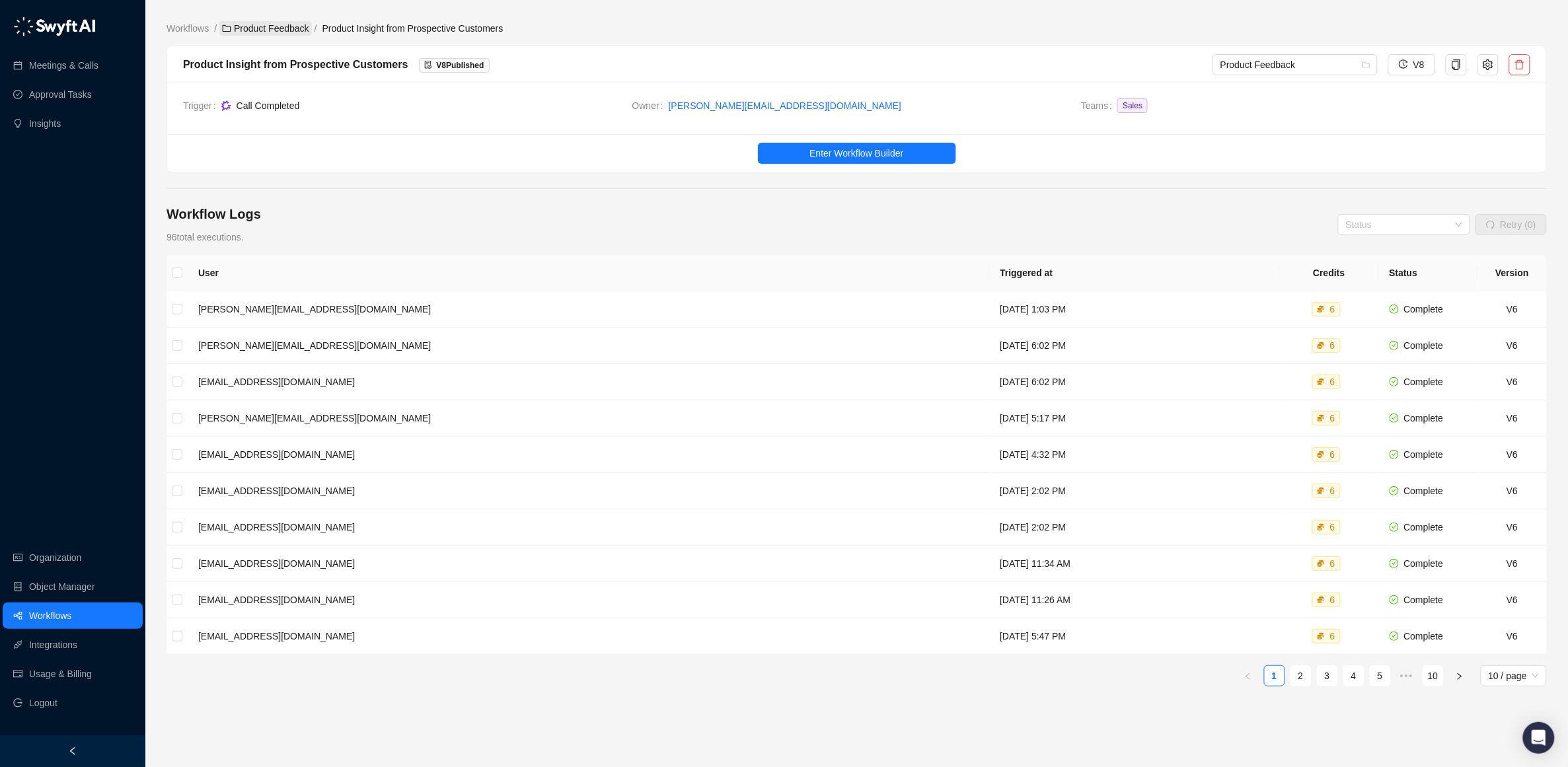
click at [277, 30] on link "Product Feedback" at bounding box center [265, 29] width 93 height 15
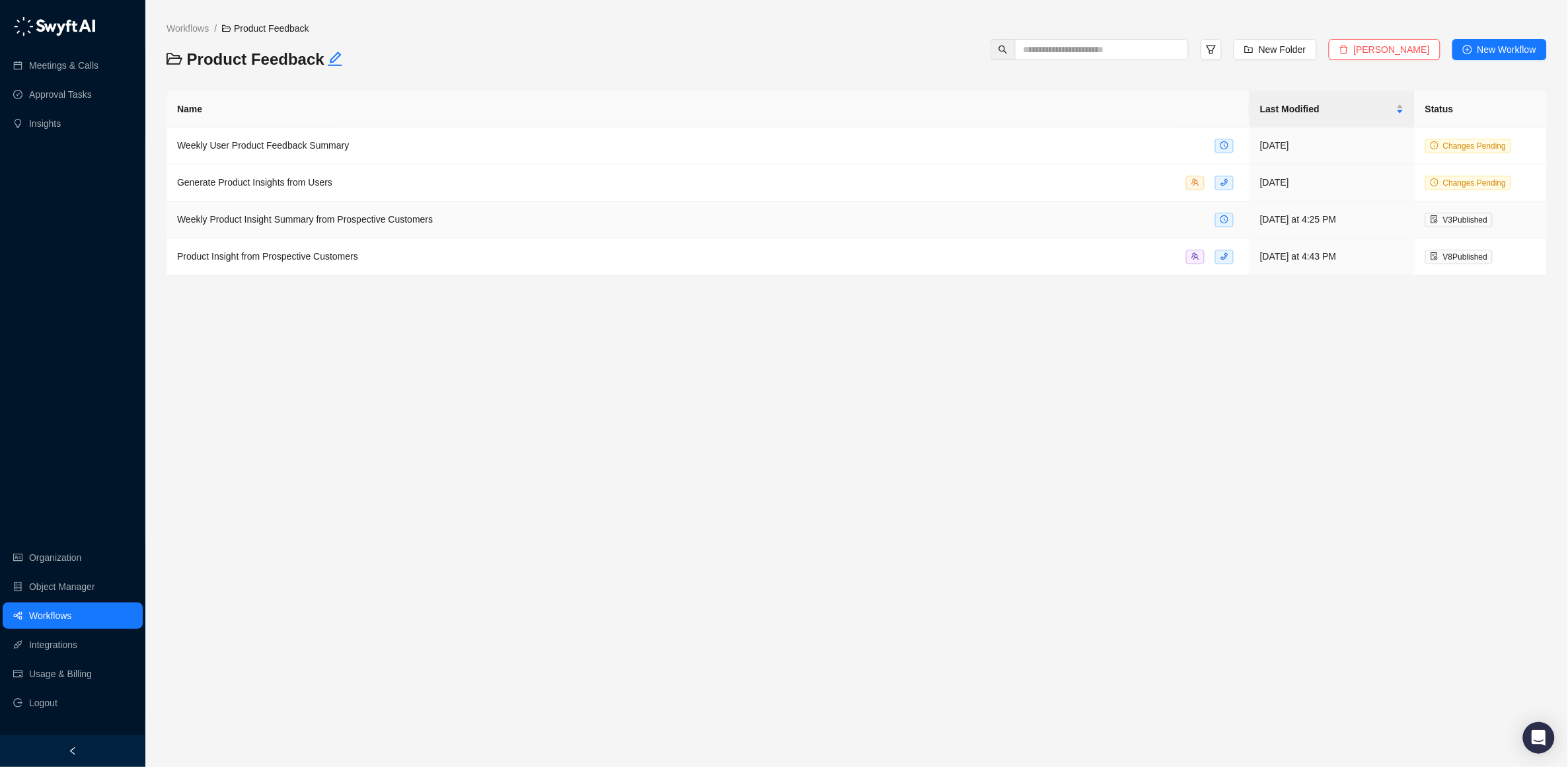
click at [351, 215] on span "Weekly Product Insight Summary from Prospective Customers" at bounding box center [305, 219] width 256 height 11
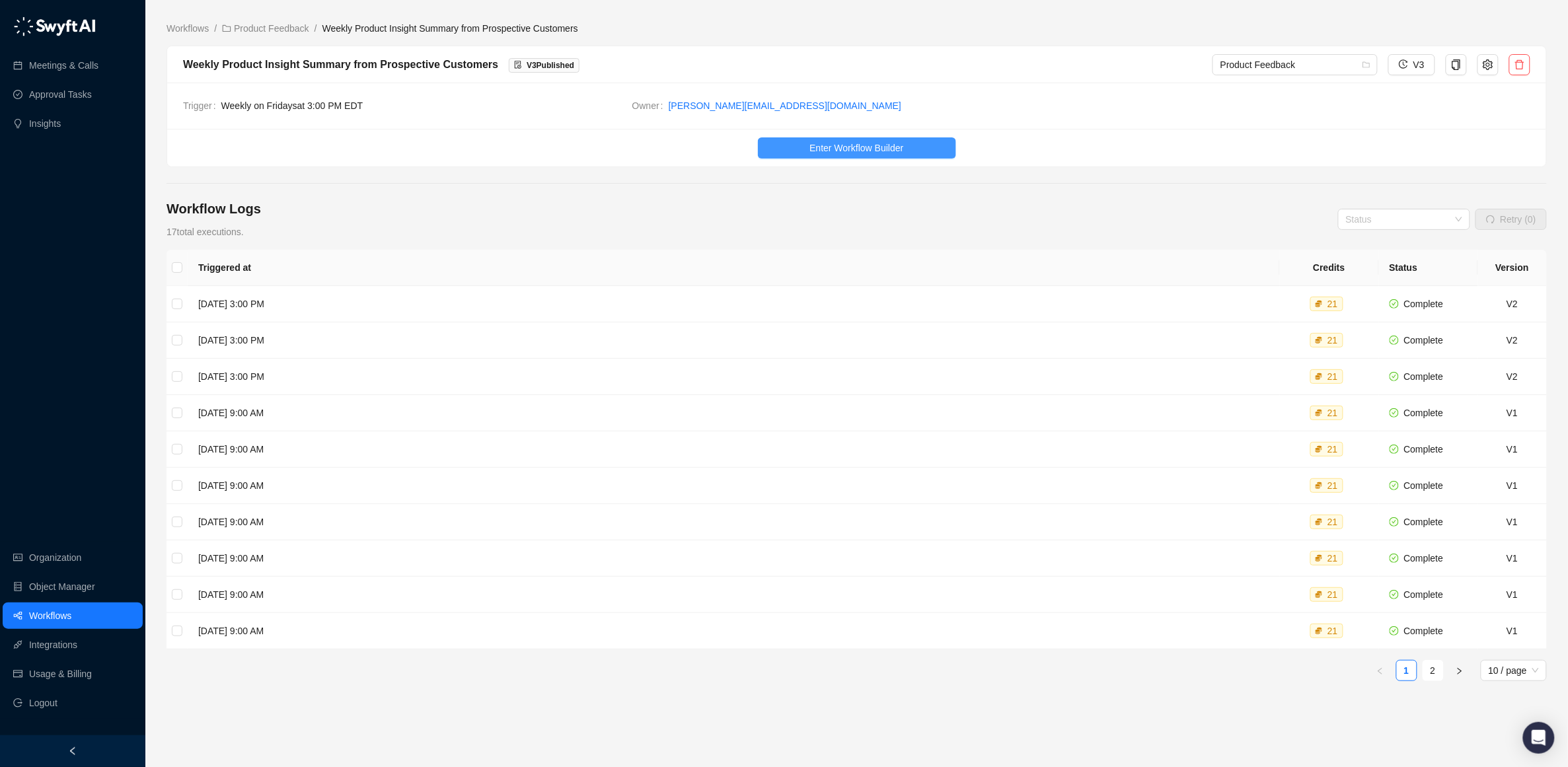
click at [816, 143] on span "Enter Workflow Builder" at bounding box center [856, 148] width 94 height 15
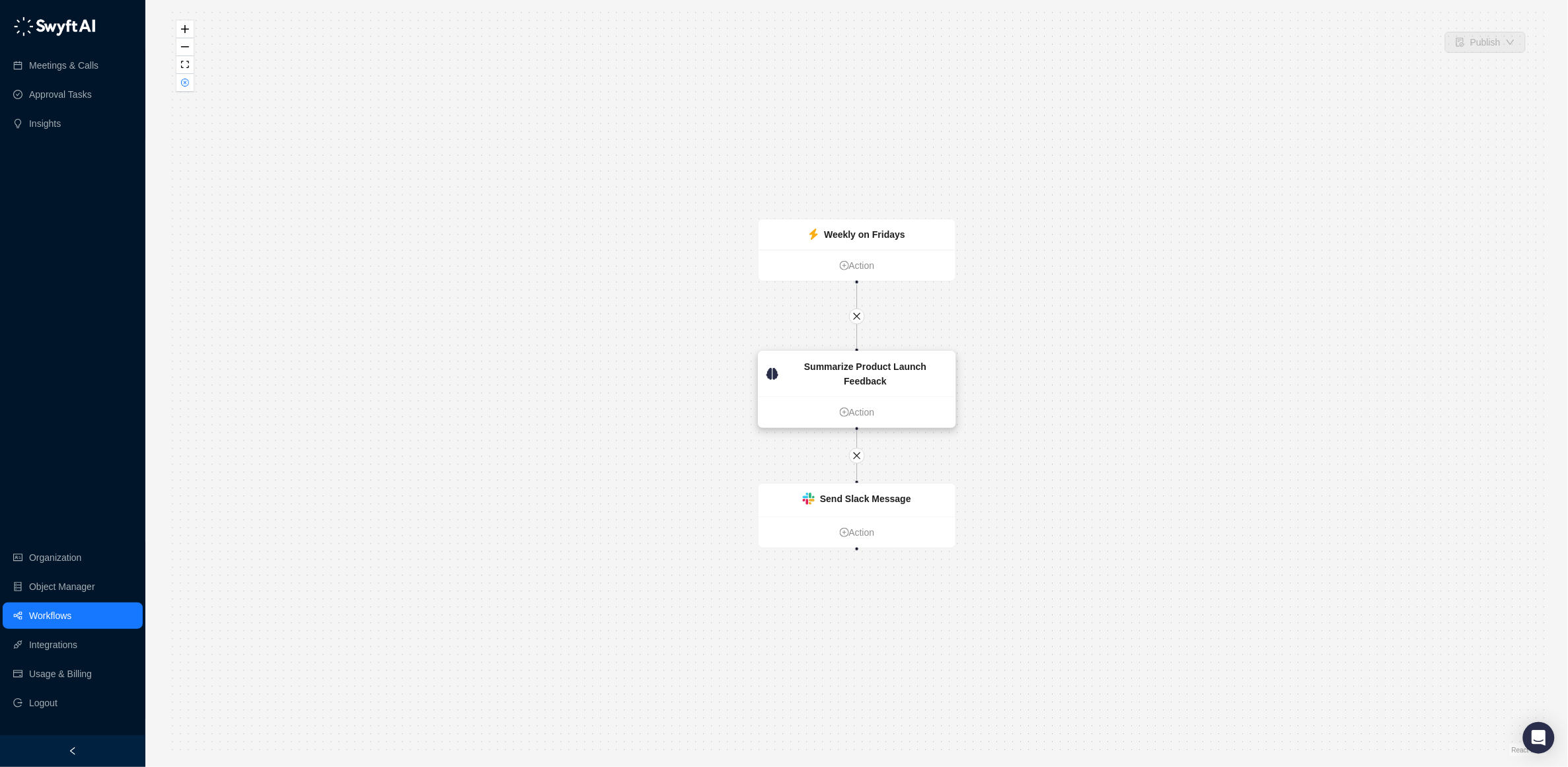
click at [851, 365] on strong "Summarize Product Launch Feedback" at bounding box center [865, 374] width 122 height 25
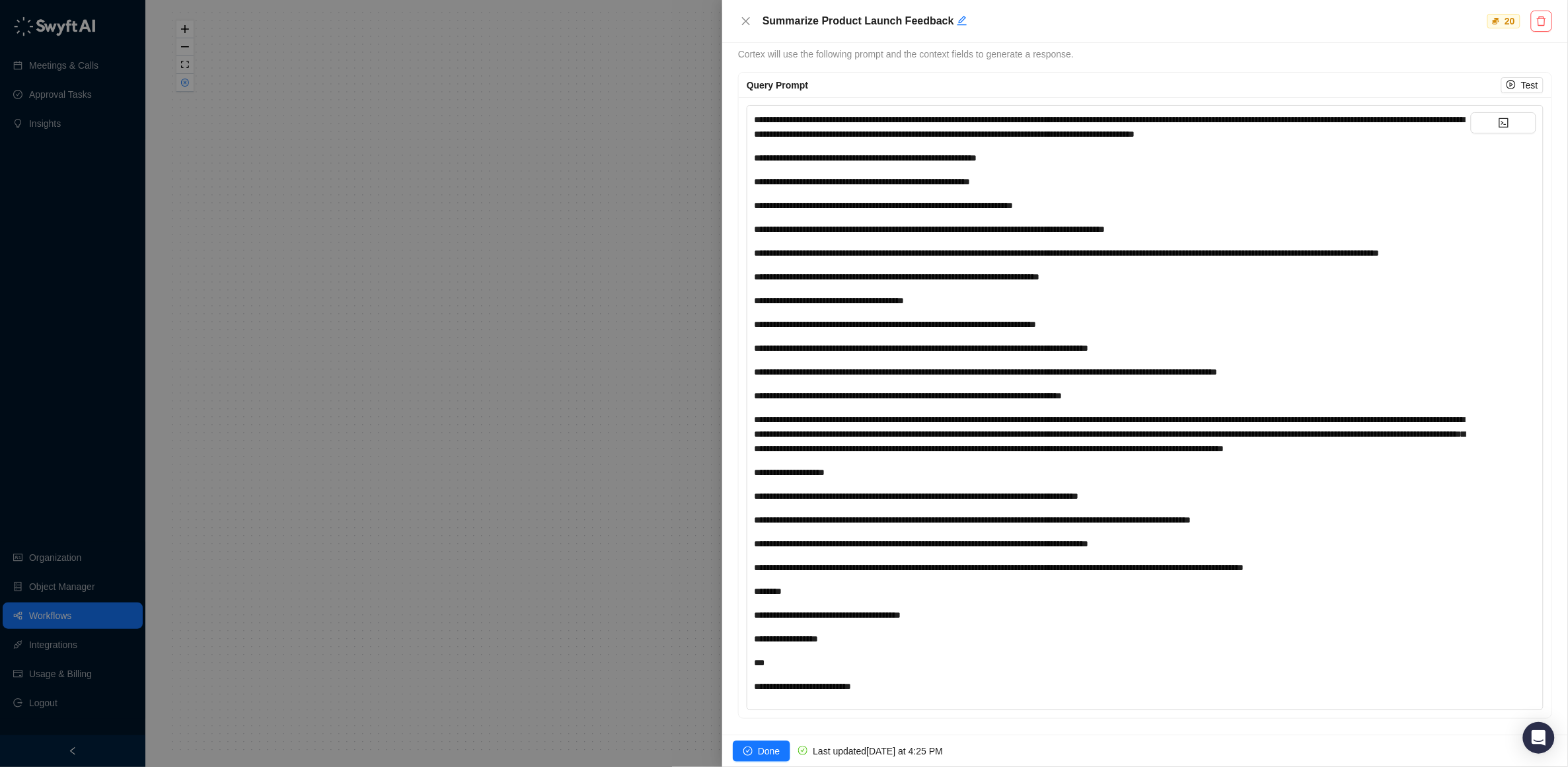
scroll to position [477, 0]
click at [918, 201] on span "**********" at bounding box center [883, 205] width 259 height 9
drag, startPoint x: 294, startPoint y: 93, endPoint x: 234, endPoint y: 73, distance: 63.2
click at [273, 85] on div at bounding box center [784, 383] width 1568 height 767
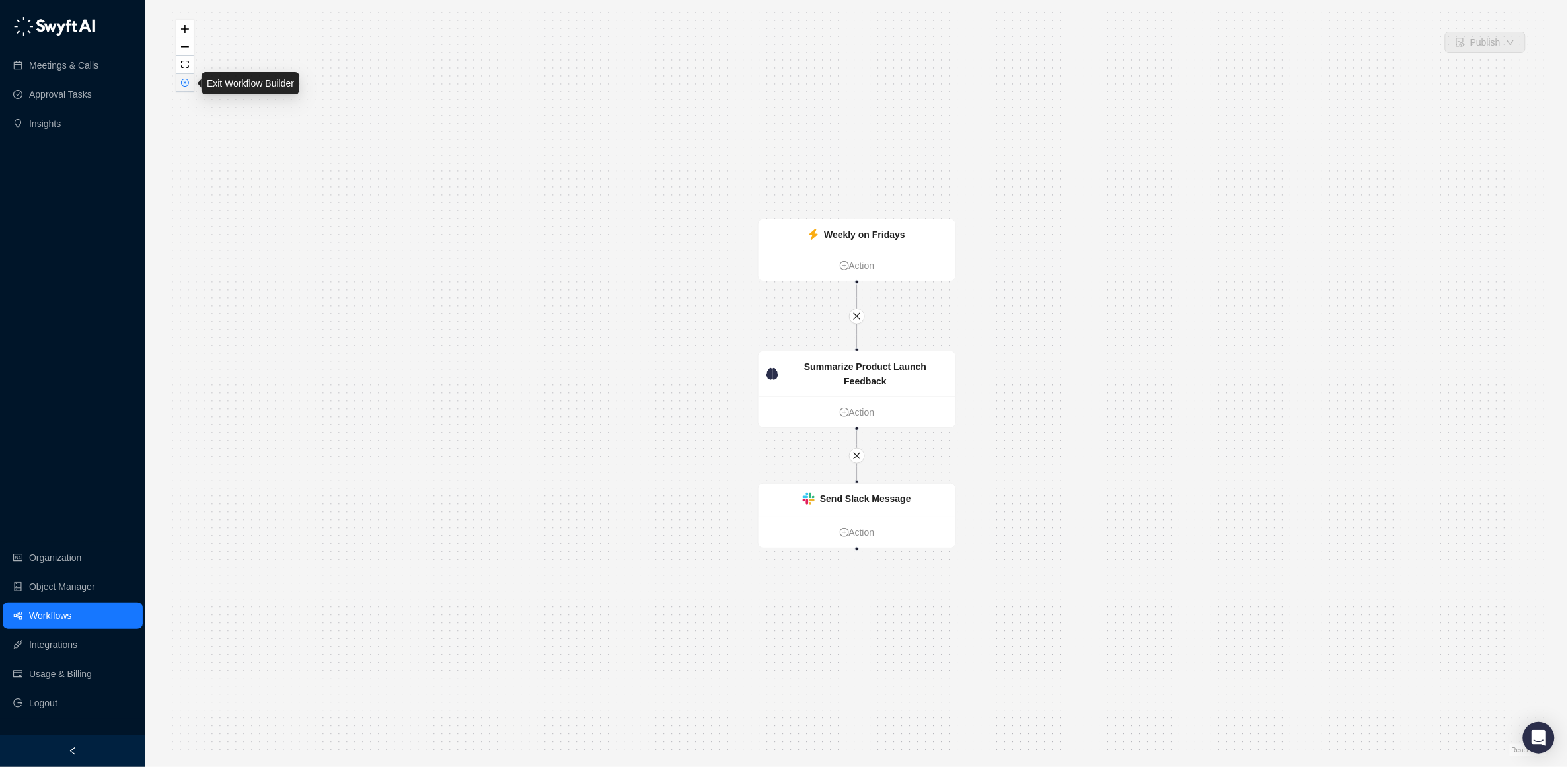
click at [182, 85] on icon "close-circle" at bounding box center [185, 83] width 8 height 8
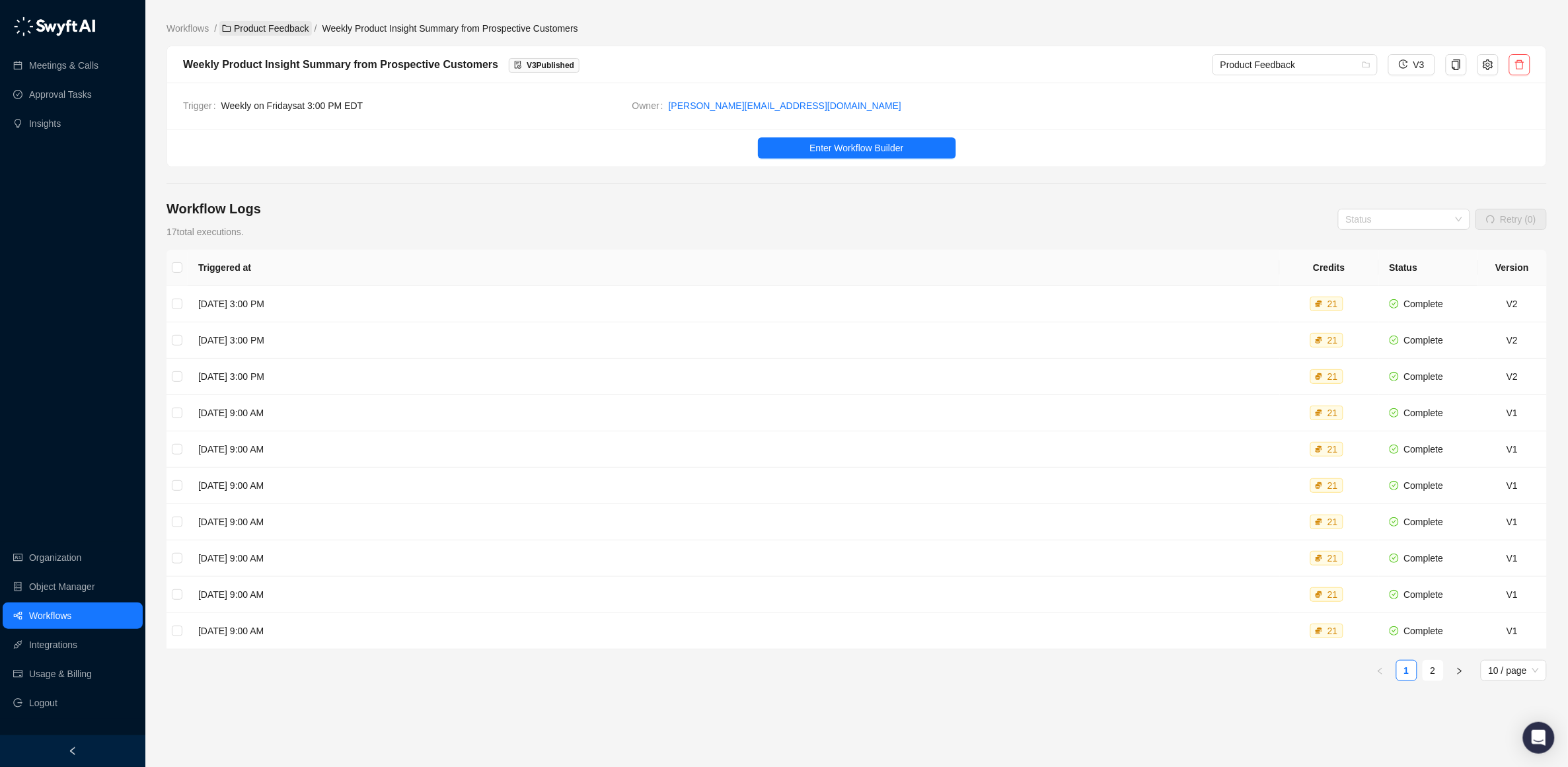
click at [276, 26] on link "Product Feedback" at bounding box center [265, 29] width 93 height 15
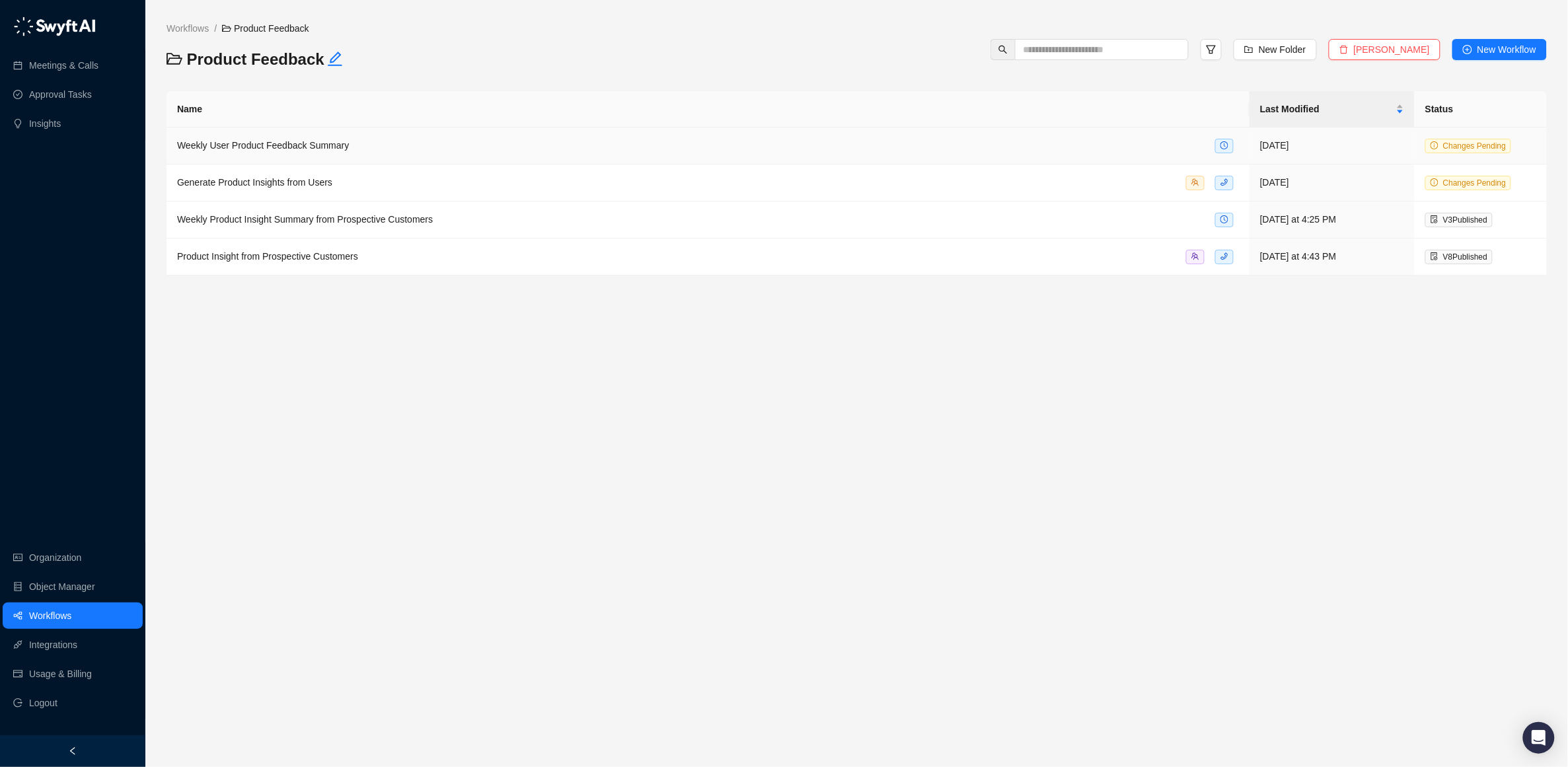
click at [291, 147] on span "Weekly User Product Feedback Summary" at bounding box center [263, 145] width 172 height 11
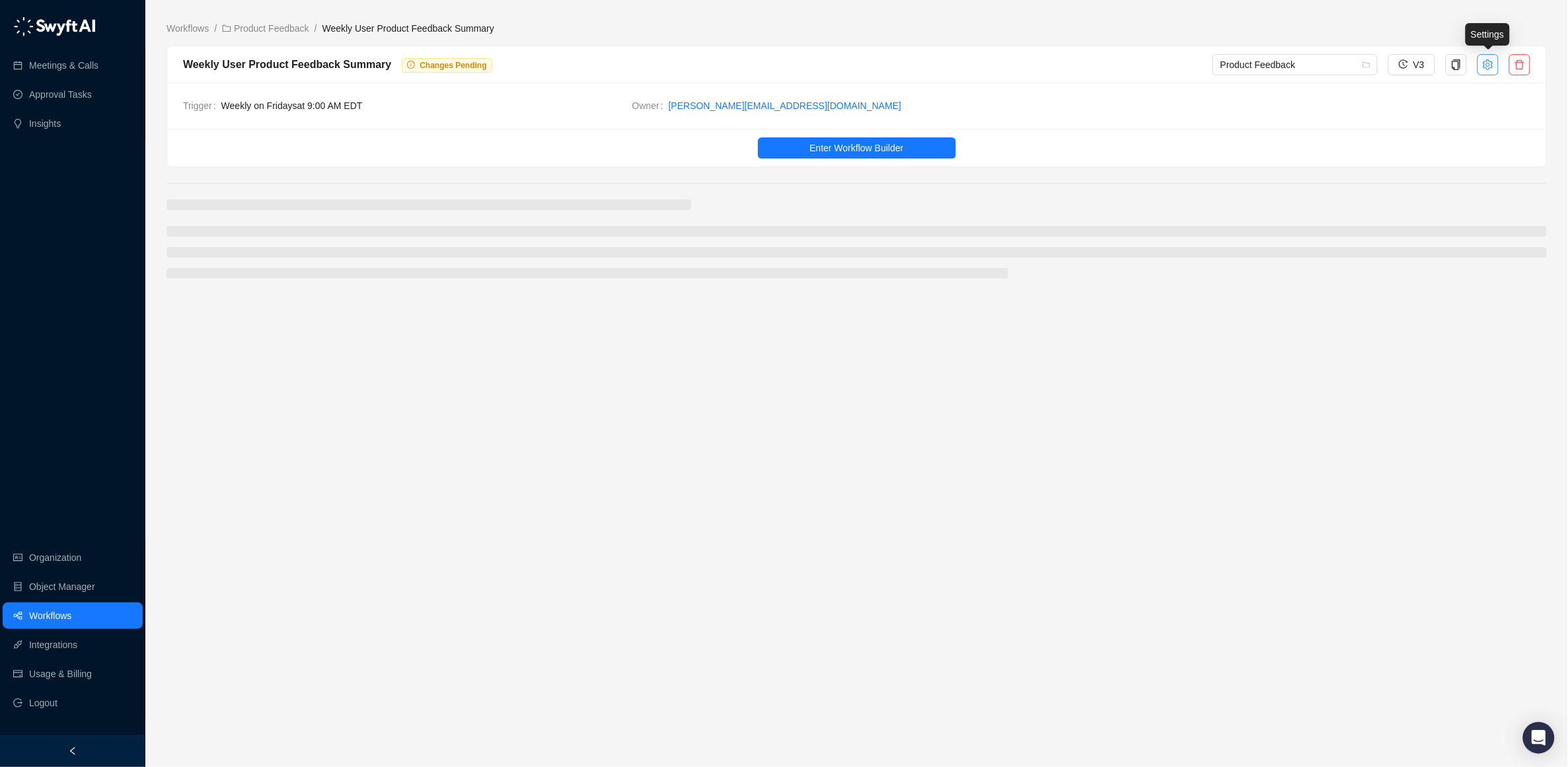
click at [1491, 69] on icon "setting" at bounding box center [1488, 65] width 11 height 11
type textarea "**********"
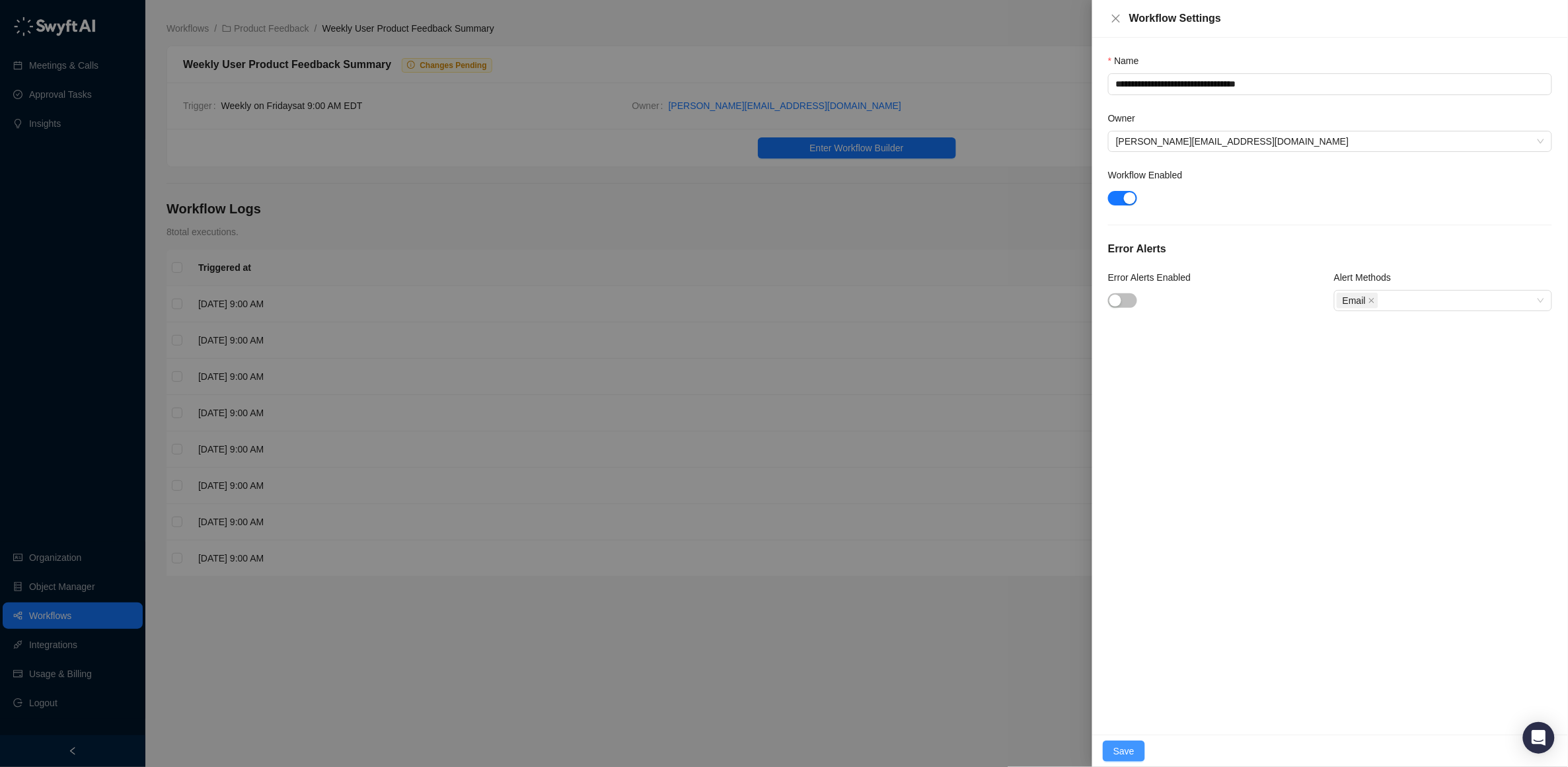
click at [1113, 746] on button "Save" at bounding box center [1124, 752] width 42 height 21
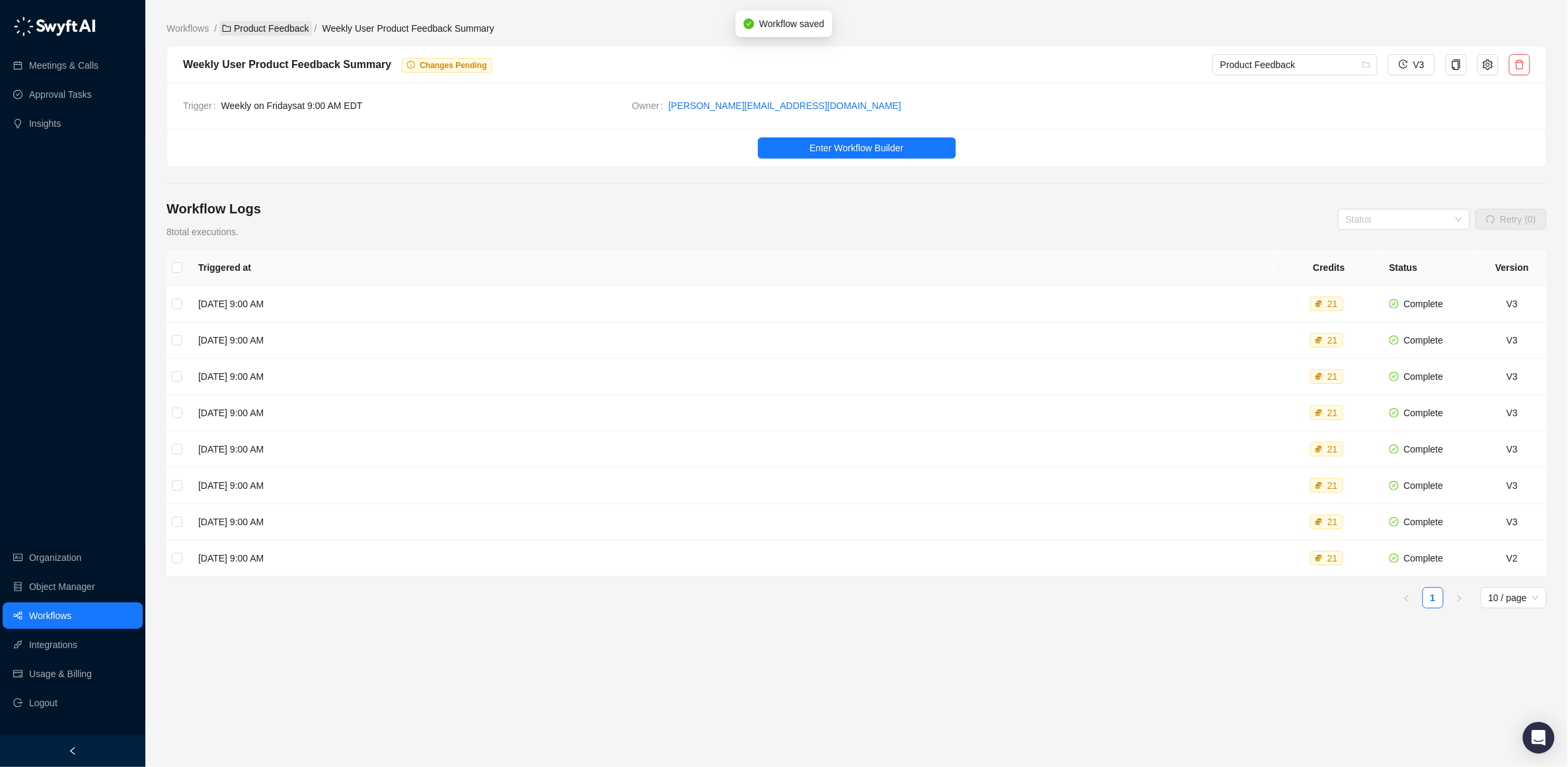
click at [264, 28] on link "Product Feedback" at bounding box center [265, 29] width 93 height 15
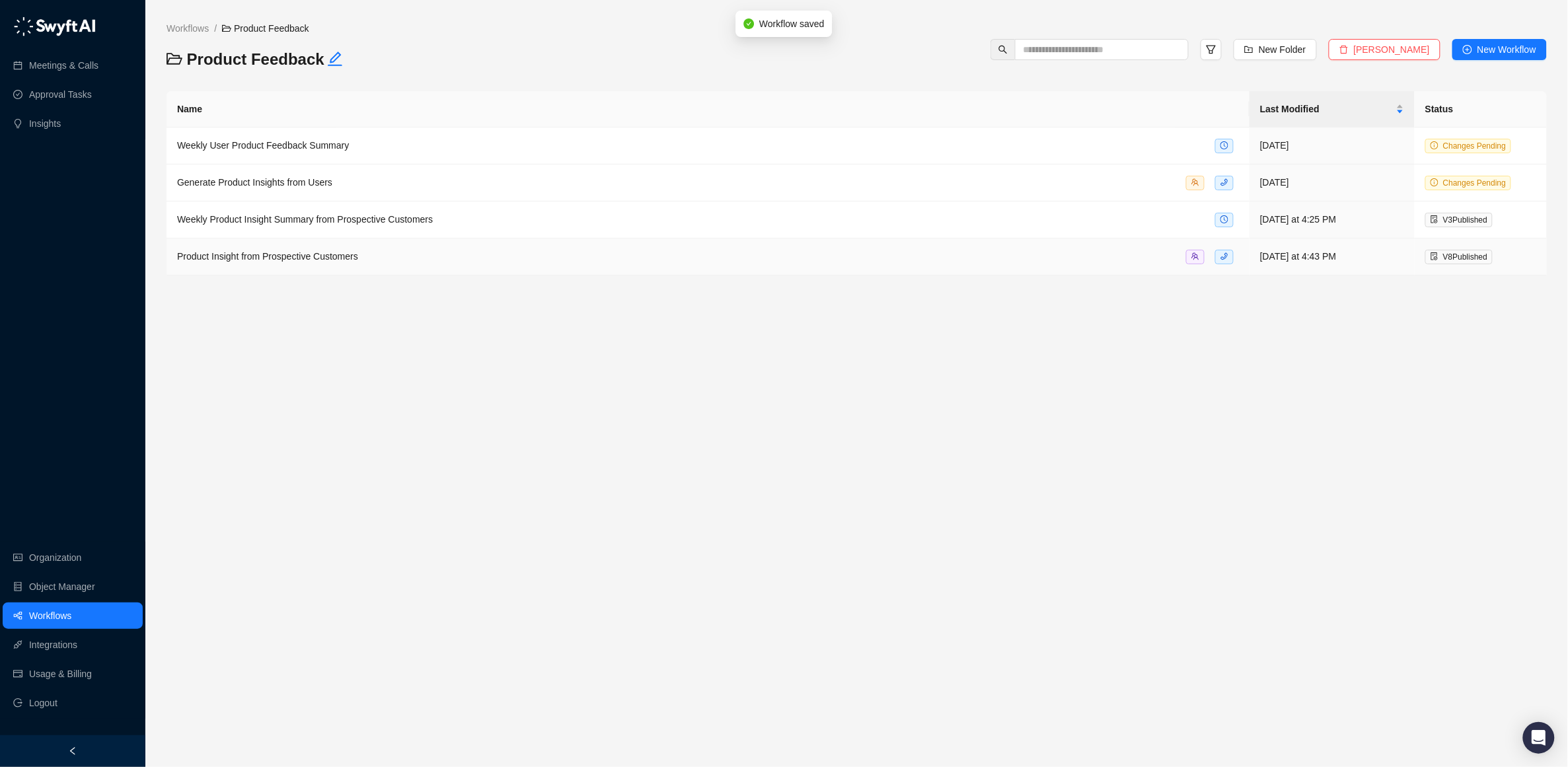
click at [241, 256] on span "Product Insight from Prospective Customers" at bounding box center [268, 257] width 181 height 11
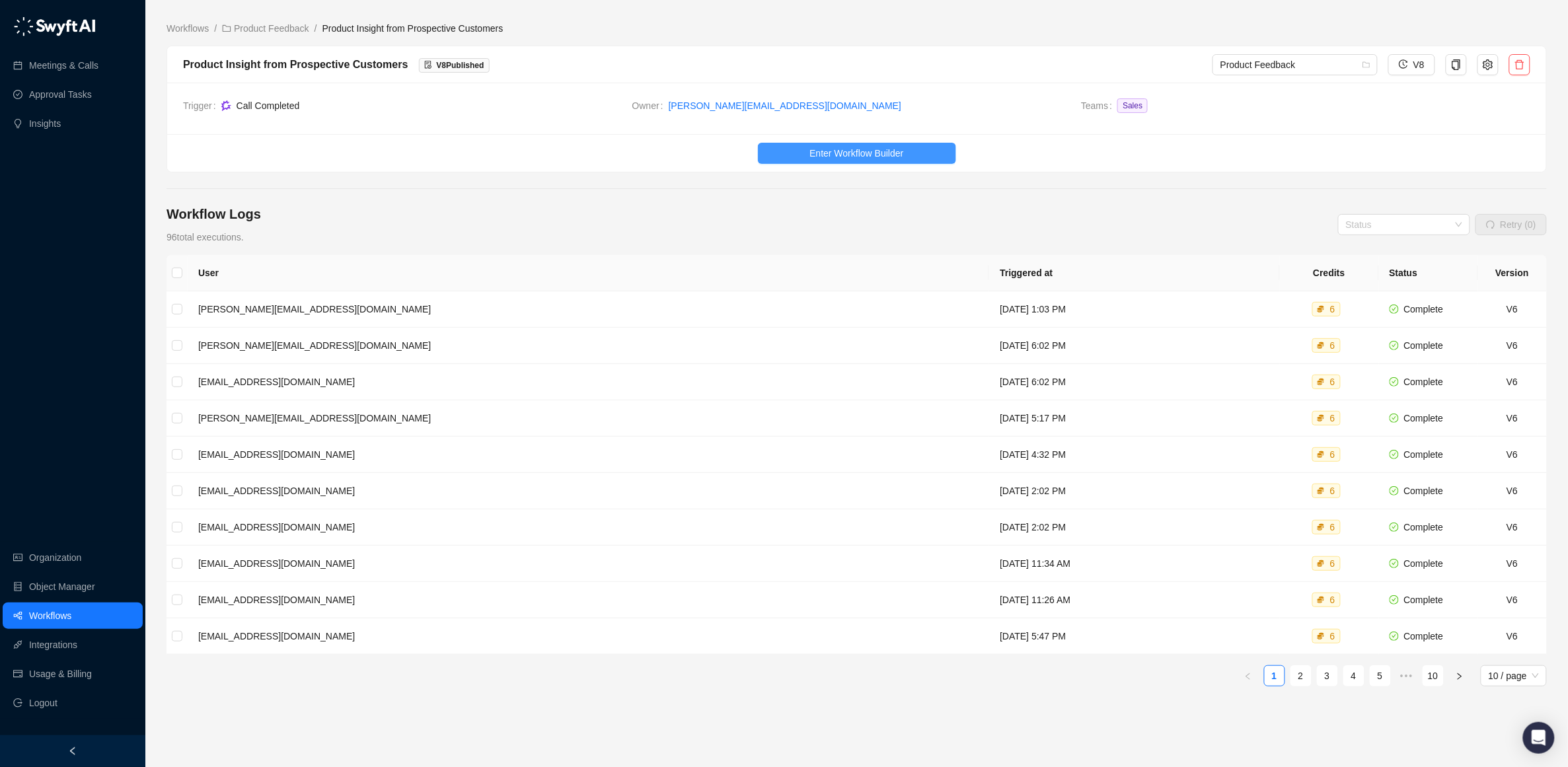
click at [833, 153] on span "Enter Workflow Builder" at bounding box center [856, 153] width 94 height 15
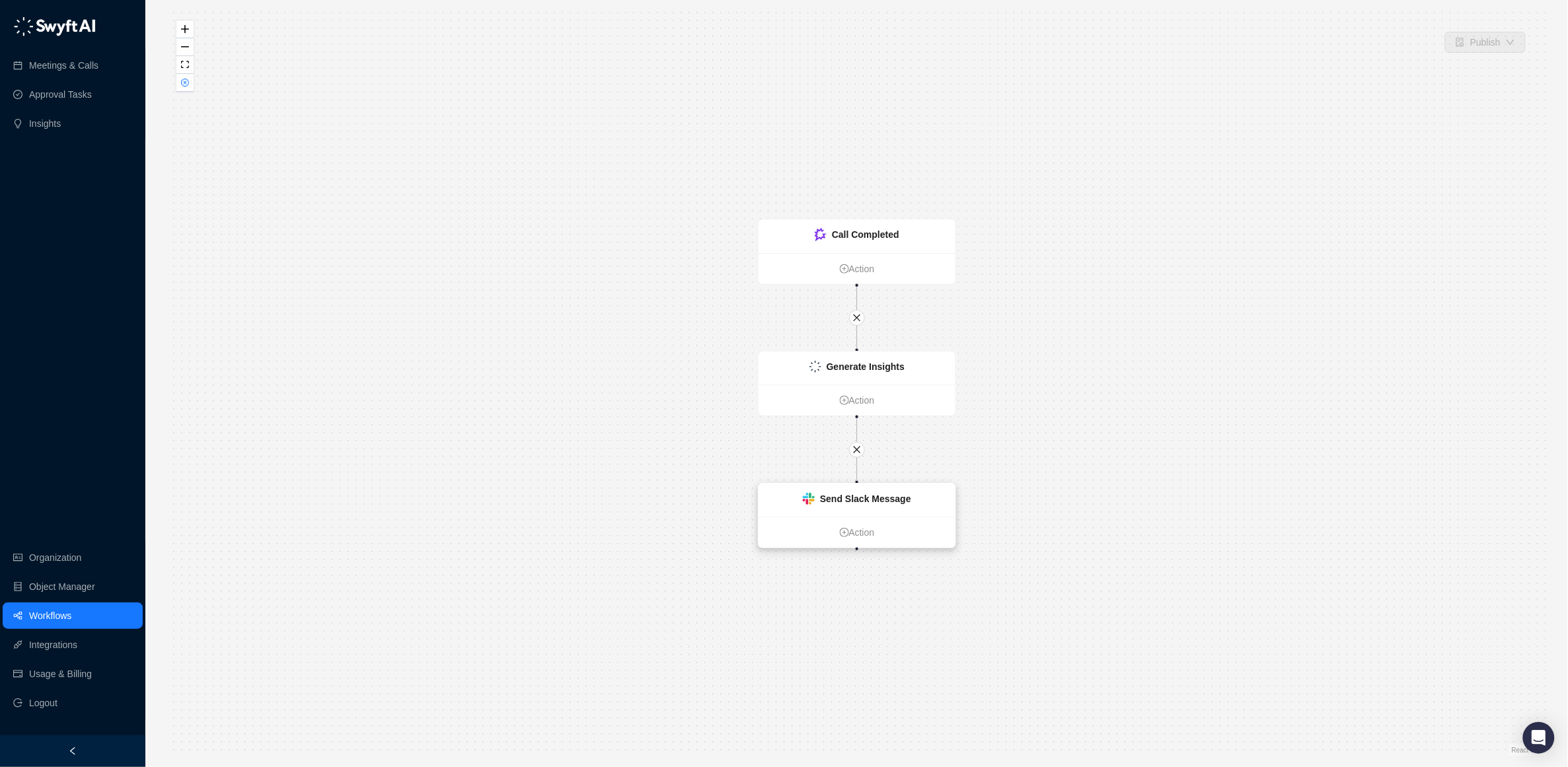
click at [830, 500] on strong "Send Slack Message" at bounding box center [866, 499] width 91 height 11
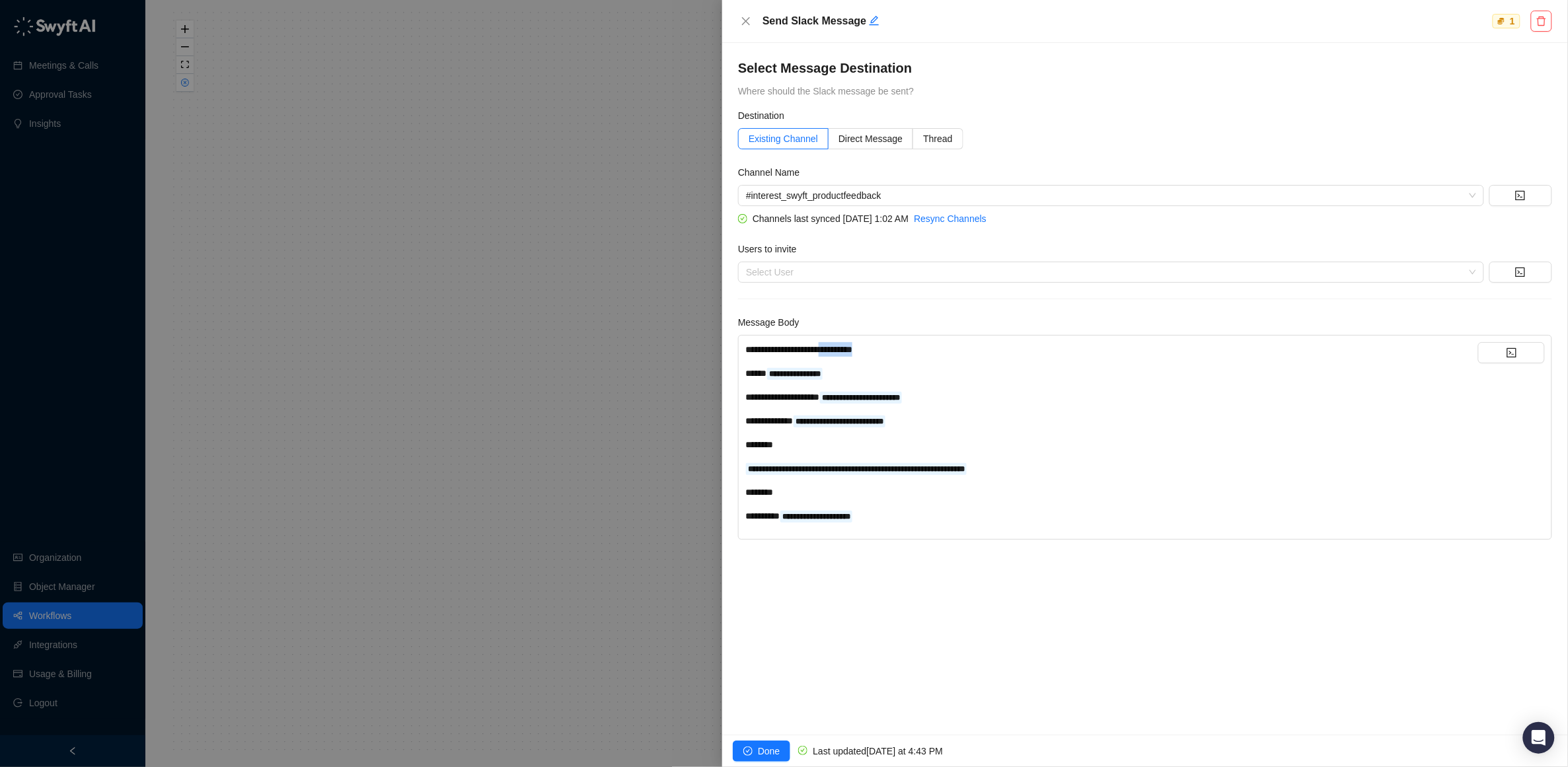
drag, startPoint x: 873, startPoint y: 351, endPoint x: 936, endPoint y: 347, distance: 63.1
click at [936, 347] on div "**********" at bounding box center [1112, 350] width 733 height 15
click at [750, 747] on span "button" at bounding box center [748, 752] width 9 height 9
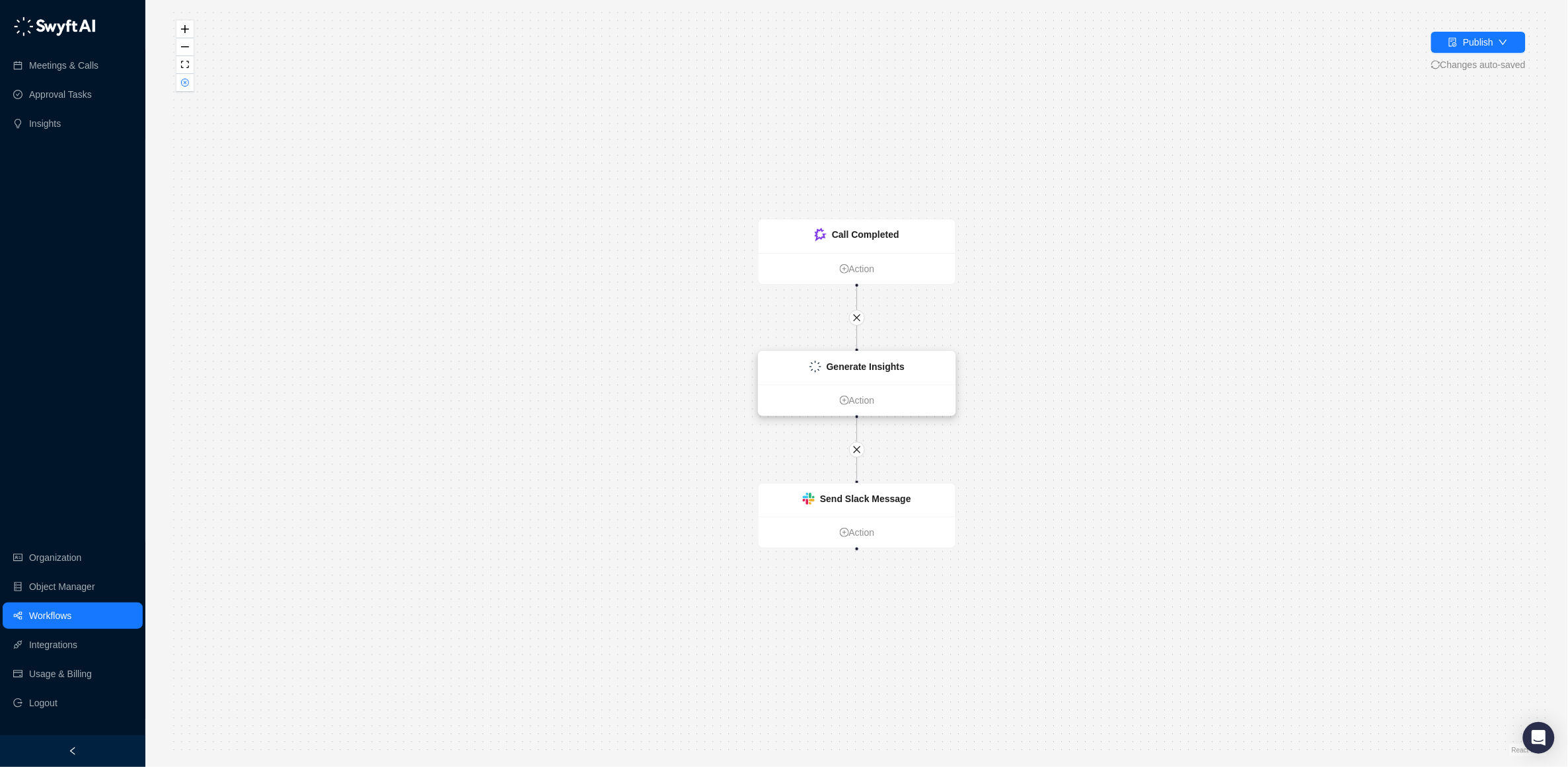
click at [869, 372] on div "Generate Insights" at bounding box center [866, 367] width 78 height 15
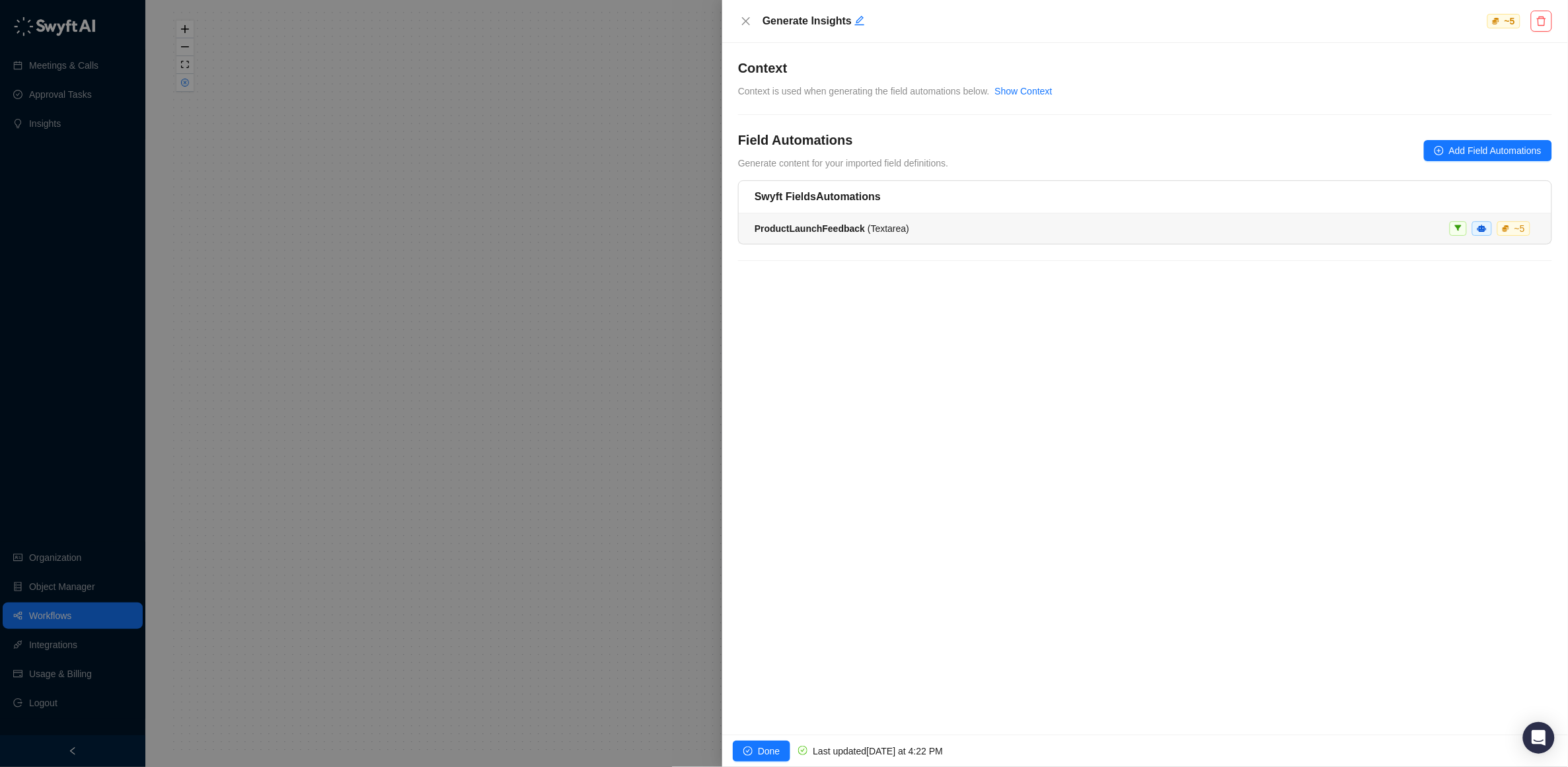
click at [856, 227] on strong "ProductLaunchFeedback" at bounding box center [810, 229] width 111 height 11
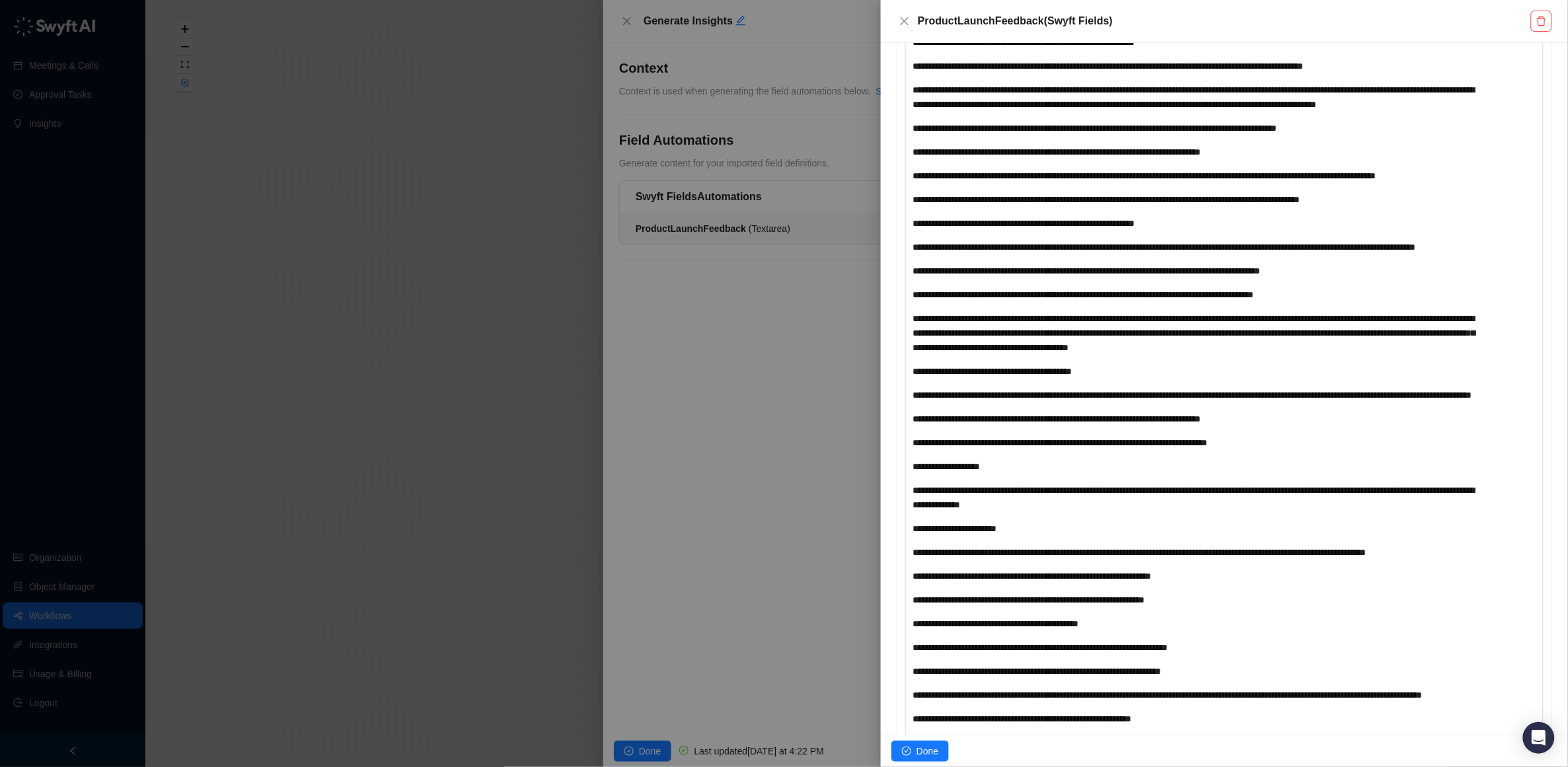
scroll to position [547, 0]
click at [1008, 375] on span "**********" at bounding box center [992, 371] width 160 height 9
drag, startPoint x: 1028, startPoint y: 460, endPoint x: 1142, endPoint y: 456, distance: 114.1
click at [1072, 375] on span "**********" at bounding box center [992, 371] width 160 height 9
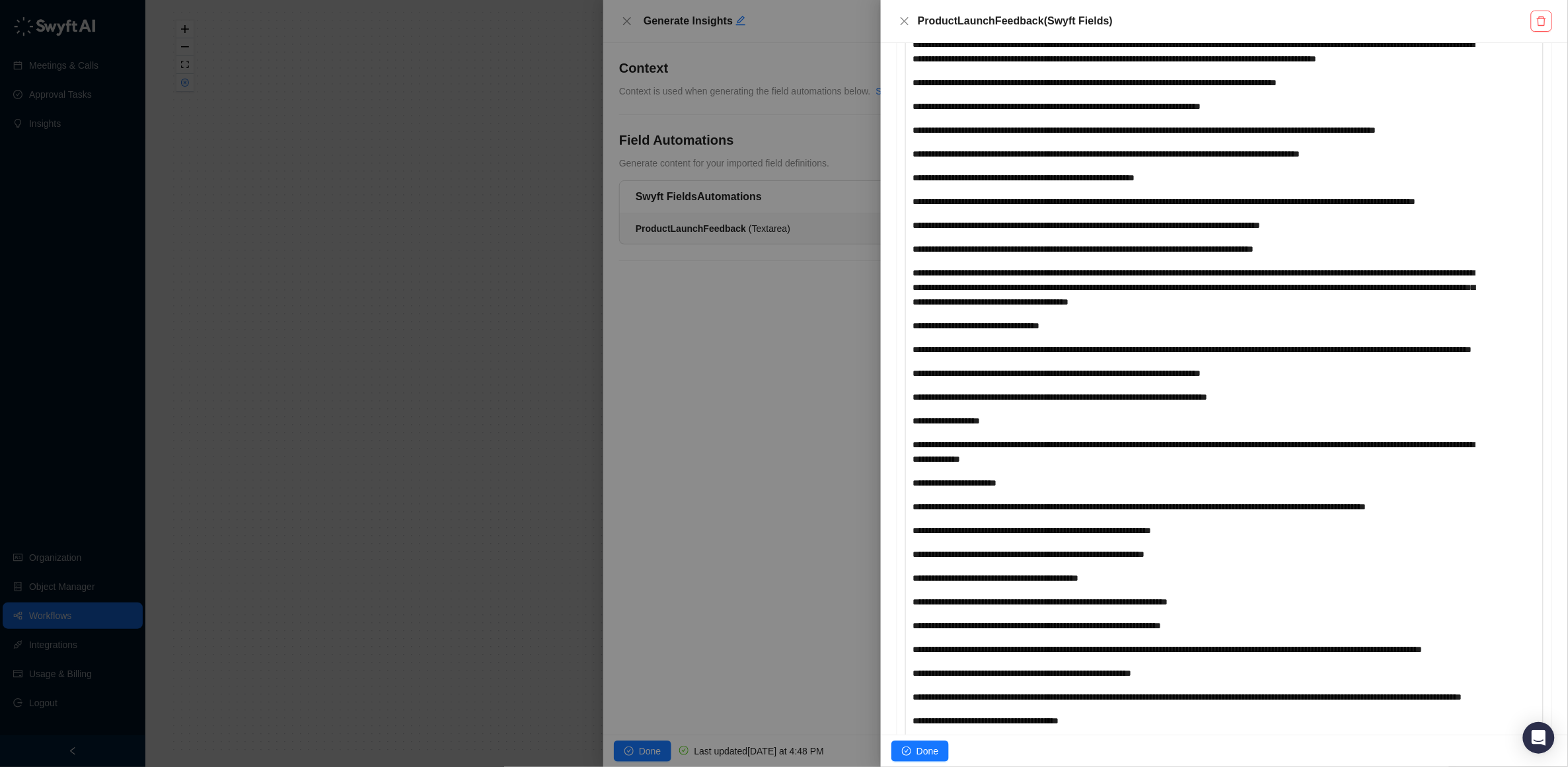
scroll to position [598, 0]
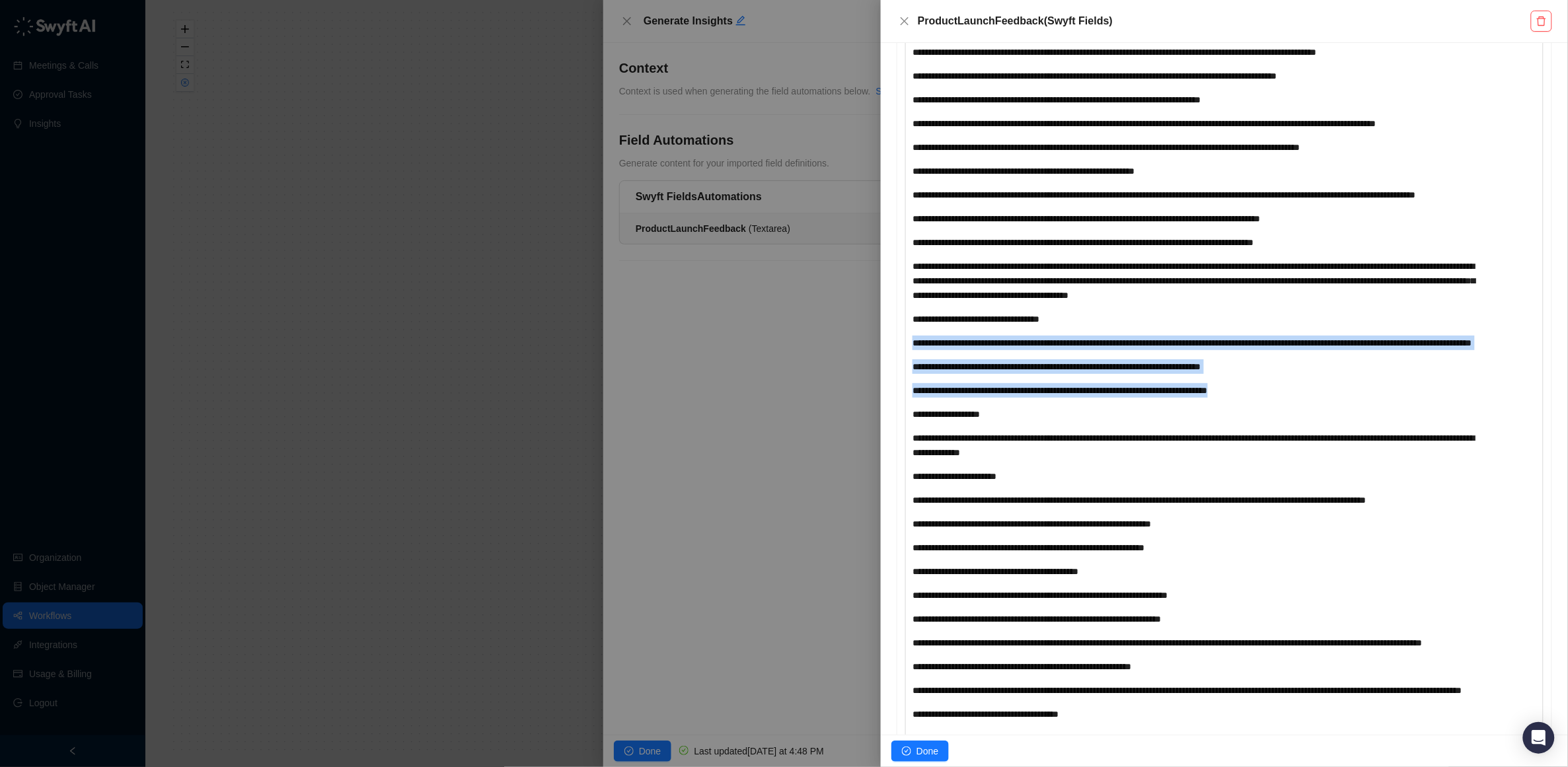
drag, startPoint x: 1313, startPoint y: 494, endPoint x: 908, endPoint y: 430, distance: 410.0
click at [908, 430] on div "**********" at bounding box center [1225, 342] width 638 height 887
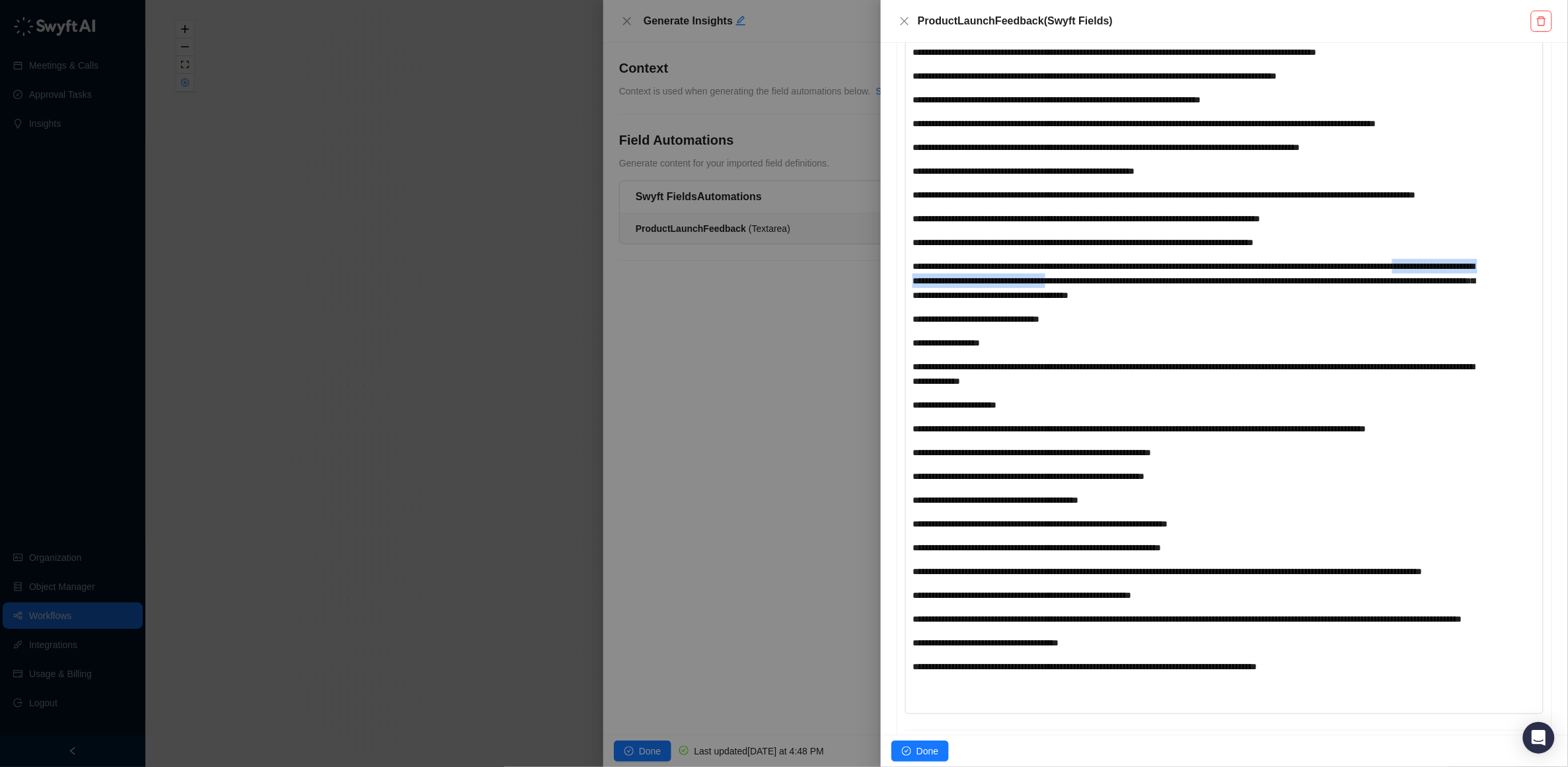
drag, startPoint x: 1269, startPoint y: 371, endPoint x: 985, endPoint y: 375, distance: 284.0
click at [985, 303] on div "**********" at bounding box center [1198, 281] width 572 height 43
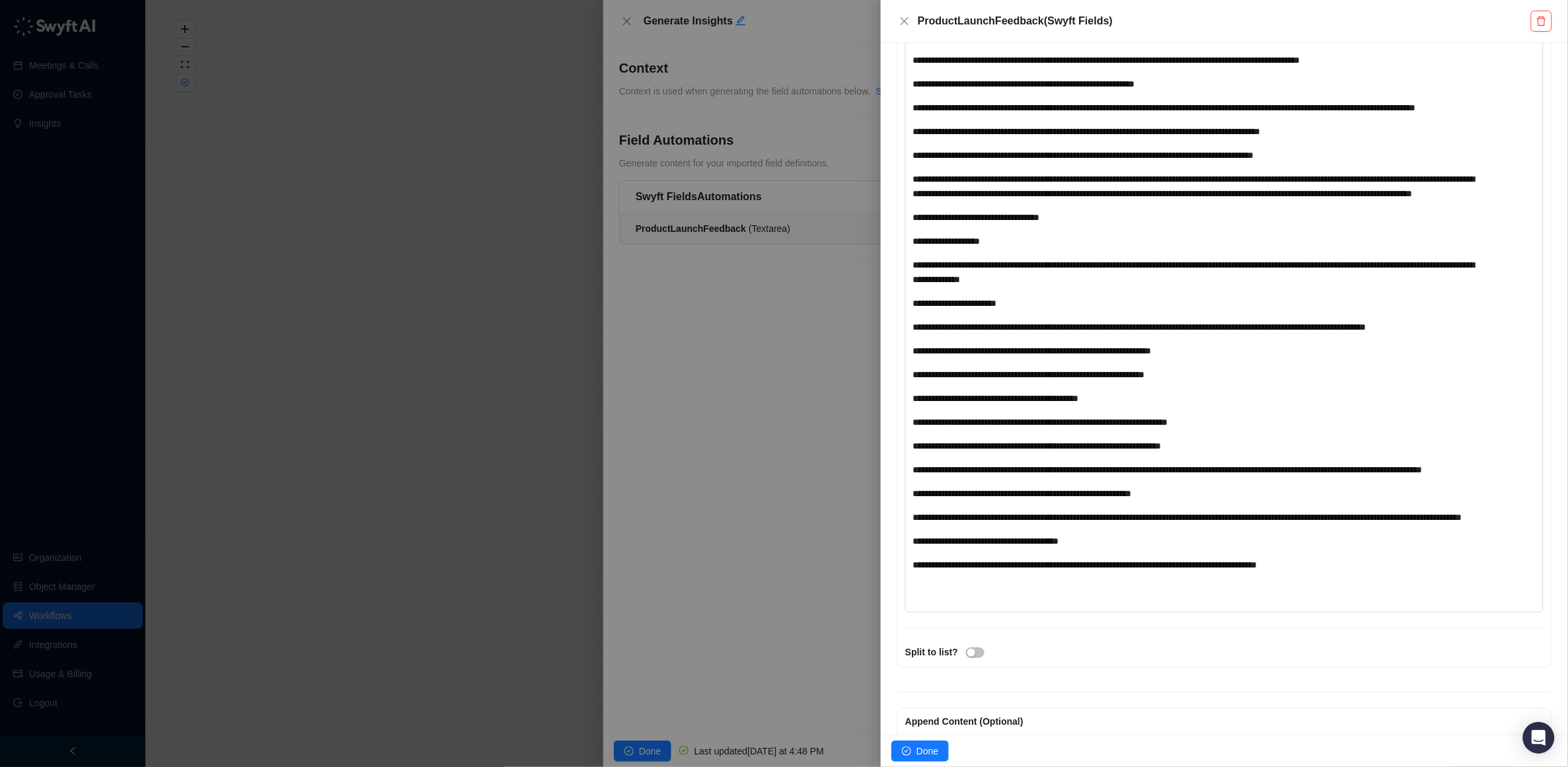
scroll to position [688, 0]
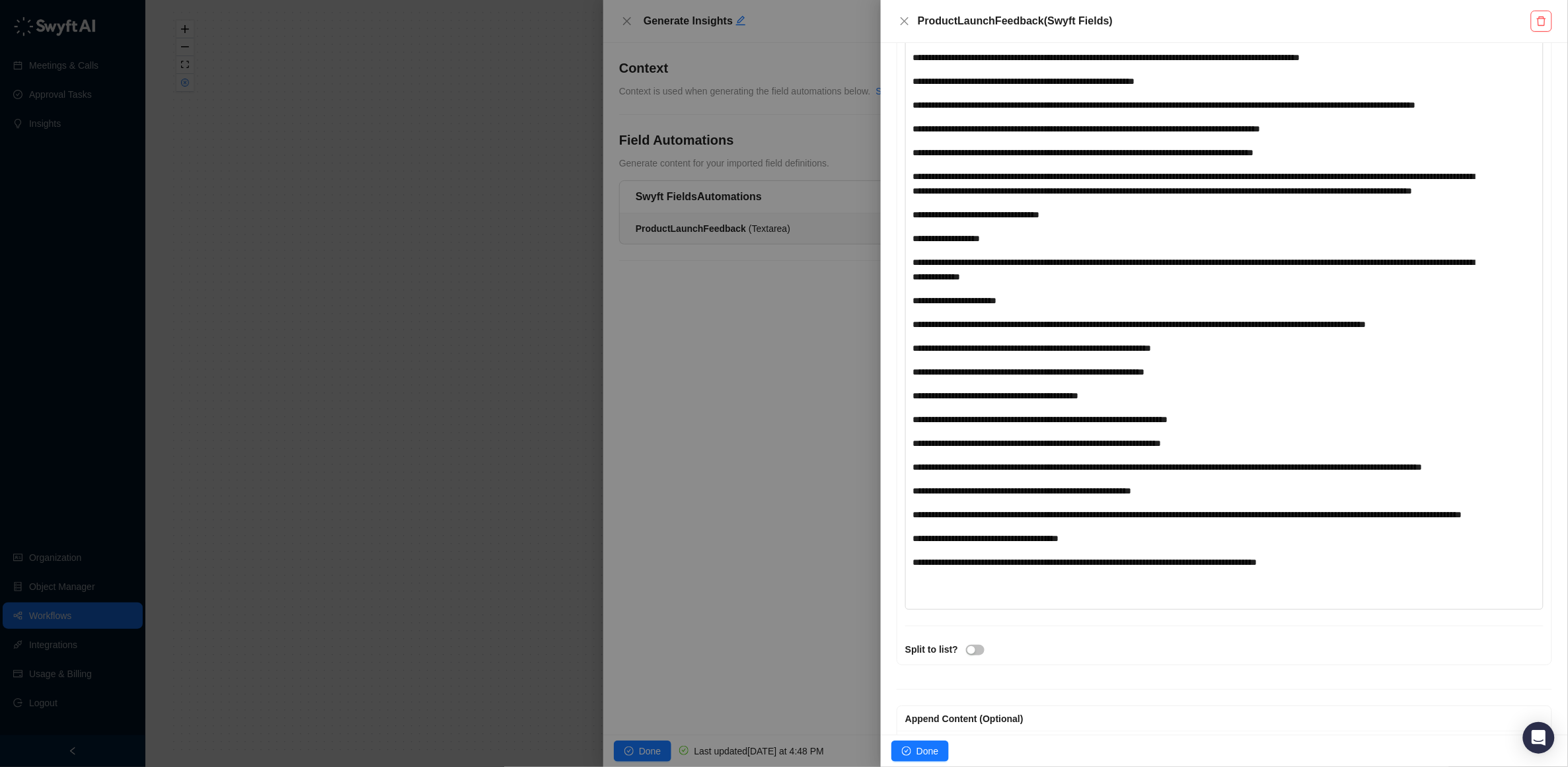
click at [980, 243] on span "**********" at bounding box center [946, 239] width 67 height 9
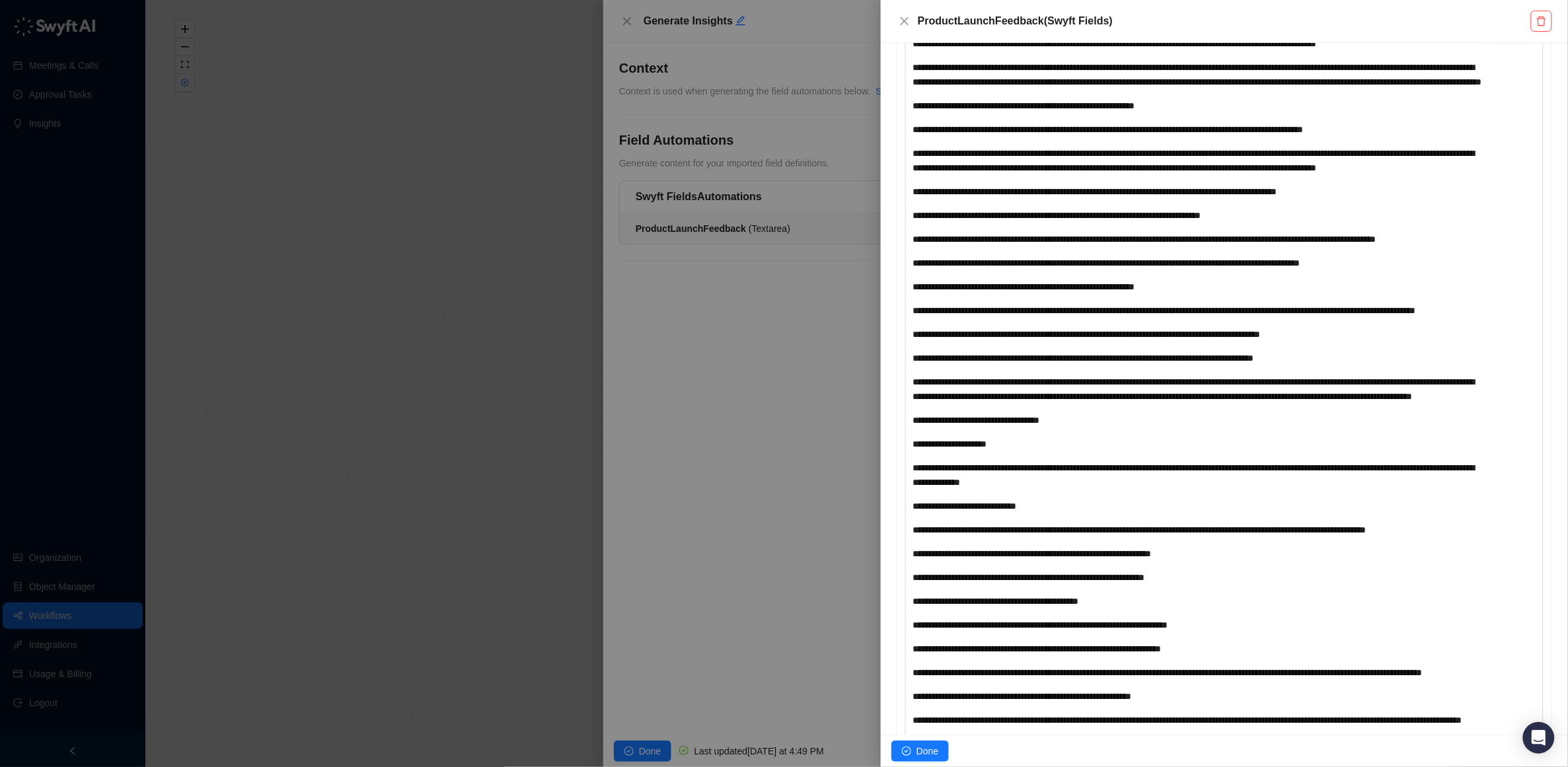
scroll to position [510, 0]
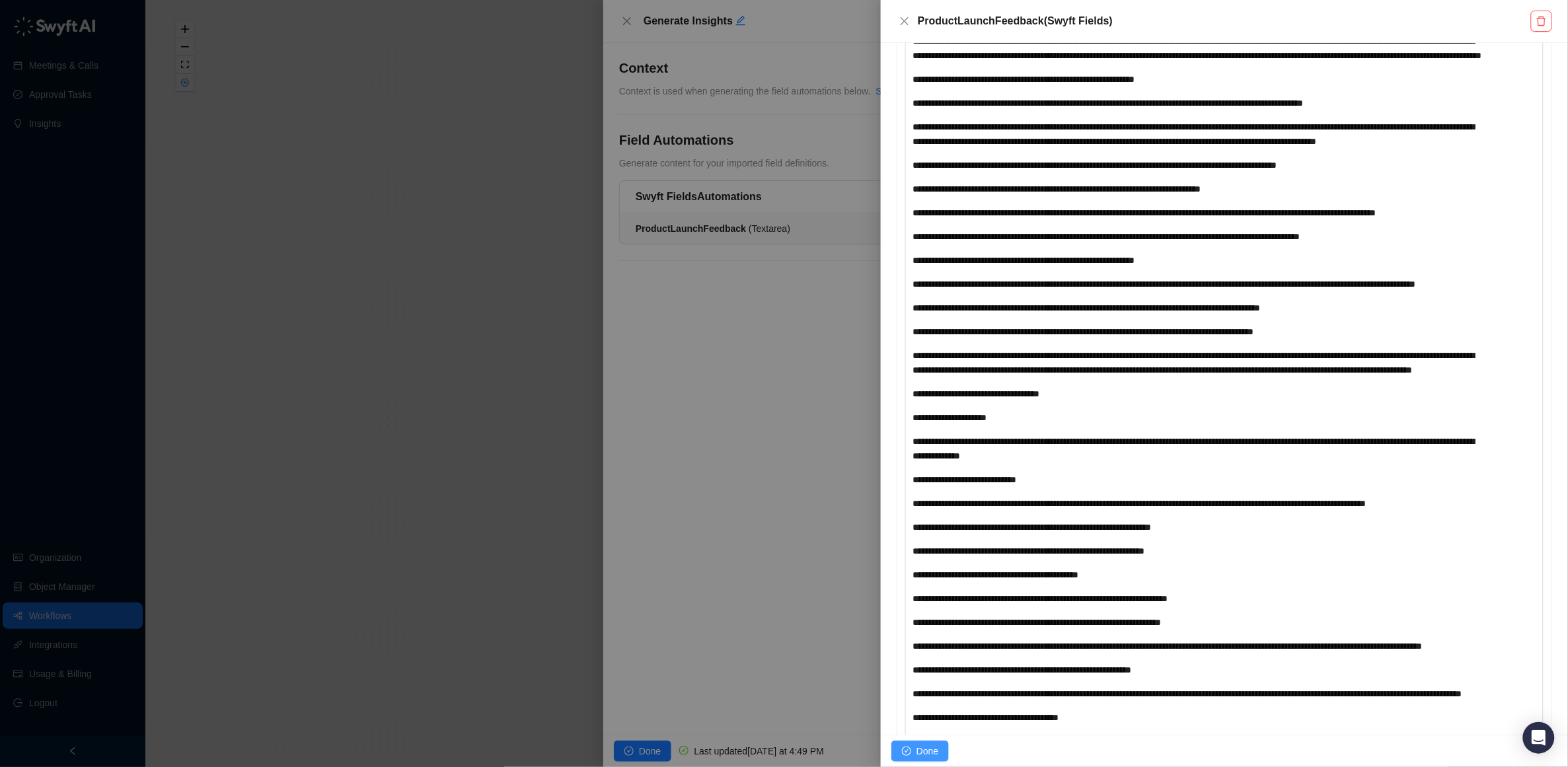
click at [928, 754] on span "Done" at bounding box center [927, 752] width 22 height 15
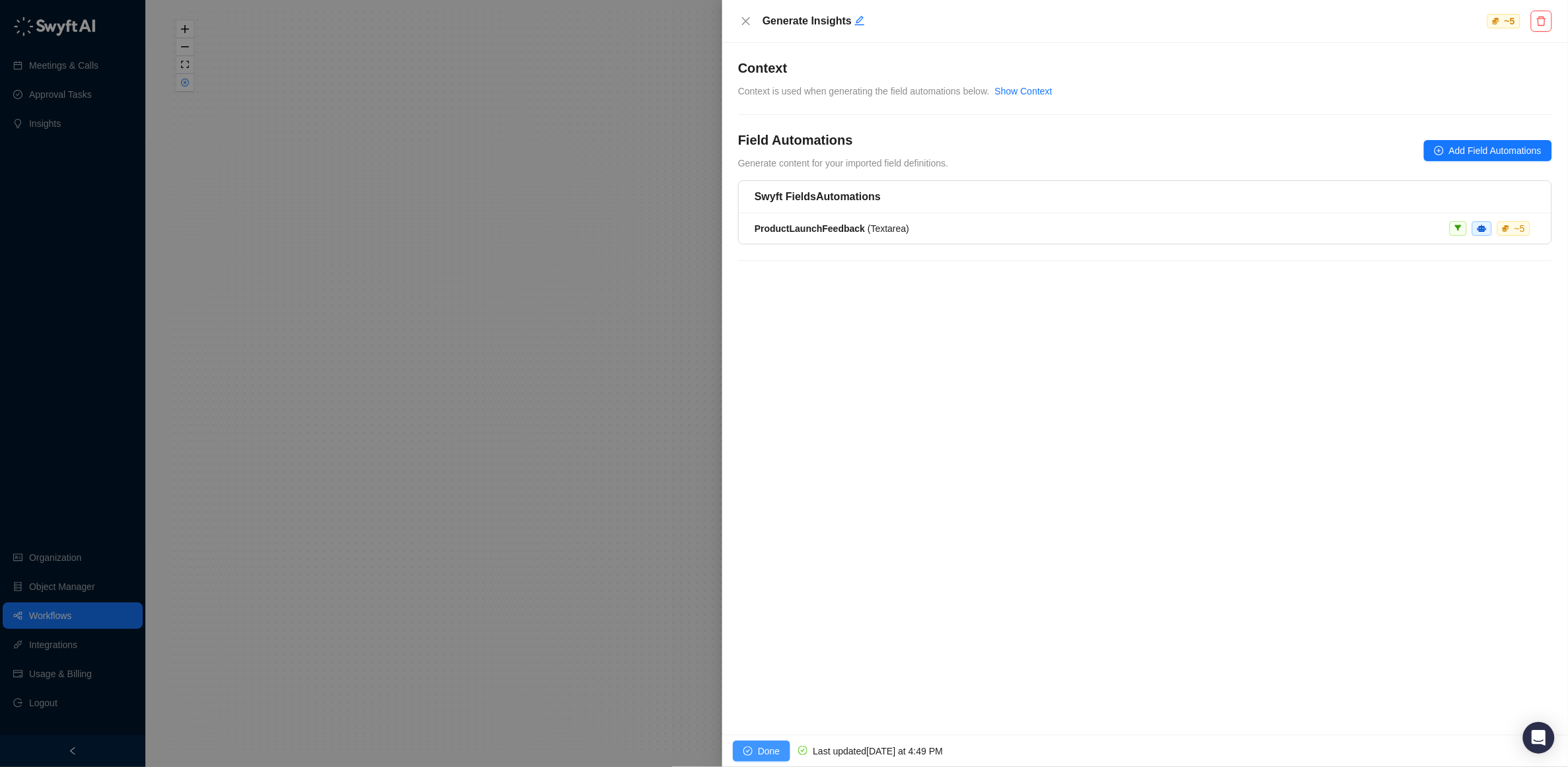
click at [759, 748] on span "Done" at bounding box center [768, 752] width 22 height 15
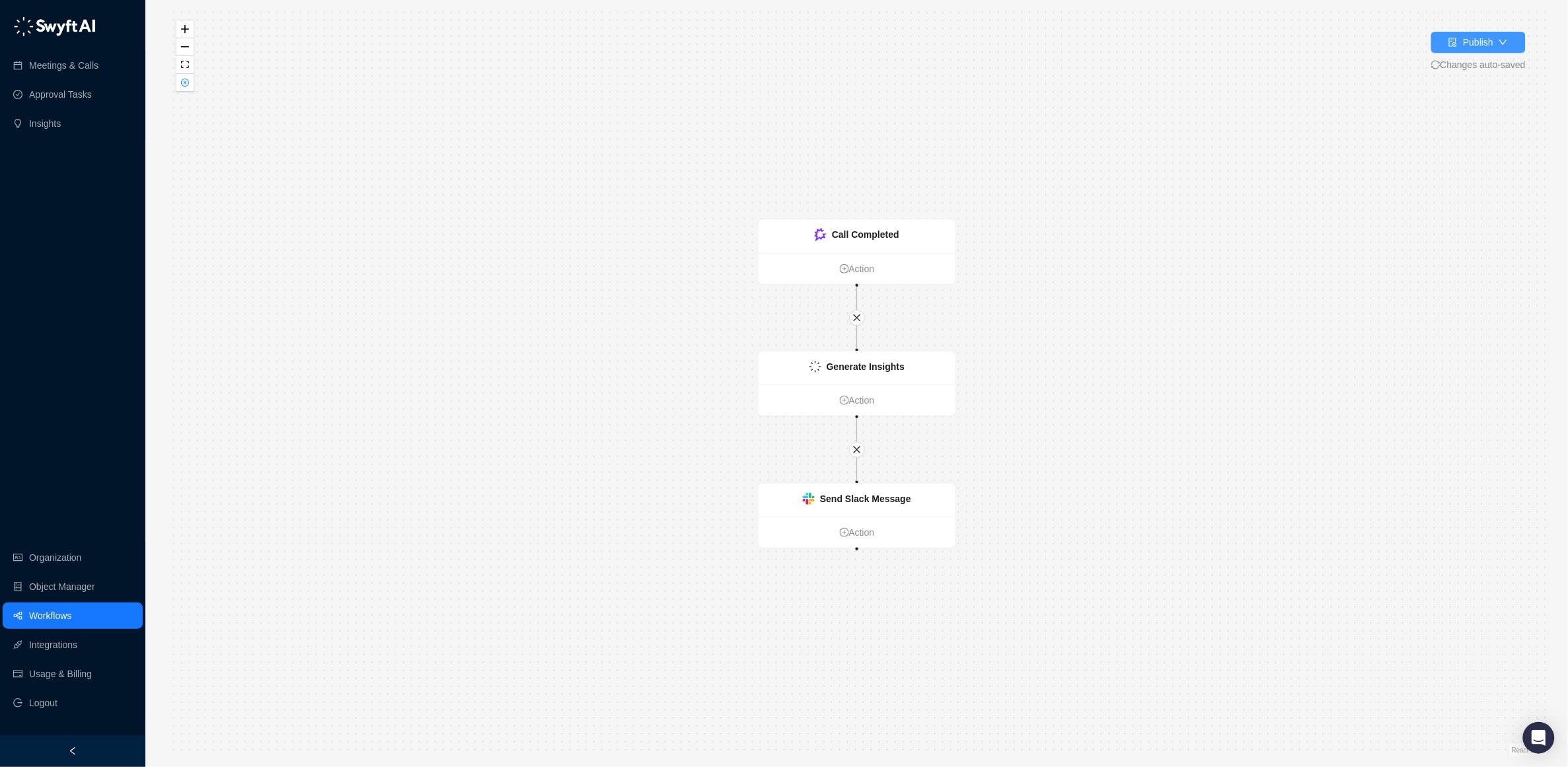
click at [1470, 43] on div "Publish" at bounding box center [1478, 43] width 31 height 15
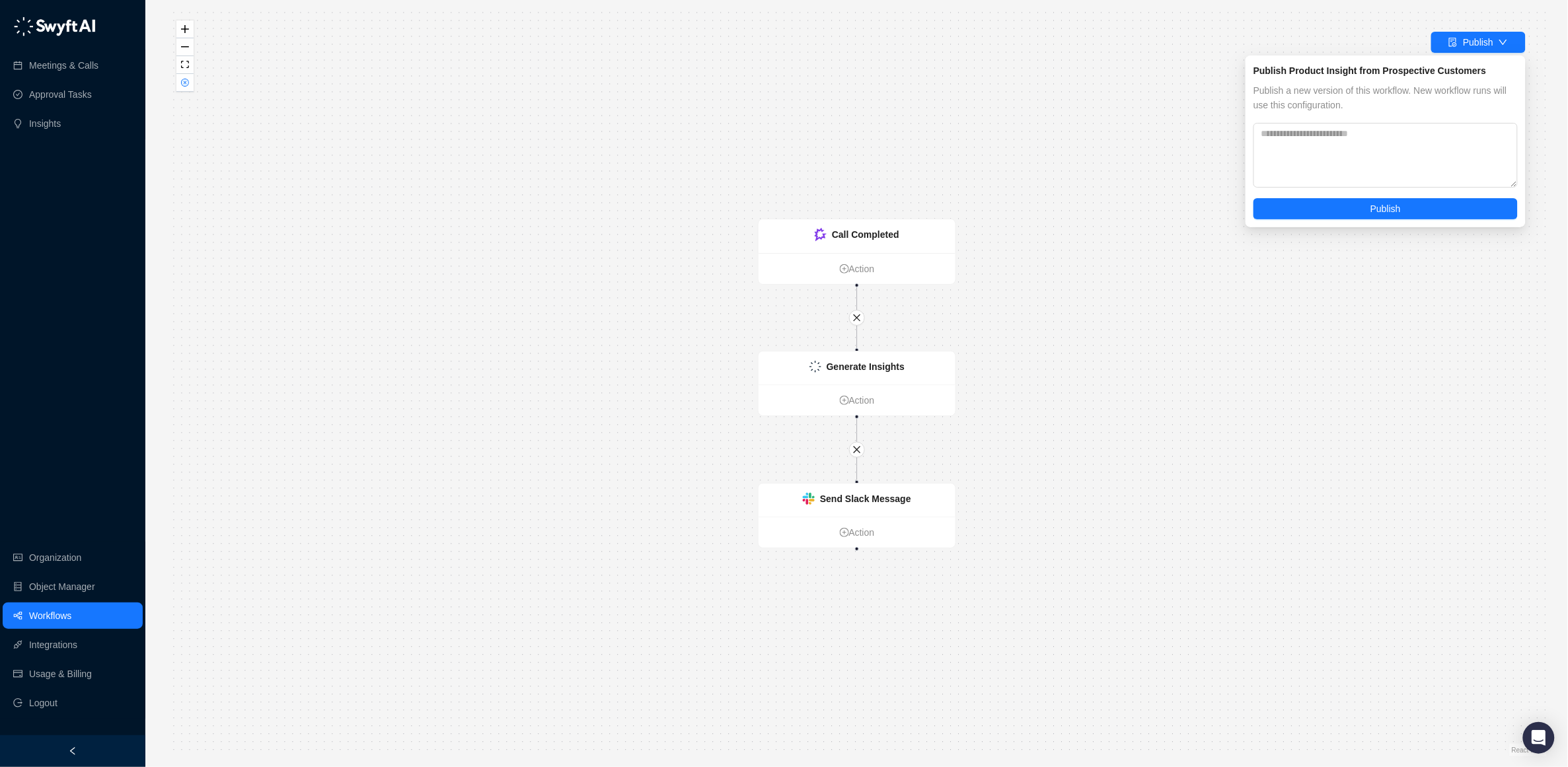
drag, startPoint x: 1074, startPoint y: 468, endPoint x: 1057, endPoint y: 458, distance: 19.7
click at [1067, 459] on div "Call Completed Action Generate Insights Action Send Slack Message Action" at bounding box center [857, 384] width 1381 height 746
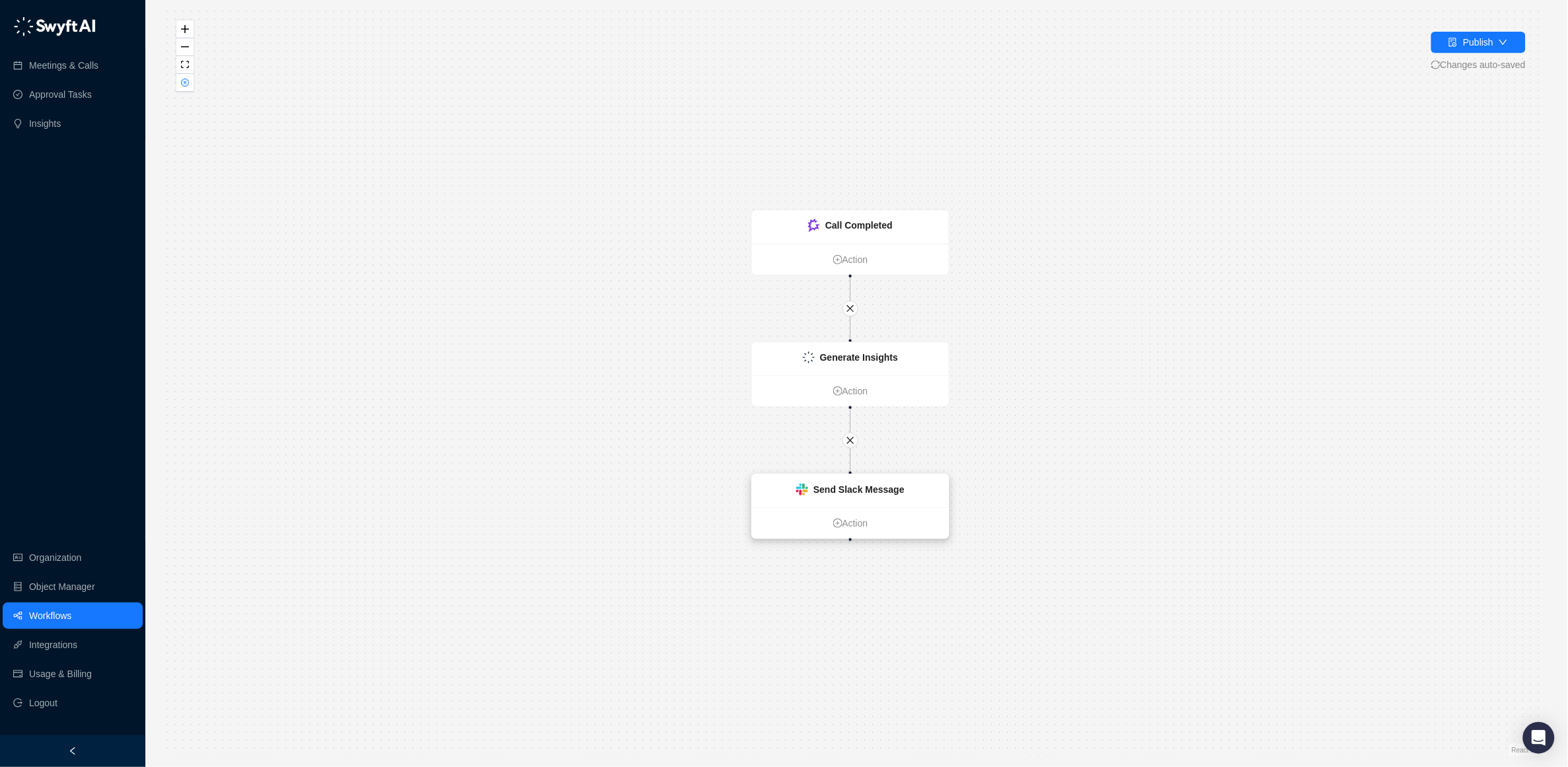
click at [869, 486] on strong "Send Slack Message" at bounding box center [859, 490] width 91 height 11
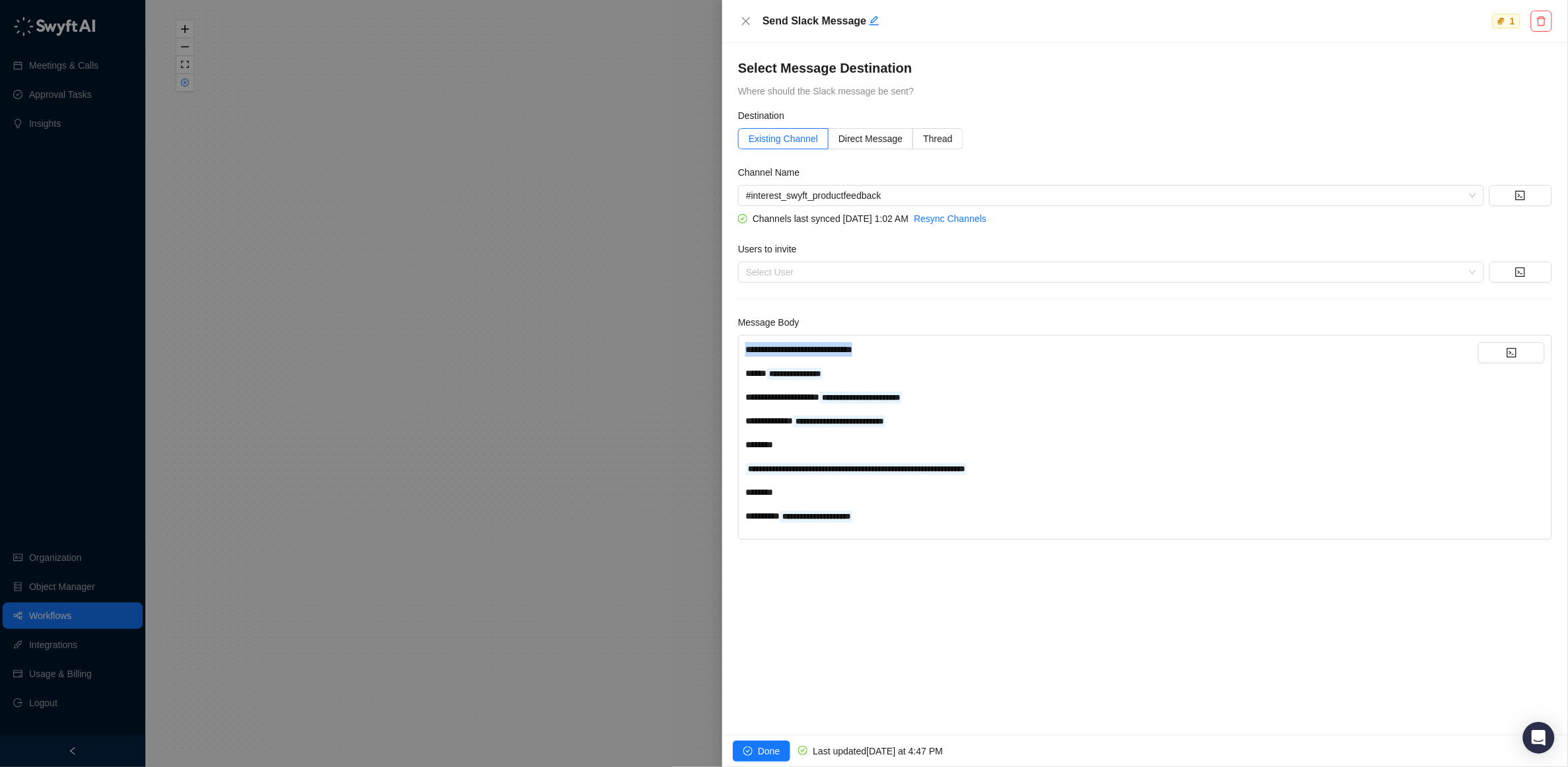
drag, startPoint x: 938, startPoint y: 351, endPoint x: 740, endPoint y: 347, distance: 198.0
click at [740, 347] on div "**********" at bounding box center [1146, 437] width 814 height 205
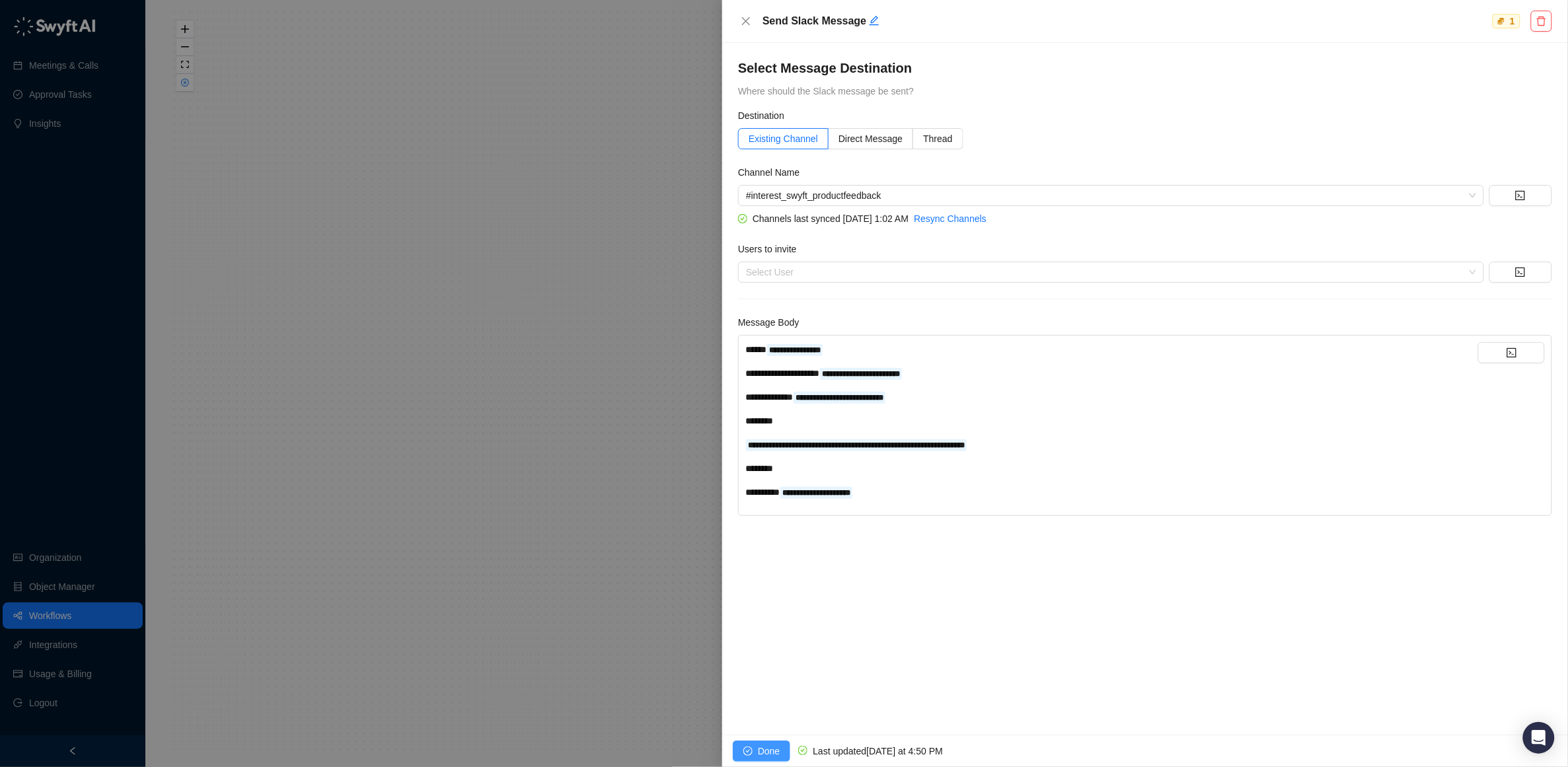
click at [762, 746] on span "Done" at bounding box center [768, 752] width 22 height 15
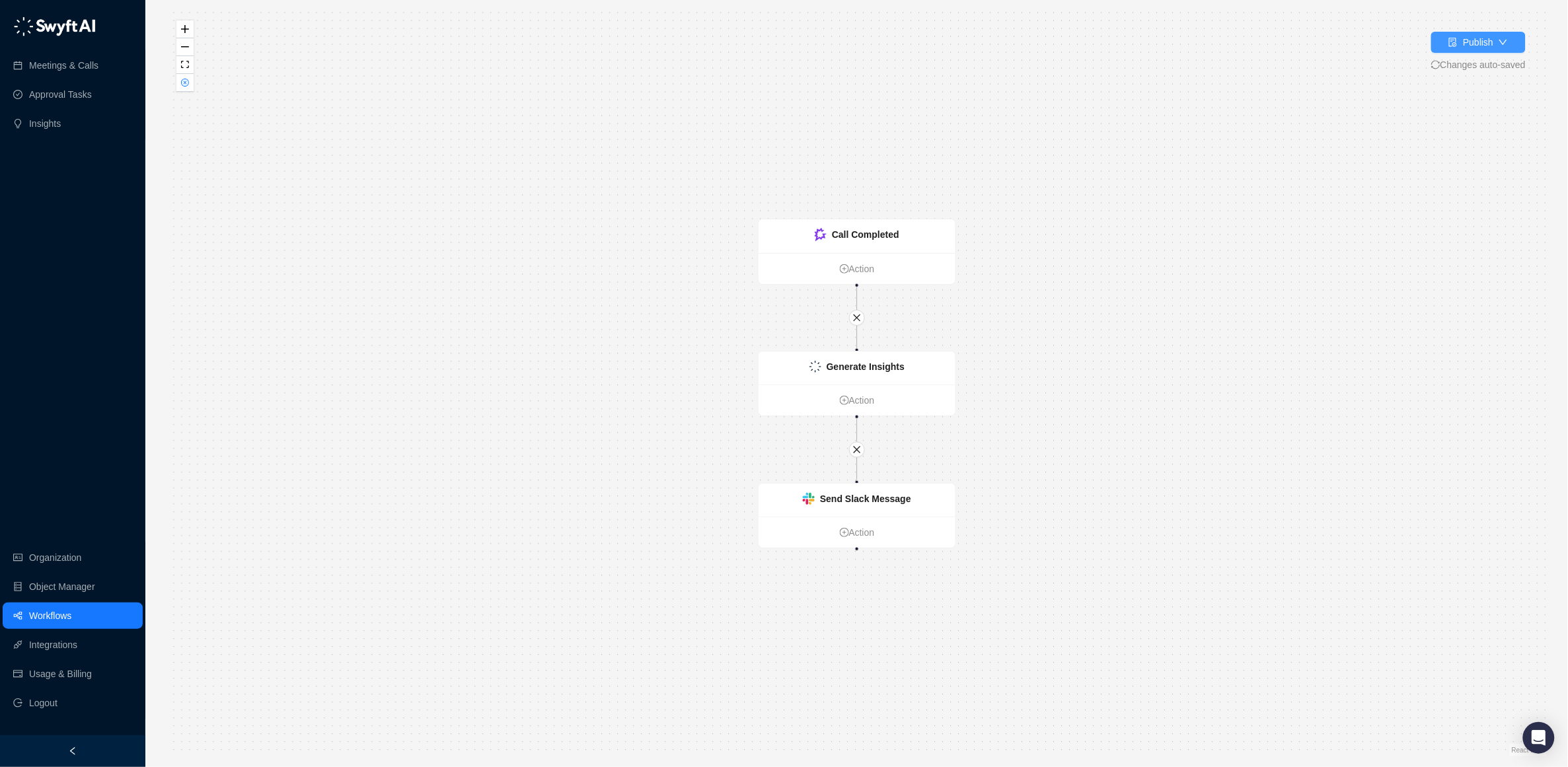
click at [1475, 38] on div "Publish" at bounding box center [1478, 43] width 31 height 15
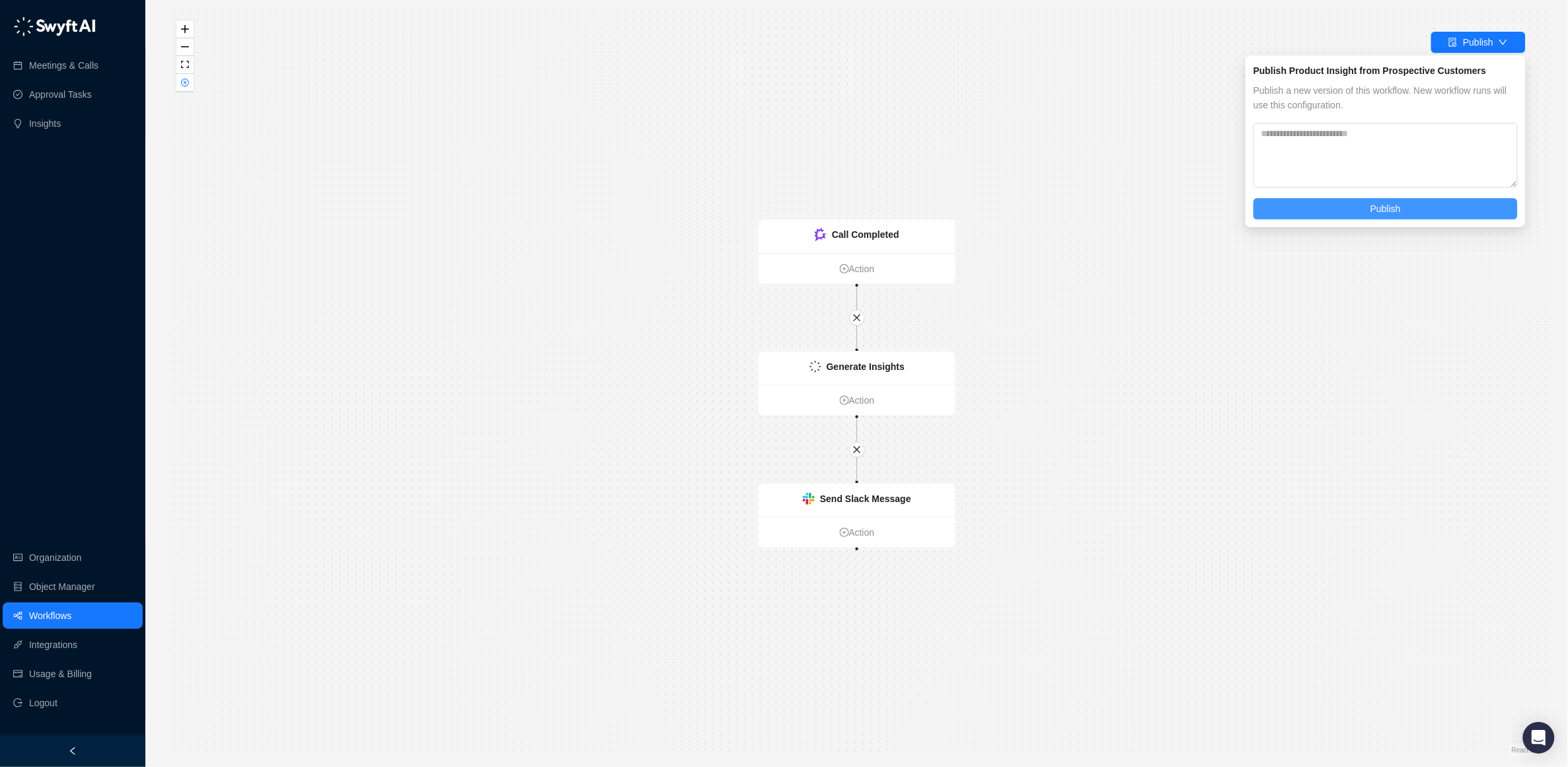
click at [1387, 213] on span "Publish" at bounding box center [1386, 209] width 31 height 15
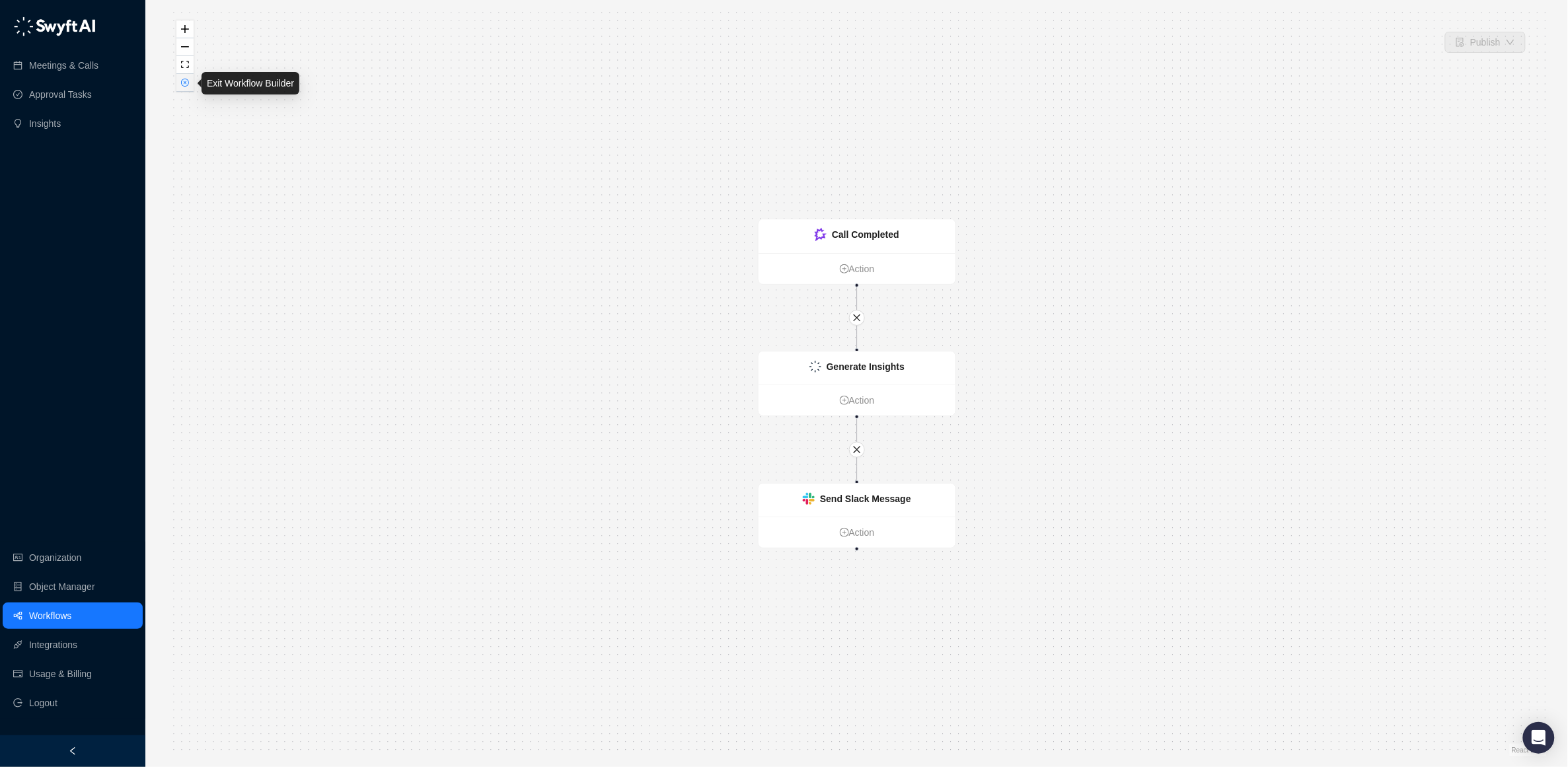
click at [185, 84] on icon "close-circle" at bounding box center [185, 83] width 7 height 7
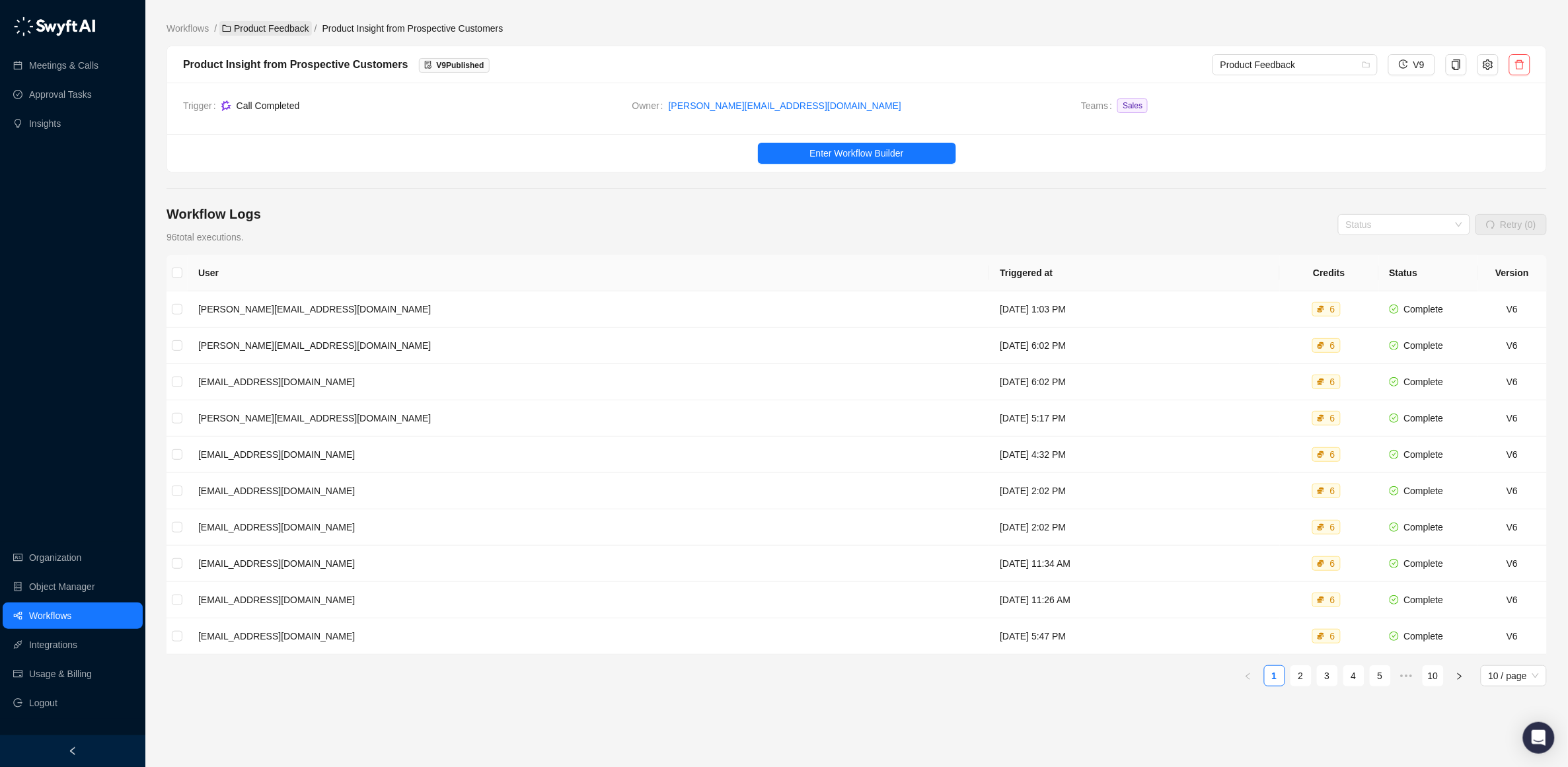
click at [265, 32] on link "Product Feedback" at bounding box center [265, 29] width 93 height 15
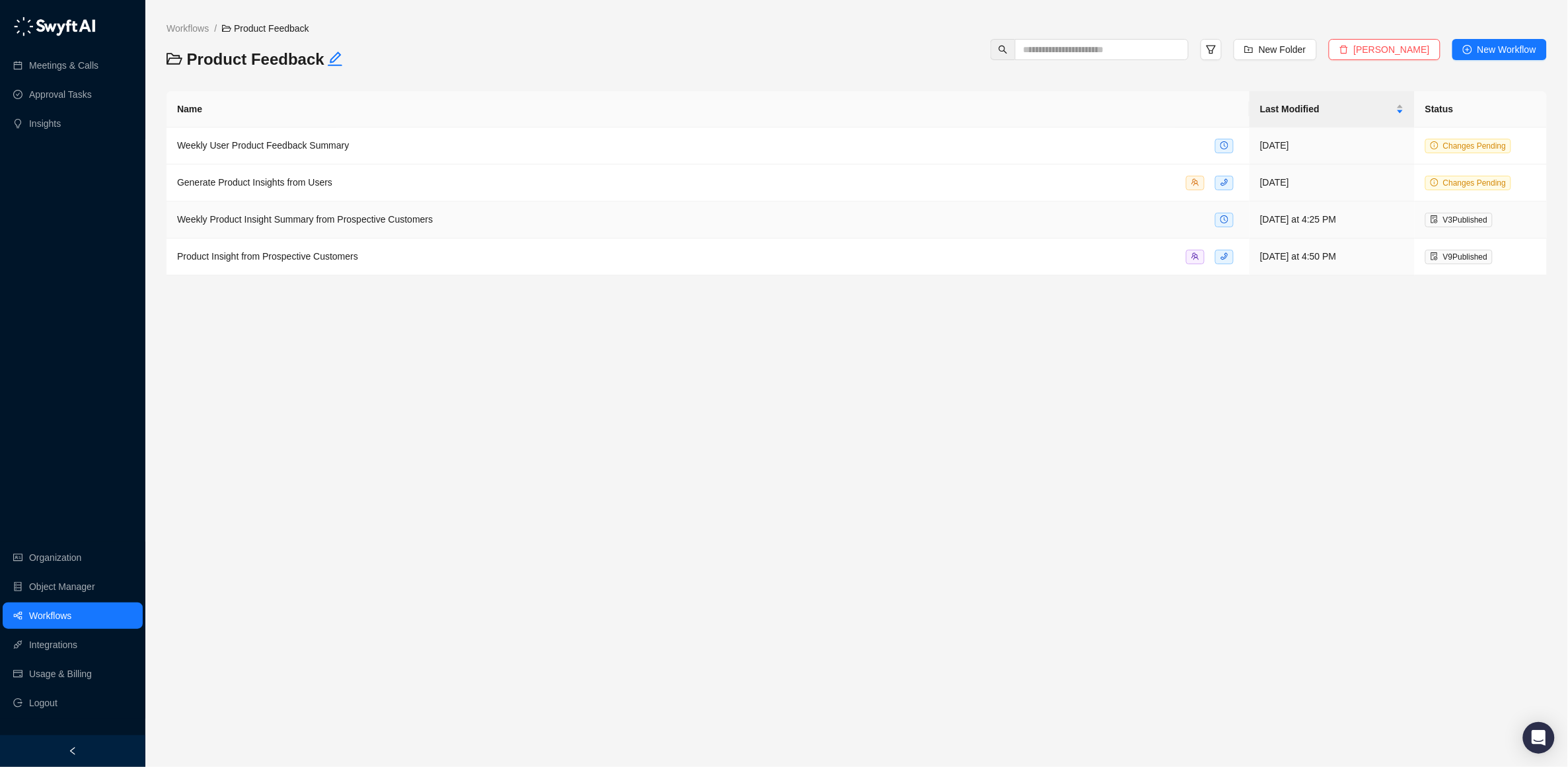
click at [259, 221] on span "Weekly Product Insight Summary from Prospective Customers" at bounding box center [305, 219] width 256 height 11
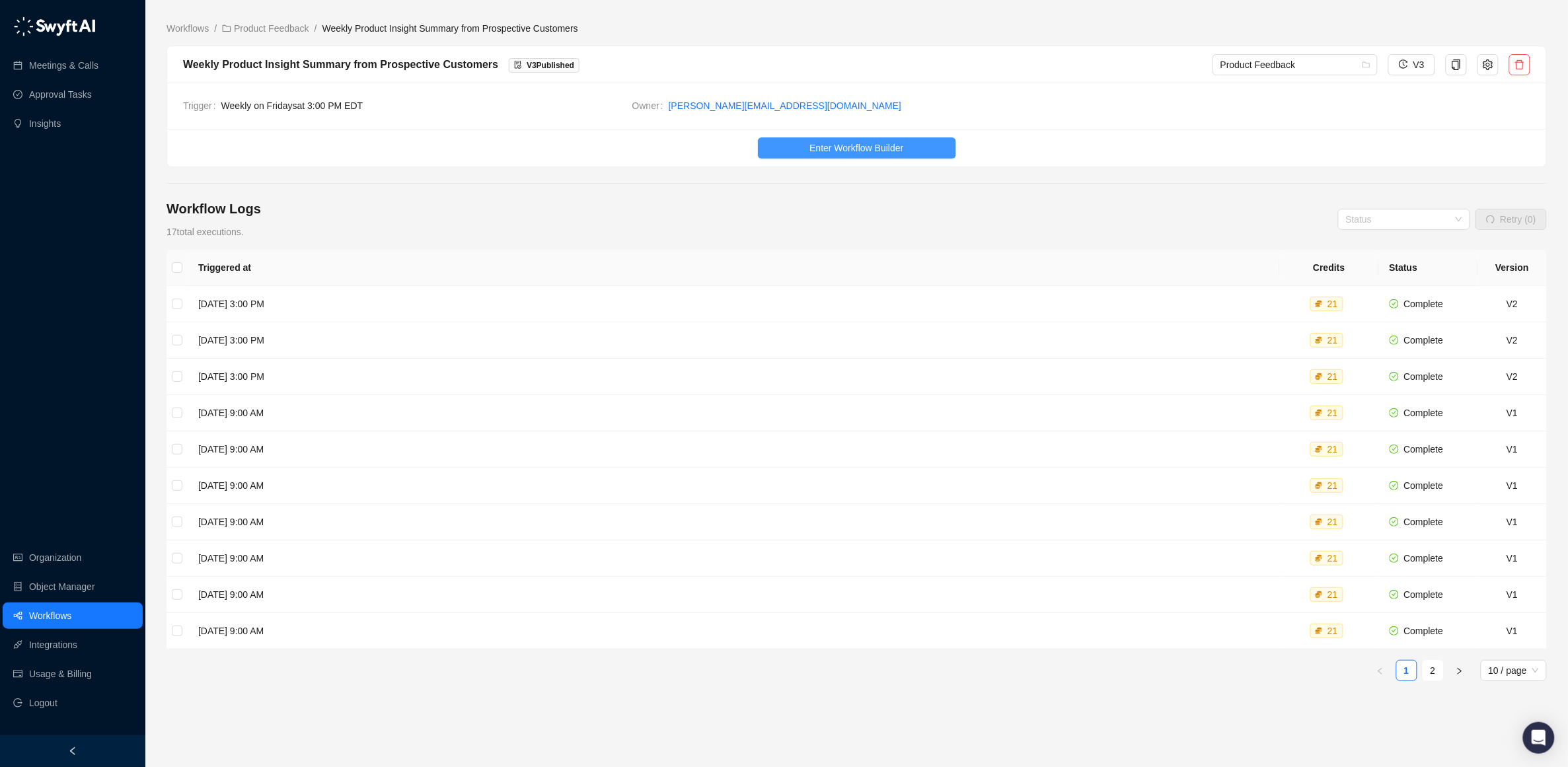
click at [860, 147] on span "Enter Workflow Builder" at bounding box center [856, 148] width 94 height 15
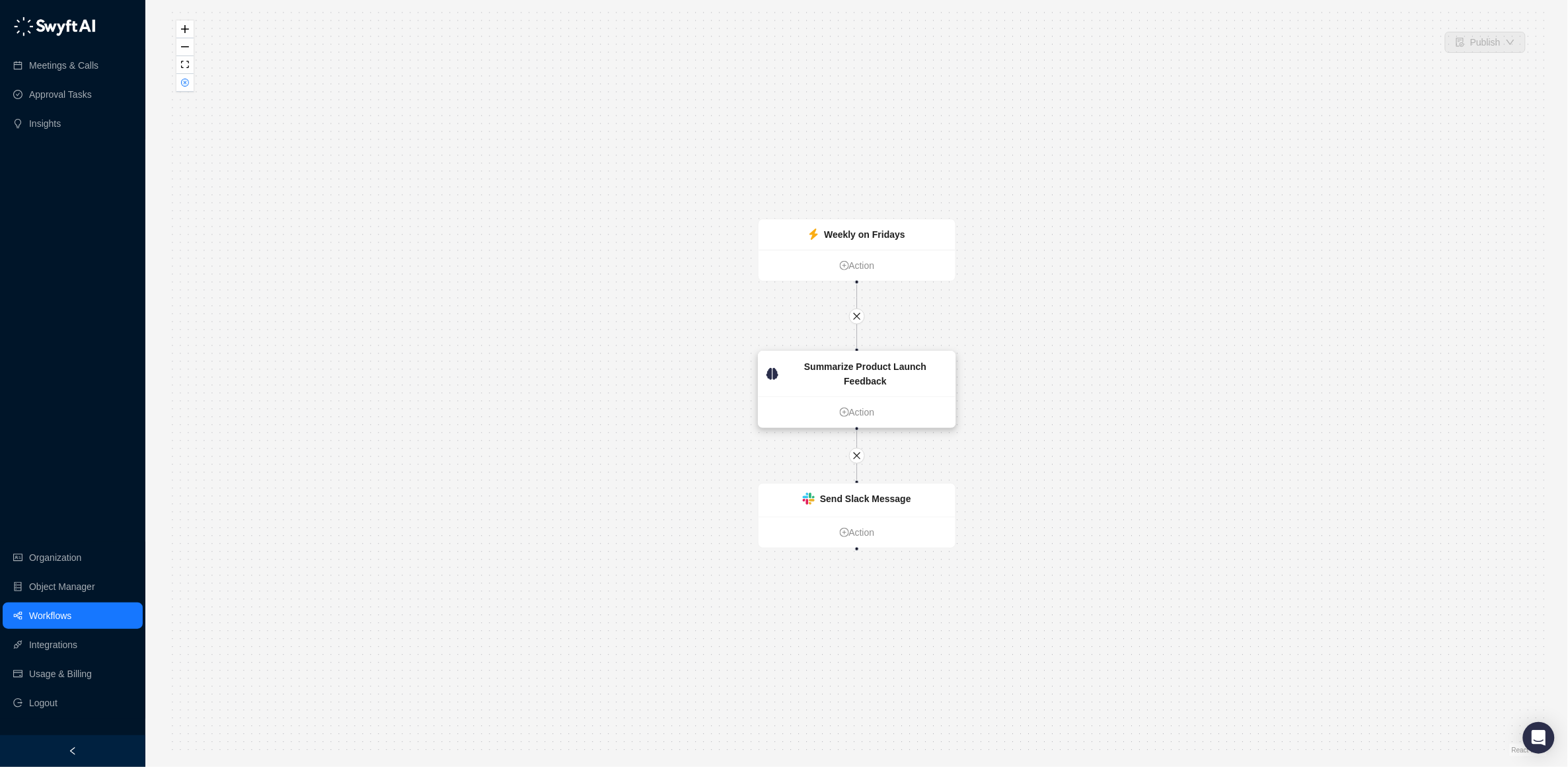
click at [852, 370] on strong "Summarize Product Launch Feedback" at bounding box center [865, 374] width 122 height 25
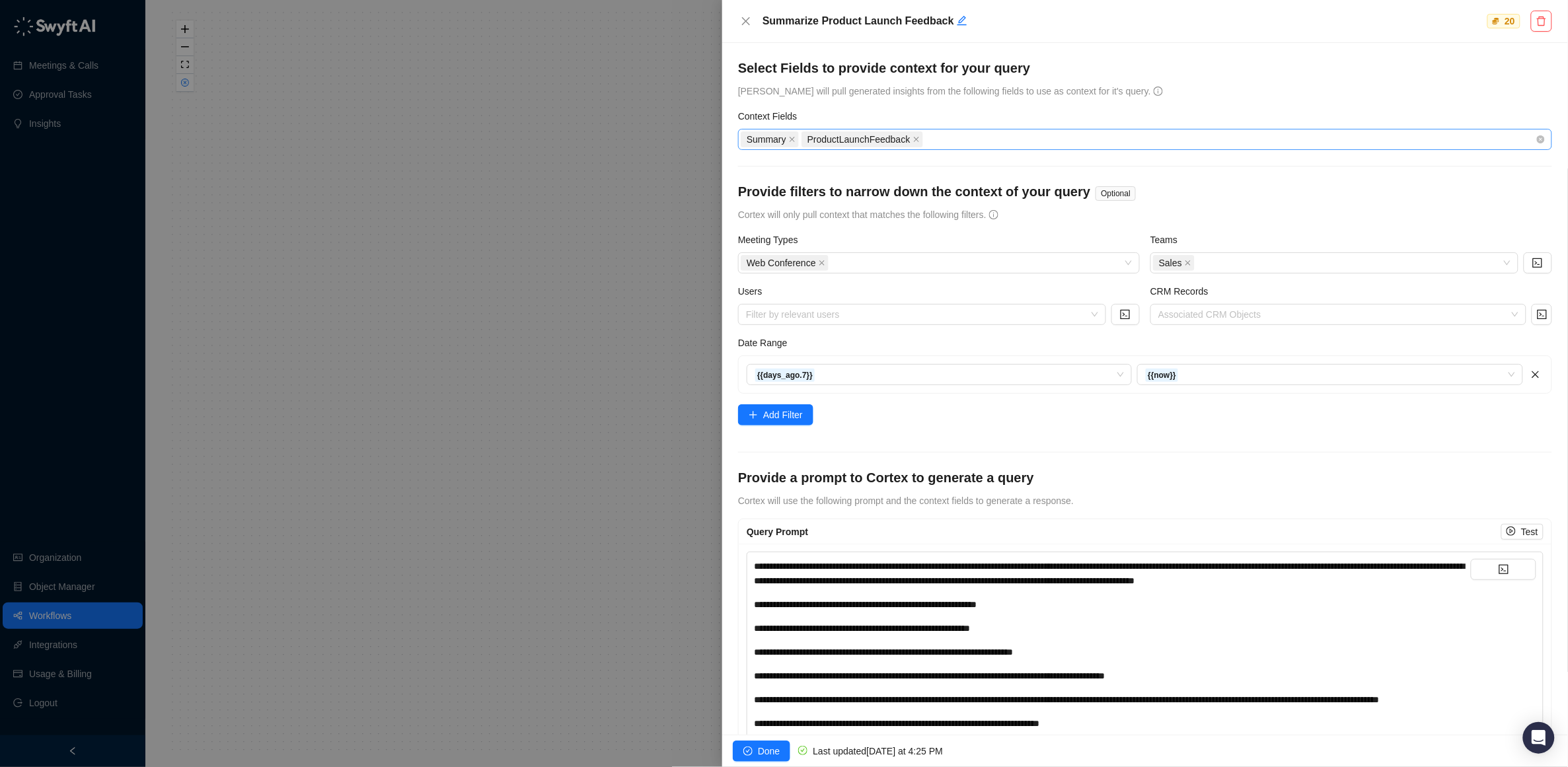
click at [1044, 136] on div "Summary ProductLaunchFeedback" at bounding box center [1138, 139] width 795 height 19
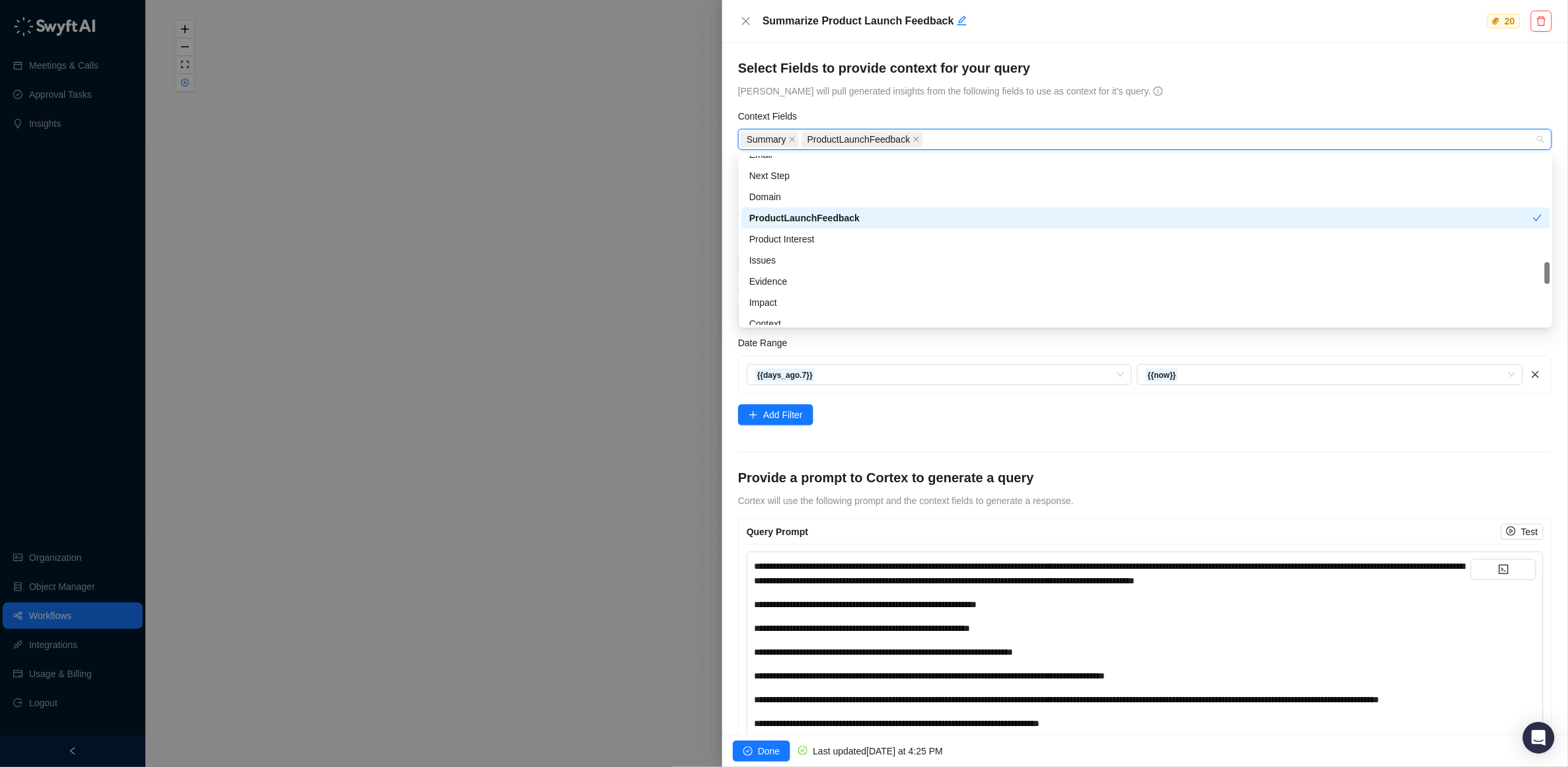
scroll to position [245, 0]
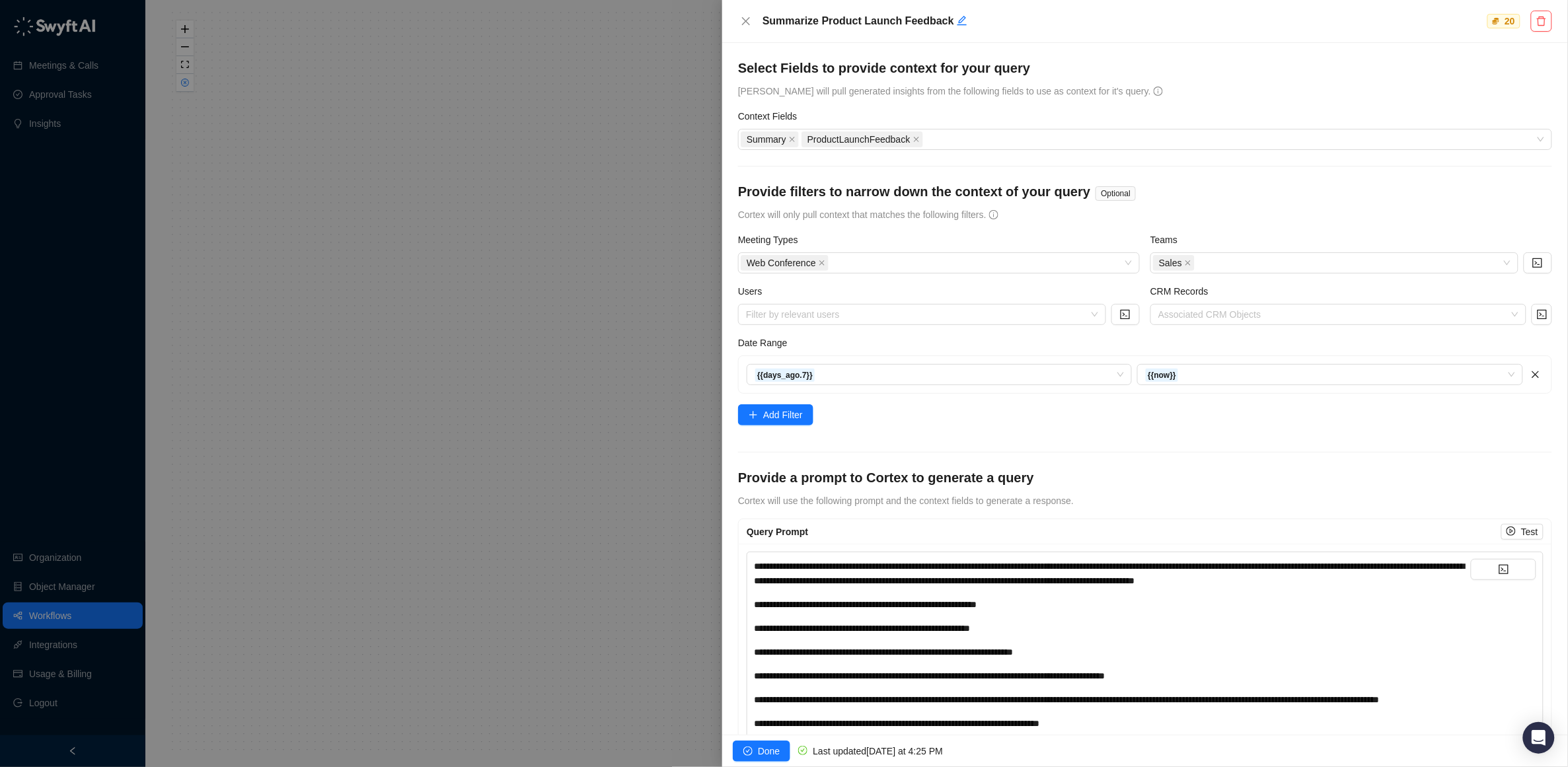
click at [524, 439] on div at bounding box center [784, 383] width 1568 height 767
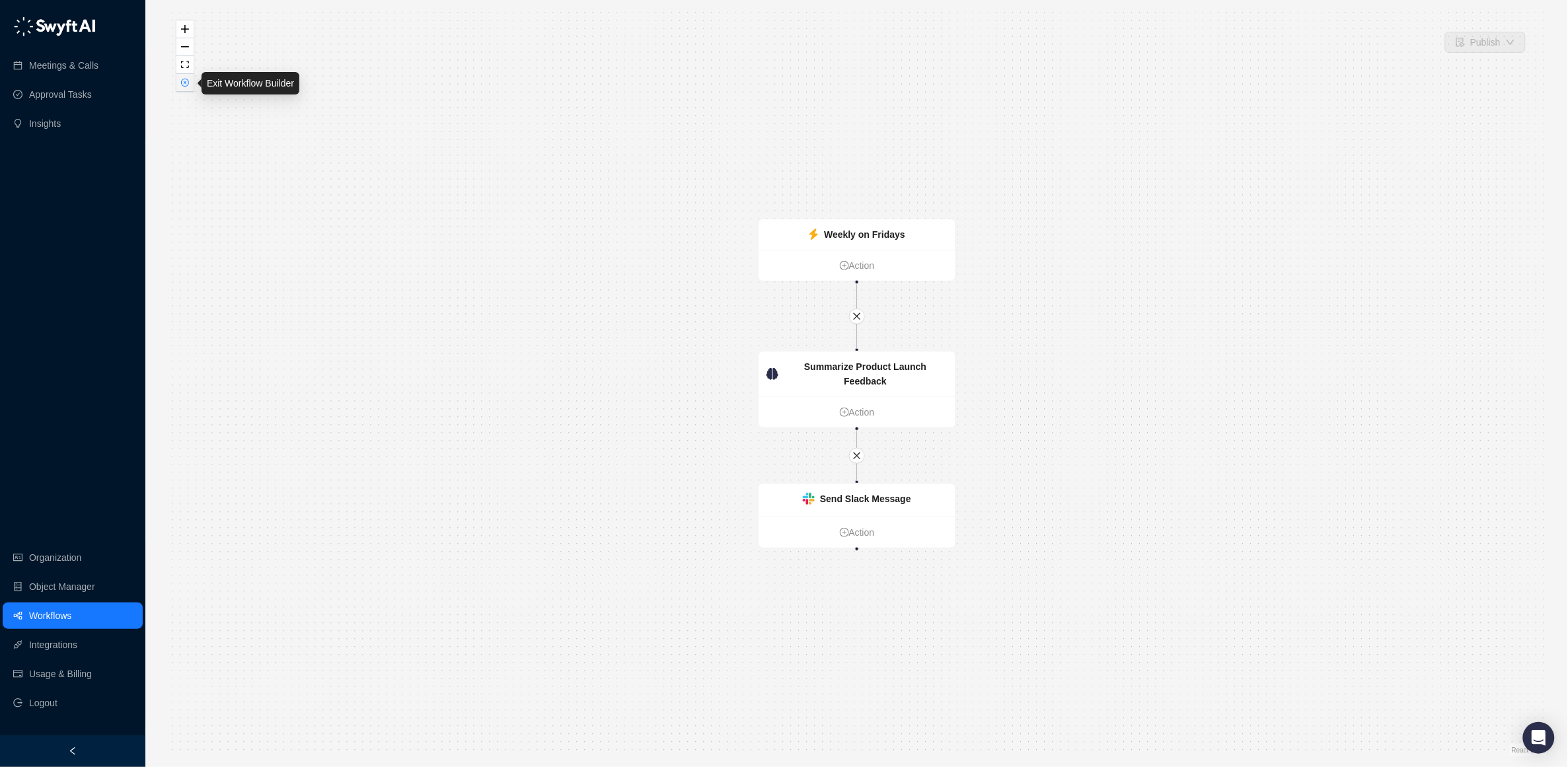
click at [179, 81] on button "button" at bounding box center [185, 83] width 17 height 18
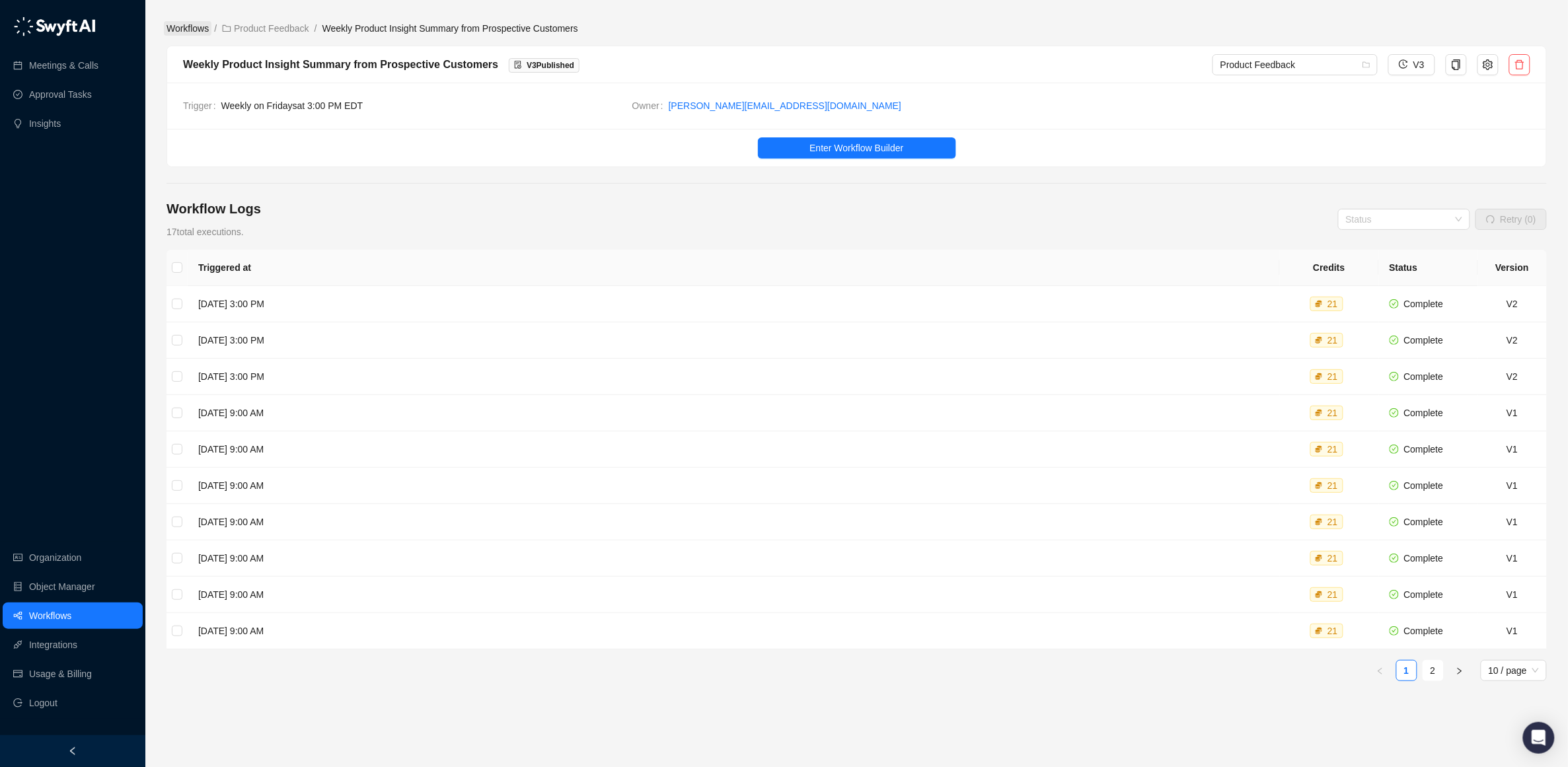
click at [184, 29] on link "Workflows" at bounding box center [187, 29] width 47 height 15
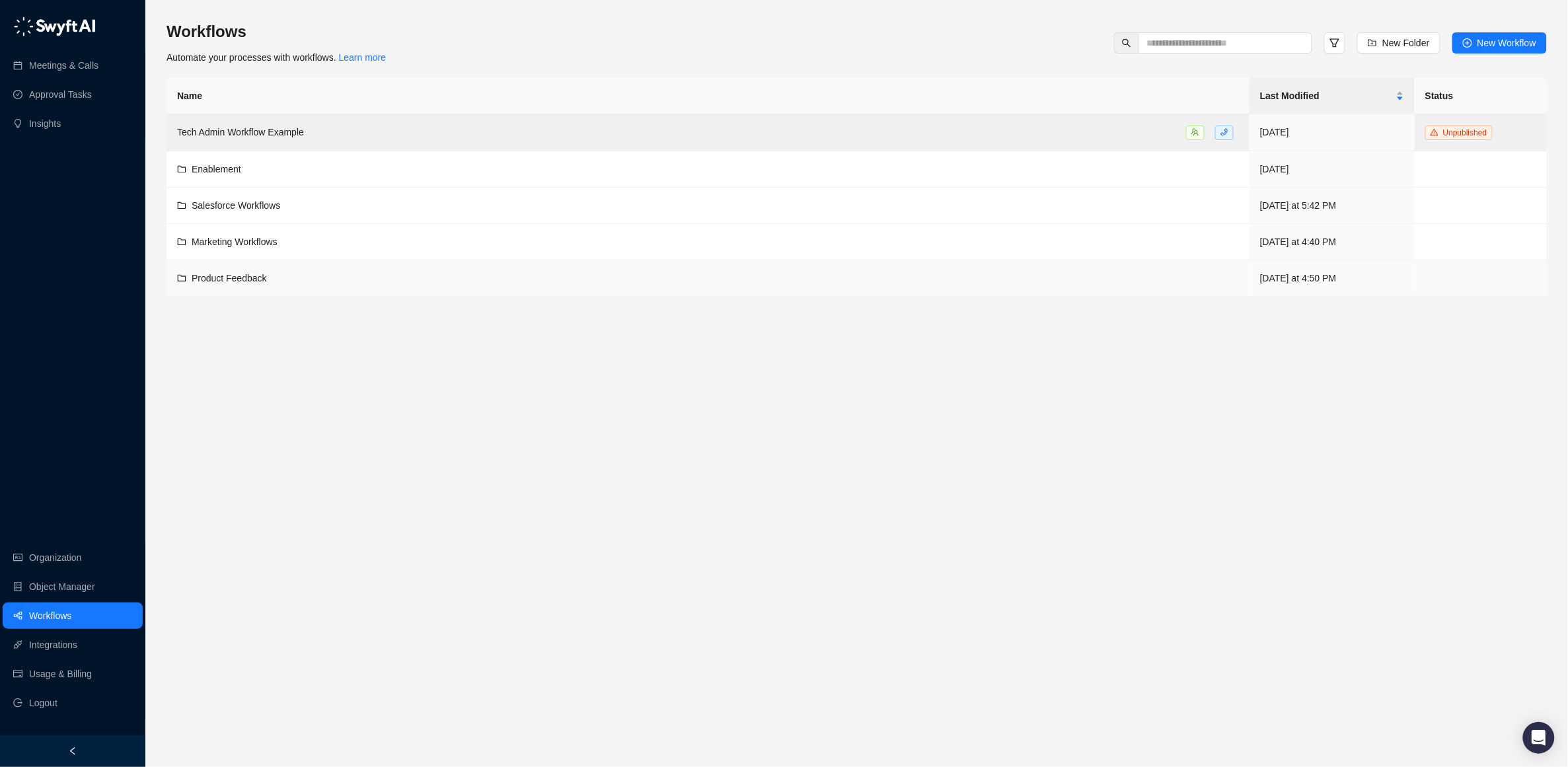
click at [227, 275] on span "Product Feedback" at bounding box center [229, 279] width 75 height 11
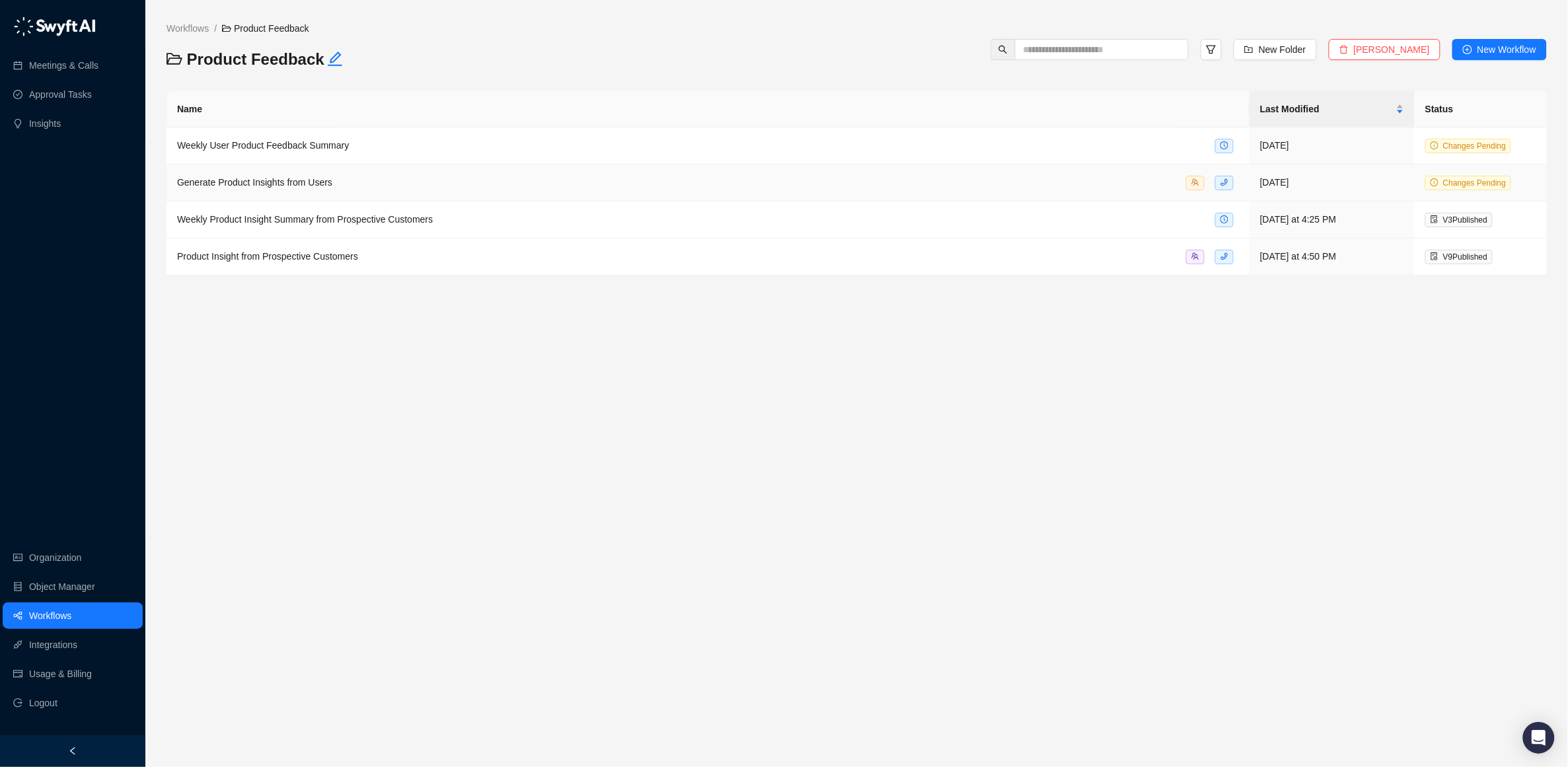
click at [265, 185] on span "Generate Product Insights from Users" at bounding box center [255, 183] width 155 height 11
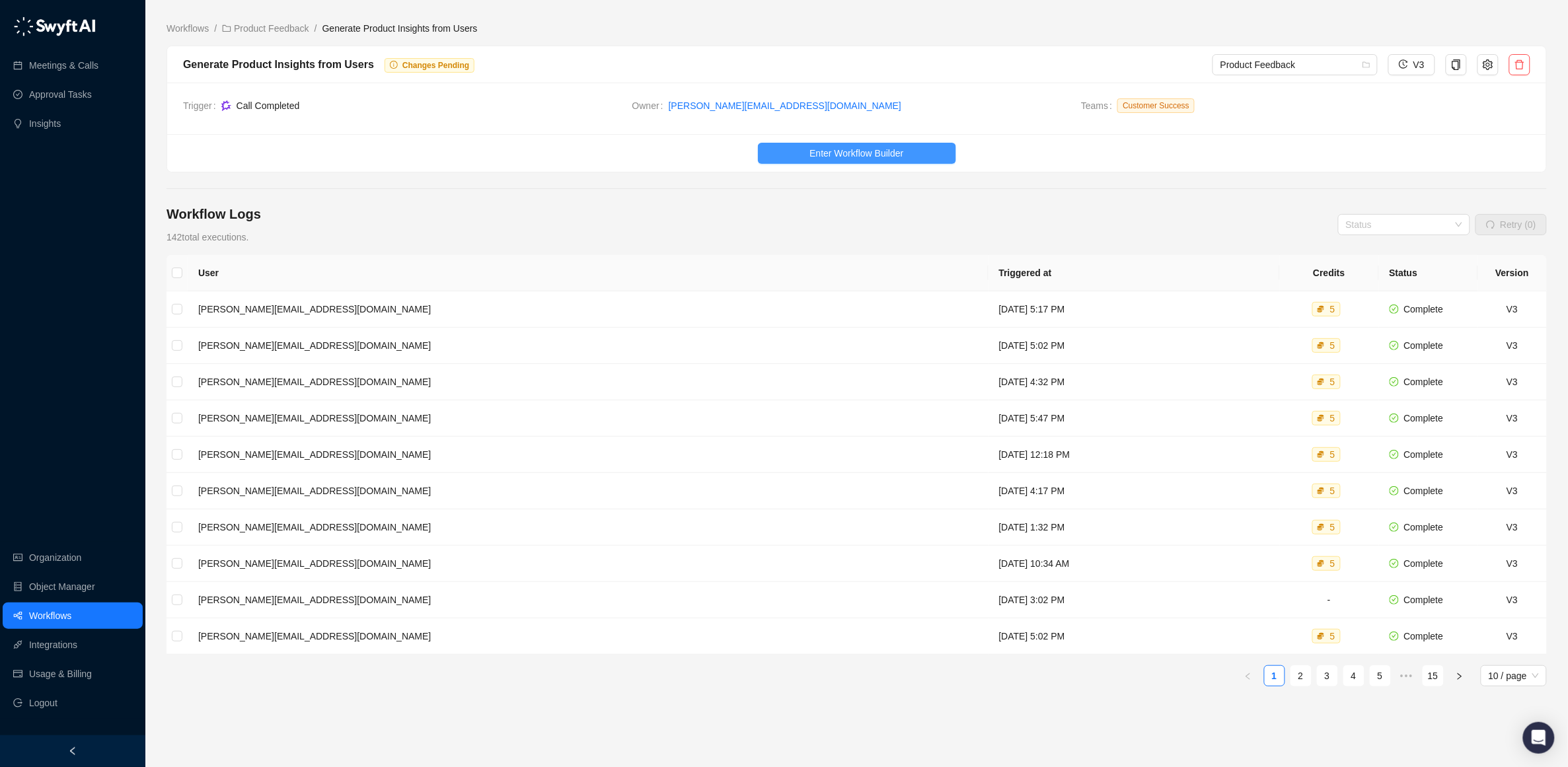
click at [866, 153] on span "Enter Workflow Builder" at bounding box center [856, 153] width 94 height 15
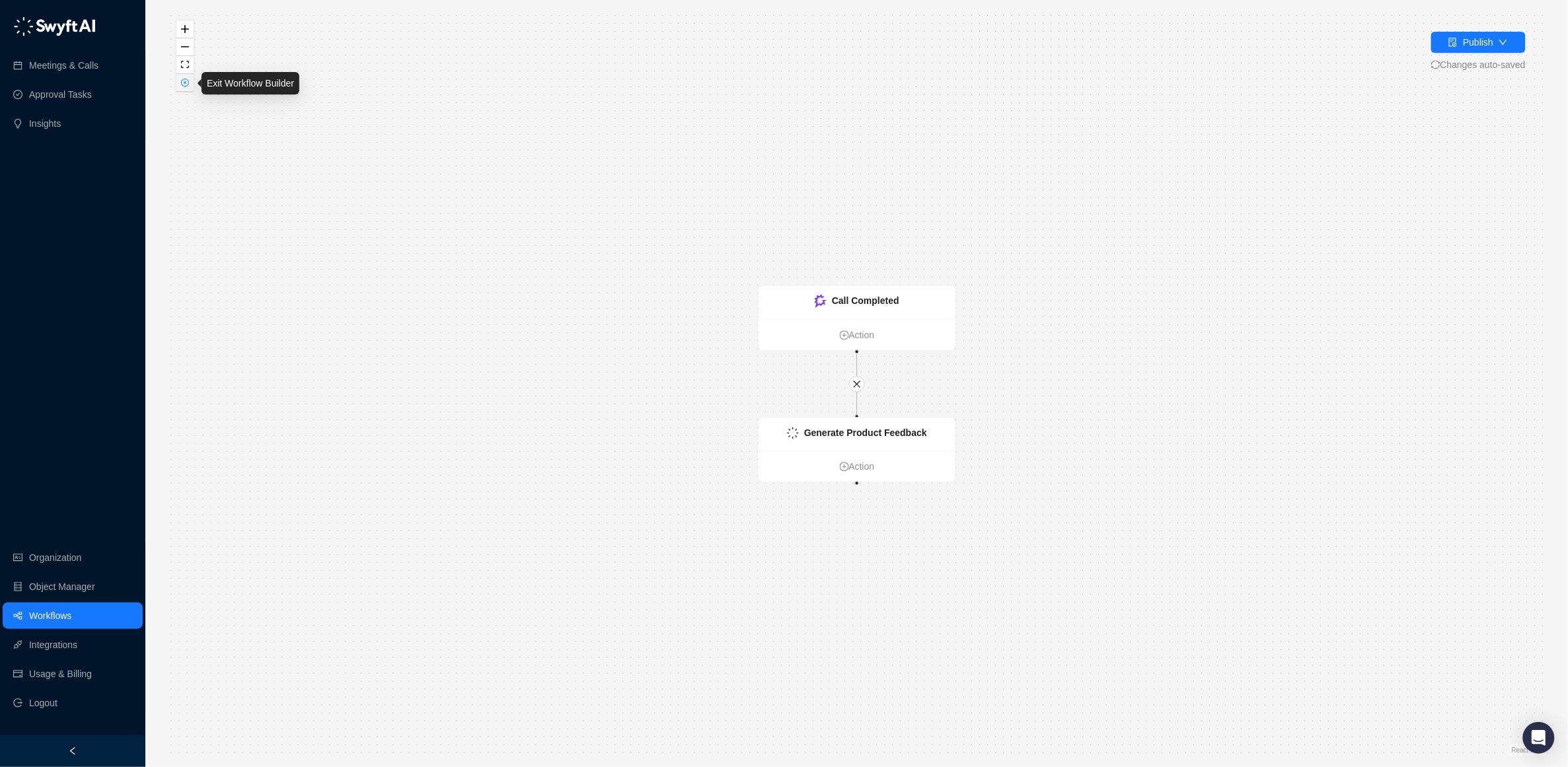
click at [187, 82] on icon "close-circle" at bounding box center [185, 83] width 7 height 7
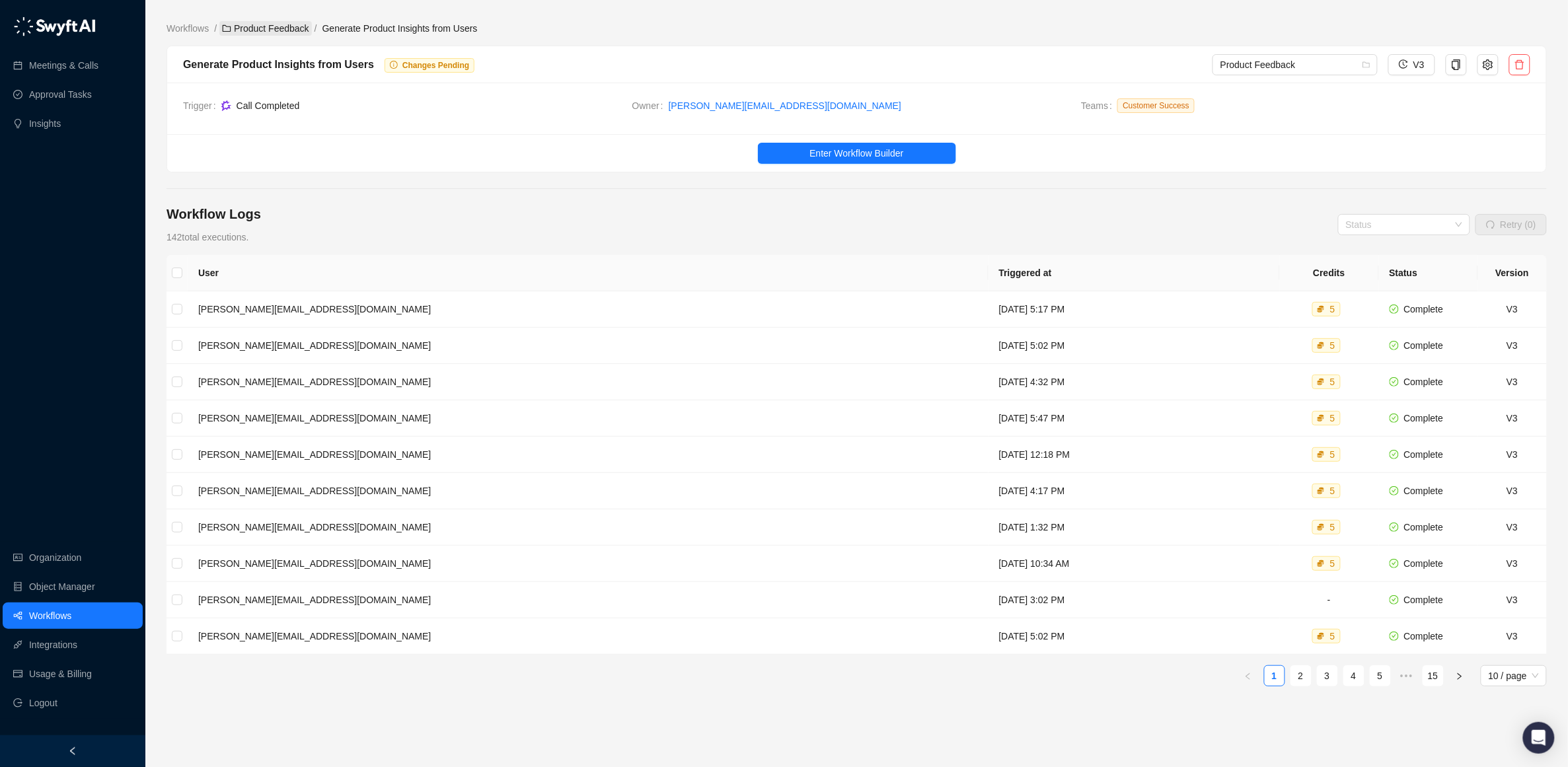
click at [287, 31] on link "Product Feedback" at bounding box center [265, 29] width 93 height 15
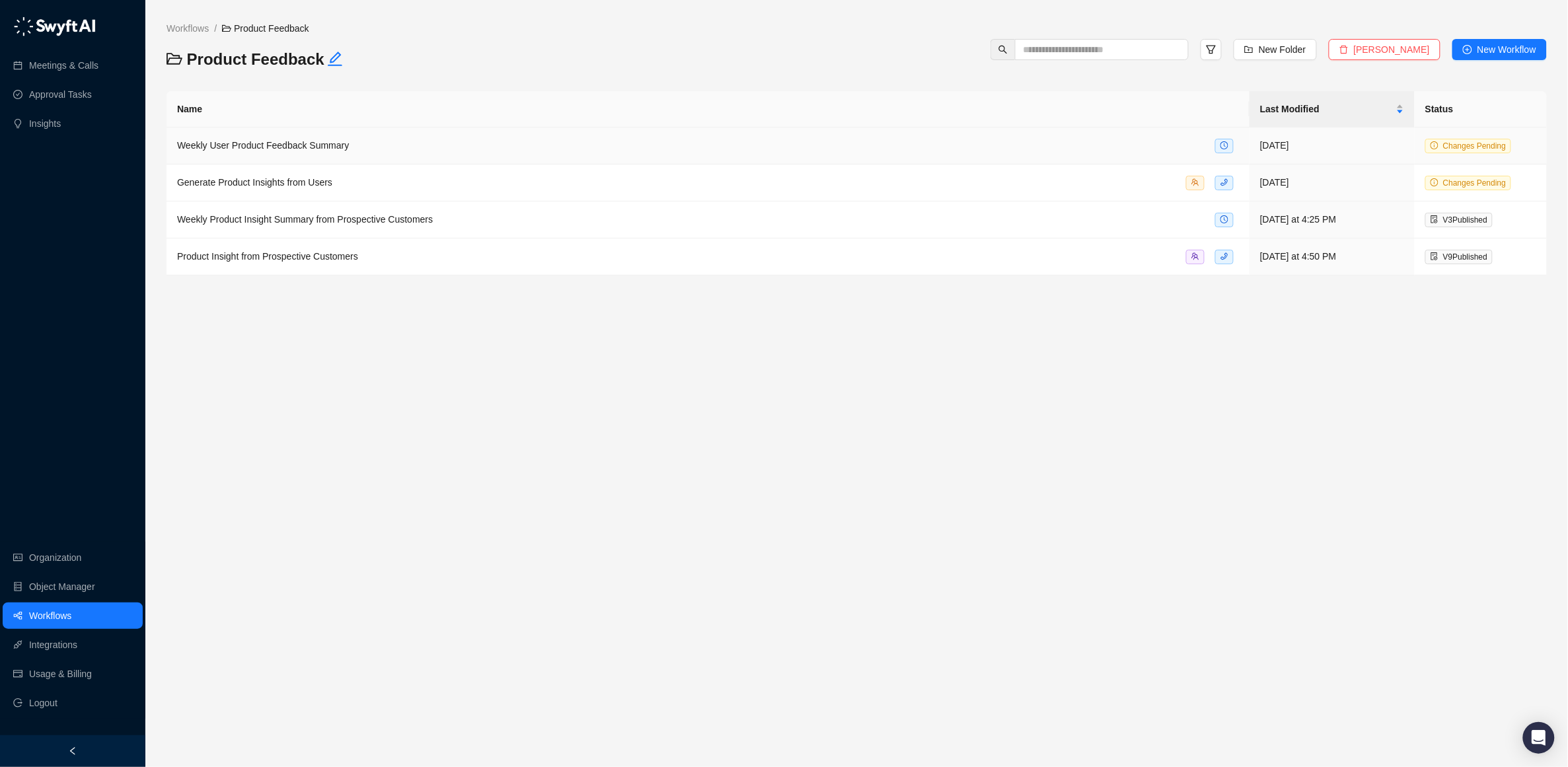
click at [273, 146] on span "Weekly User Product Feedback Summary" at bounding box center [263, 145] width 172 height 11
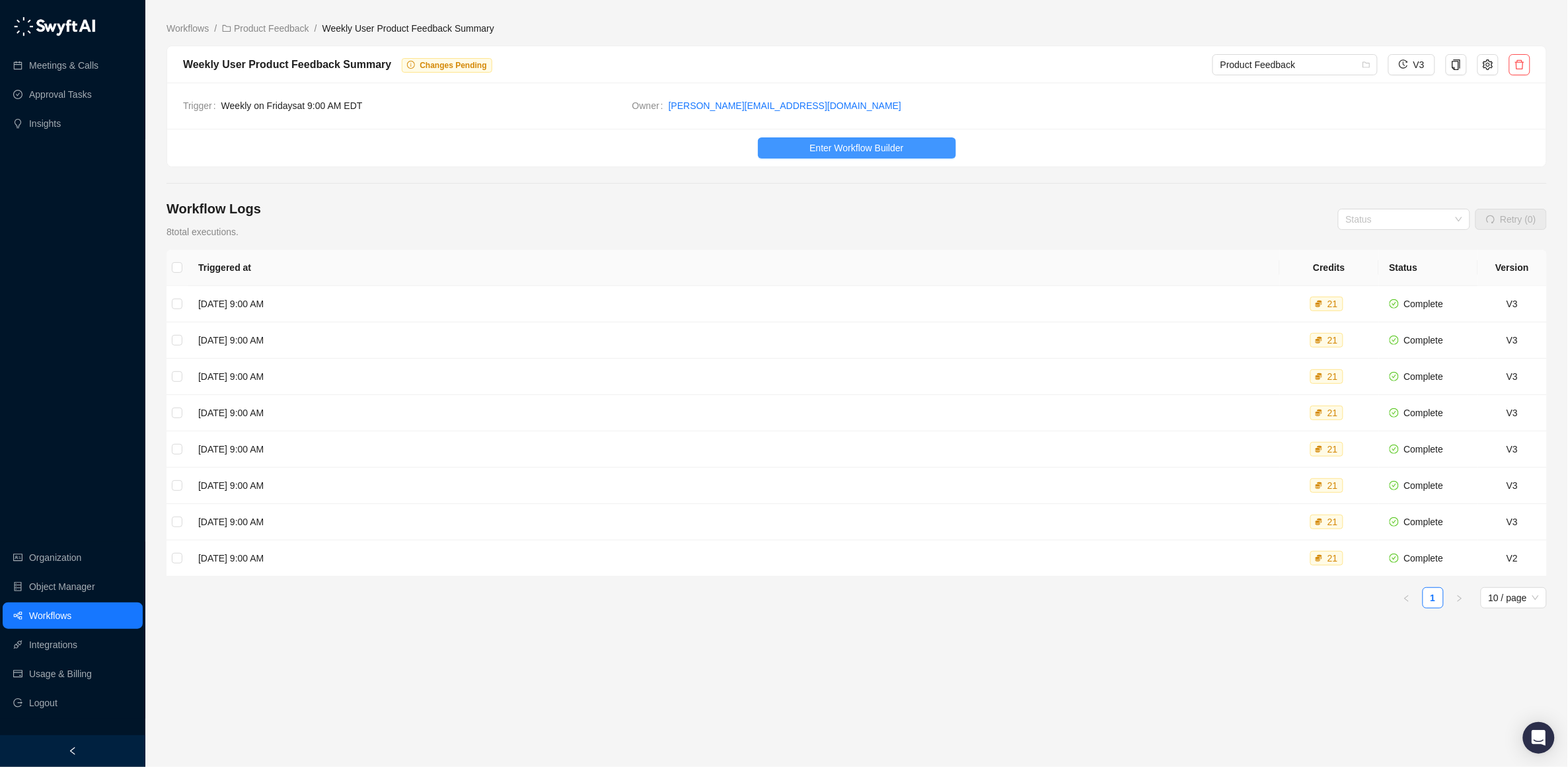
click at [818, 151] on span "Enter Workflow Builder" at bounding box center [856, 148] width 94 height 15
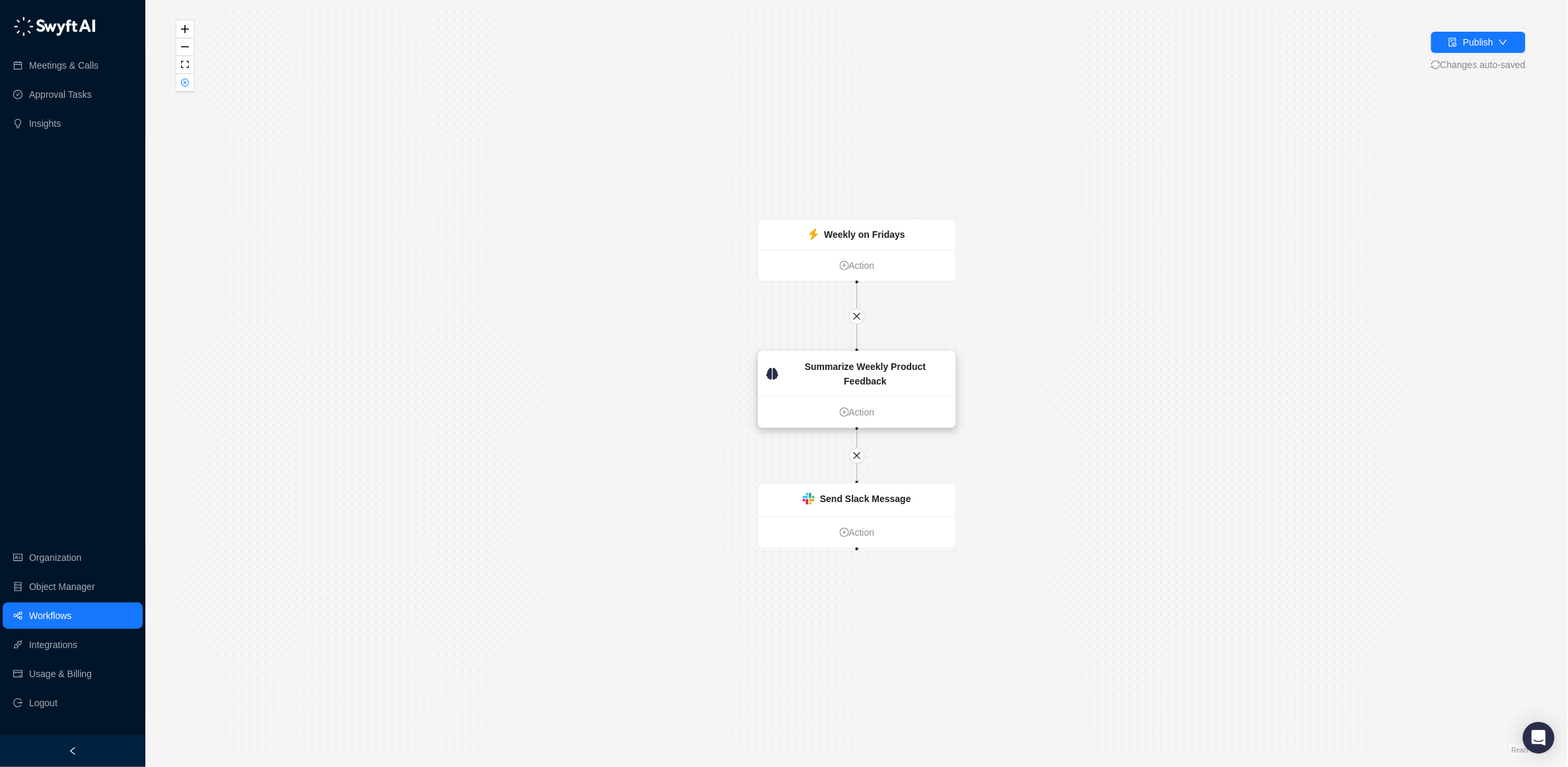
click at [860, 385] on strong "Summarize Weekly Product Feedback" at bounding box center [865, 374] width 121 height 25
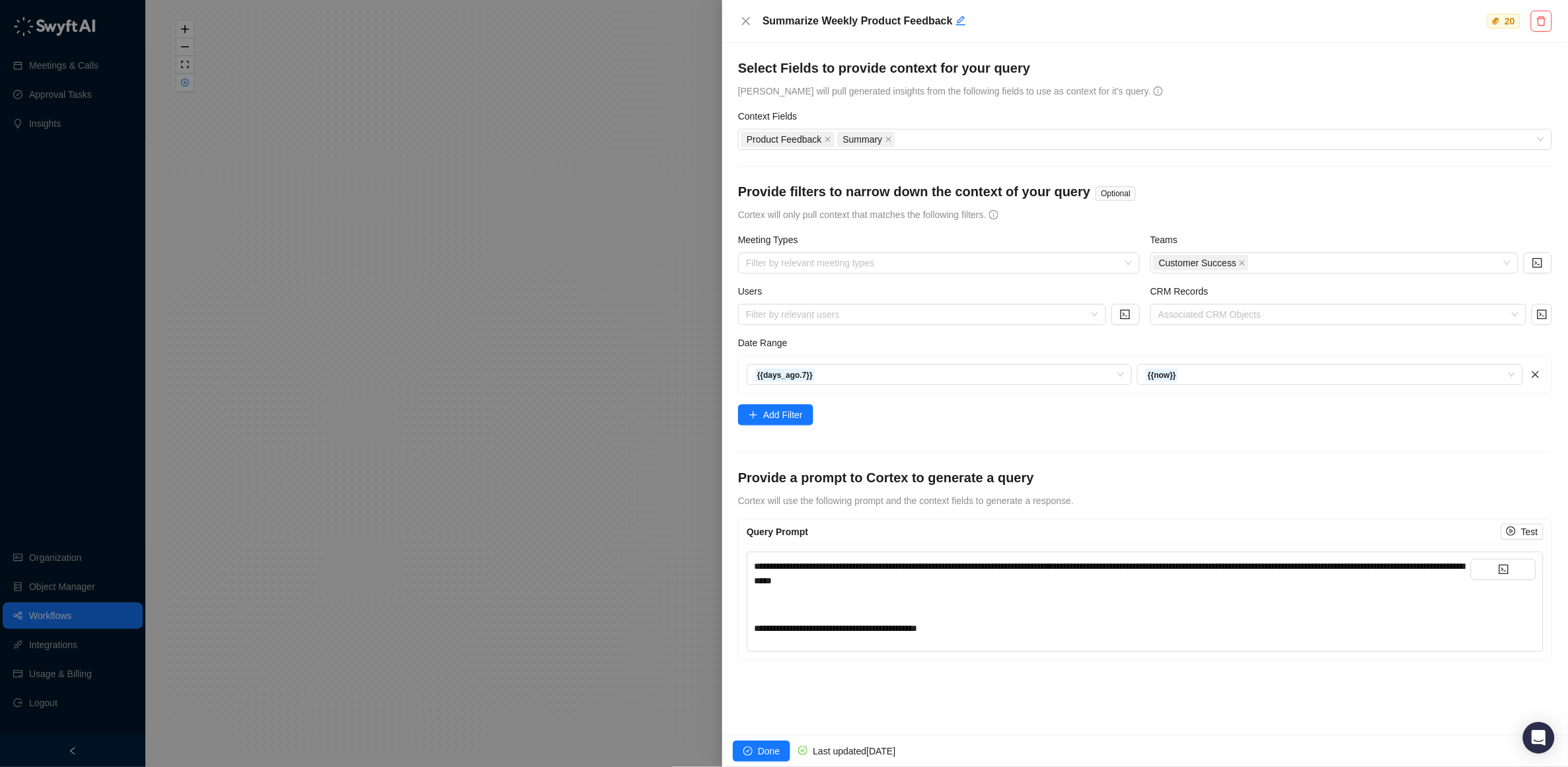
drag, startPoint x: 743, startPoint y: 19, endPoint x: 728, endPoint y: 7, distance: 19.2
click at [743, 17] on icon "close" at bounding box center [746, 21] width 11 height 11
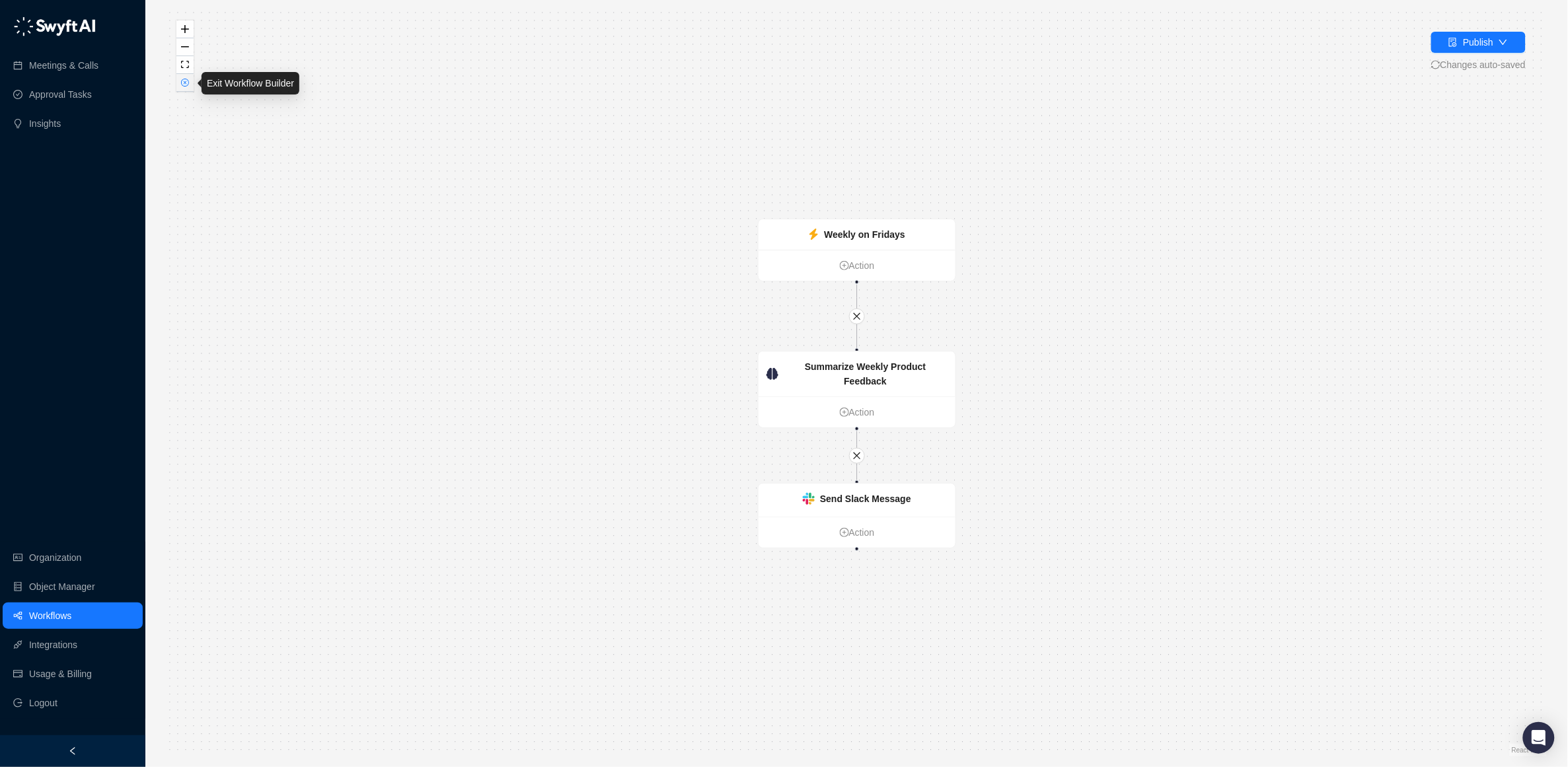
click at [186, 79] on icon "close-circle" at bounding box center [185, 83] width 8 height 8
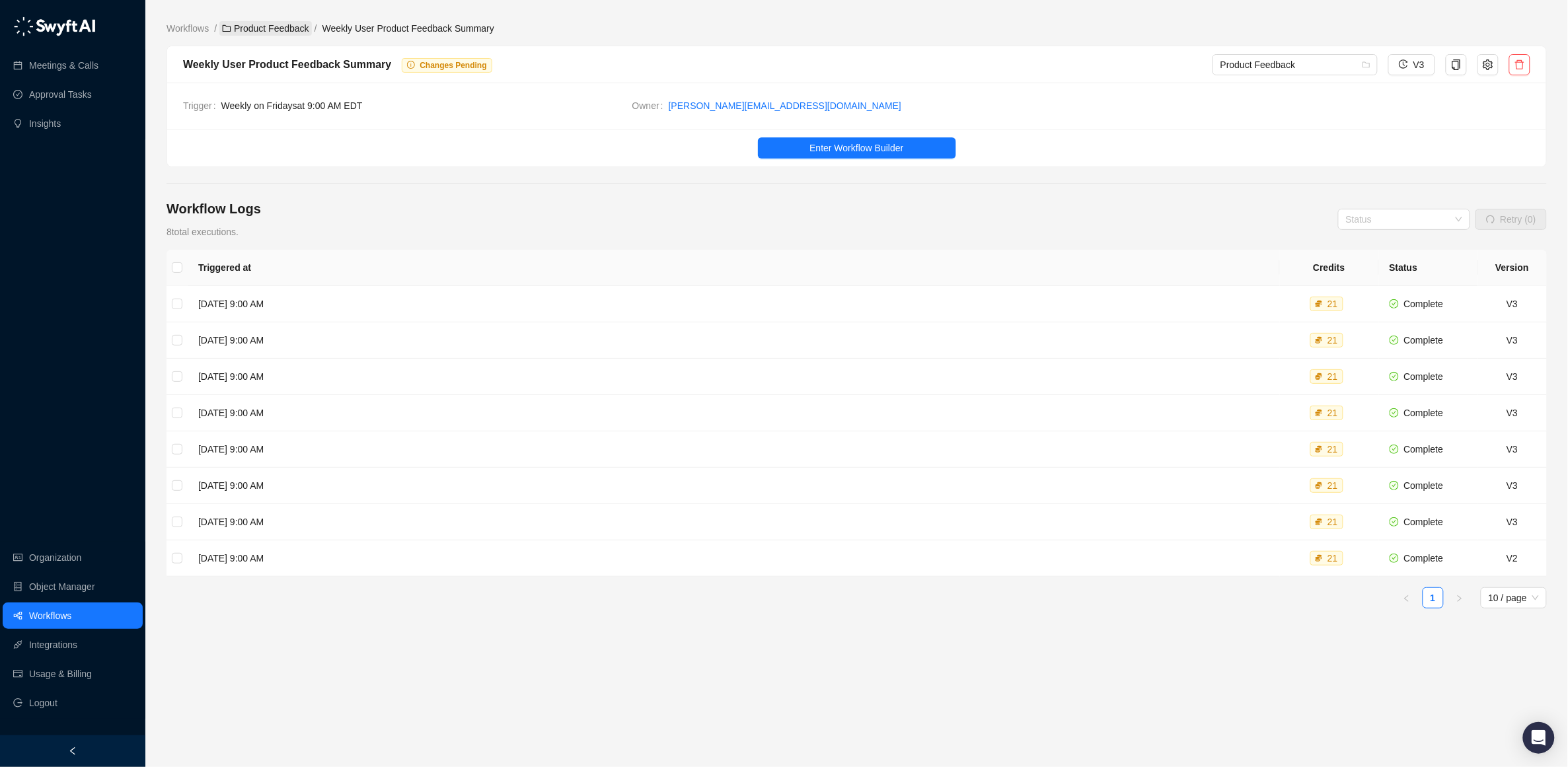
click at [284, 32] on link "Product Feedback" at bounding box center [265, 29] width 93 height 15
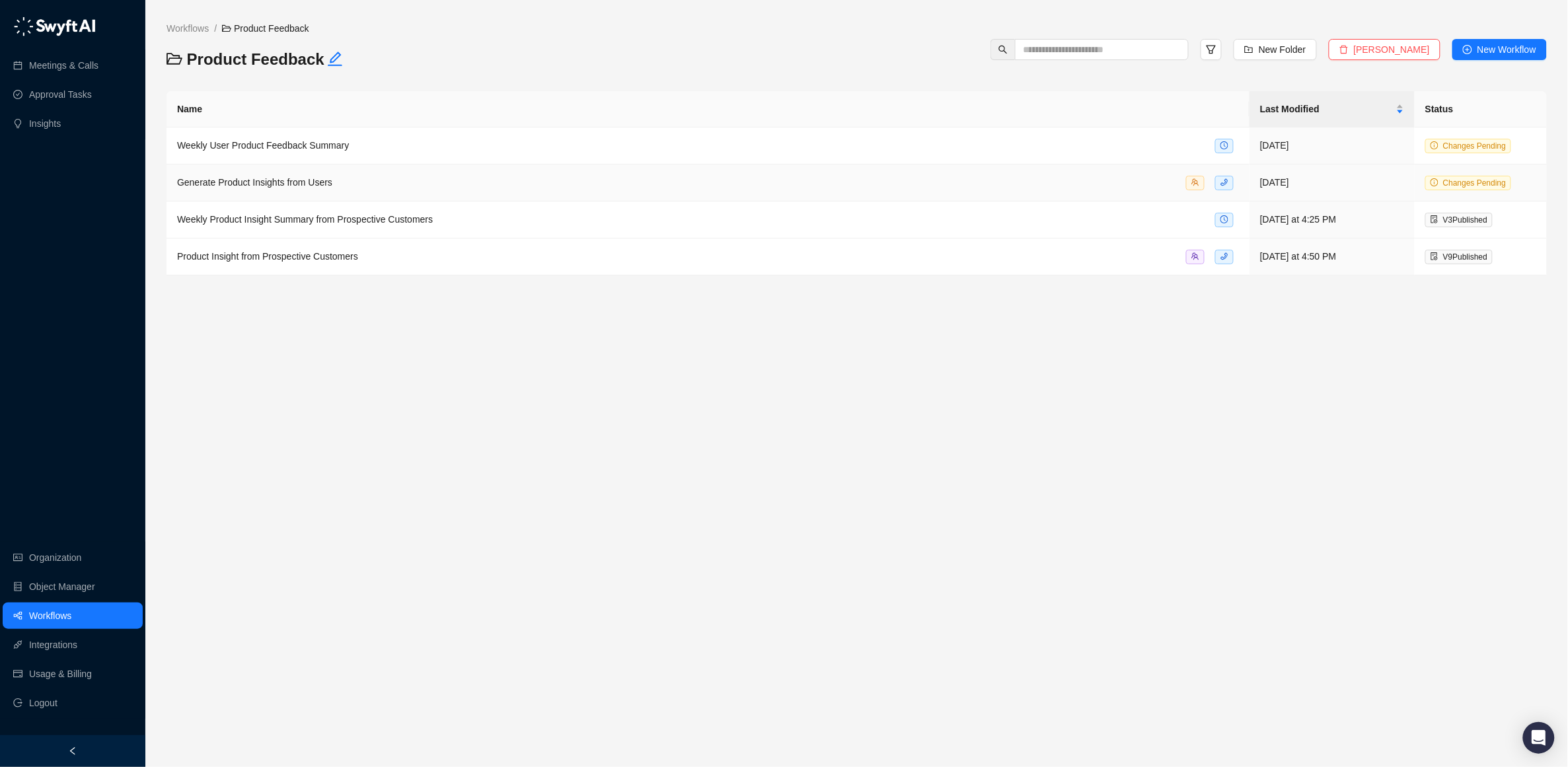
click at [259, 180] on span "Generate Product Insights from Users" at bounding box center [255, 183] width 155 height 11
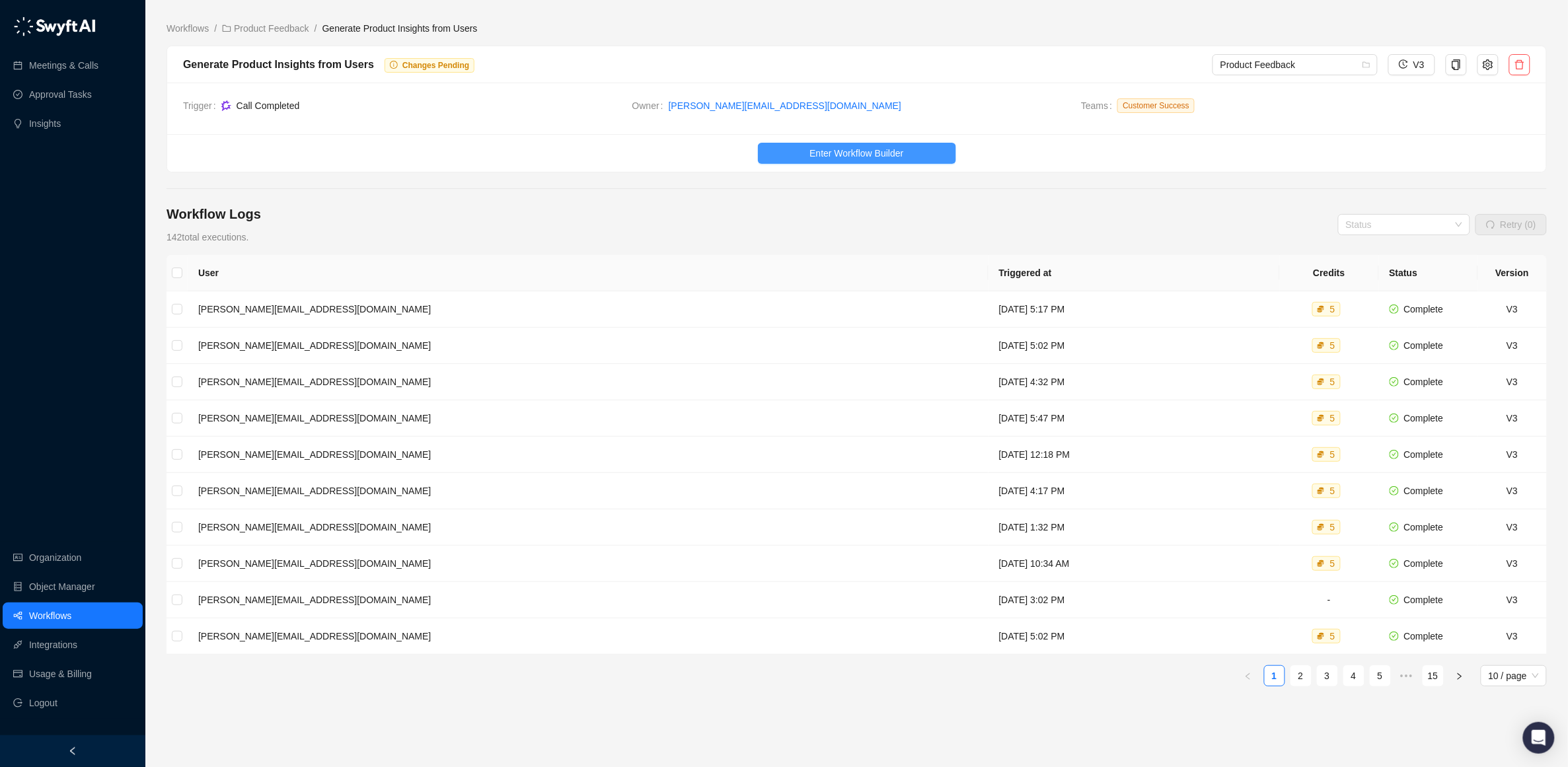
click at [830, 153] on span "Enter Workflow Builder" at bounding box center [856, 153] width 94 height 15
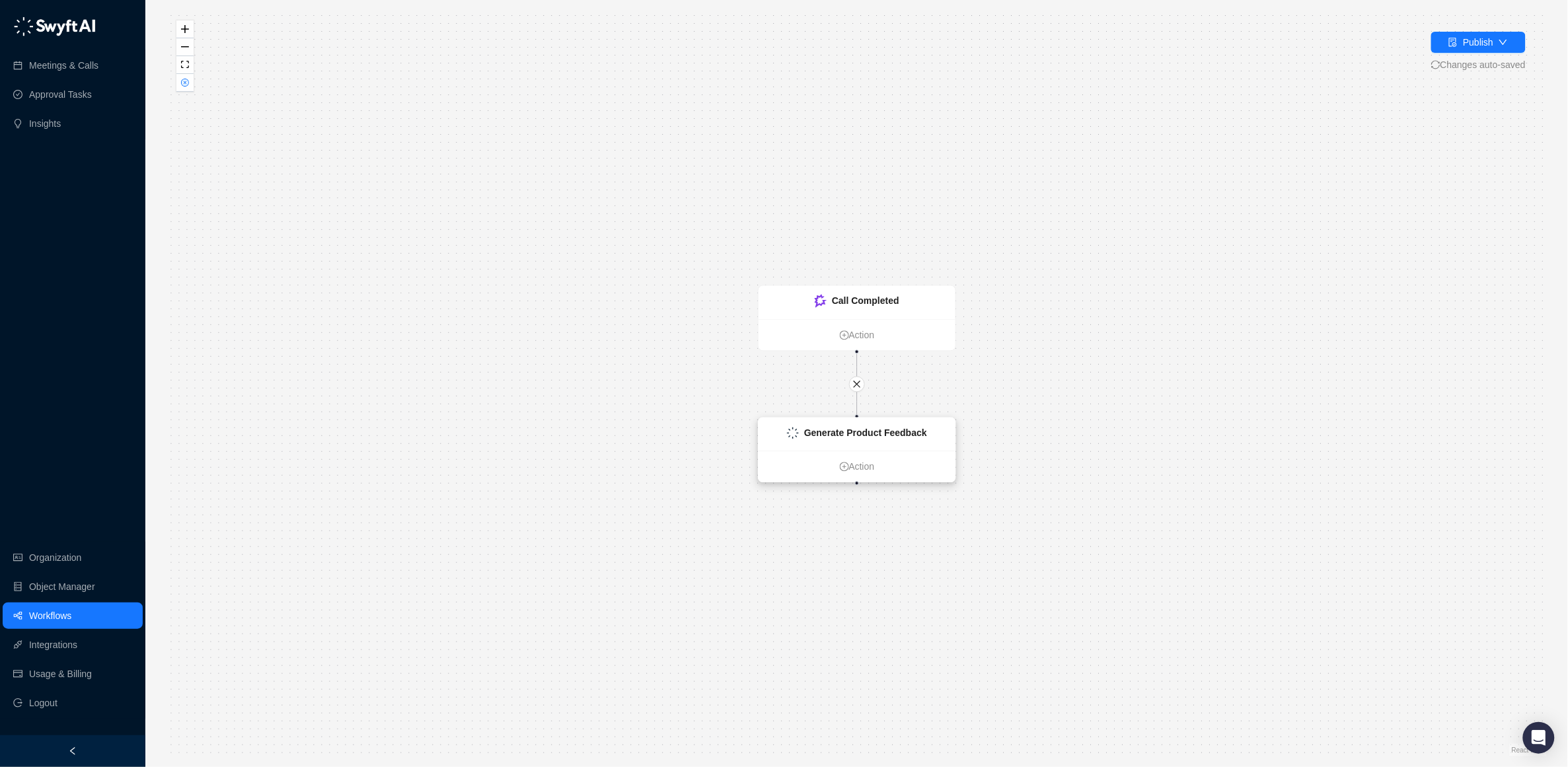
click at [846, 428] on strong "Generate Product Feedback" at bounding box center [866, 434] width 123 height 11
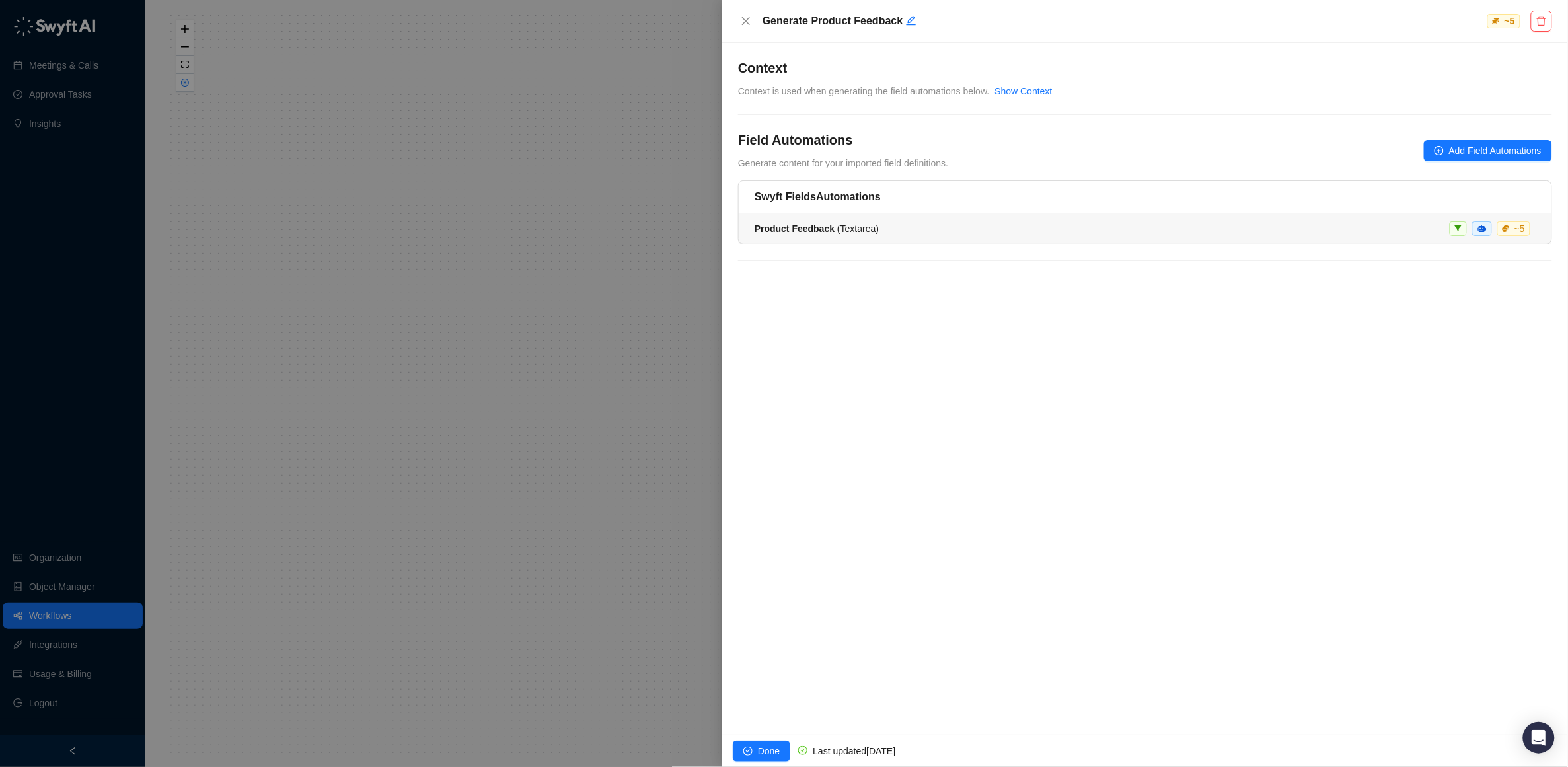
click at [896, 229] on div "Product Feedback ( Textarea ) ~ 5" at bounding box center [1145, 229] width 781 height 15
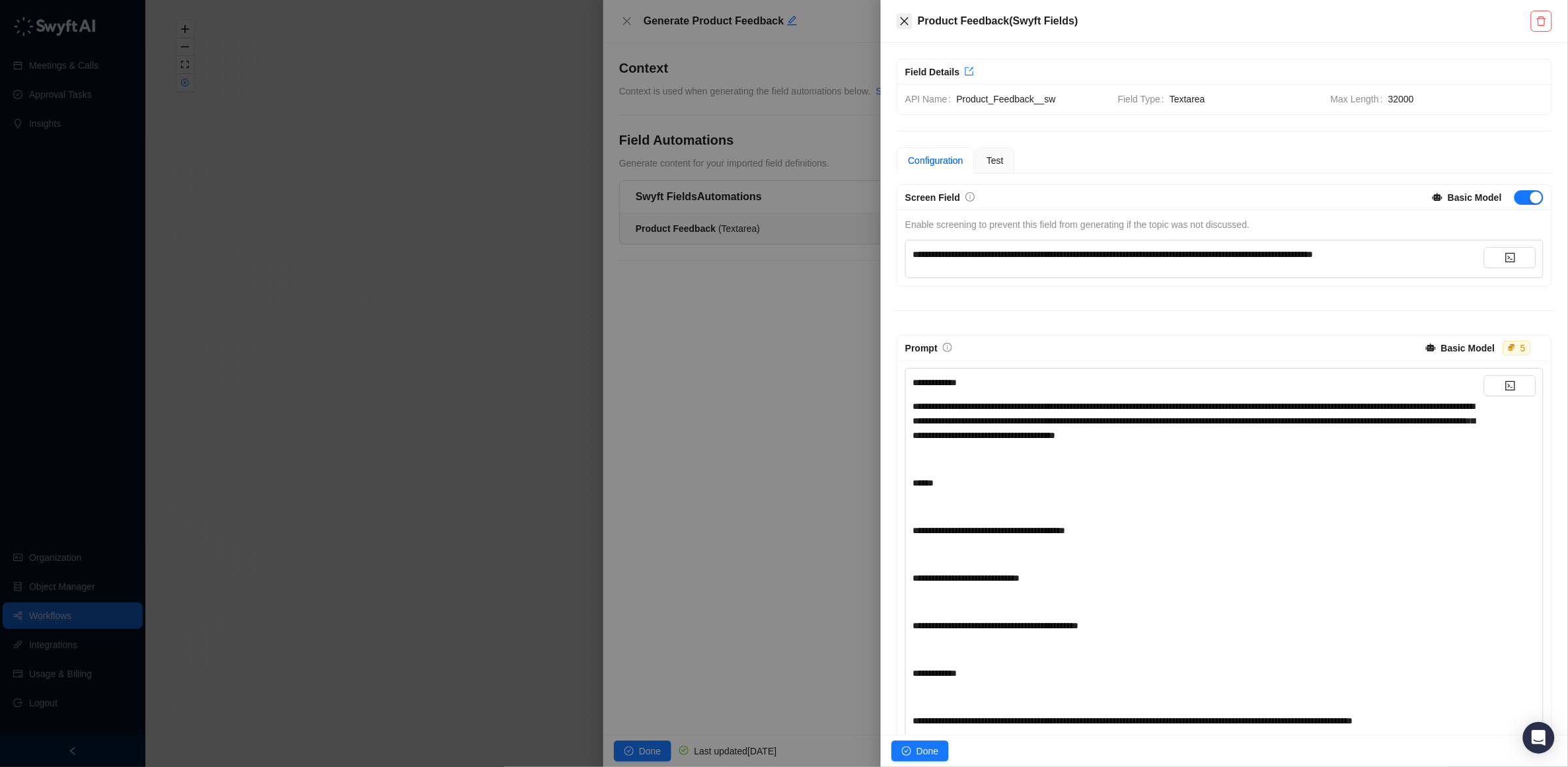
click at [908, 20] on icon "close" at bounding box center [905, 21] width 11 height 11
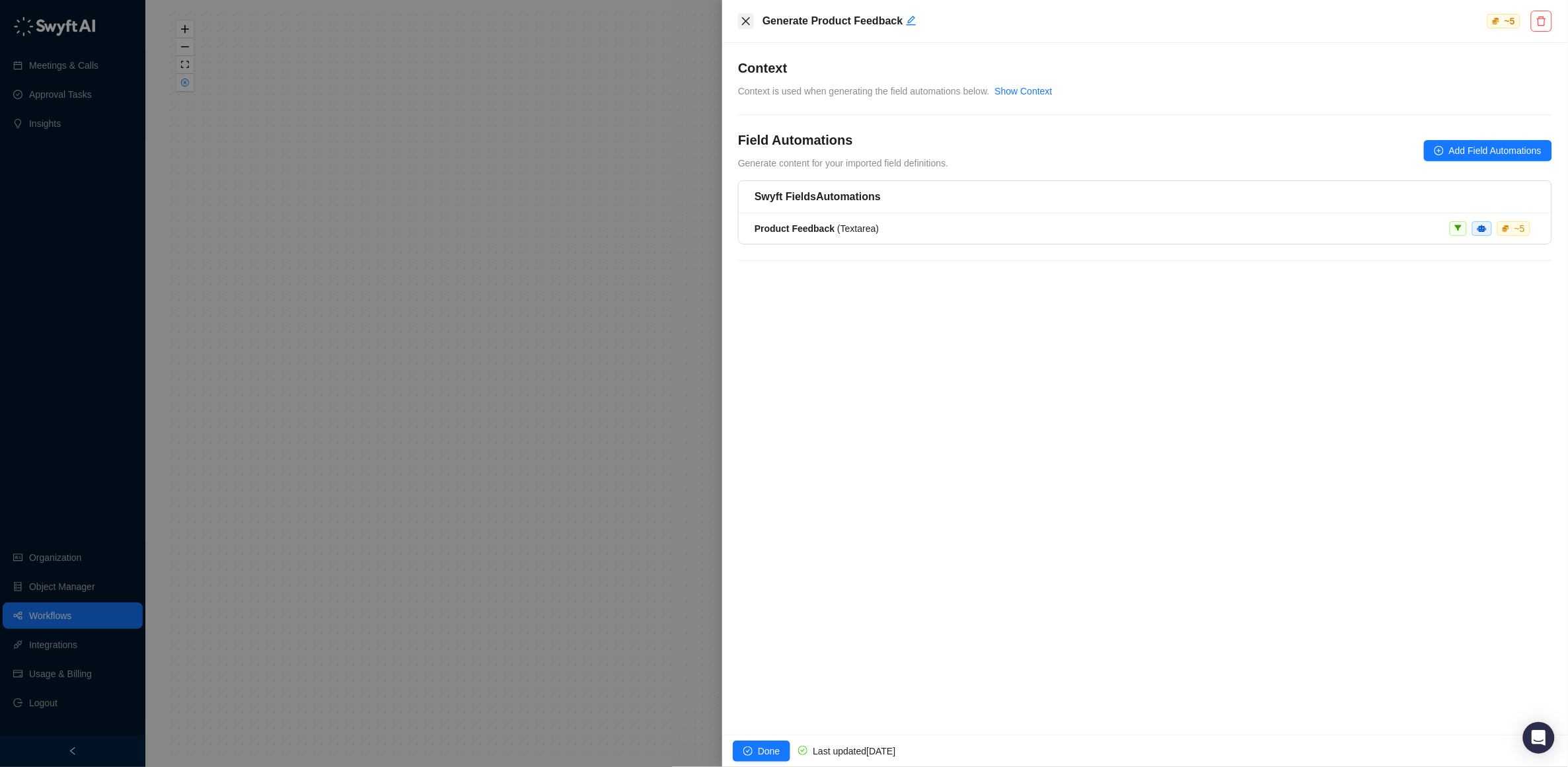
click at [745, 24] on icon "close" at bounding box center [746, 21] width 11 height 11
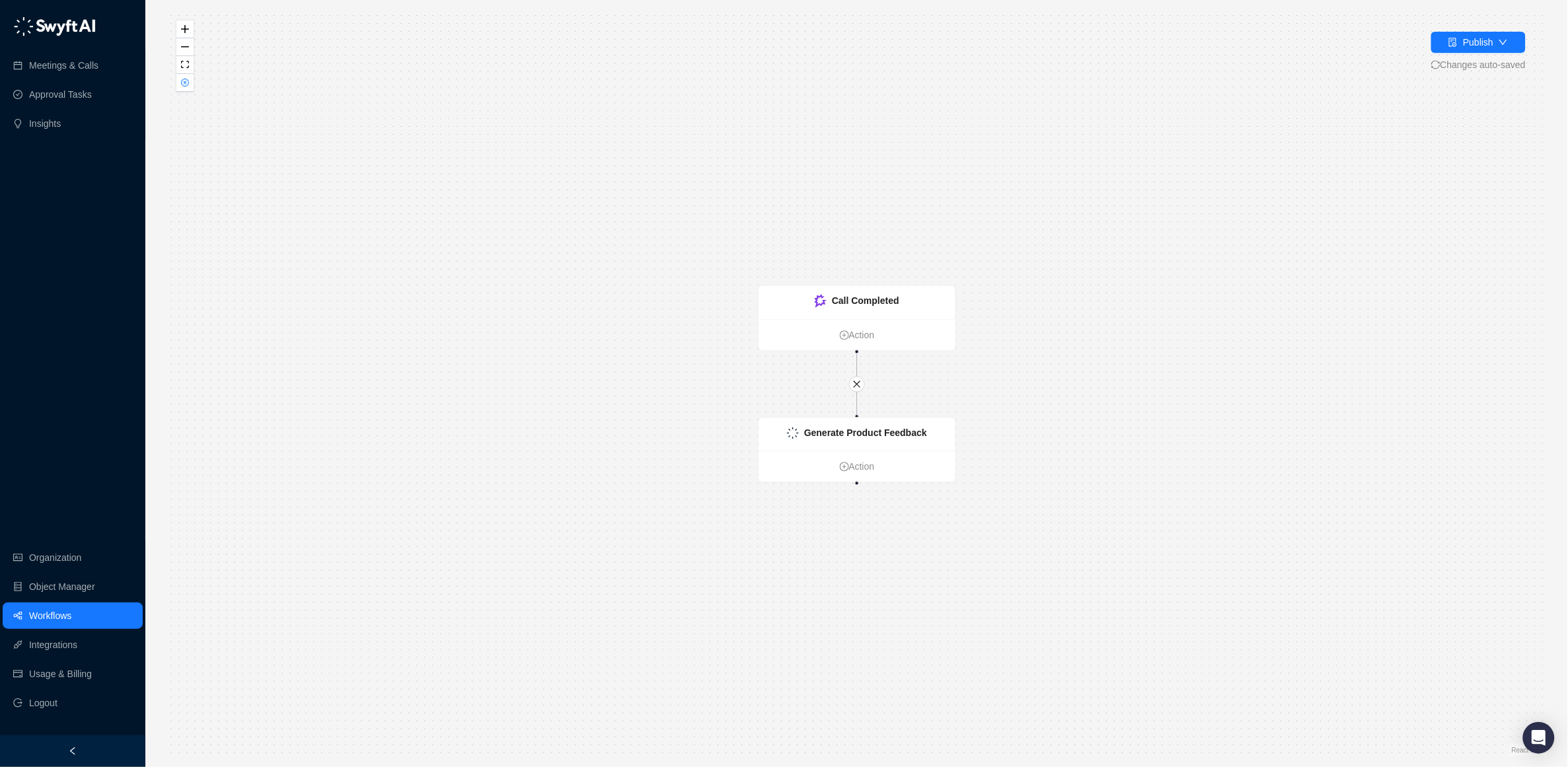
drag, startPoint x: 613, startPoint y: 371, endPoint x: 364, endPoint y: 211, distance: 296.0
click at [584, 349] on div "Call Completed Action Generate Product Feedback Action" at bounding box center [857, 384] width 1381 height 746
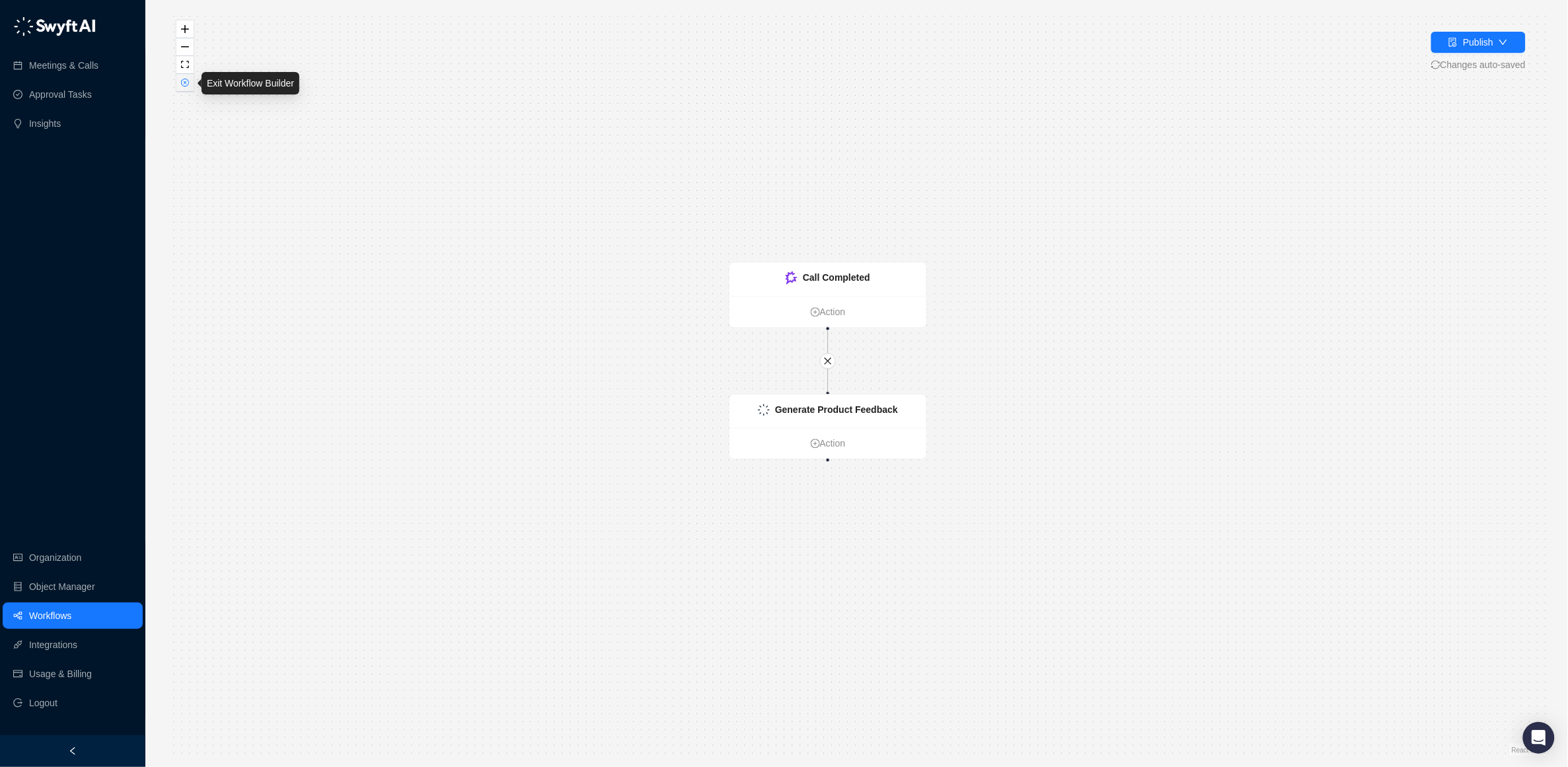
click at [185, 82] on icon "close-circle" at bounding box center [185, 83] width 3 height 3
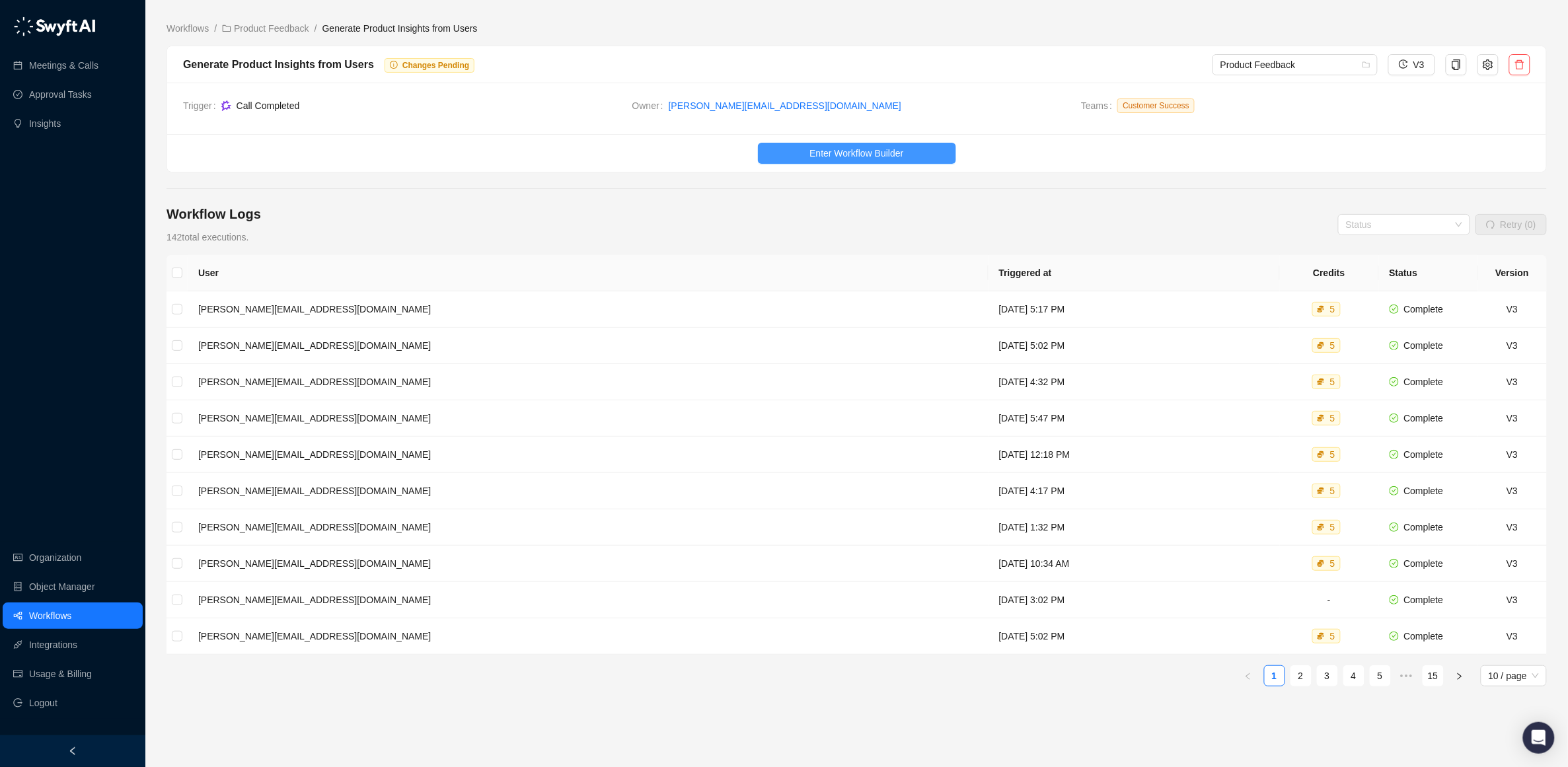
click at [848, 154] on span "Enter Workflow Builder" at bounding box center [856, 153] width 94 height 15
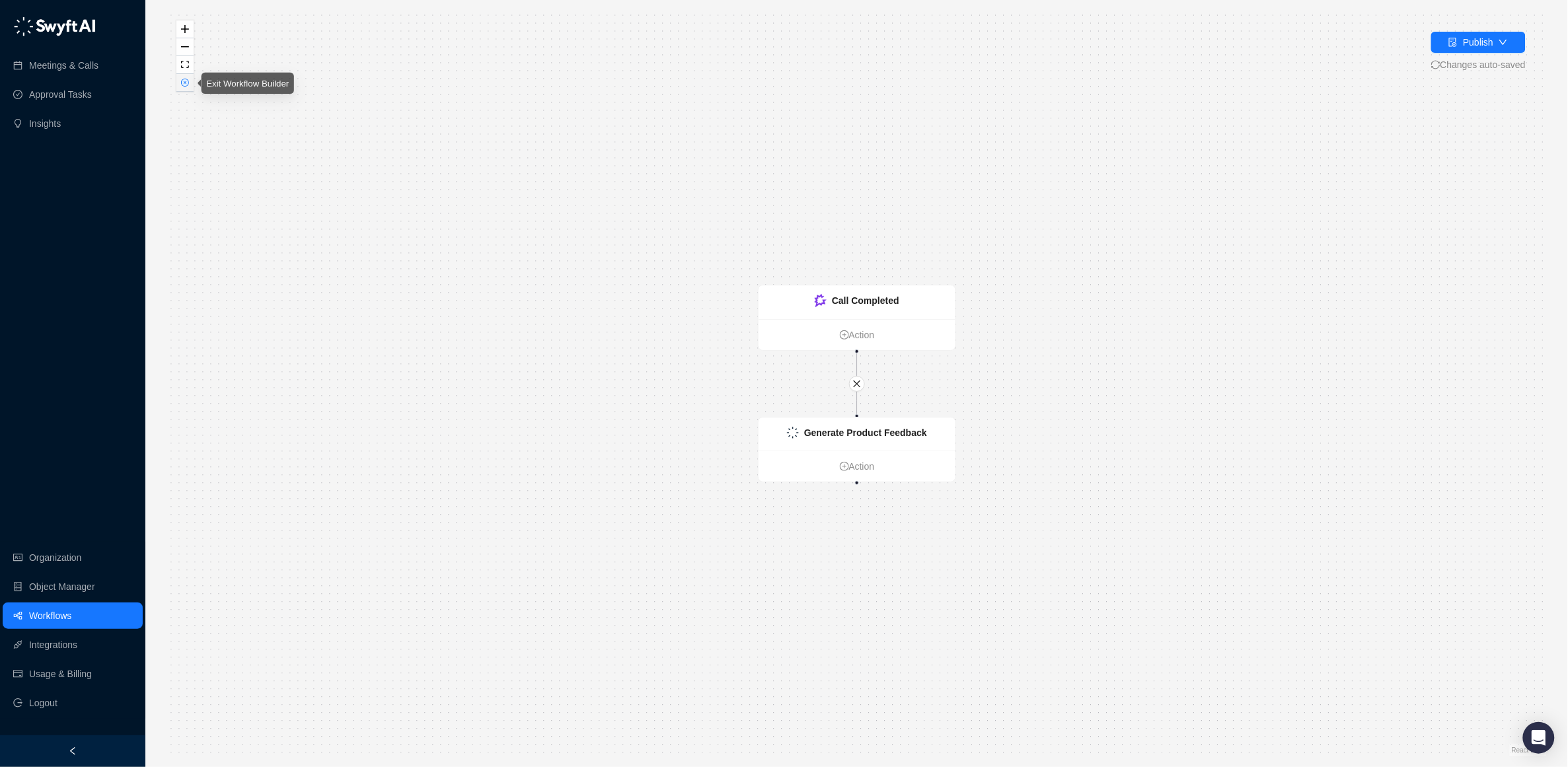
click at [179, 79] on button "button" at bounding box center [185, 83] width 17 height 18
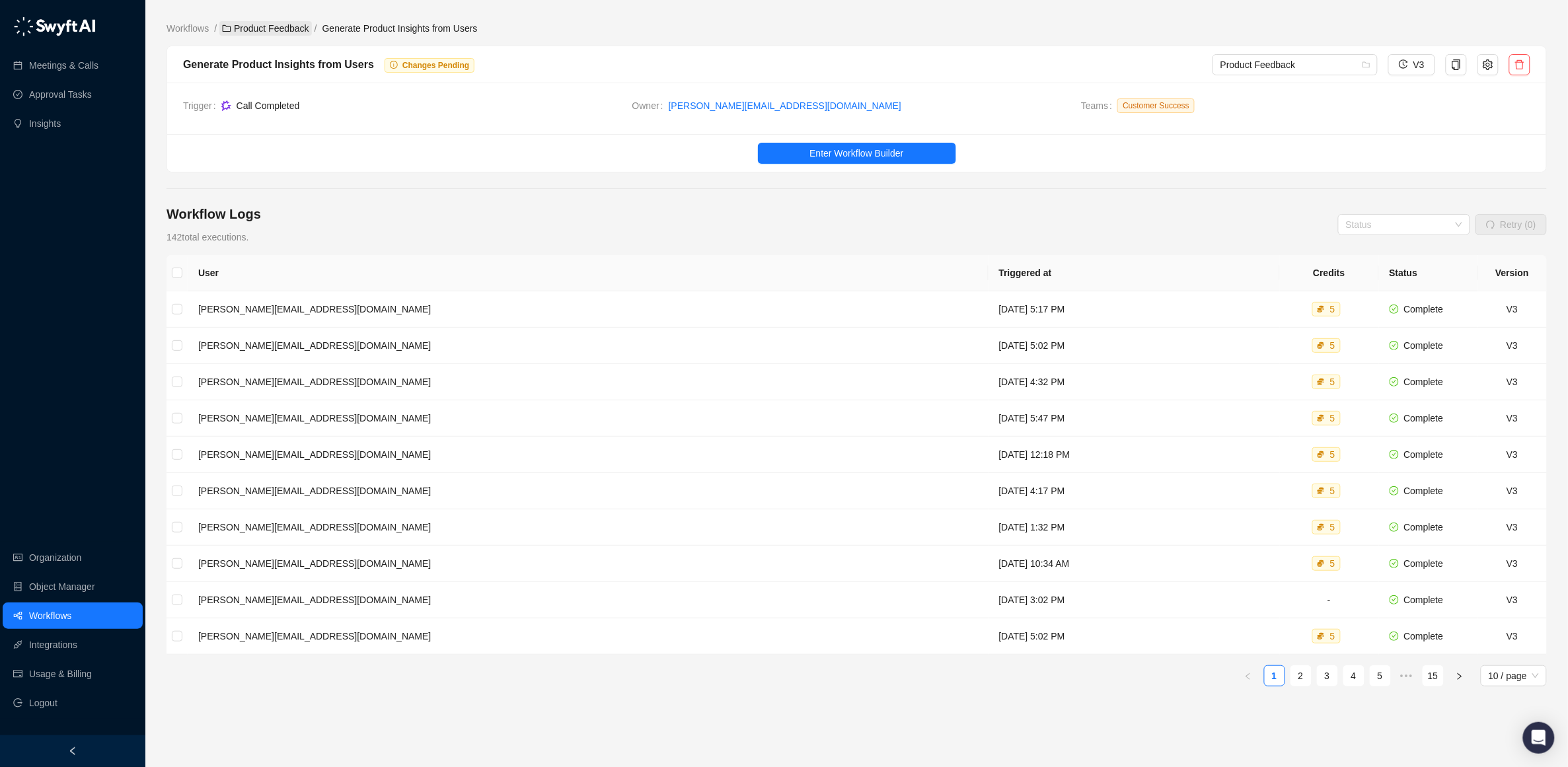
click at [261, 28] on link "Product Feedback" at bounding box center [265, 29] width 93 height 15
